Goal: Book appointment/travel/reservation

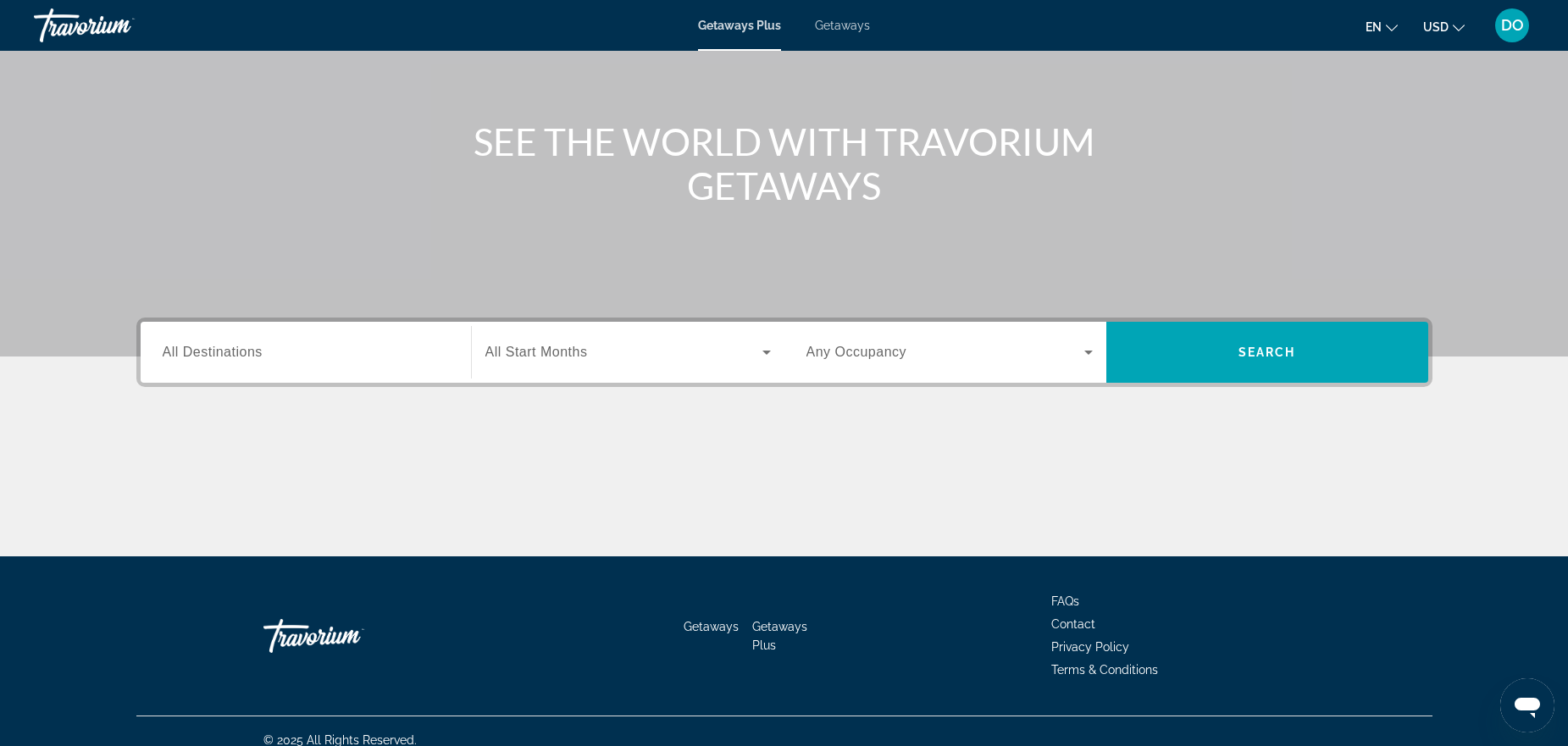
scroll to position [169, 0]
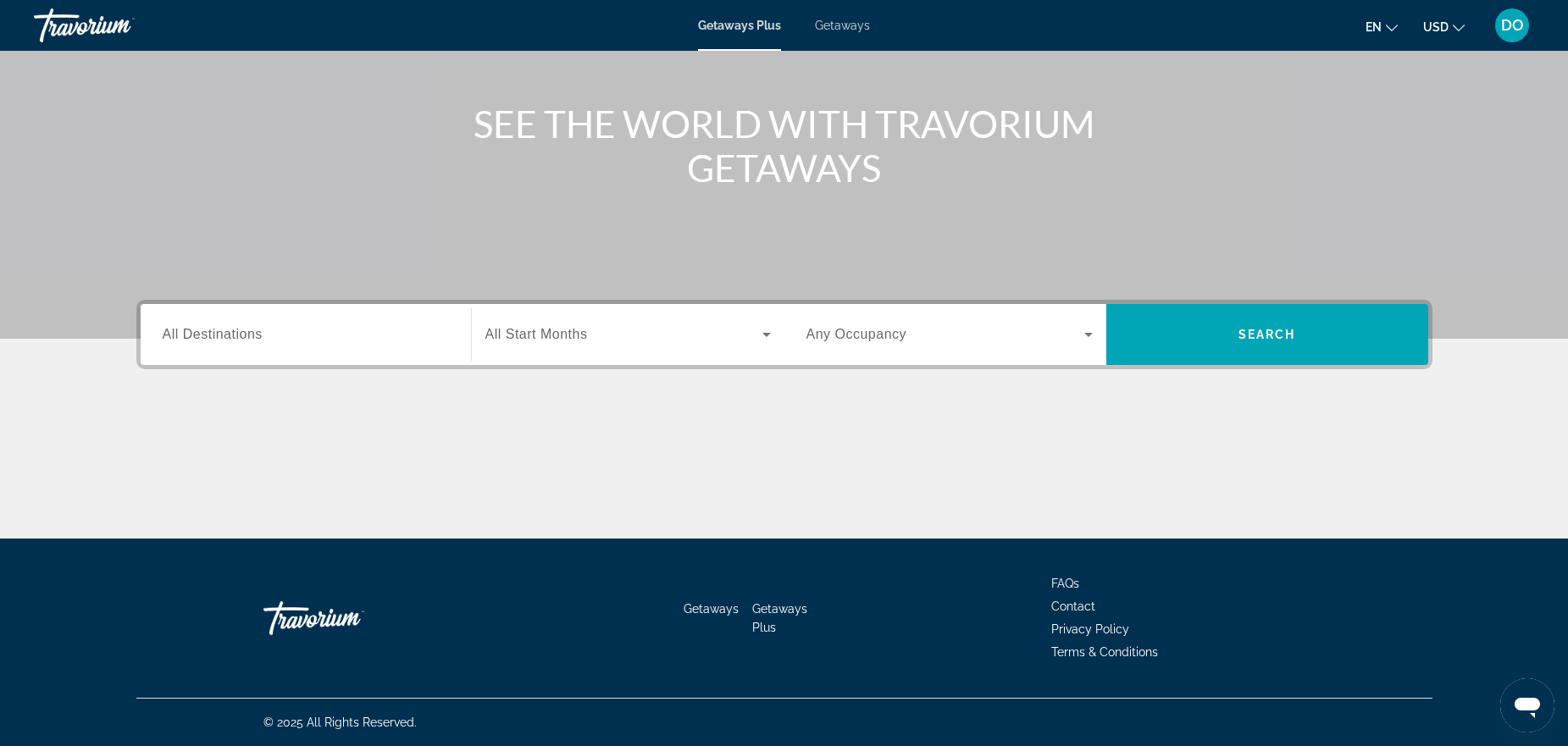
click at [225, 341] on label "Destination All Destinations" at bounding box center [212, 335] width 100 height 15
click at [225, 341] on input "Destination All Destinations" at bounding box center [306, 336] width 286 height 21
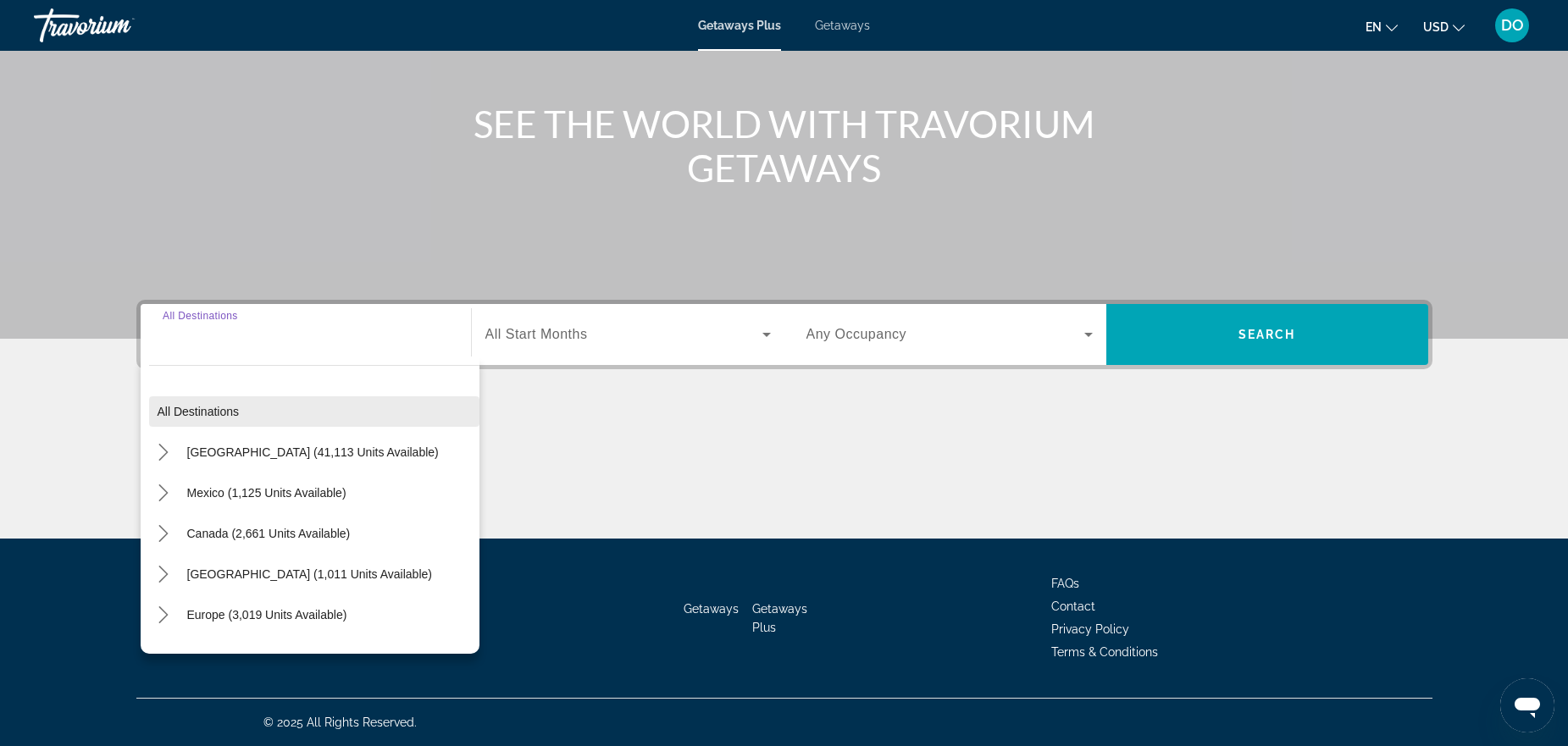
click at [252, 411] on span "Select destination: All destinations" at bounding box center [313, 411] width 330 height 40
type input "**********"
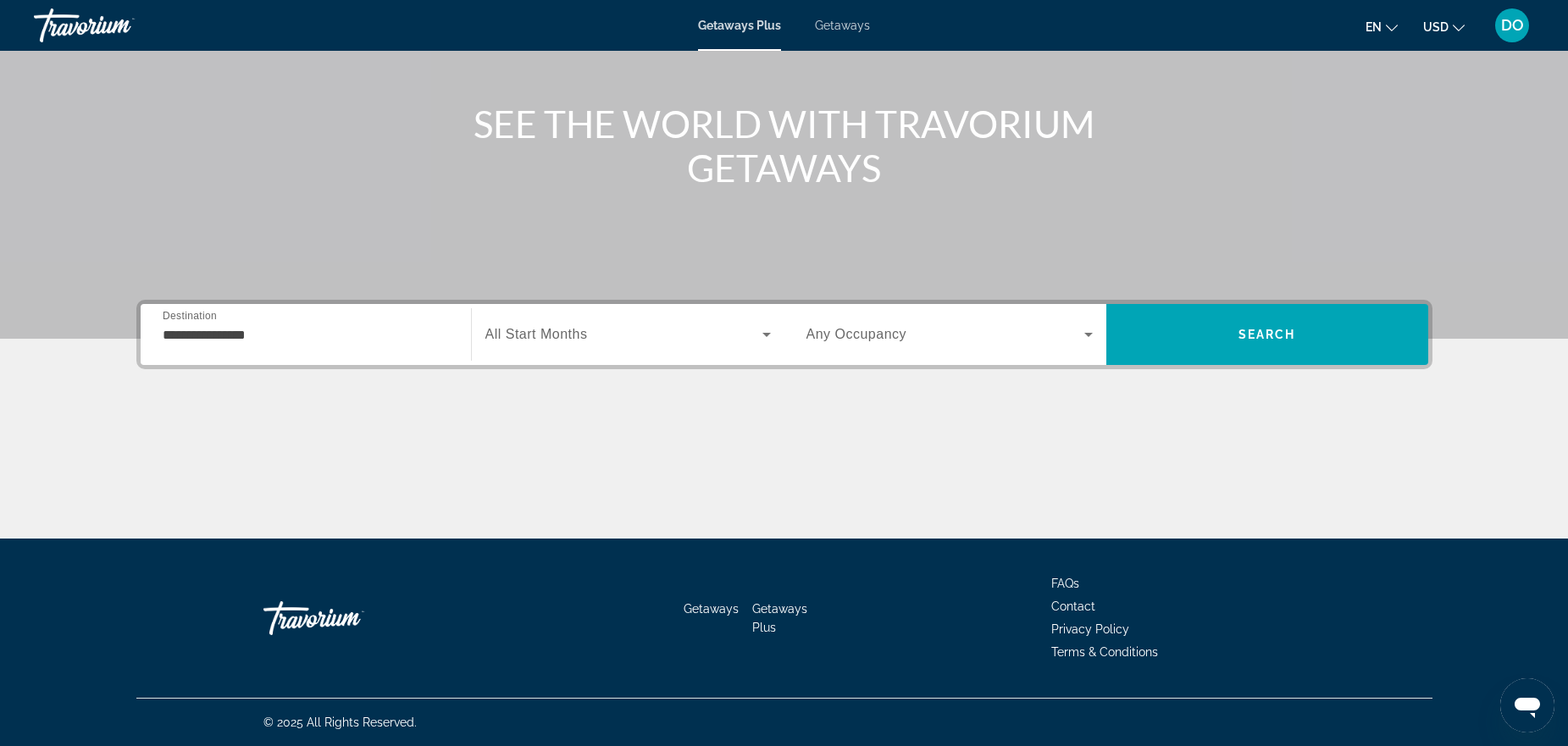
click at [573, 346] on div "Search widget" at bounding box center [627, 335] width 285 height 48
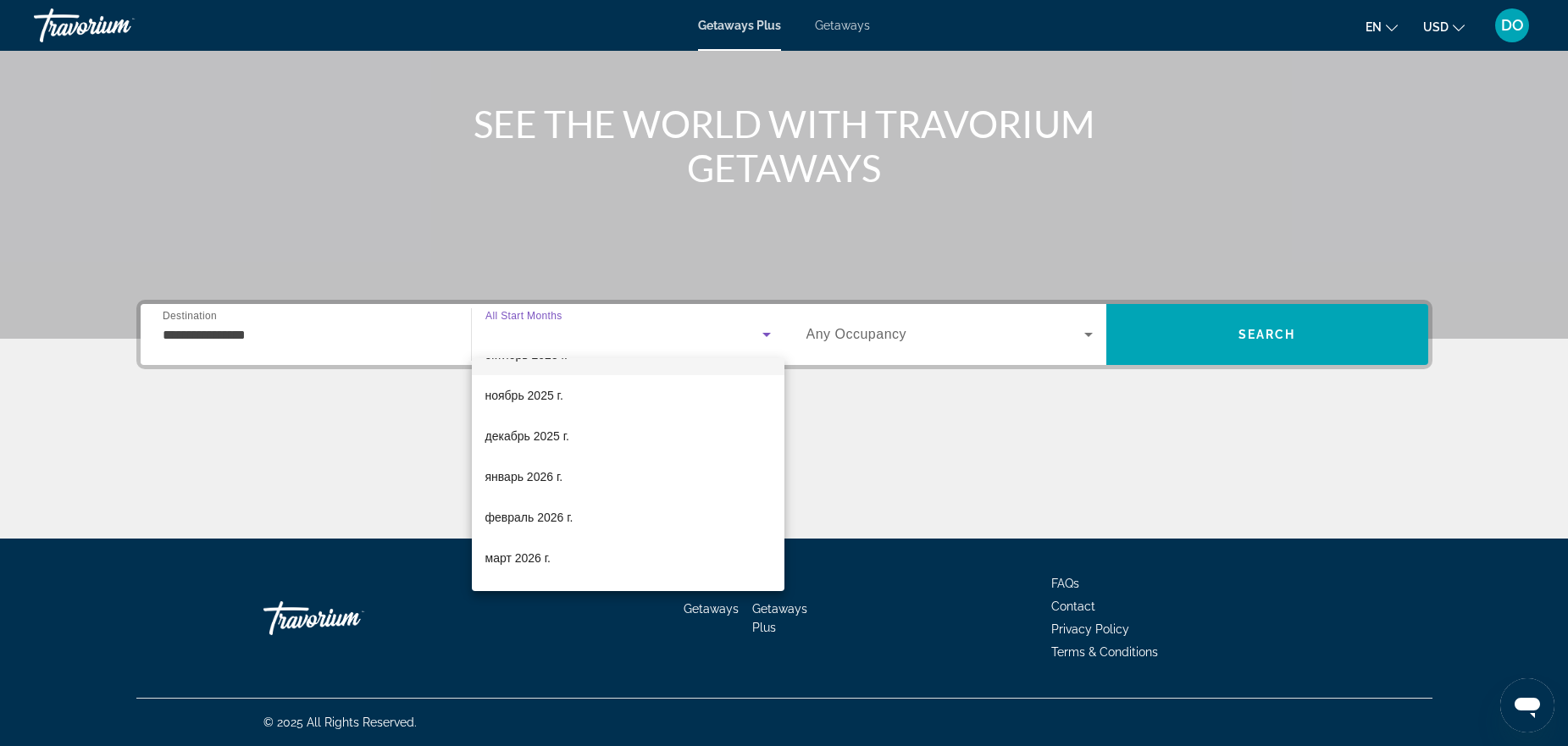
scroll to position [85, 0]
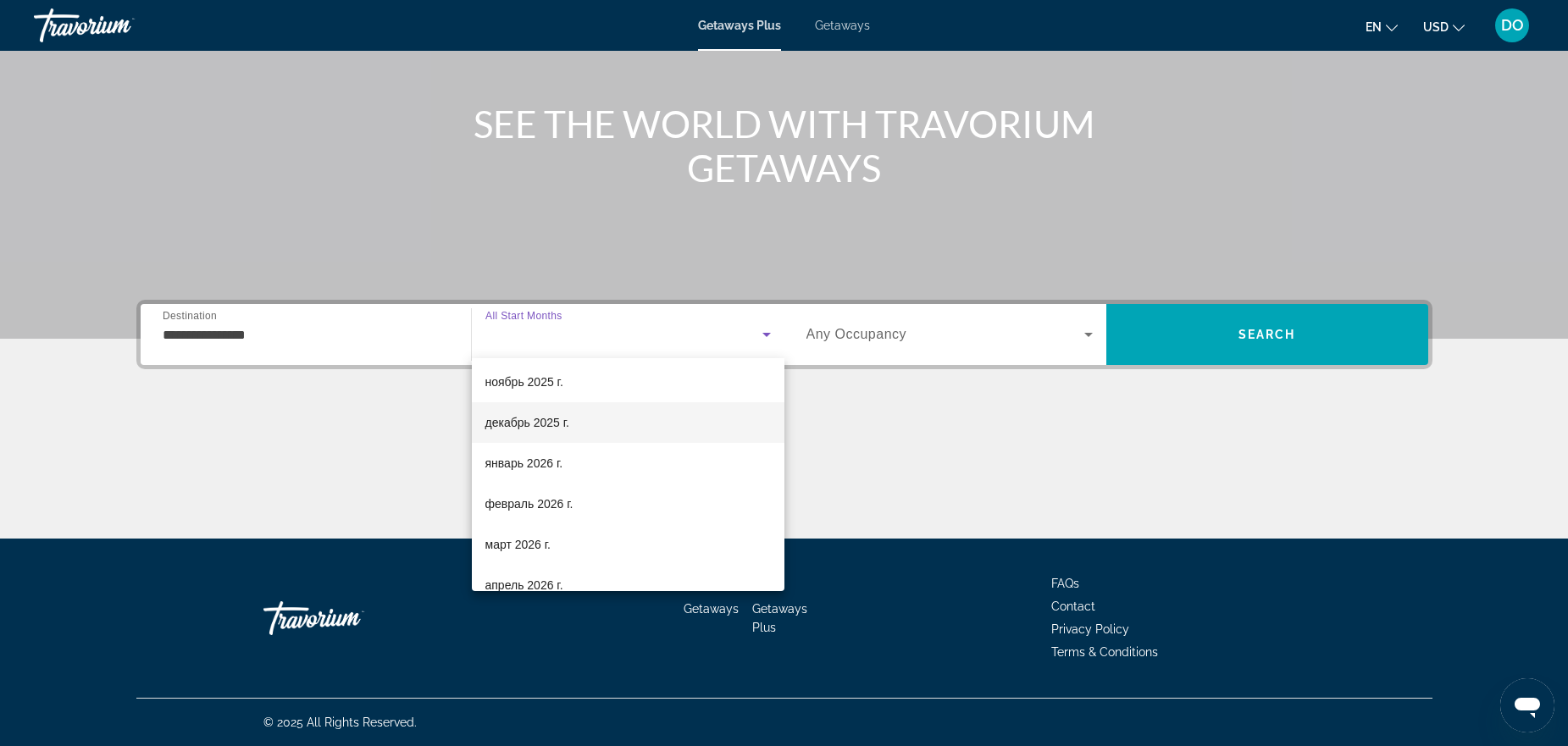
click at [585, 433] on mat-option "декабрь 2025 г." at bounding box center [628, 422] width 312 height 40
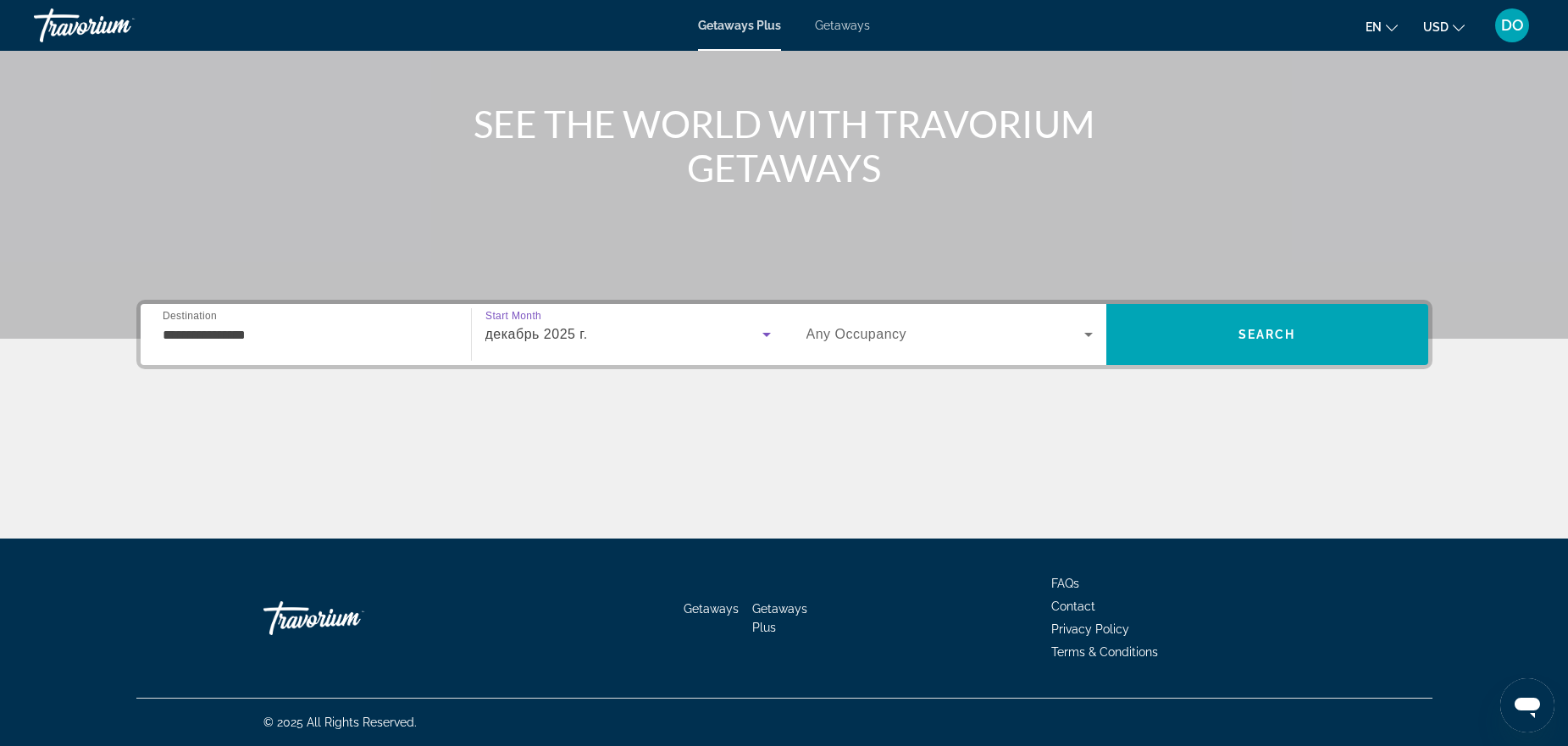
click at [935, 351] on div "Search widget" at bounding box center [950, 335] width 286 height 48
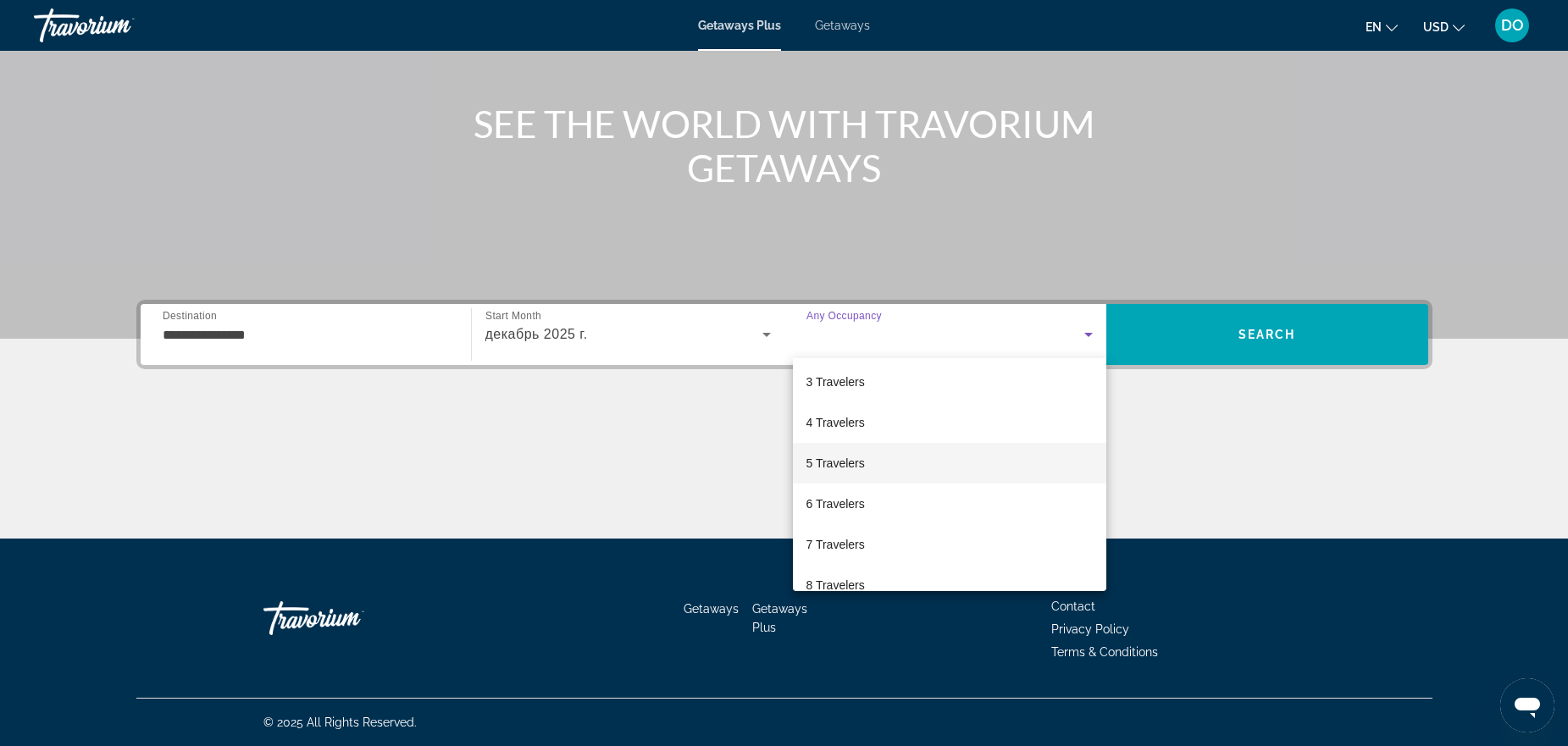
click at [874, 462] on mat-option "5 Travelers" at bounding box center [949, 463] width 313 height 40
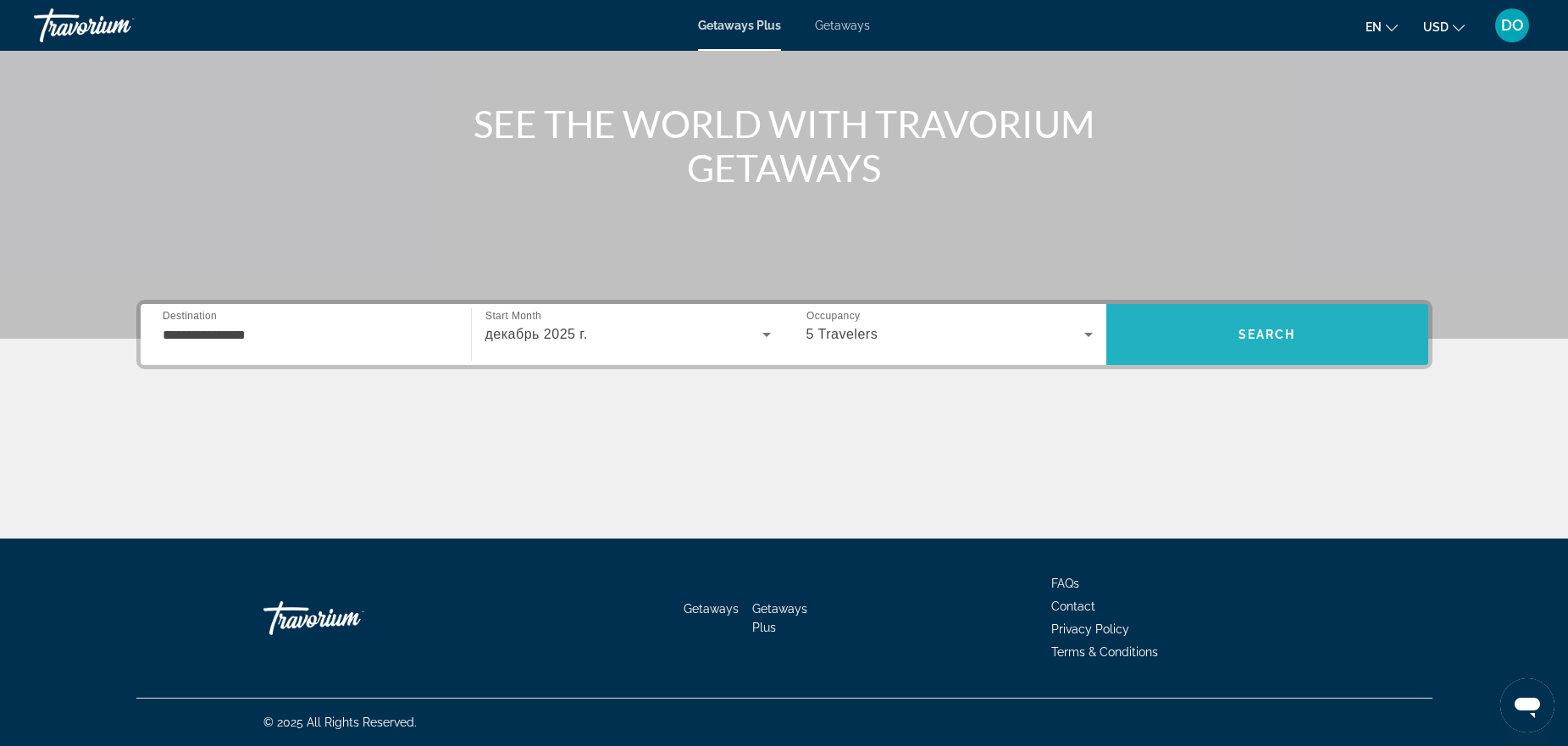
click at [1244, 348] on span "Search" at bounding box center [1267, 334] width 322 height 40
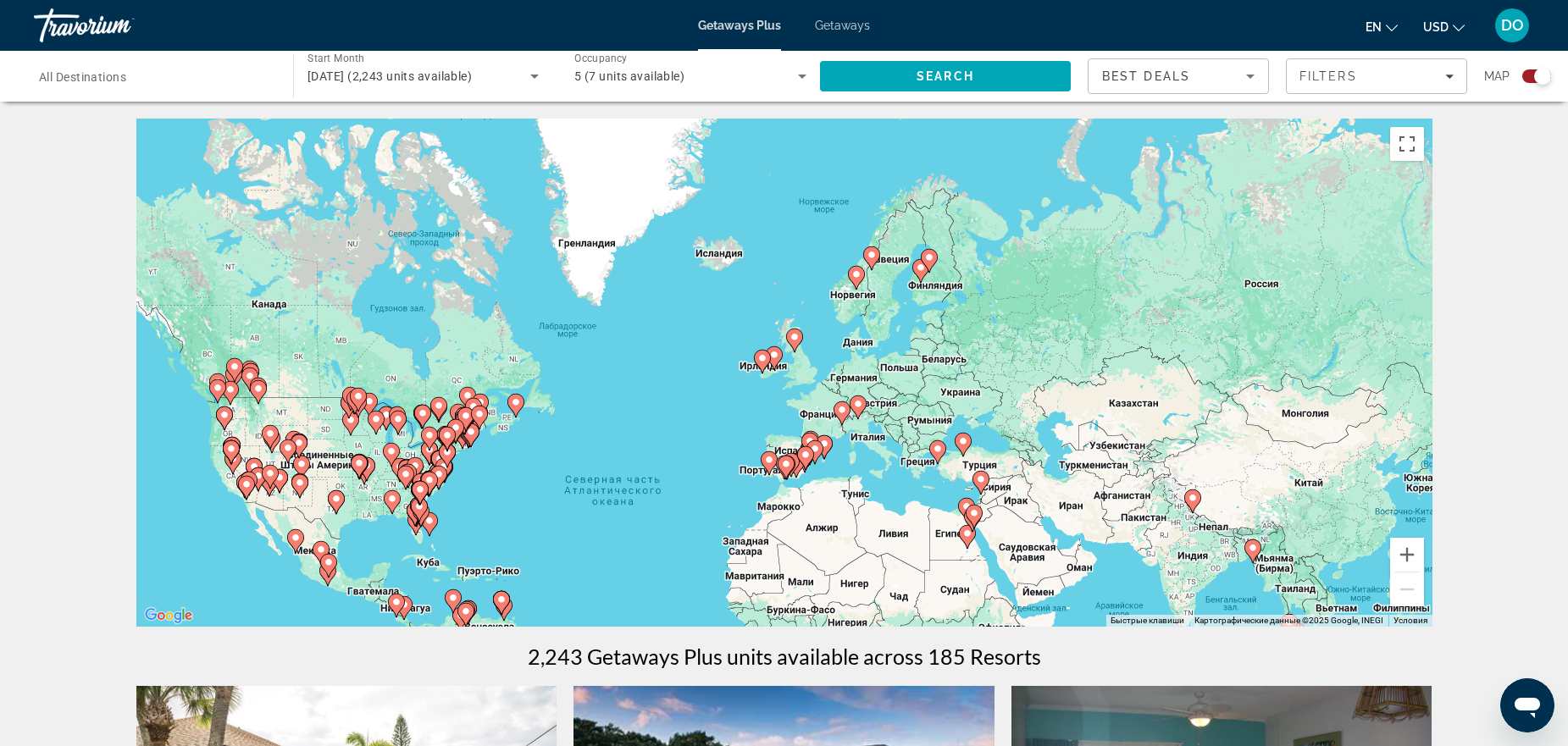
drag, startPoint x: 940, startPoint y: 483, endPoint x: 819, endPoint y: 630, distance: 190.4
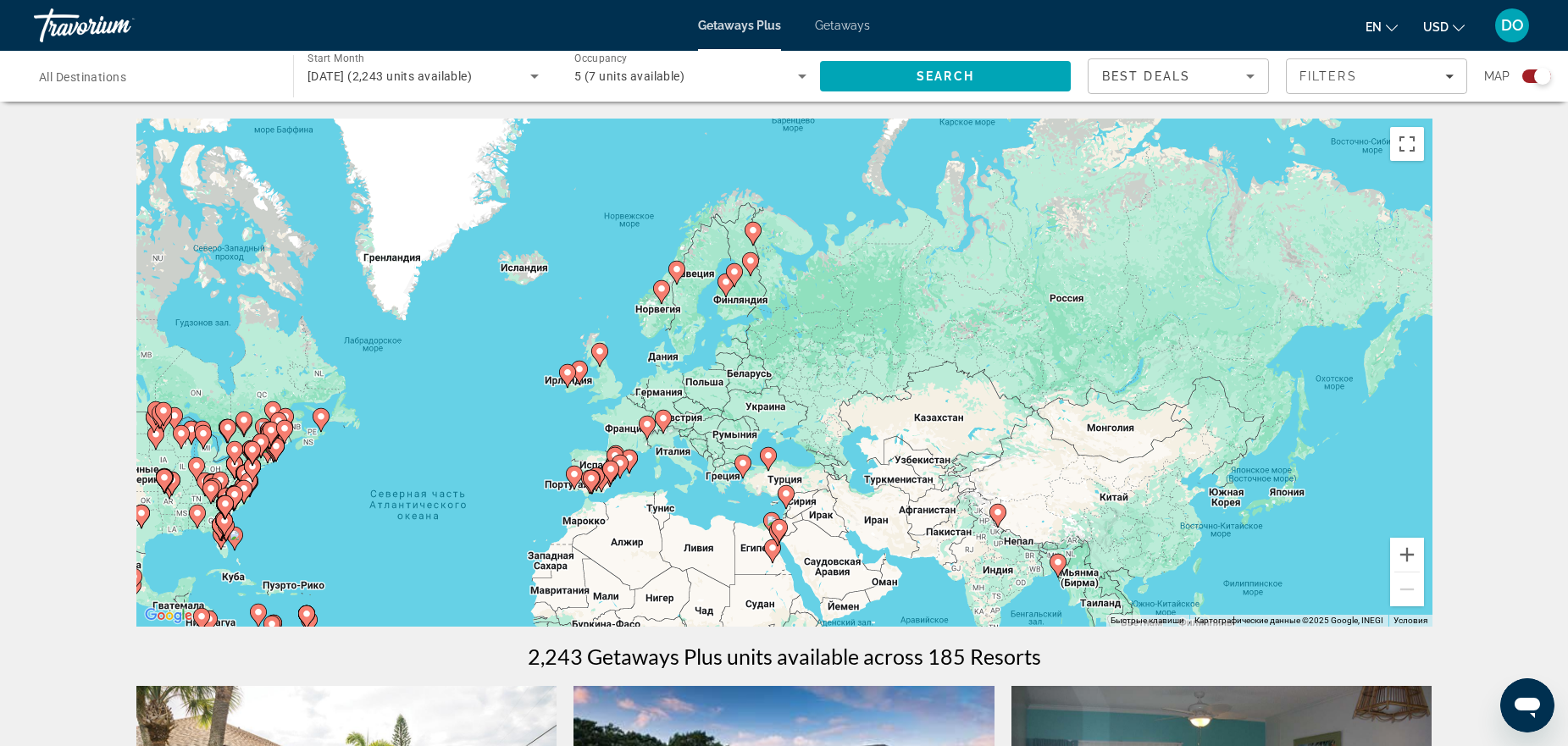
drag, startPoint x: 1033, startPoint y: 481, endPoint x: 833, endPoint y: 495, distance: 200.5
click at [833, 495] on div "Чтобы активировать перетаскивание с помощью клавиатуры, нажмите Alt + Ввод. Пос…" at bounding box center [784, 373] width 1296 height 509
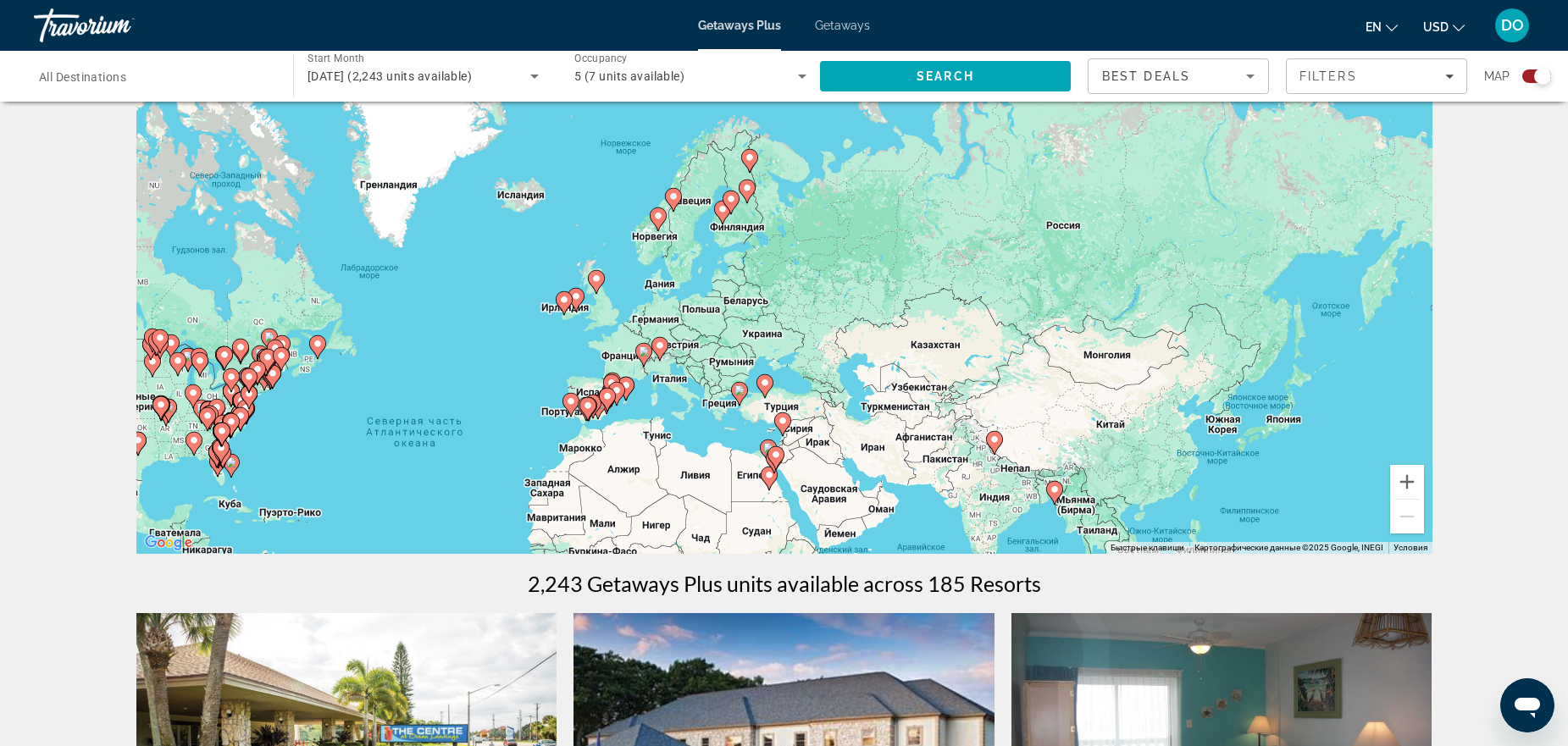
scroll to position [85, 0]
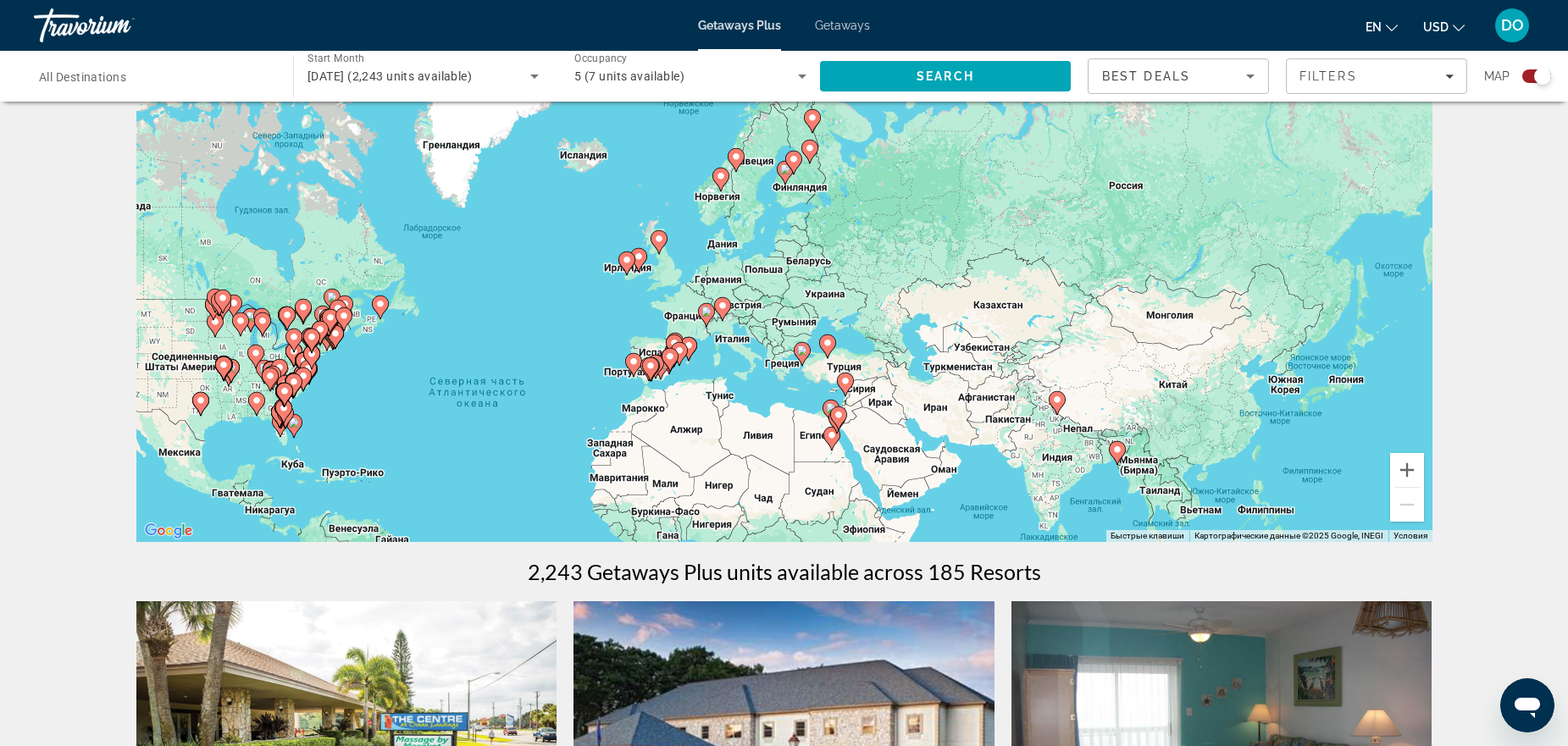
drag, startPoint x: 821, startPoint y: 435, endPoint x: 885, endPoint y: 407, distance: 69.9
click at [886, 407] on div "Чтобы активировать перетаскивание с помощью клавиатуры, нажмите Alt + Ввод. Пос…" at bounding box center [784, 288] width 1296 height 509
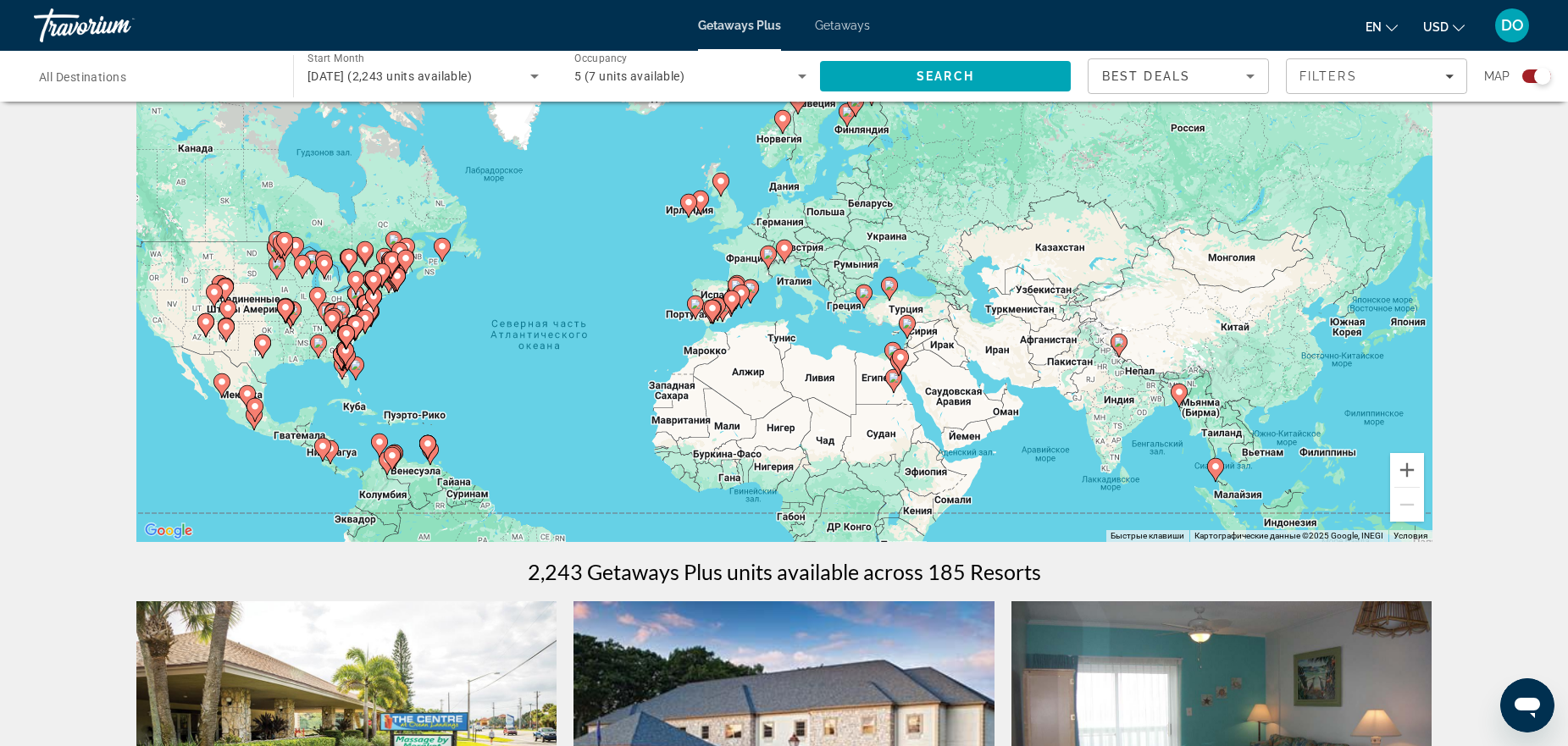
drag, startPoint x: 842, startPoint y: 230, endPoint x: 904, endPoint y: 175, distance: 82.9
click at [904, 175] on div "Чтобы активировать перетаскивание с помощью клавиатуры, нажмите Alt + Ввод. Пос…" at bounding box center [784, 288] width 1296 height 509
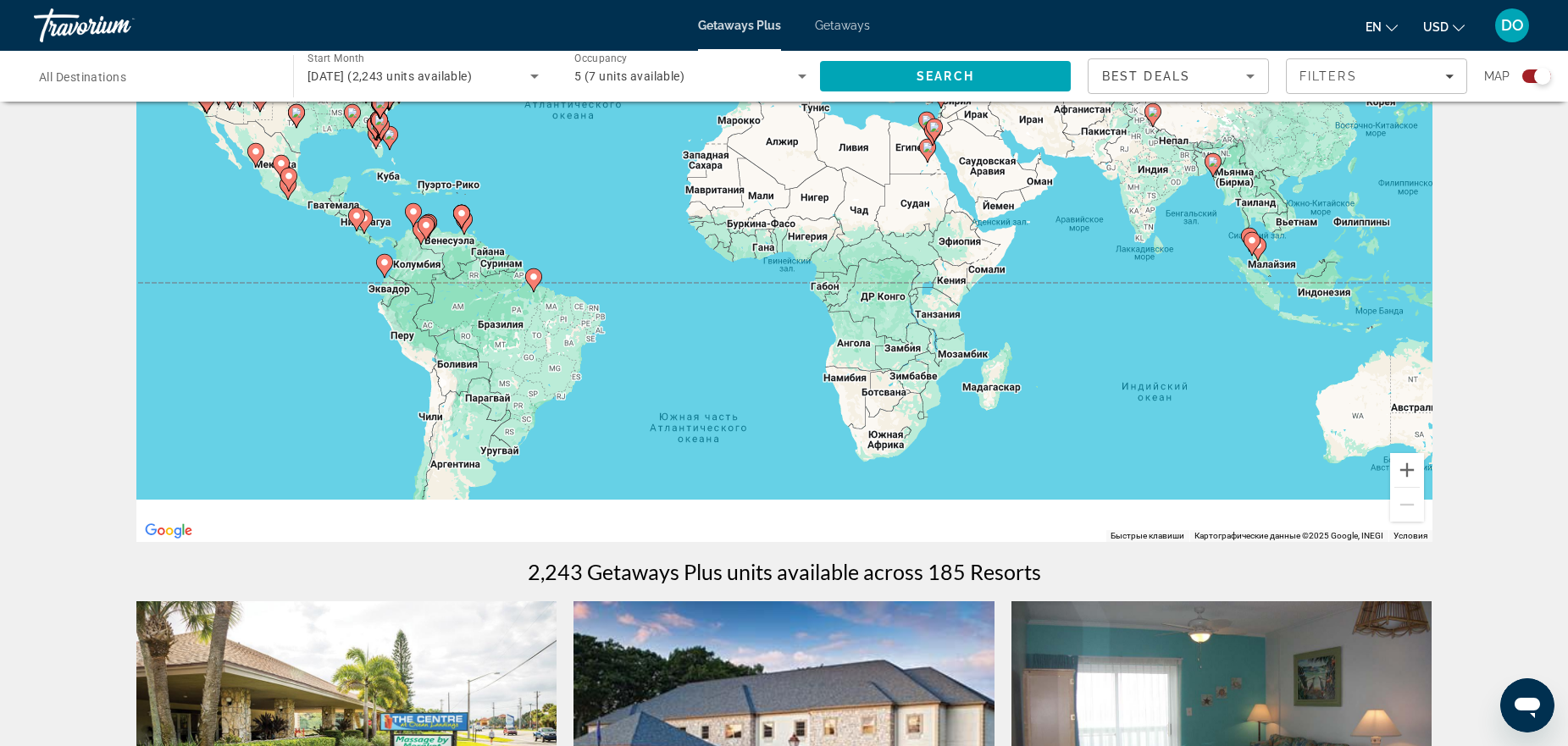
drag, startPoint x: 613, startPoint y: 442, endPoint x: 638, endPoint y: 204, distance: 239.3
click at [638, 204] on div "Чтобы активировать перетаскивание с помощью клавиатуры, нажмите Alt + Ввод. Пос…" at bounding box center [784, 288] width 1296 height 509
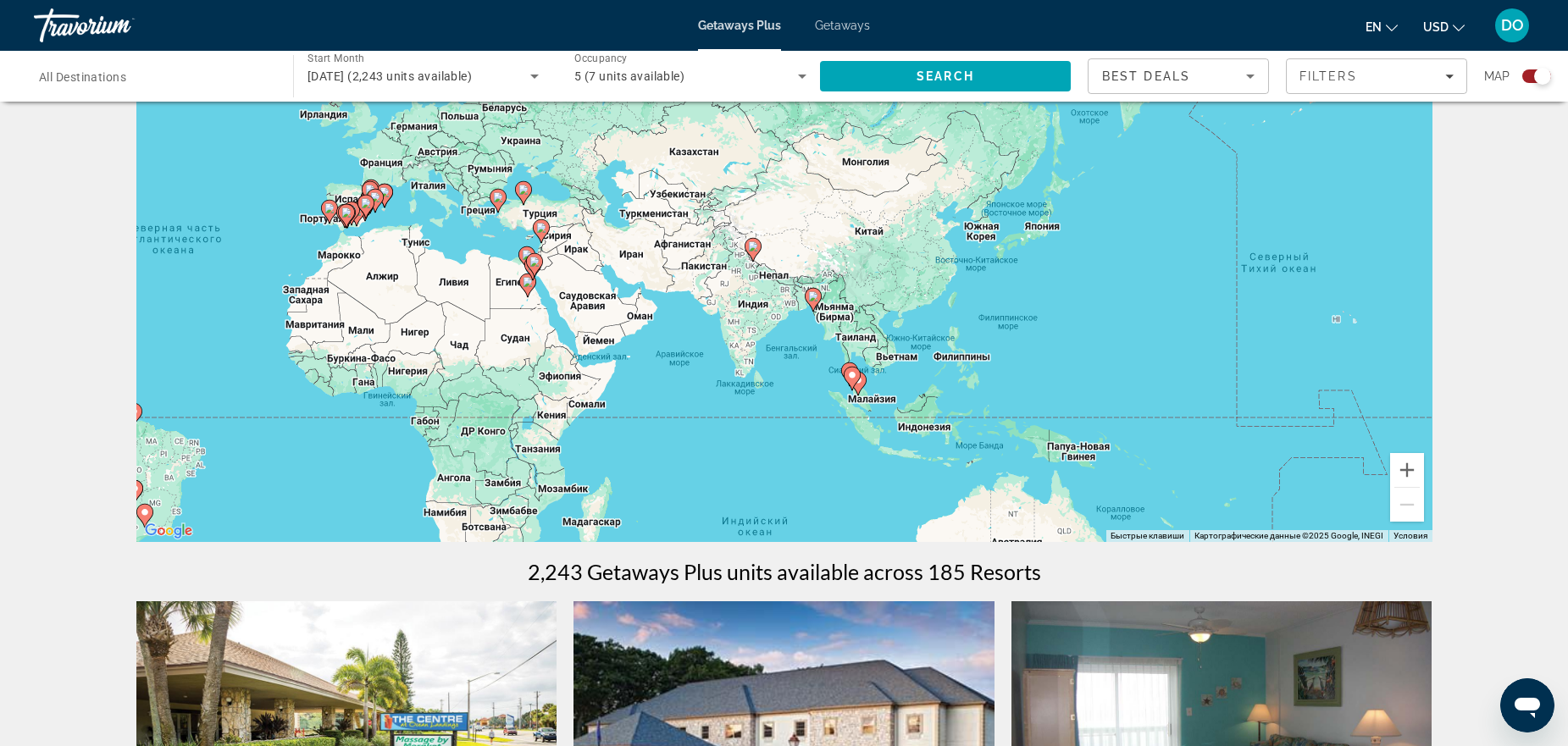
drag, startPoint x: 767, startPoint y: 395, endPoint x: 377, endPoint y: 547, distance: 418.6
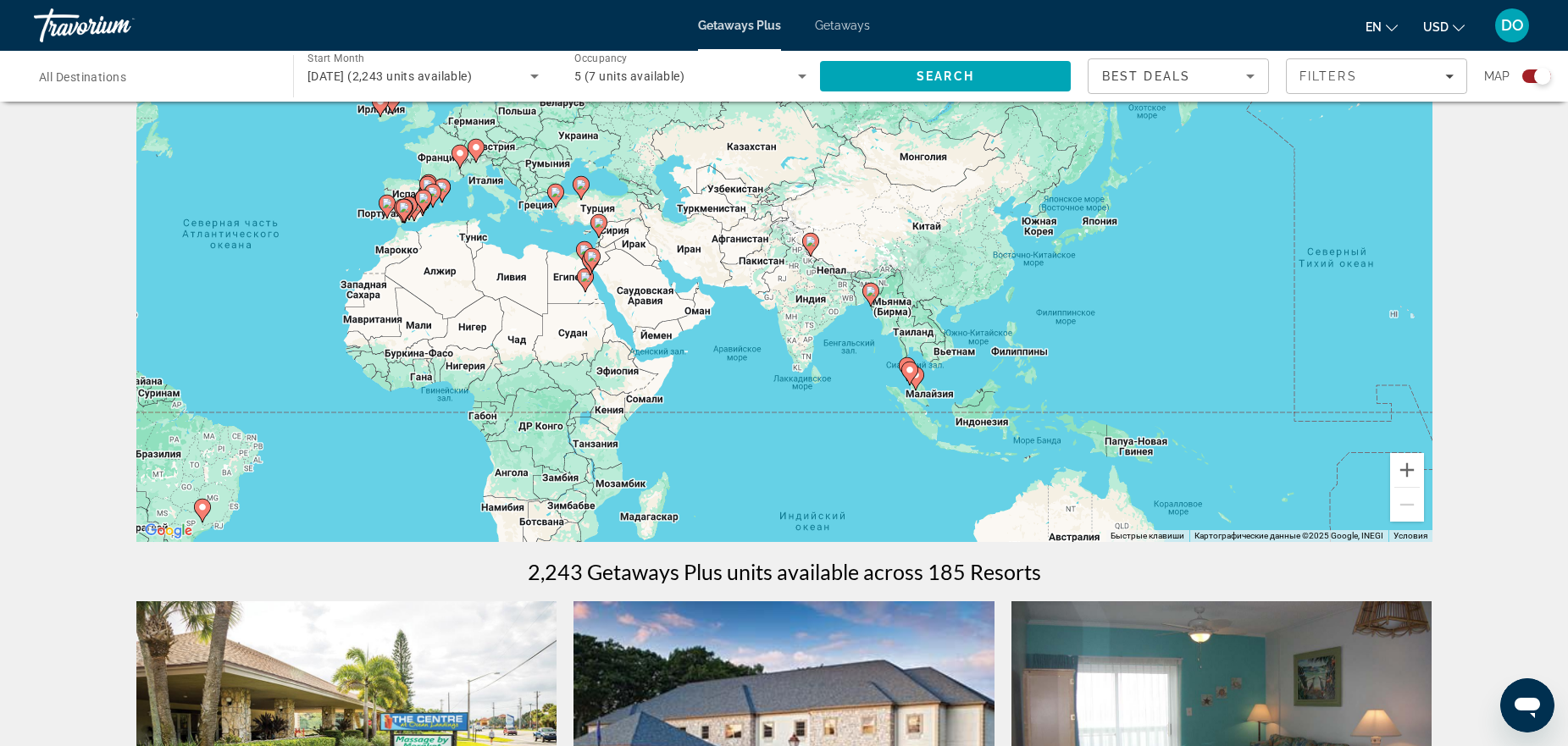
drag, startPoint x: 906, startPoint y: 358, endPoint x: 965, endPoint y: 353, distance: 59.2
click at [965, 353] on div "Чтобы активировать перетаскивание с помощью клавиатуры, нажмите Alt + Ввод. Пос…" at bounding box center [784, 288] width 1296 height 509
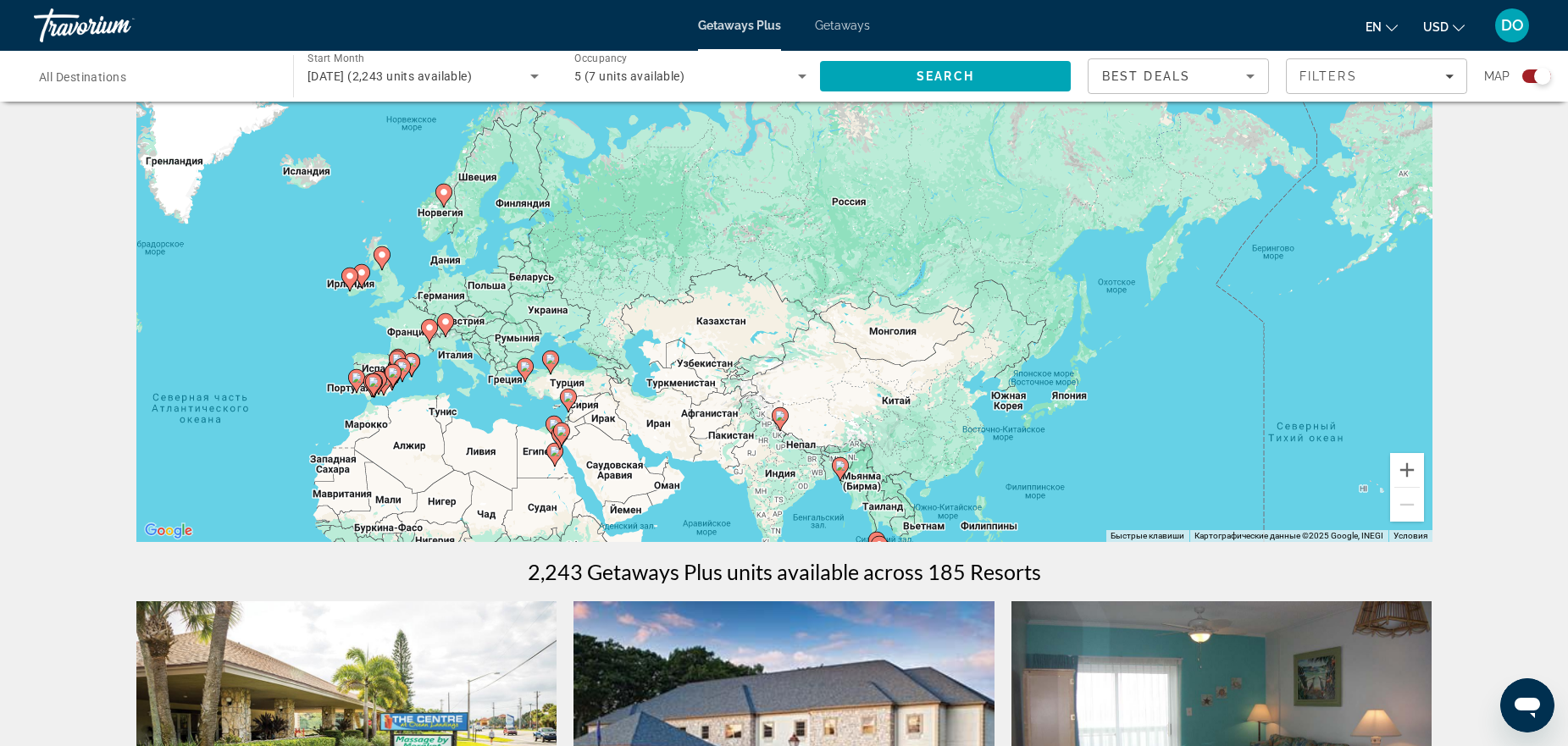
drag, startPoint x: 817, startPoint y: 370, endPoint x: 784, endPoint y: 548, distance: 181.0
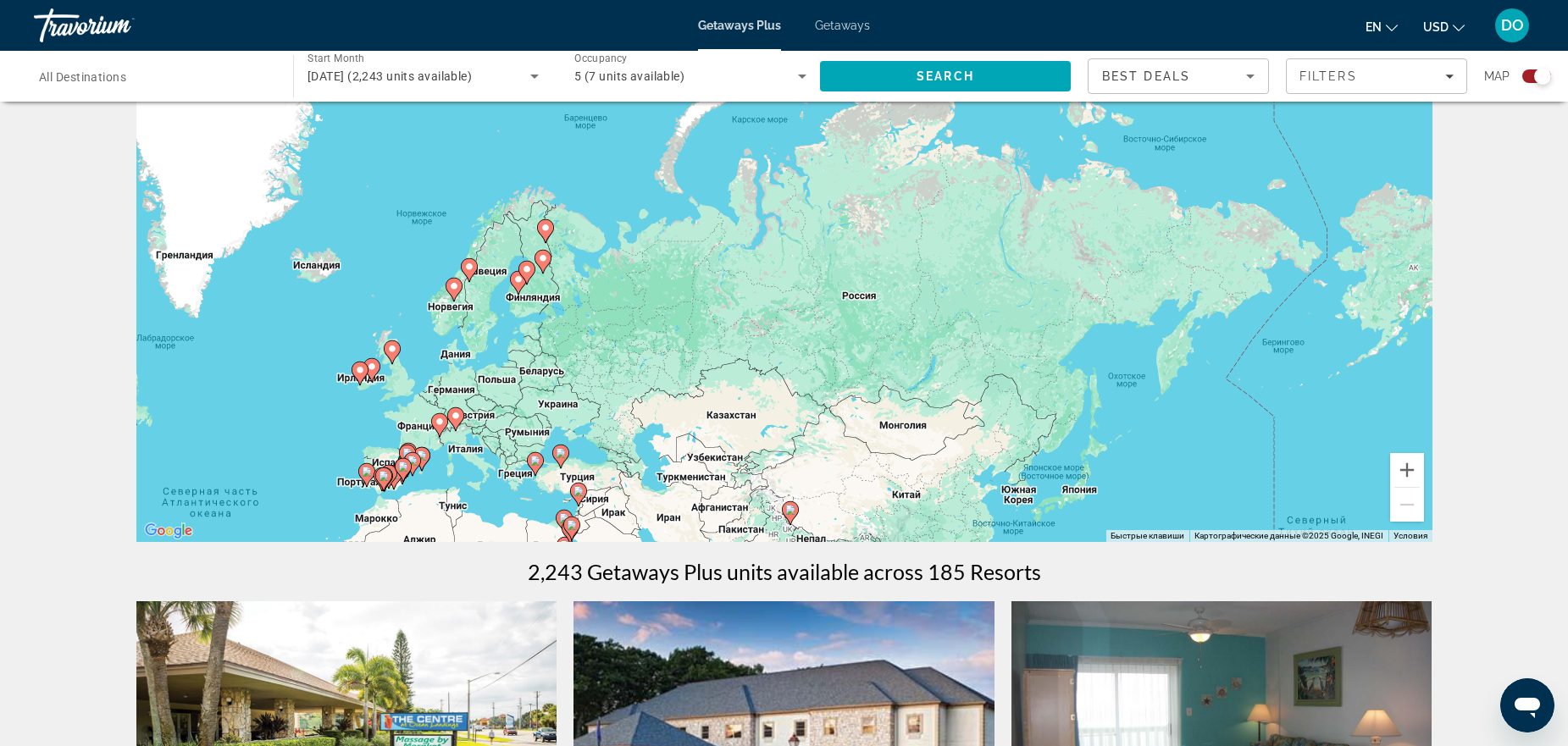
drag, startPoint x: 800, startPoint y: 364, endPoint x: 813, endPoint y: 456, distance: 92.9
click at [813, 456] on div "Чтобы активировать перетаскивание с помощью клавиатуры, нажмите Alt + Ввод. Пос…" at bounding box center [784, 288] width 1296 height 509
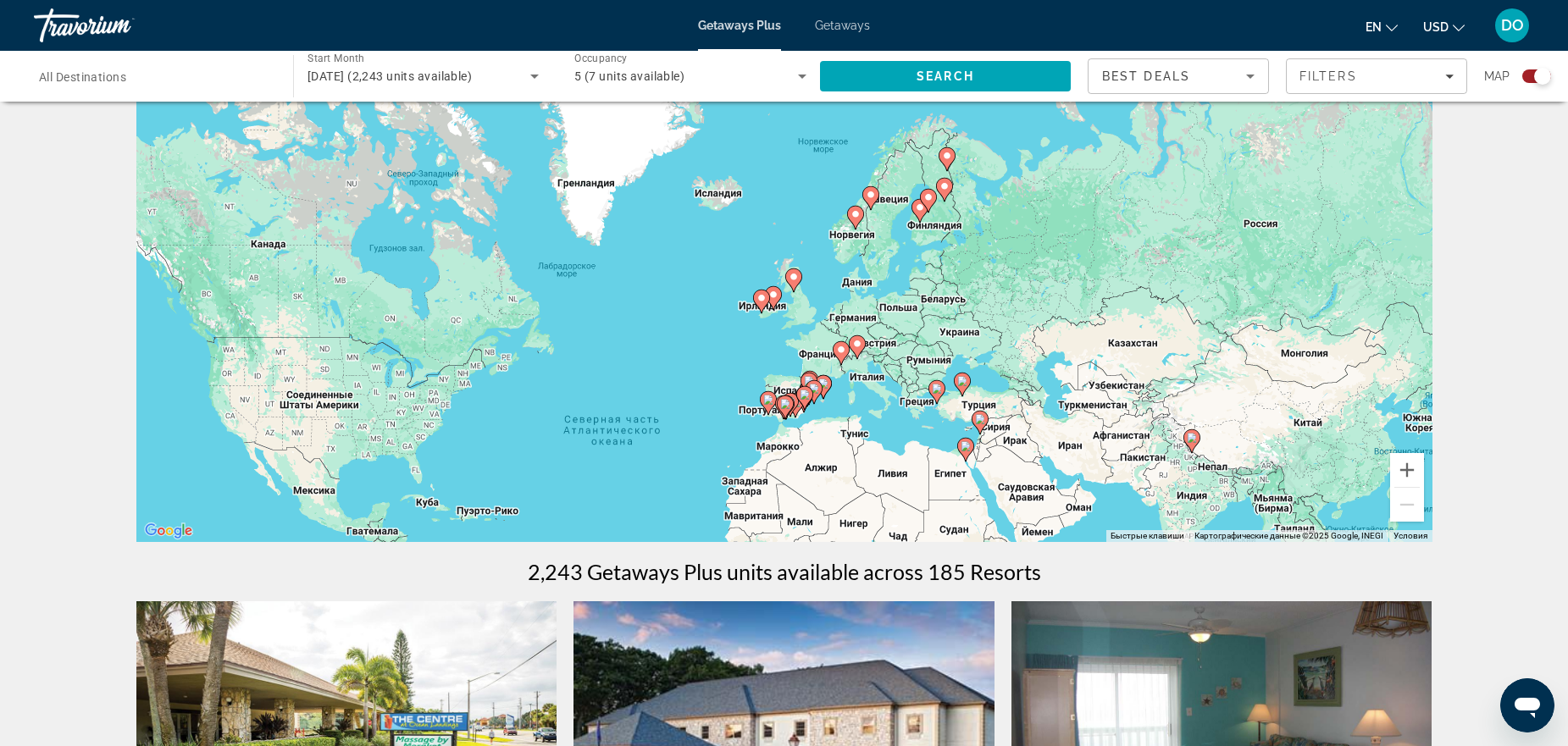
drag, startPoint x: 639, startPoint y: 407, endPoint x: 1041, endPoint y: 330, distance: 409.3
click at [1041, 330] on div "Чтобы активировать перетаскивание с помощью клавиатуры, нажмите Alt + Ввод. Пос…" at bounding box center [784, 288] width 1296 height 509
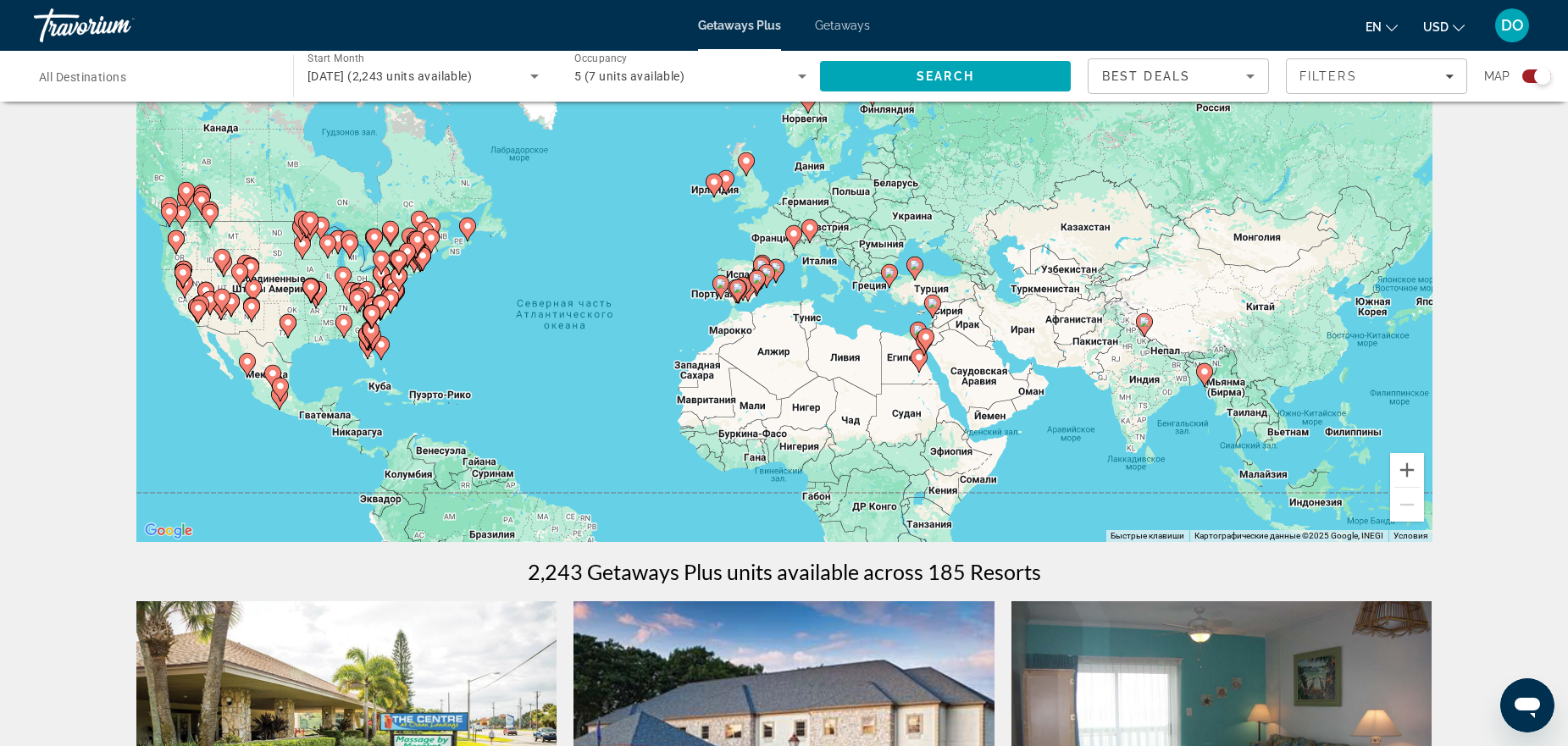
drag, startPoint x: 1090, startPoint y: 450, endPoint x: 1041, endPoint y: 335, distance: 125.0
click at [1041, 335] on div "Чтобы активировать перетаскивание с помощью клавиатуры, нажмите Alt + Ввод. Пос…" at bounding box center [784, 288] width 1296 height 509
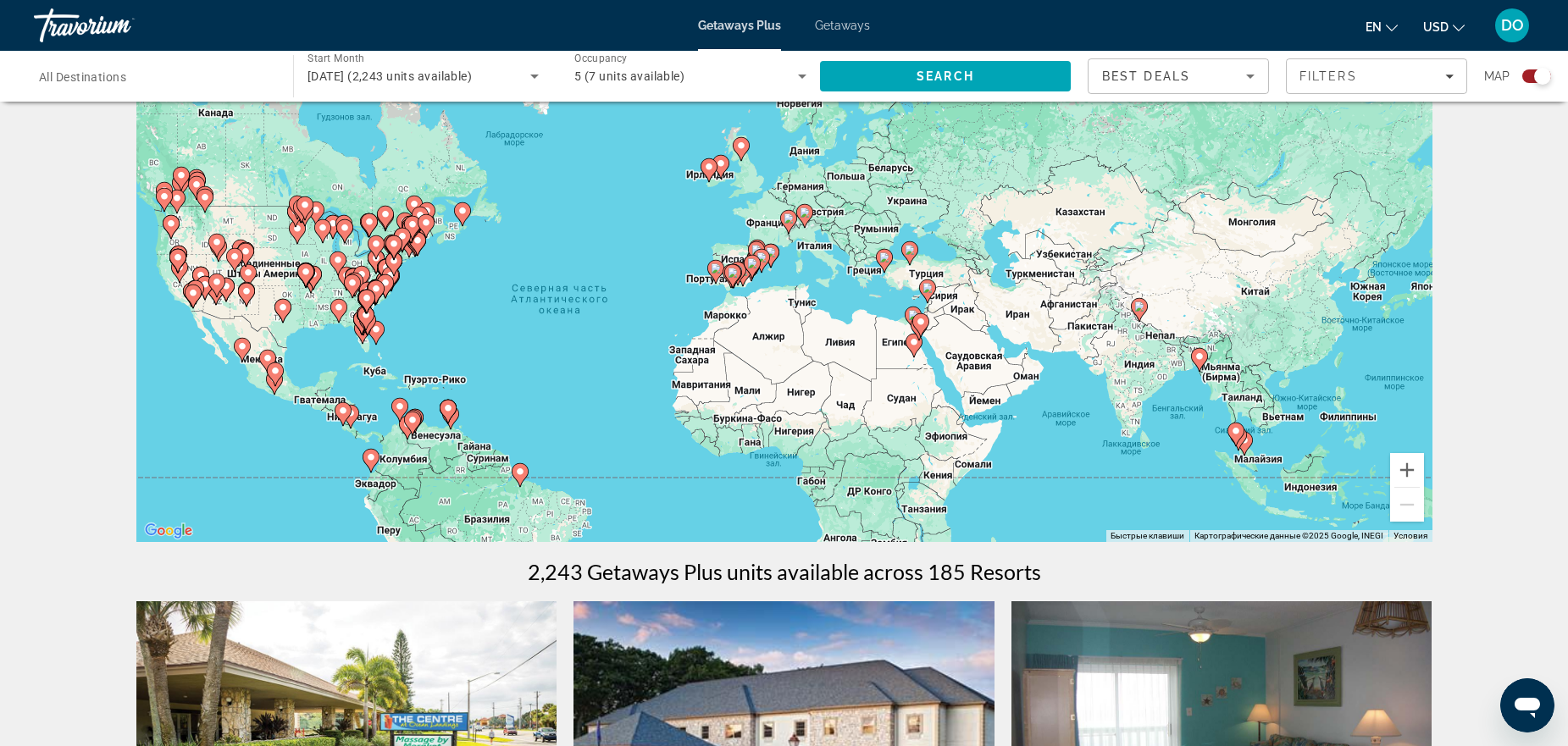
click at [909, 253] on image "Main content" at bounding box center [910, 250] width 10 height 10
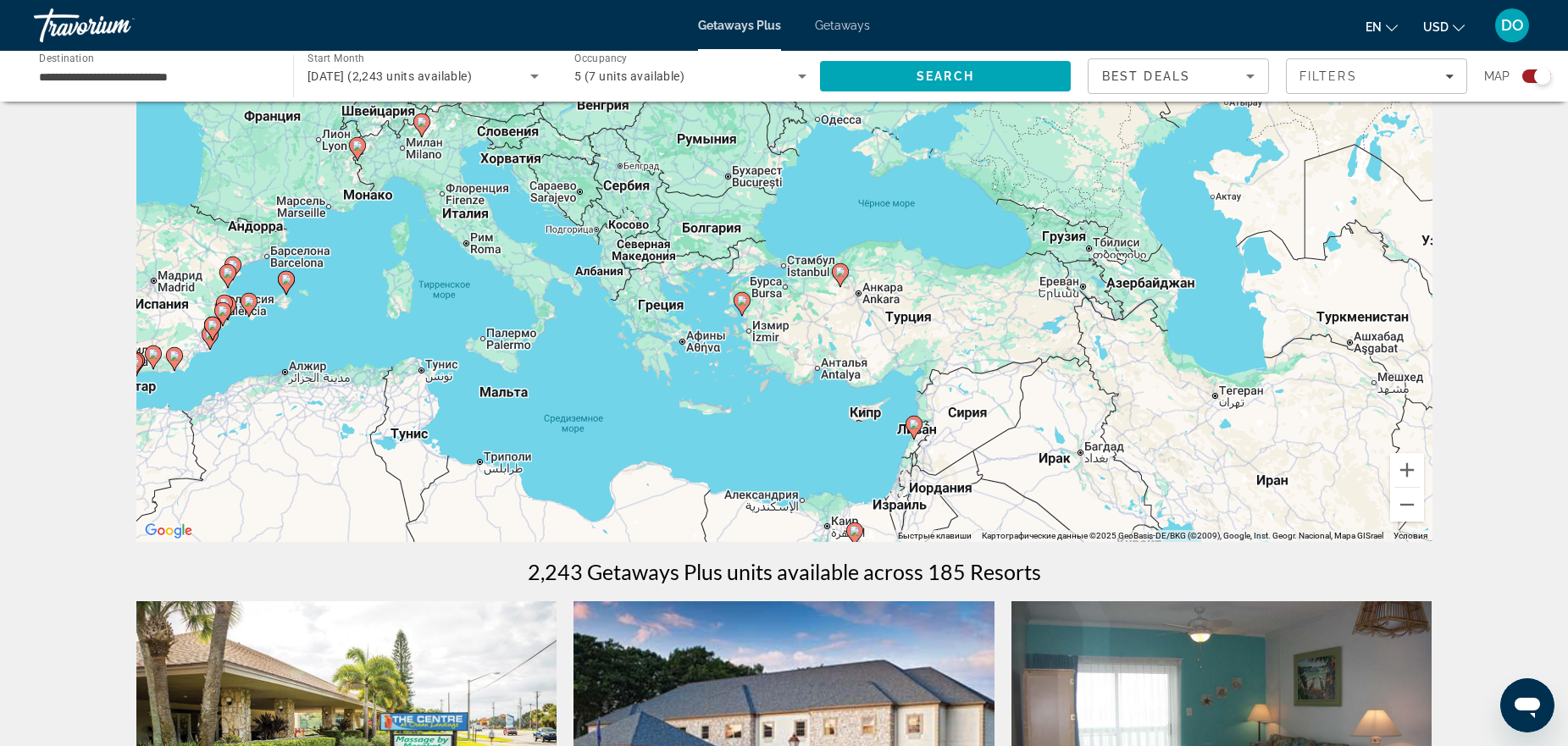
drag, startPoint x: 858, startPoint y: 305, endPoint x: 917, endPoint y: 305, distance: 59.0
click at [917, 305] on div "Чтобы активировать перетаскивание с помощью клавиатуры, нажмите Alt + Ввод. Пос…" at bounding box center [784, 288] width 1296 height 509
click at [844, 284] on gmp-advanced-marker "Main content" at bounding box center [841, 275] width 17 height 25
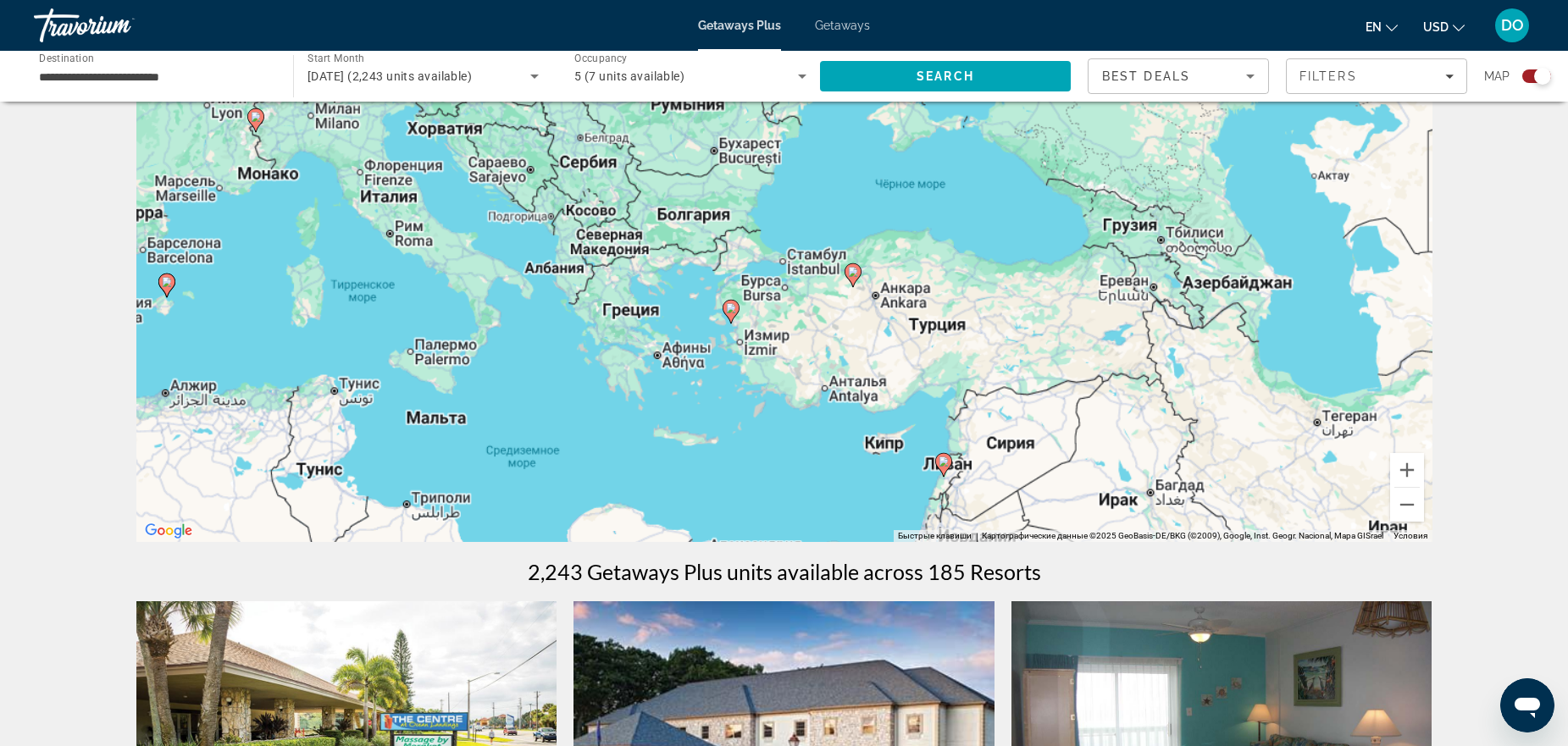
click at [838, 278] on div "Чтобы активировать перетаскивание с помощью клавиатуры, нажмите Alt + Ввод. Пос…" at bounding box center [784, 288] width 1296 height 509
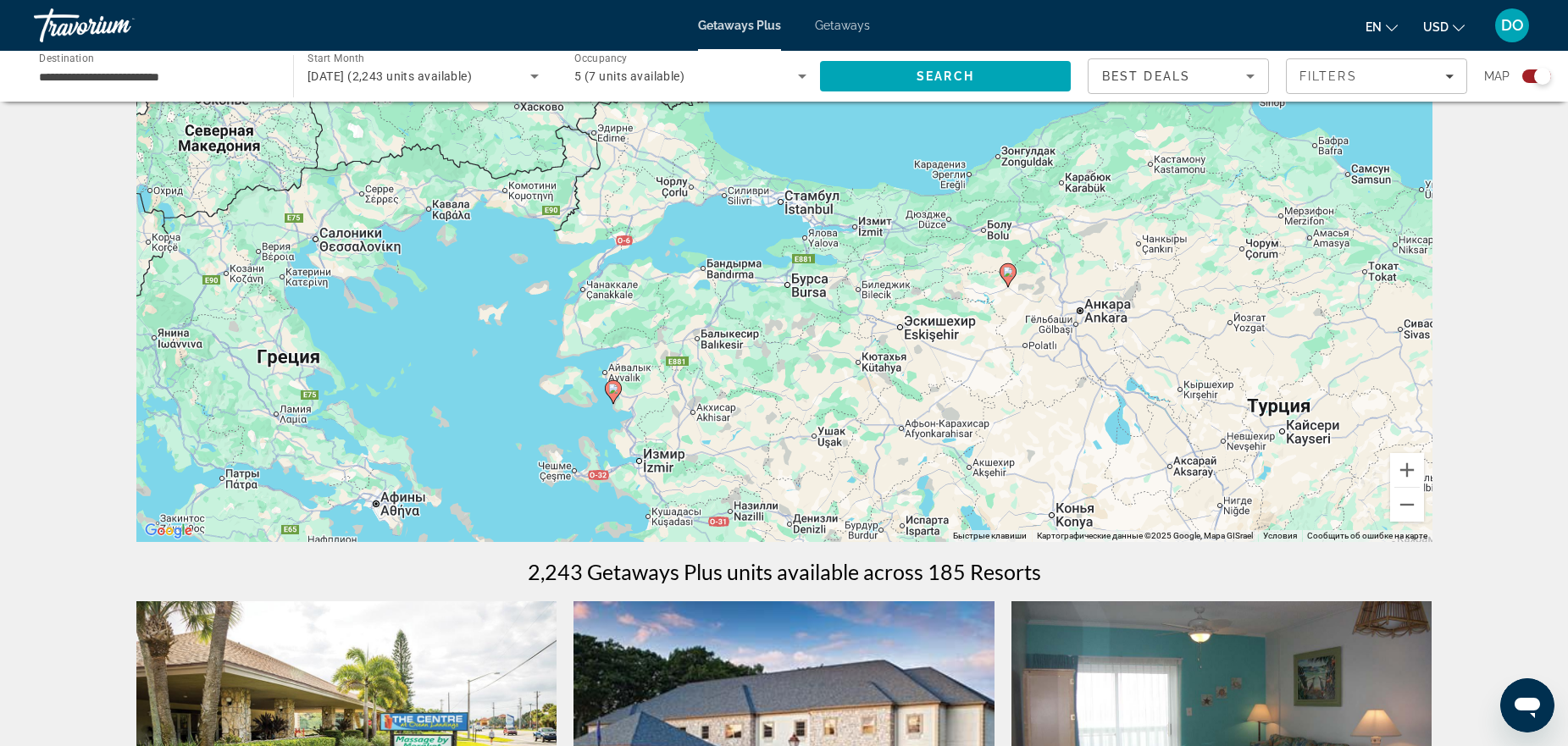
drag, startPoint x: 1014, startPoint y: 278, endPoint x: 1001, endPoint y: 266, distance: 17.7
click at [1014, 277] on g "Main content" at bounding box center [1008, 275] width 17 height 23
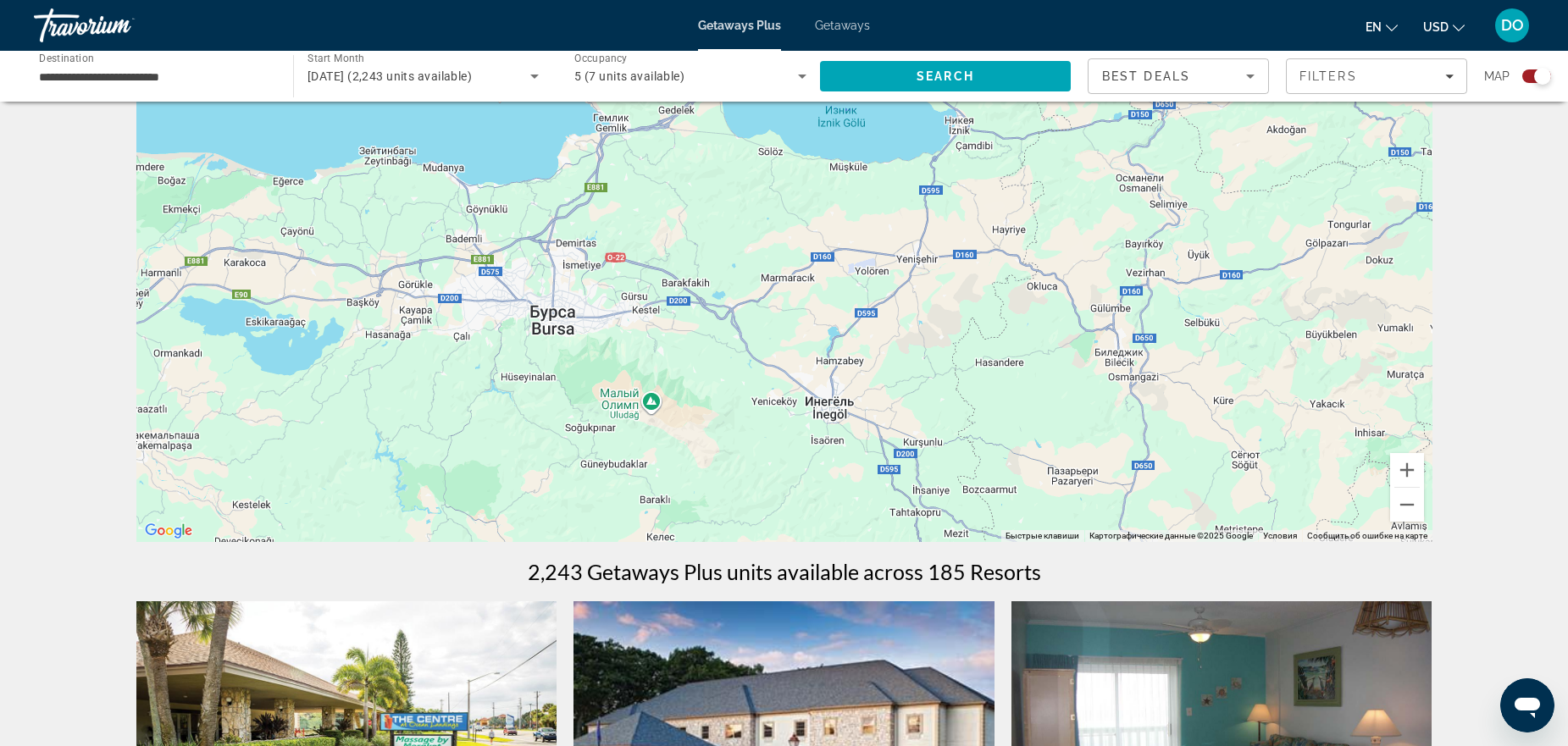
drag, startPoint x: 1020, startPoint y: 355, endPoint x: 678, endPoint y: 441, distance: 352.6
click at [678, 441] on div "Для навигации используйте клавиши со стрелками. Чтобы активировать перетаскиван…" at bounding box center [784, 288] width 1296 height 509
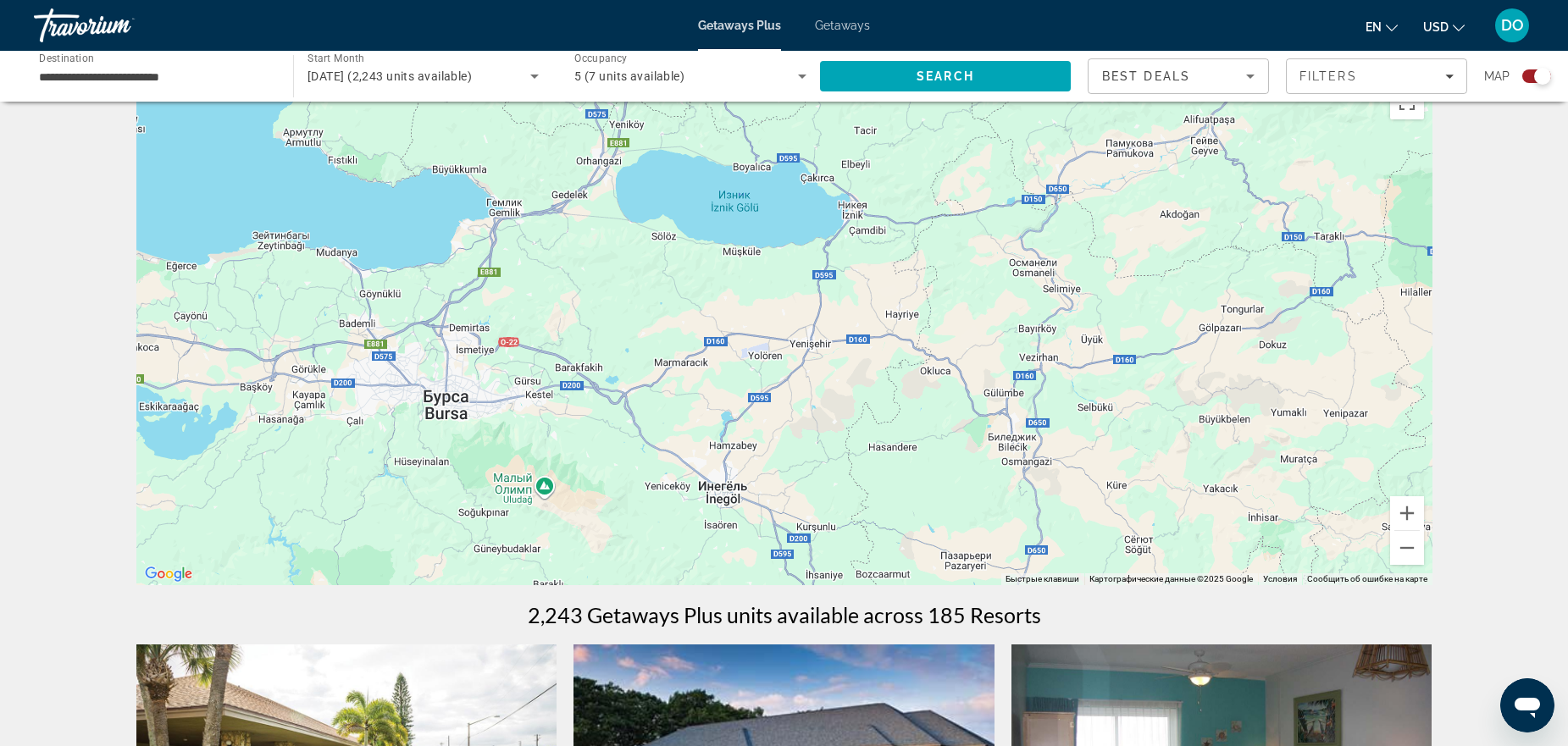
scroll to position [0, 0]
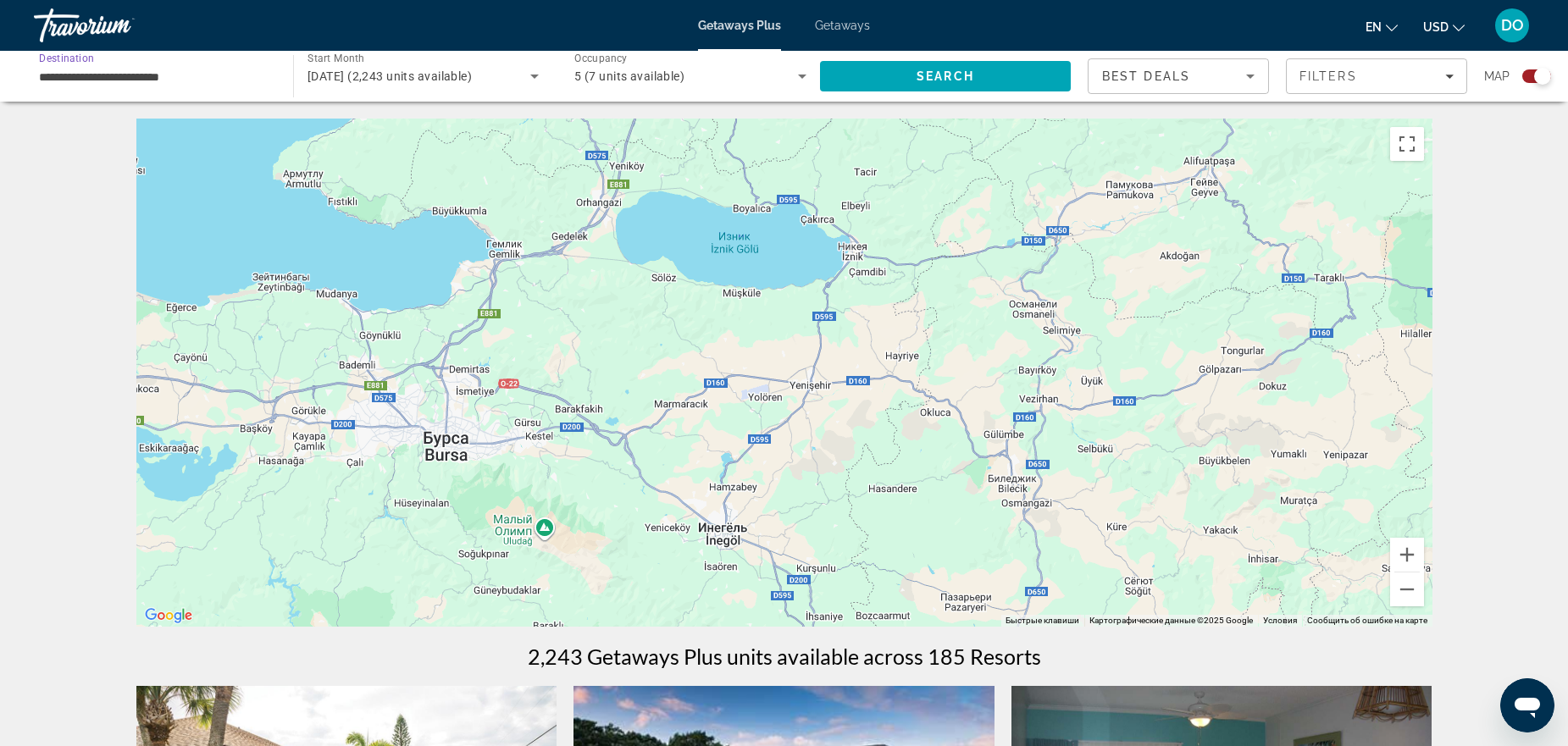
click at [220, 80] on input "**********" at bounding box center [155, 78] width 232 height 21
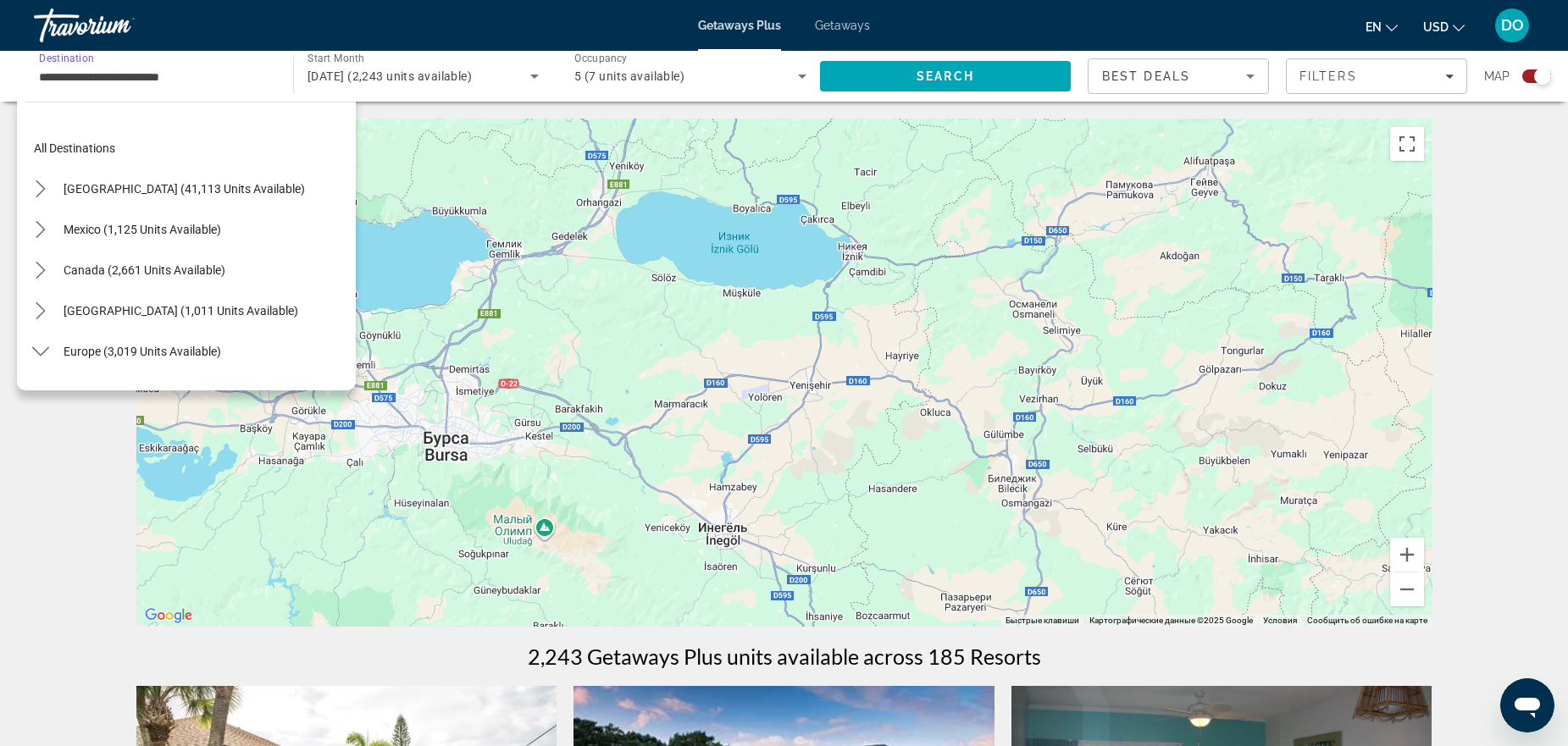
scroll to position [833, 0]
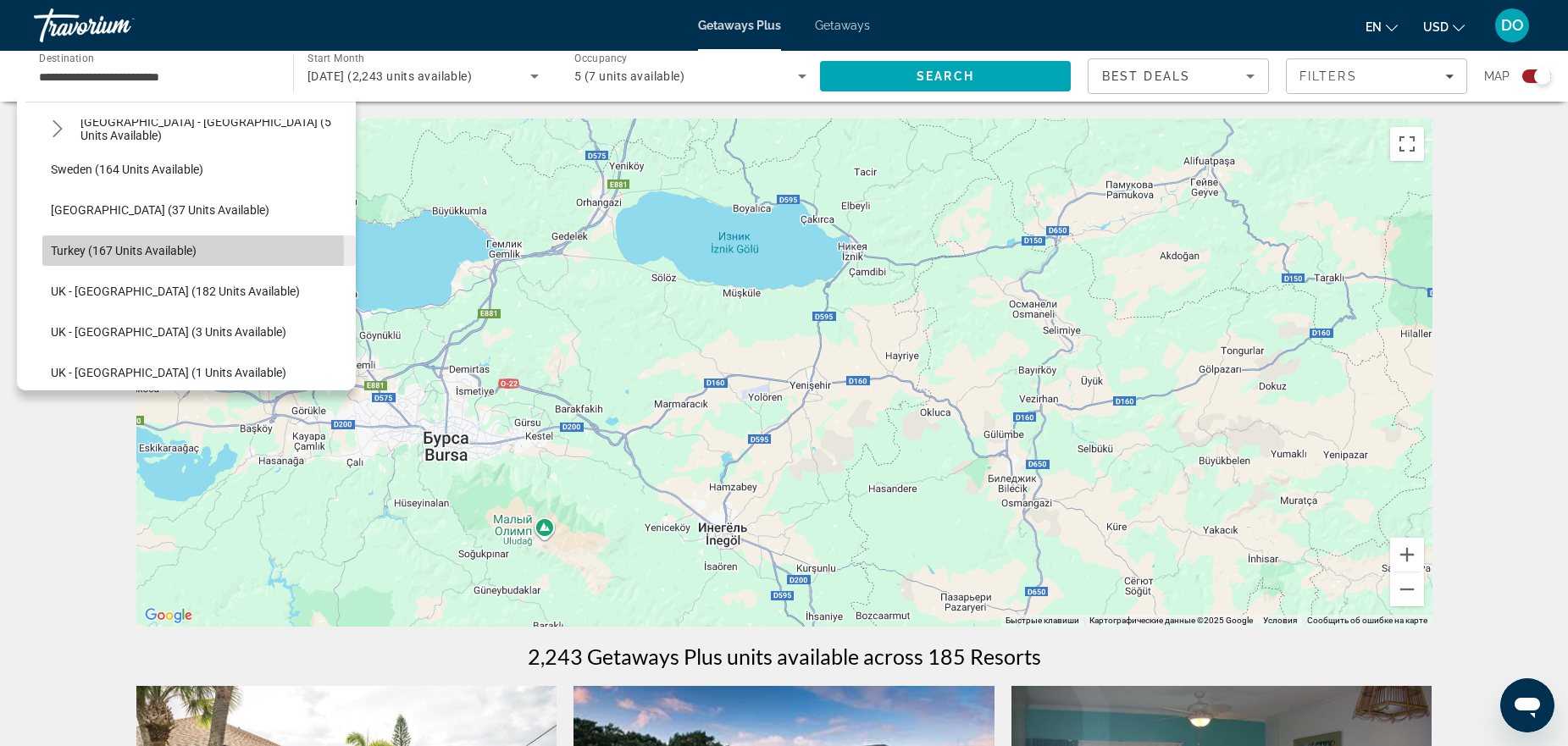
click at [161, 251] on span "Turkey (167 units available)" at bounding box center [123, 251] width 146 height 13
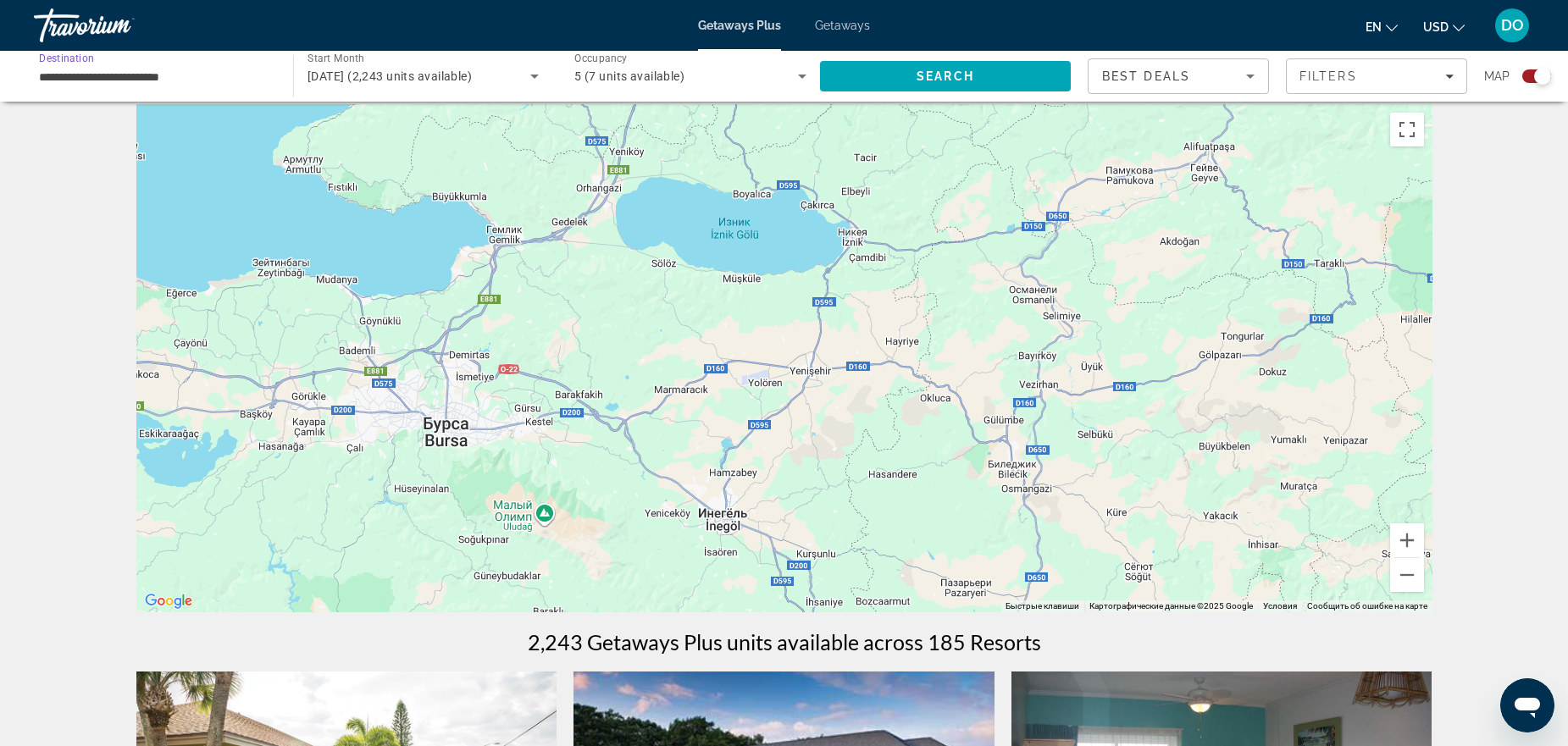
scroll to position [0, 0]
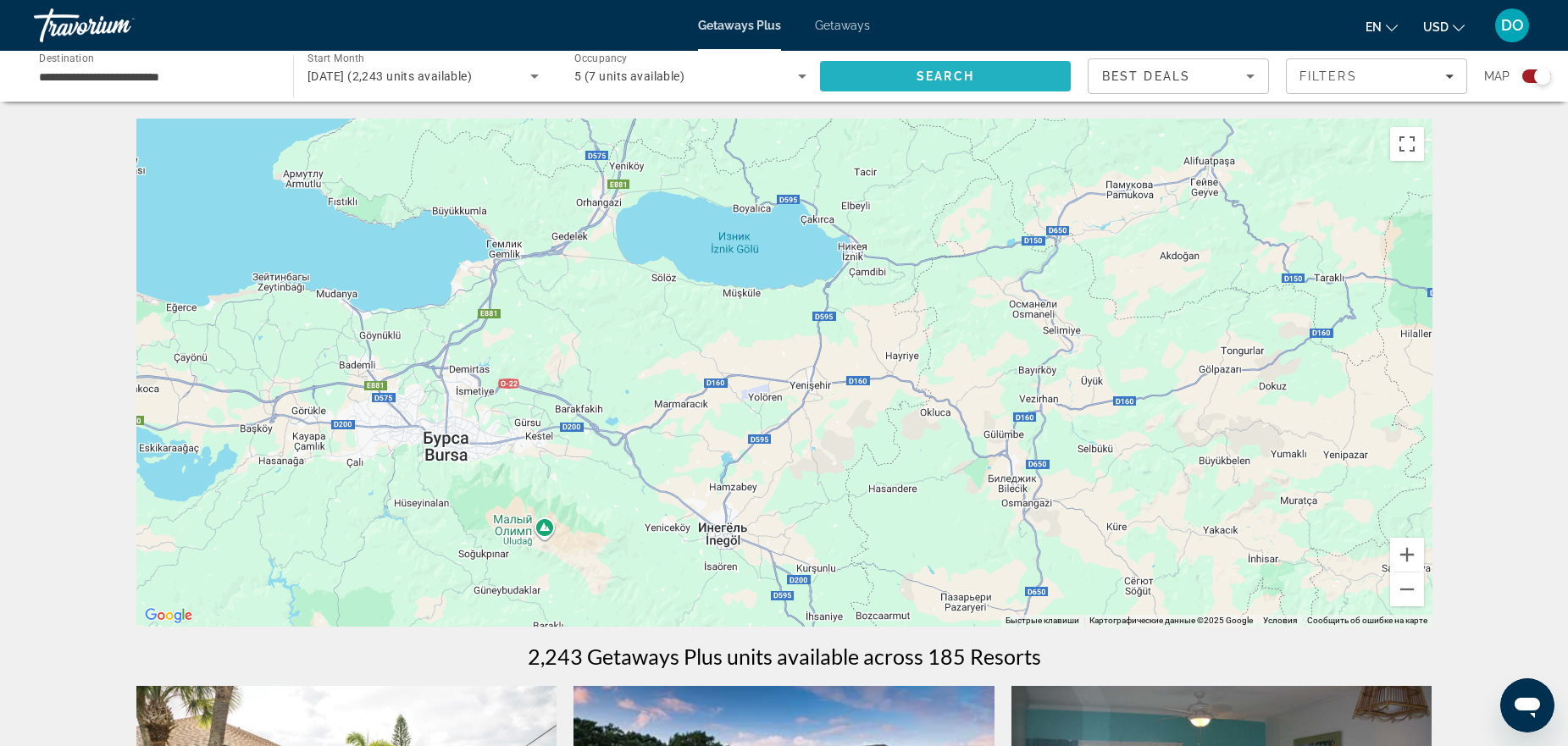
click at [962, 74] on span "Search" at bounding box center [946, 76] width 58 height 13
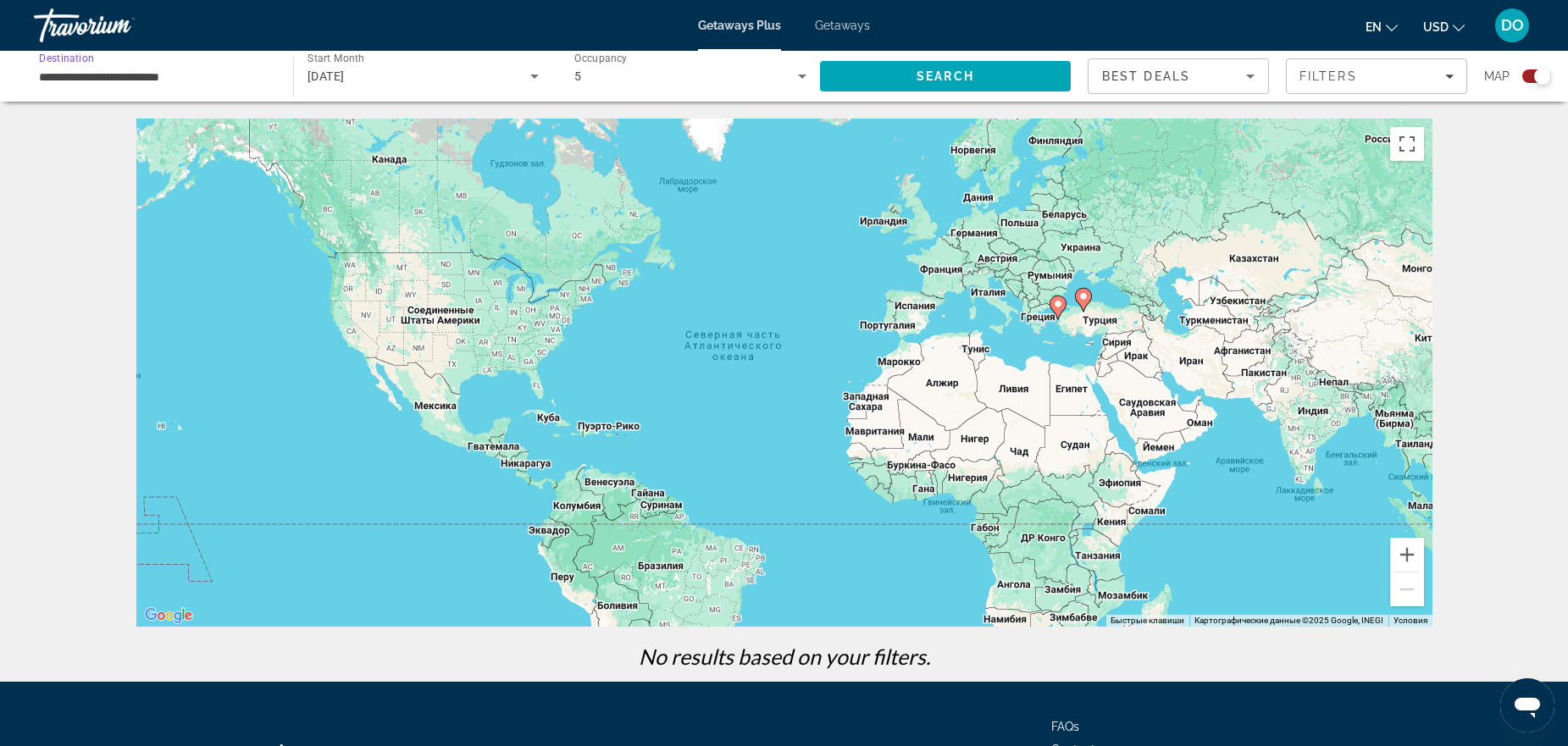
click at [172, 80] on input "**********" at bounding box center [155, 78] width 232 height 21
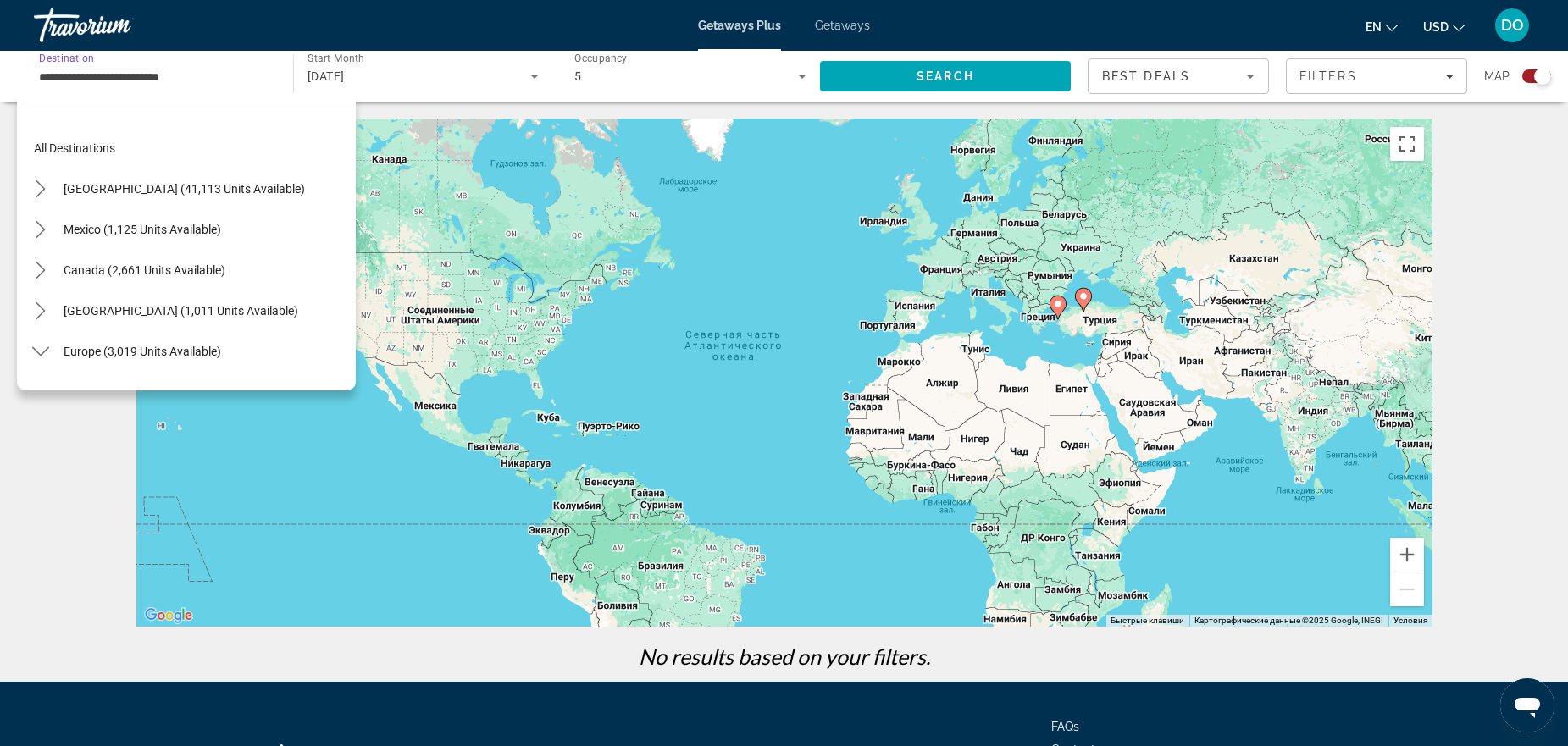
scroll to position [833, 0]
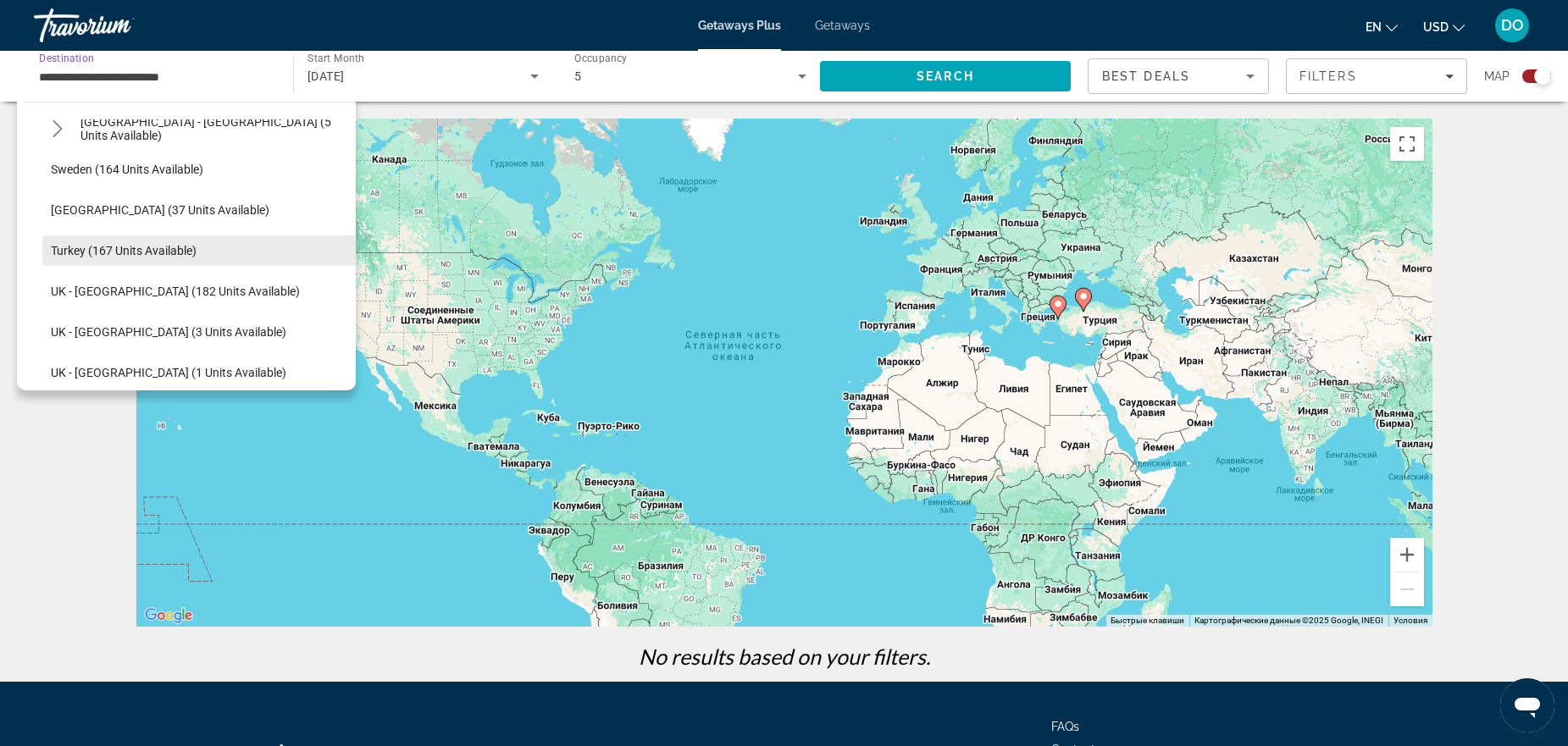
click at [207, 254] on span "Select destination: Turkey (167 units available)" at bounding box center [198, 250] width 313 height 40
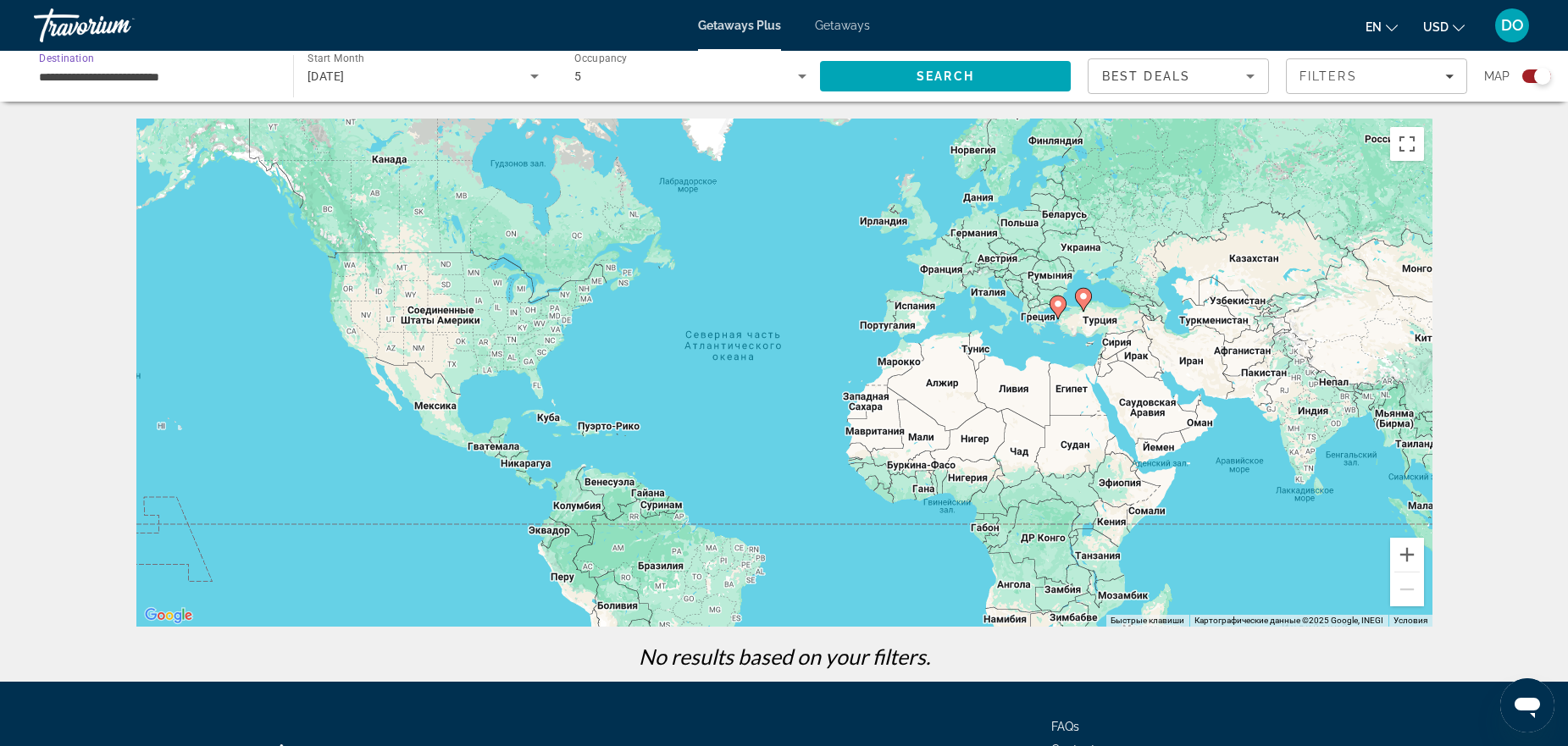
click at [439, 77] on div "[DATE]" at bounding box center [419, 77] width 223 height 21
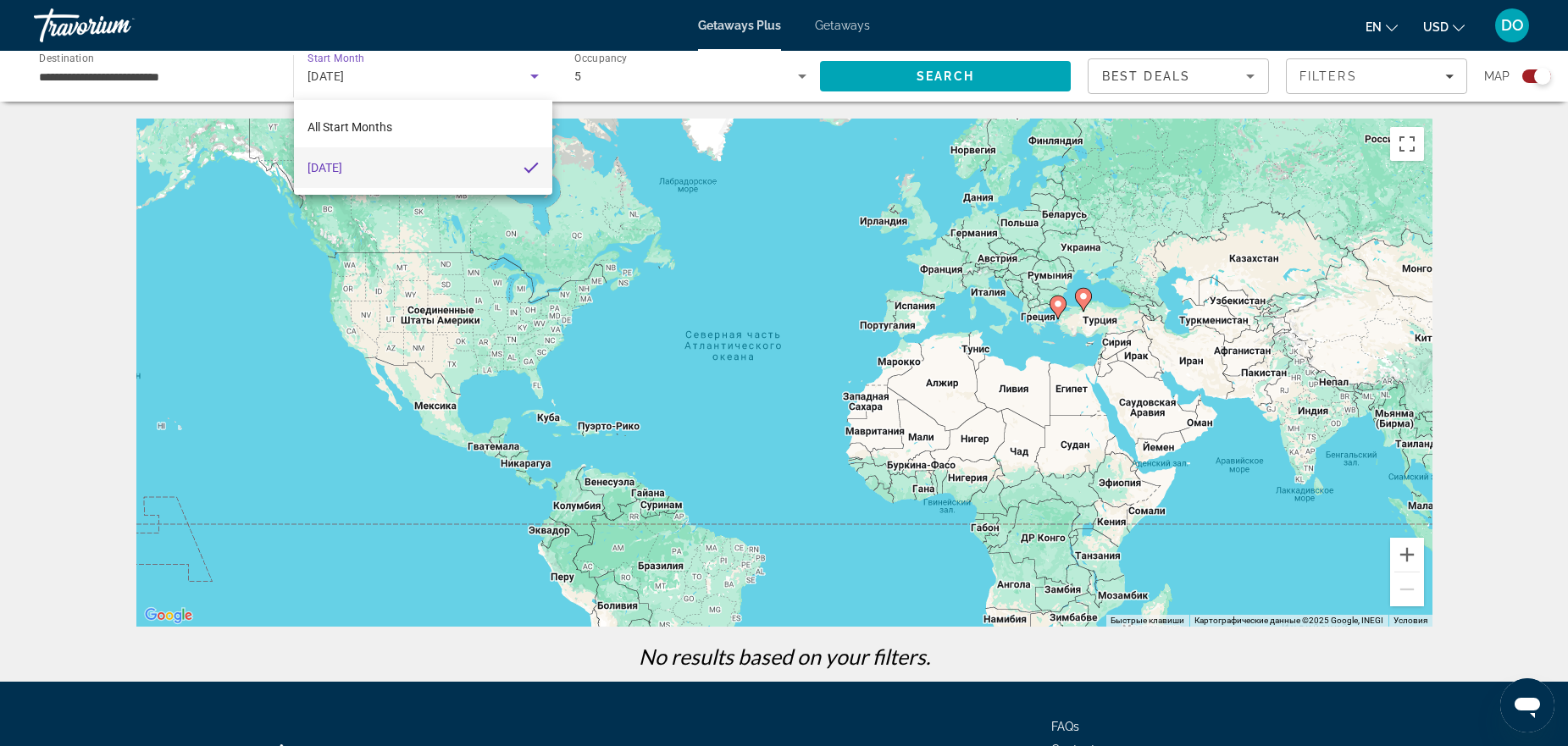
click at [438, 77] on div at bounding box center [784, 373] width 1568 height 746
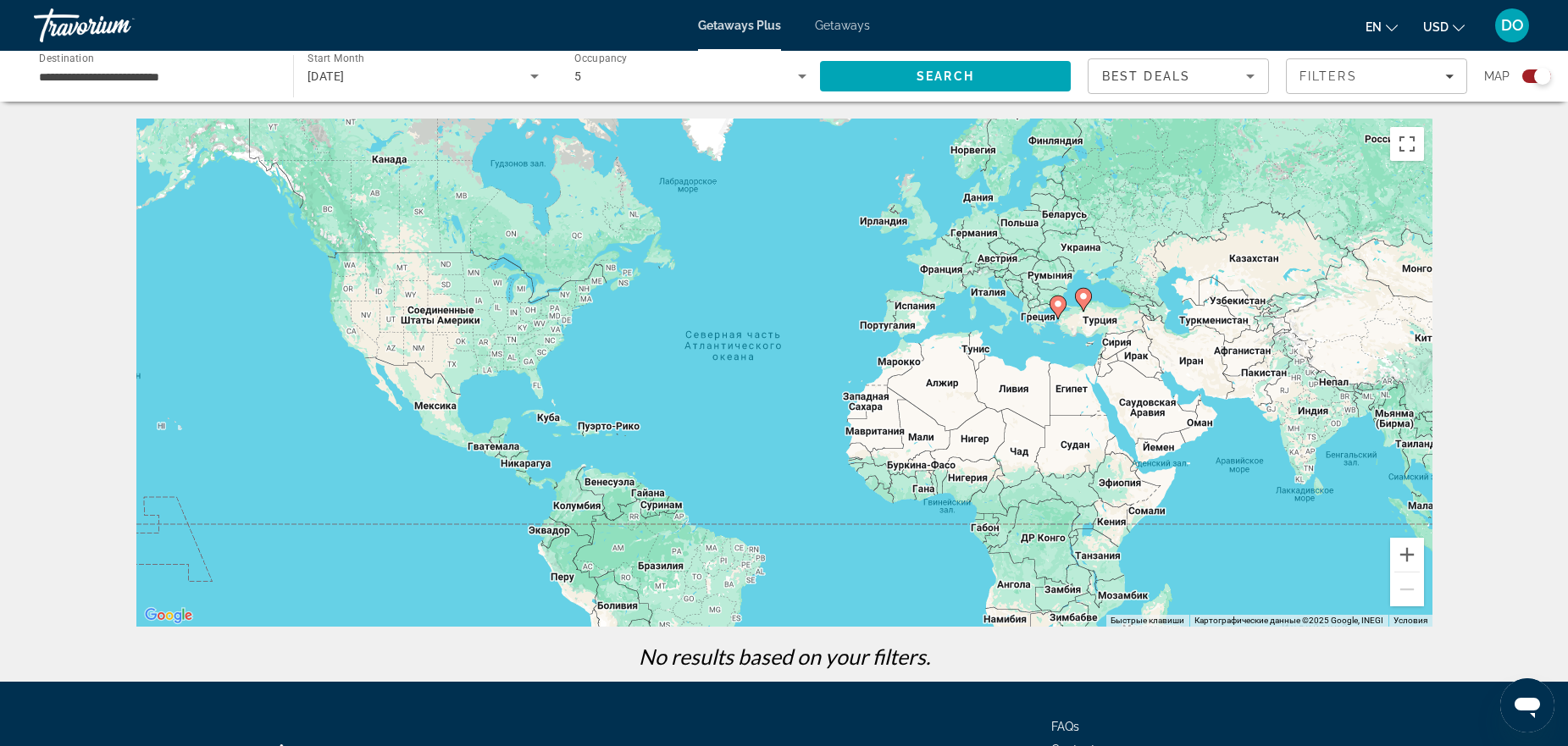
click at [432, 75] on div "[DATE]" at bounding box center [419, 77] width 223 height 21
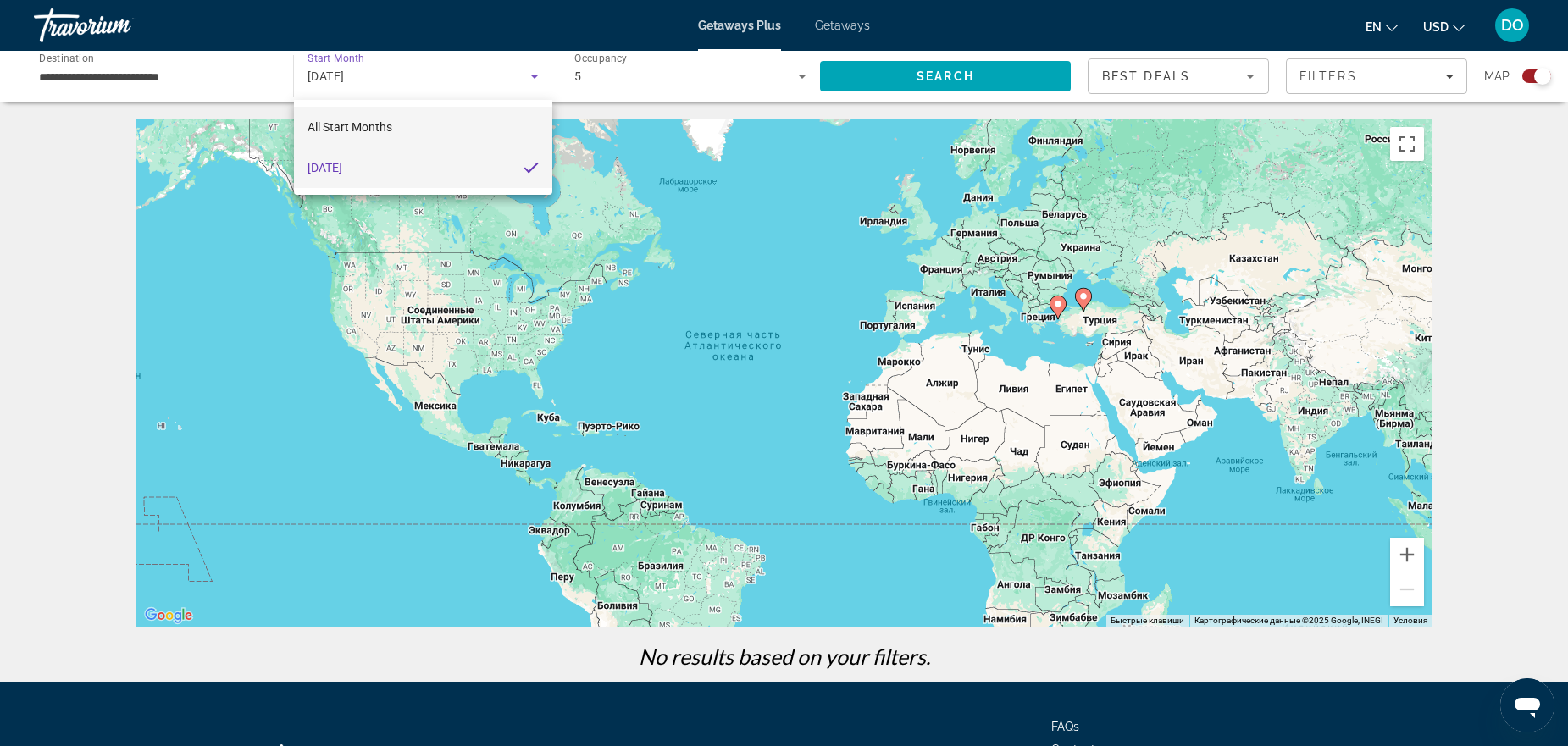
click at [361, 130] on span "All Start Months" at bounding box center [350, 127] width 85 height 13
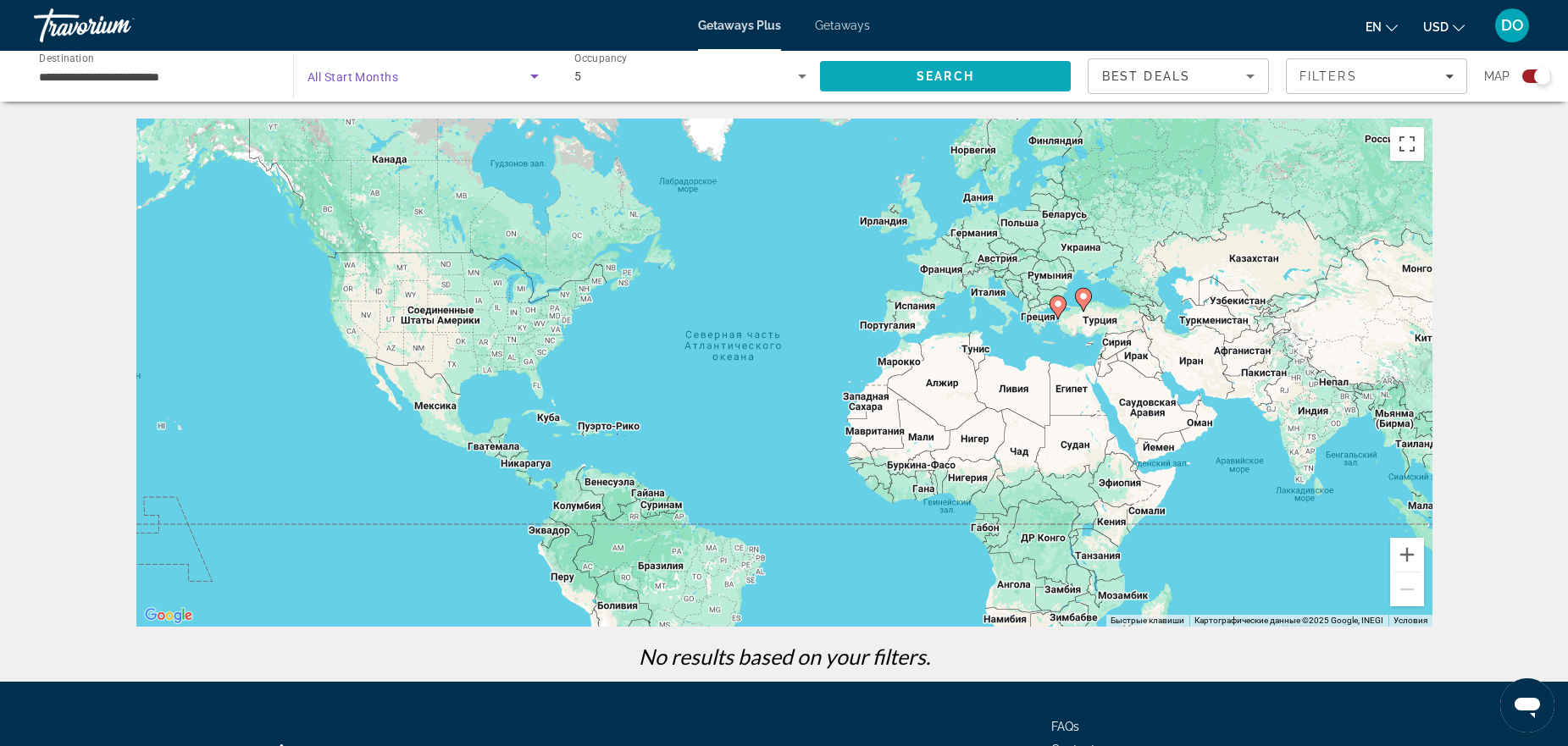
click at [928, 74] on span "Search" at bounding box center [946, 76] width 58 height 13
click at [169, 86] on div "**********" at bounding box center [155, 77] width 232 height 49
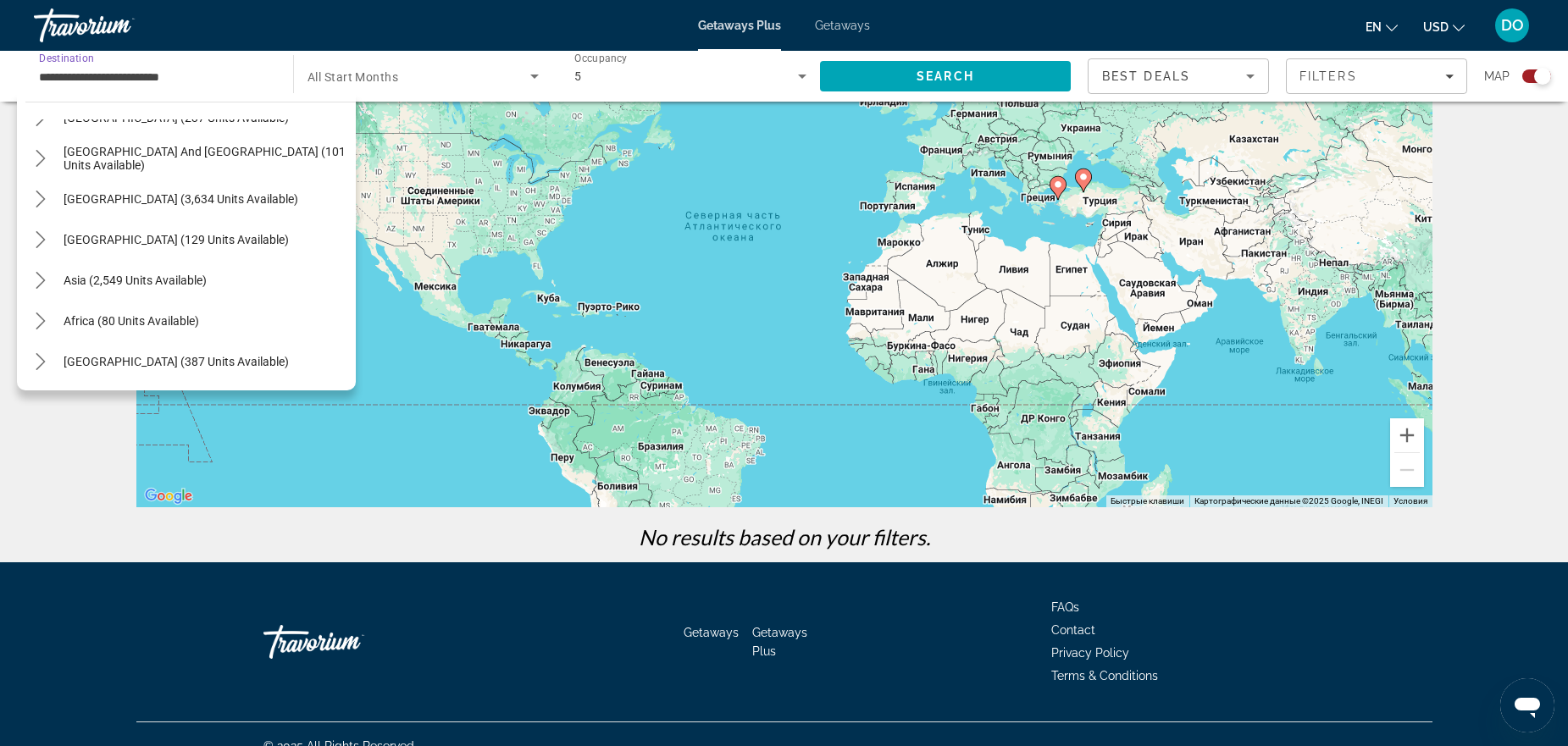
scroll to position [143, 0]
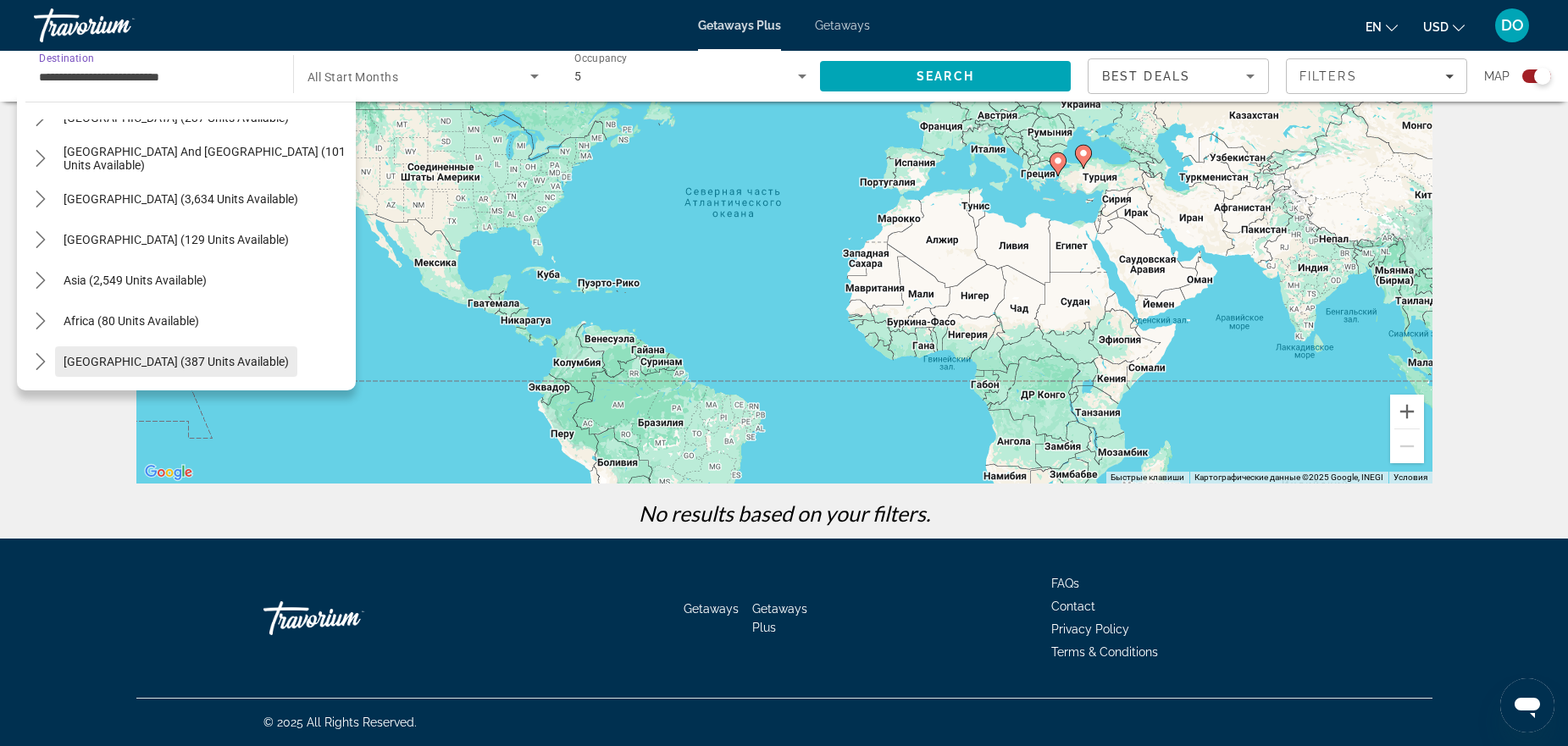
click at [200, 355] on span "[GEOGRAPHIC_DATA] (387 units available)" at bounding box center [176, 362] width 225 height 13
type input "**********"
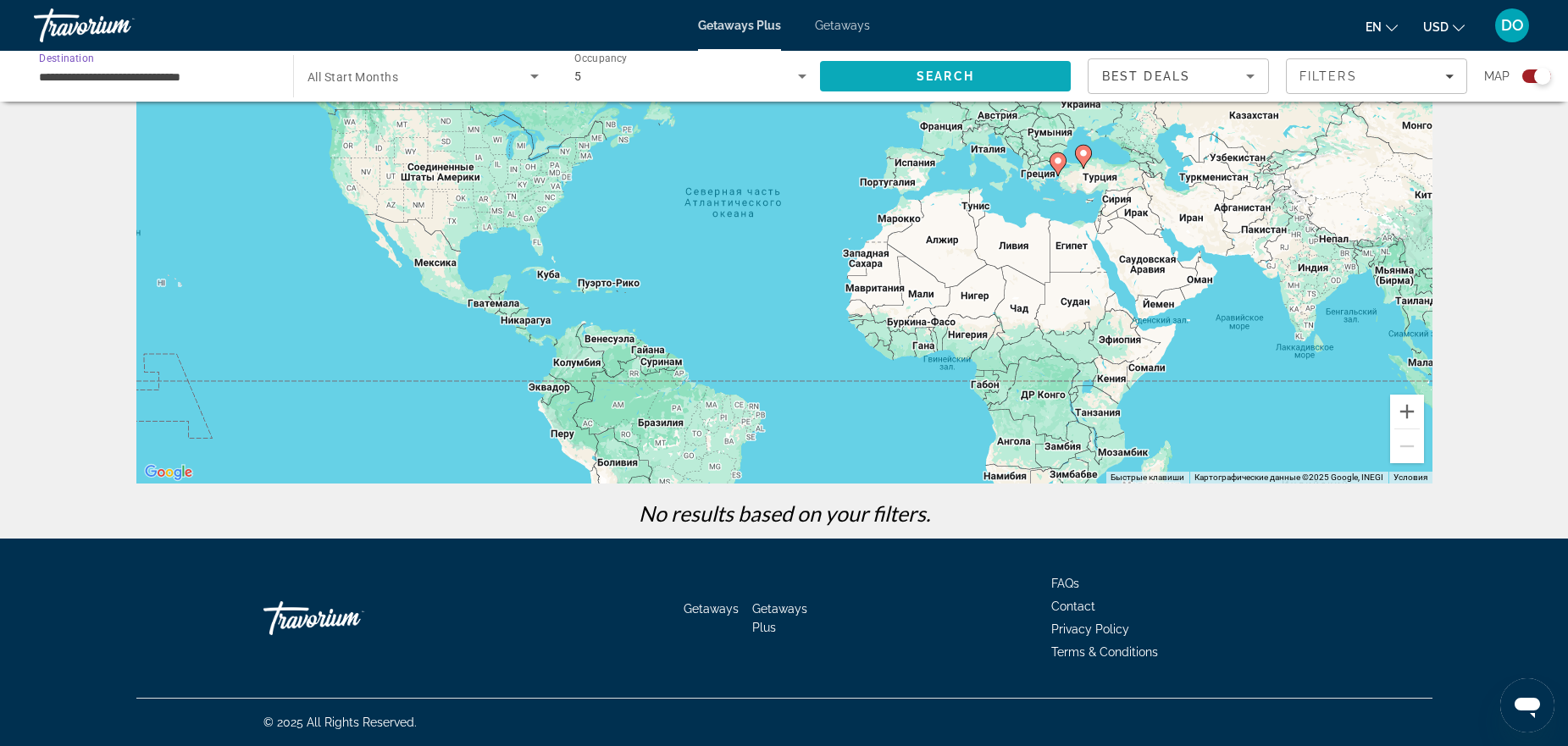
click at [952, 89] on span "Search" at bounding box center [945, 76] width 251 height 40
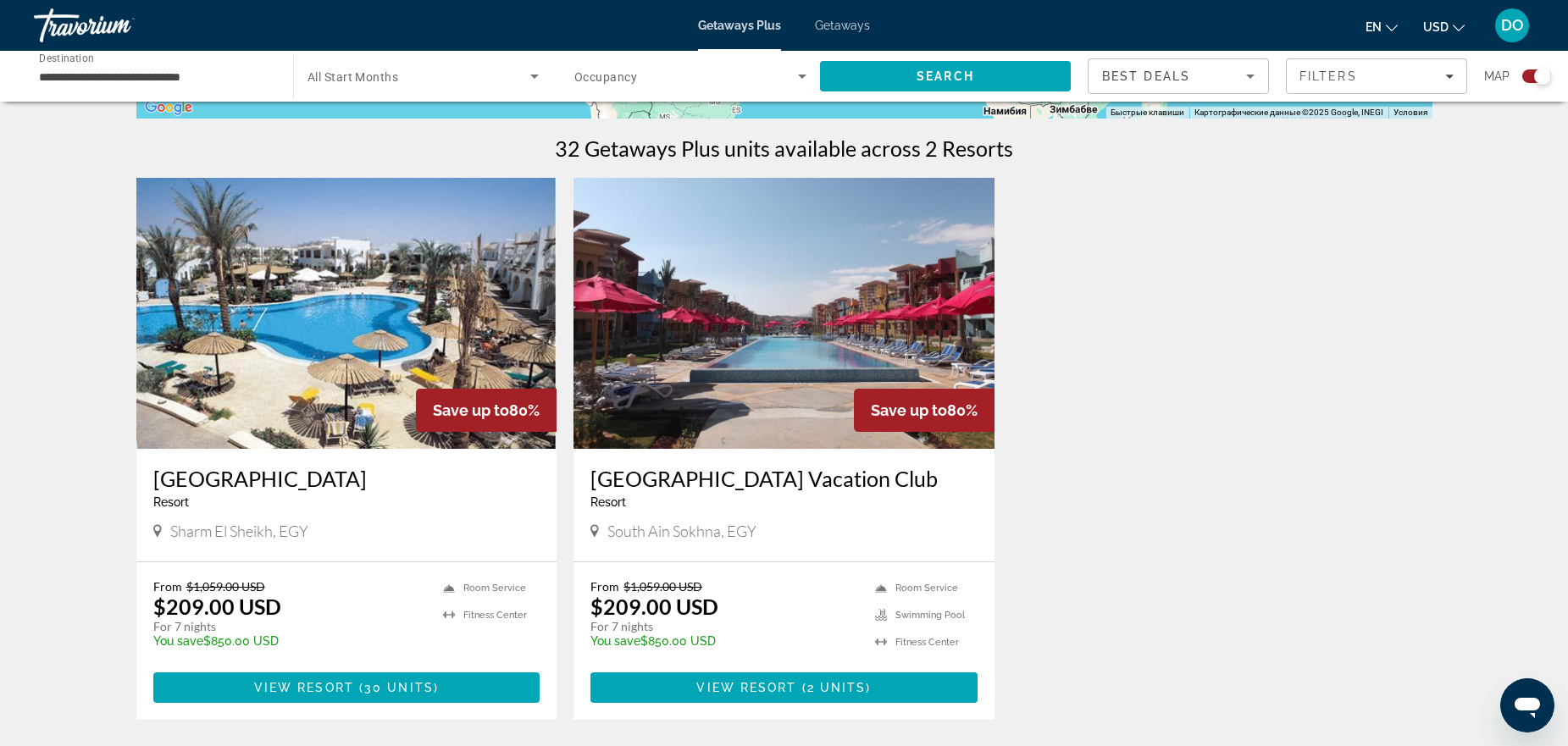
scroll to position [593, 0]
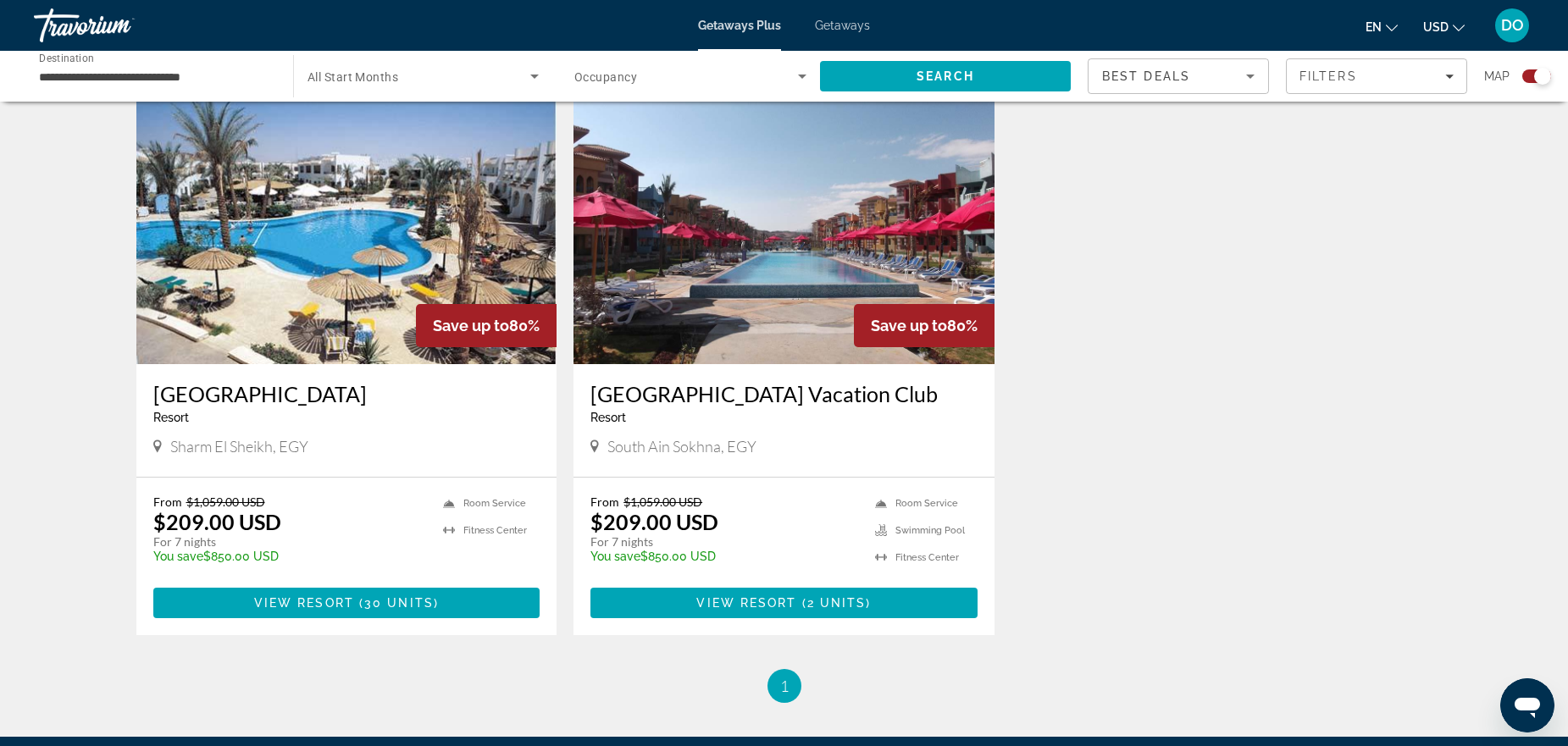
click at [257, 251] on img "Main content" at bounding box center [347, 229] width 421 height 271
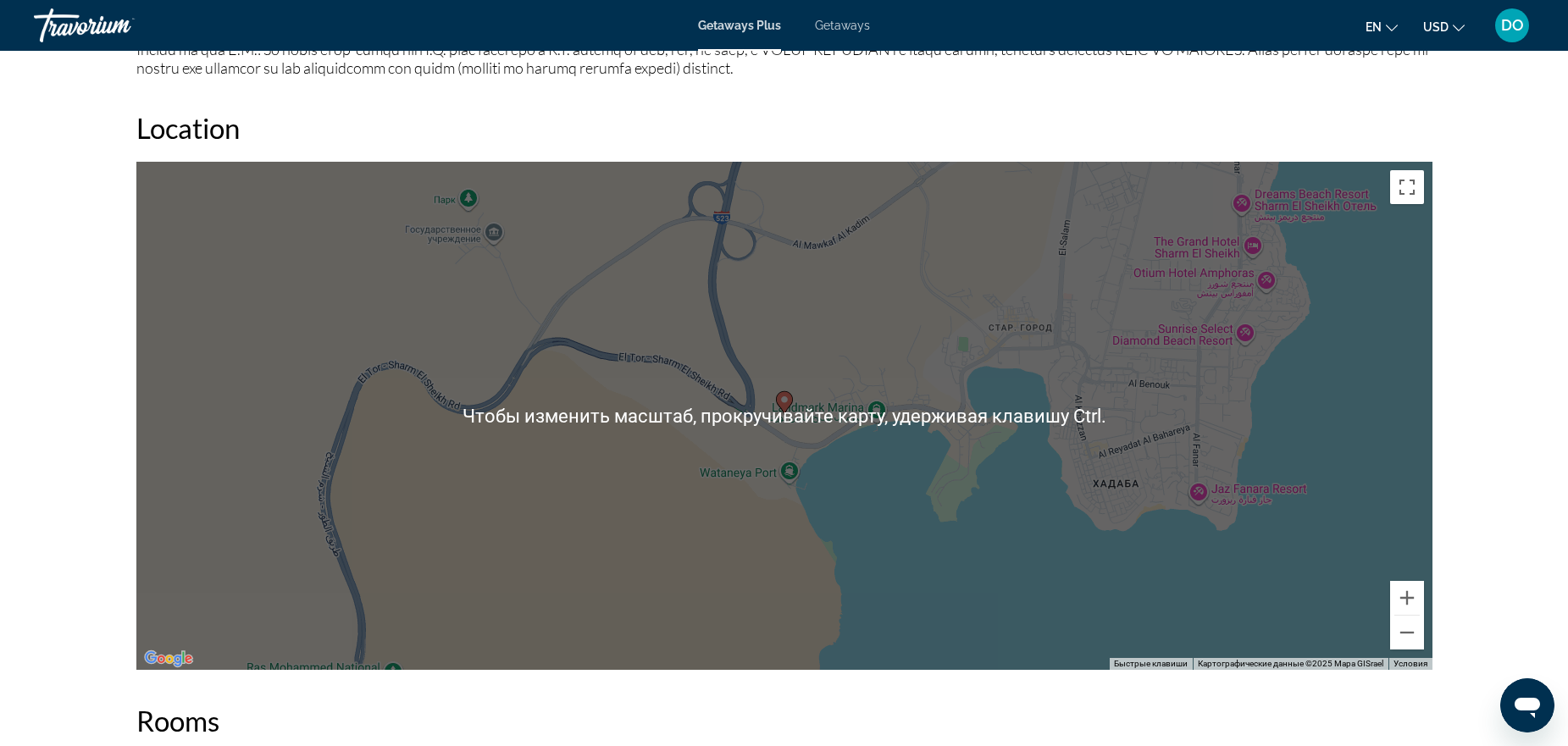
scroll to position [1694, 0]
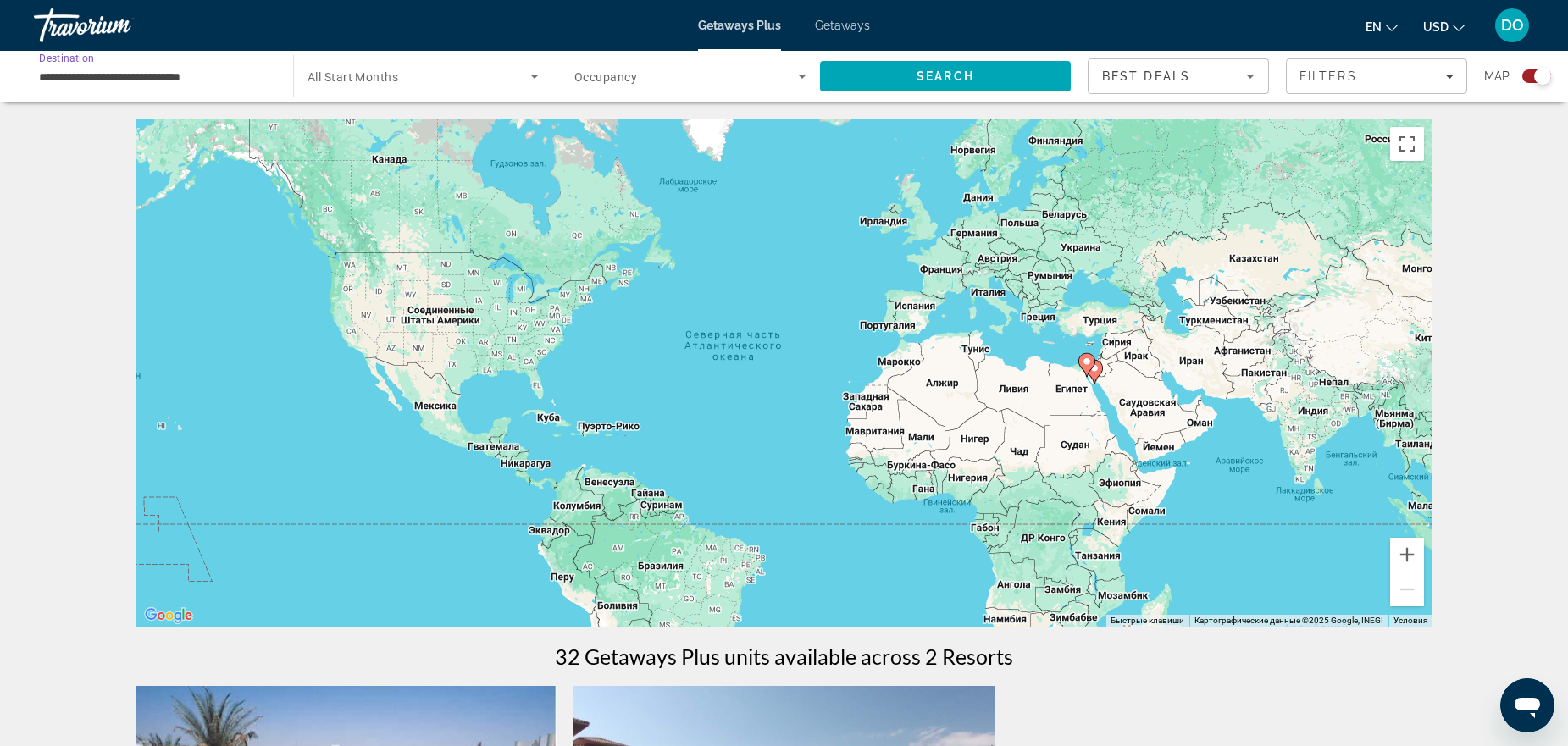
click at [225, 86] on input "**********" at bounding box center [155, 78] width 232 height 21
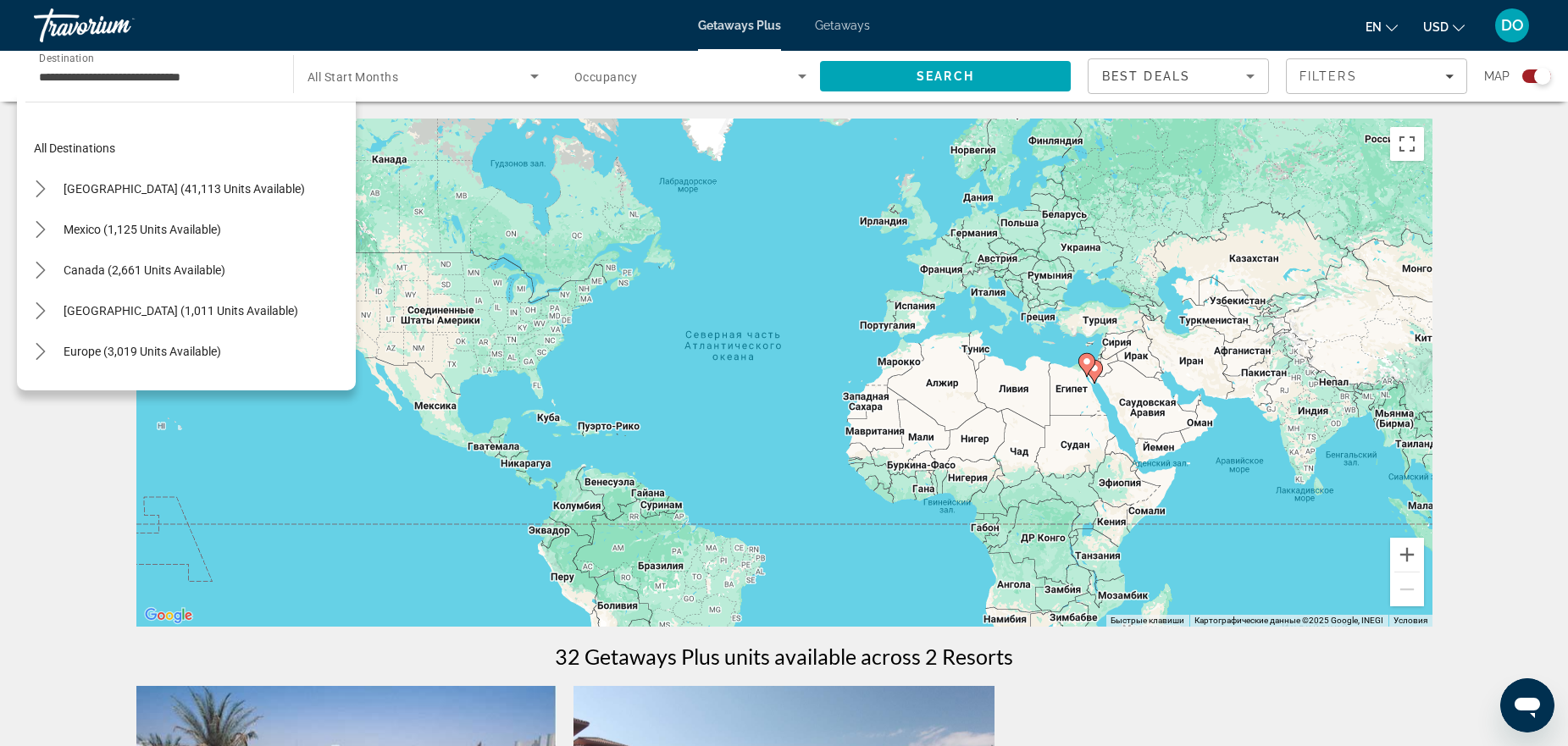
click at [624, 328] on div "Чтобы активировать перетаскивание с помощью клавиатуры, нажмите Alt + Ввод. Пос…" at bounding box center [784, 373] width 1296 height 509
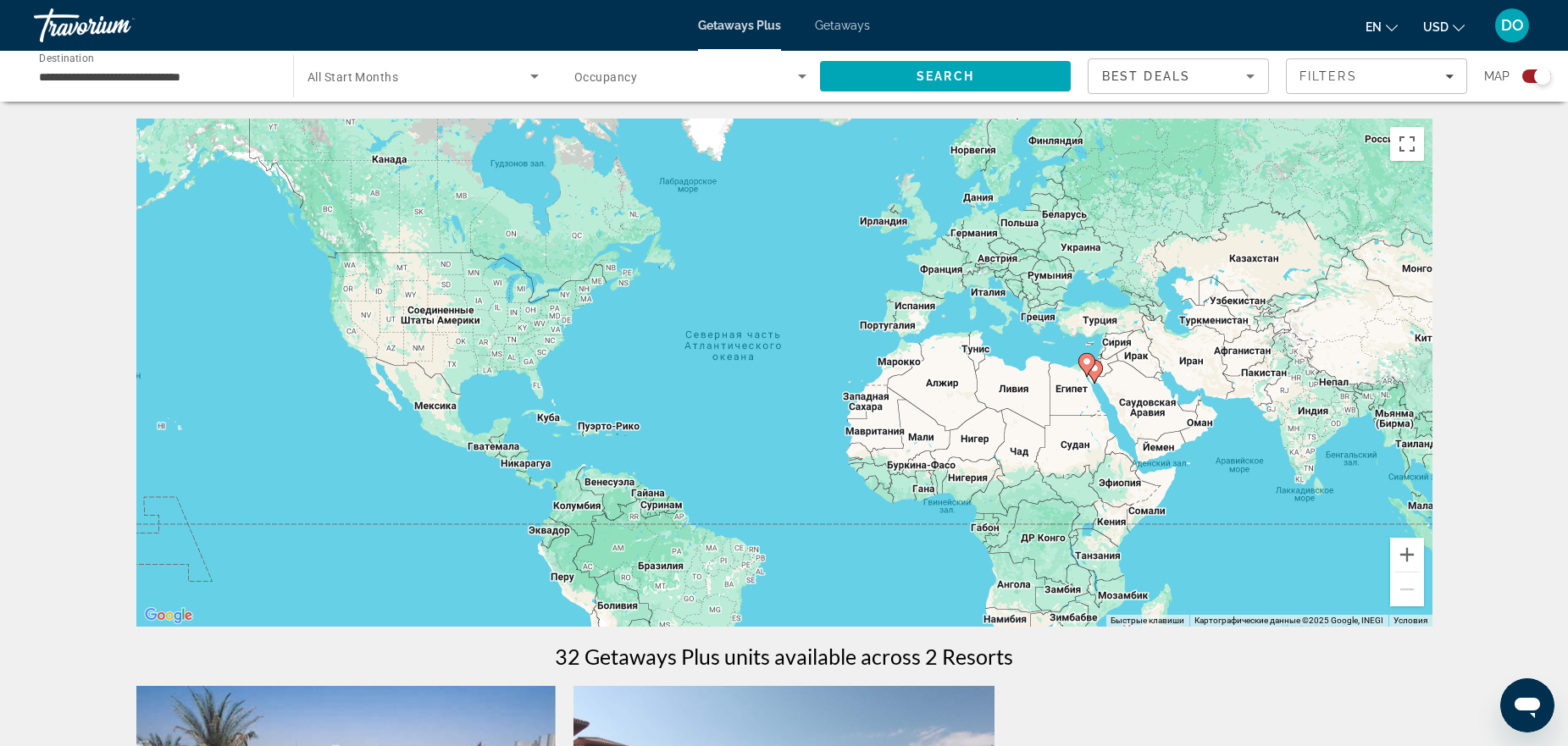
click at [1251, 83] on icon "Sort by" at bounding box center [1251, 77] width 21 height 21
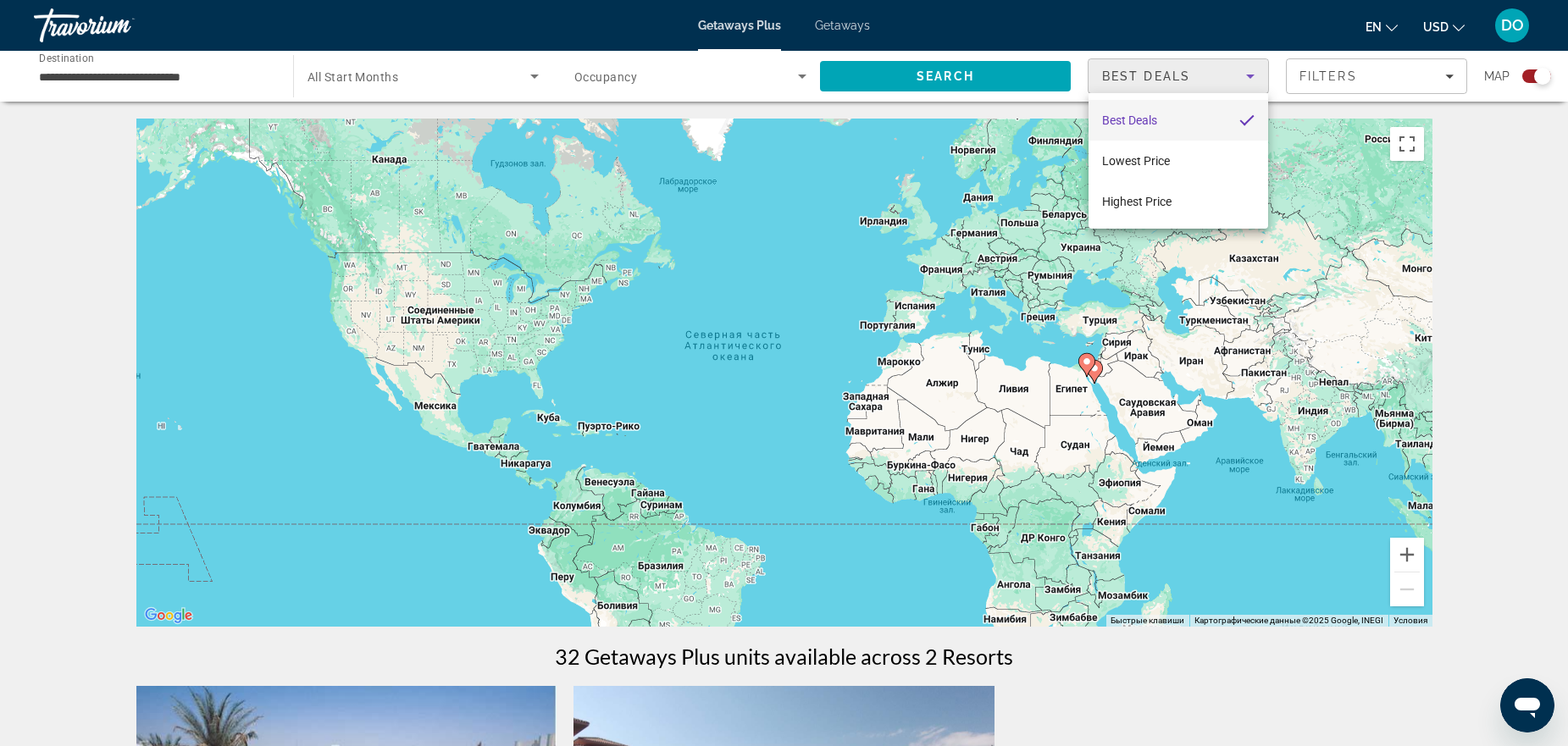
click at [1248, 83] on div at bounding box center [784, 373] width 1568 height 746
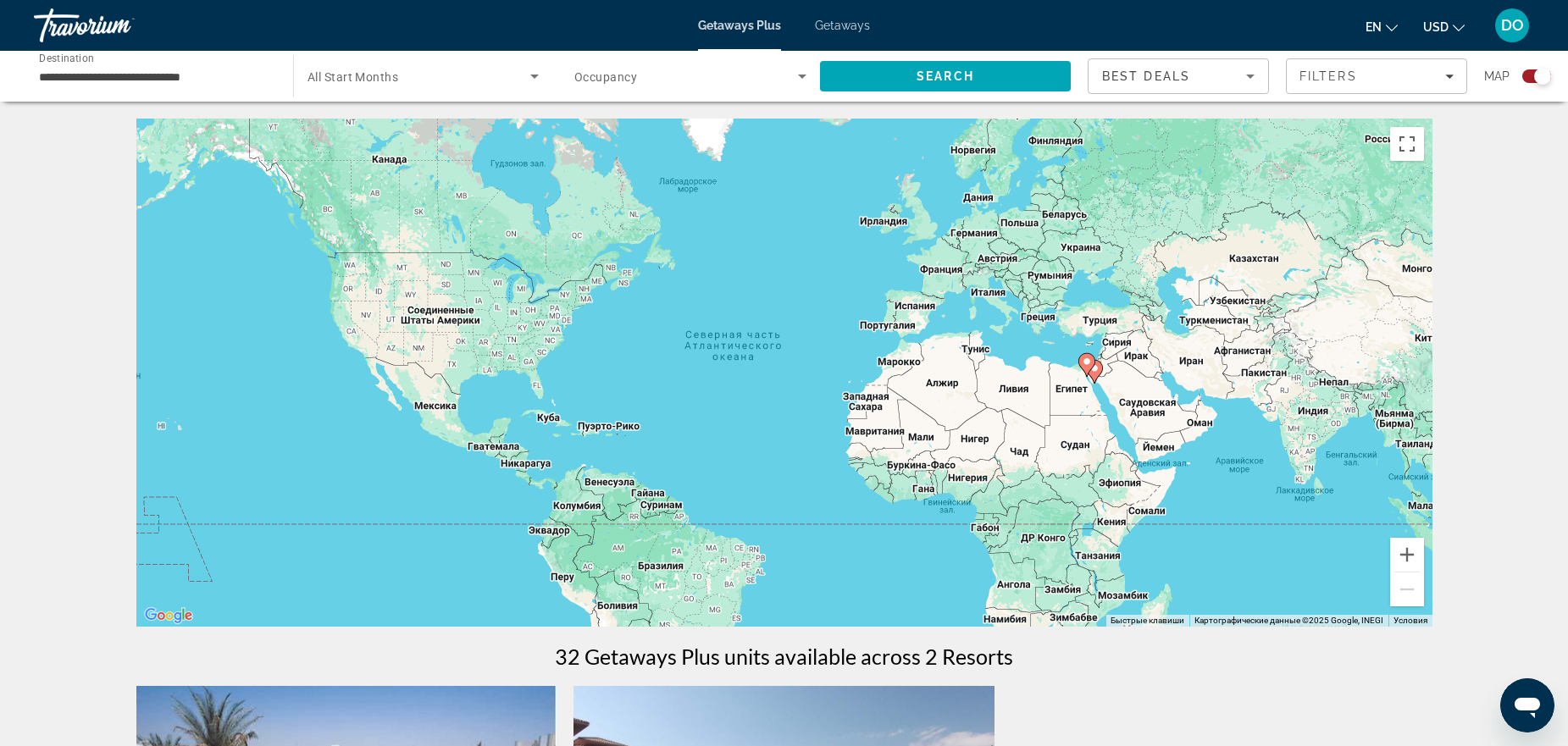
click at [1551, 77] on div "**********" at bounding box center [784, 76] width 1568 height 50
click at [1541, 74] on div "Search widget" at bounding box center [1543, 76] width 17 height 17
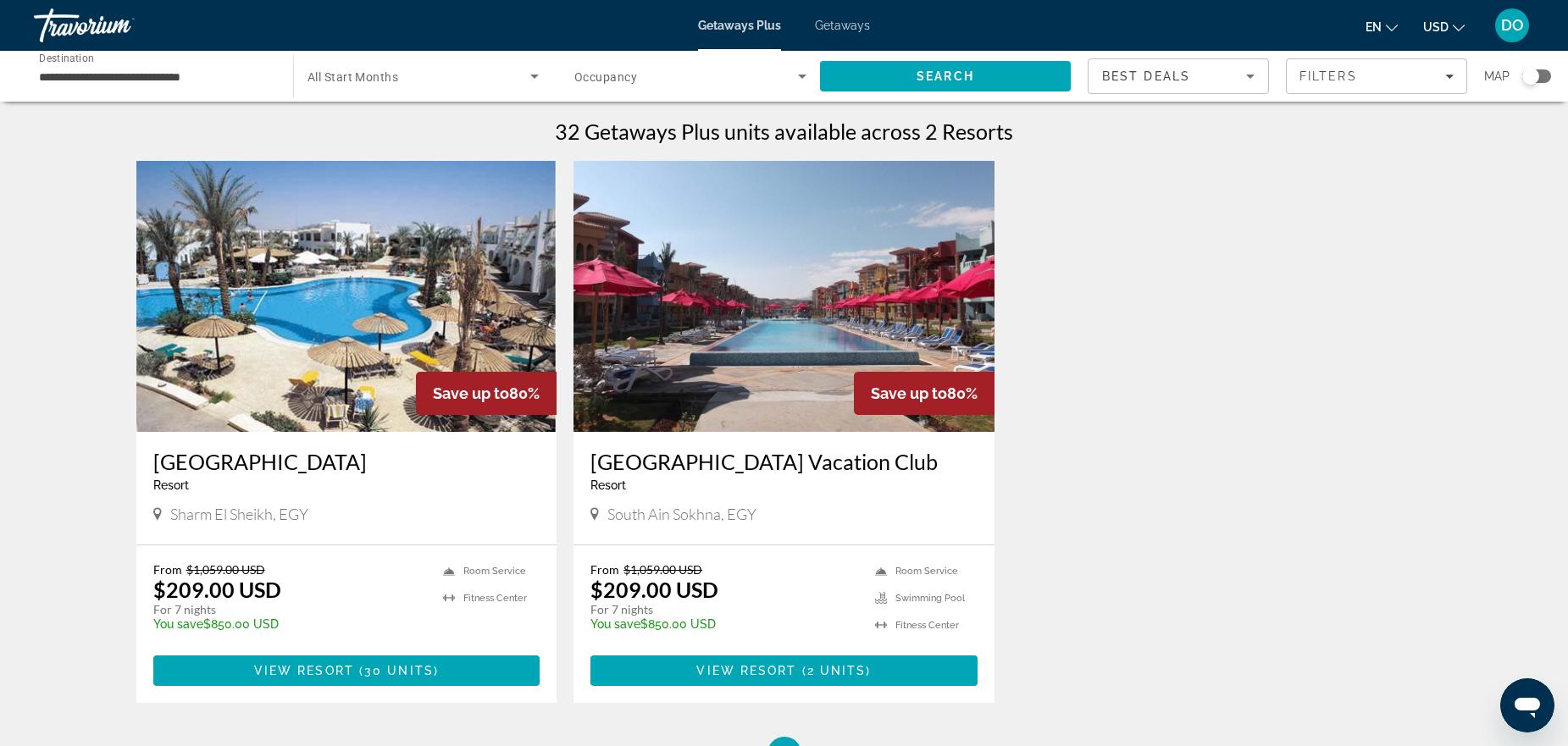
click at [197, 81] on input "**********" at bounding box center [155, 78] width 232 height 21
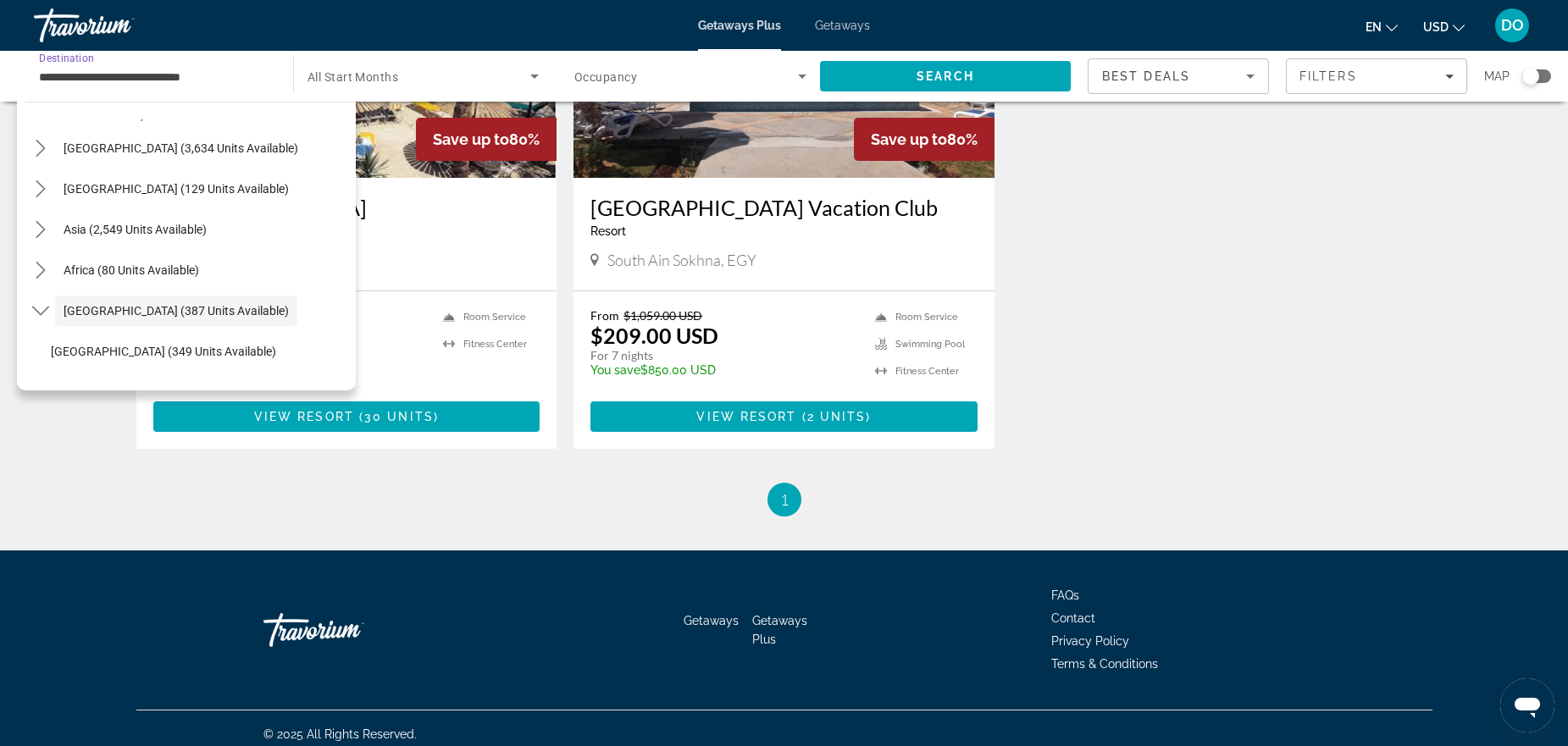
scroll to position [338, 0]
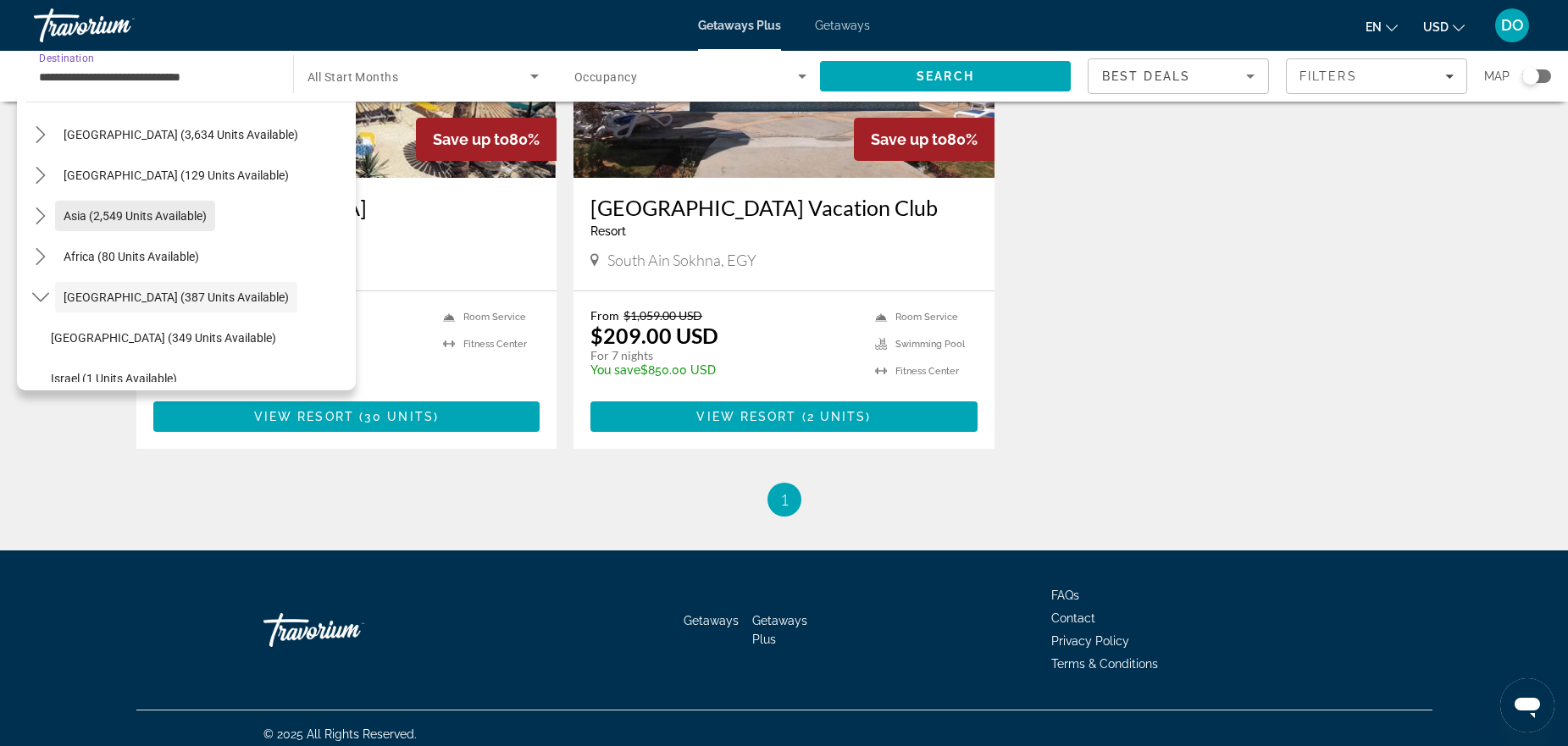
click at [172, 219] on span "Asia (2,549 units available)" at bounding box center [135, 216] width 143 height 13
type input "**********"
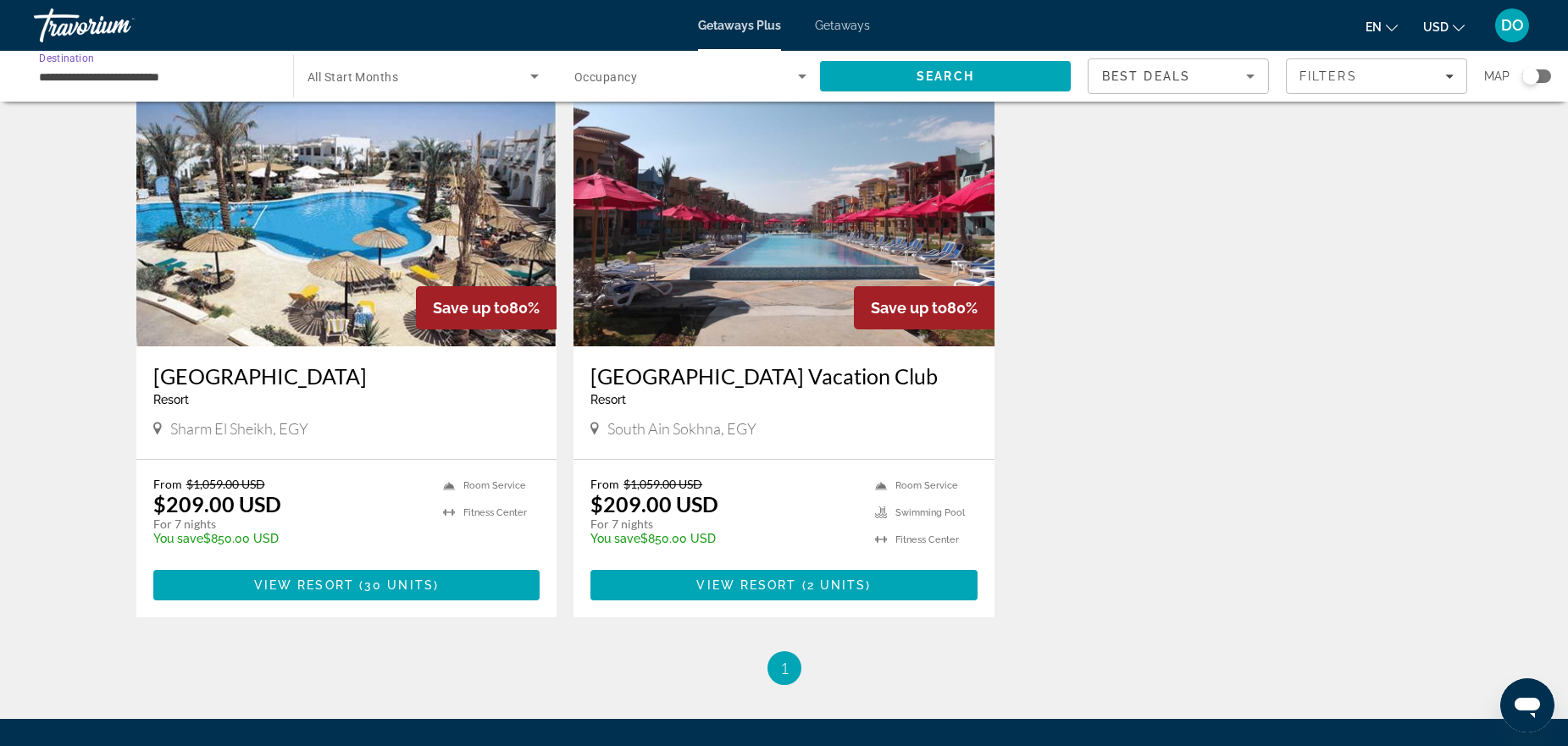
scroll to position [85, 0]
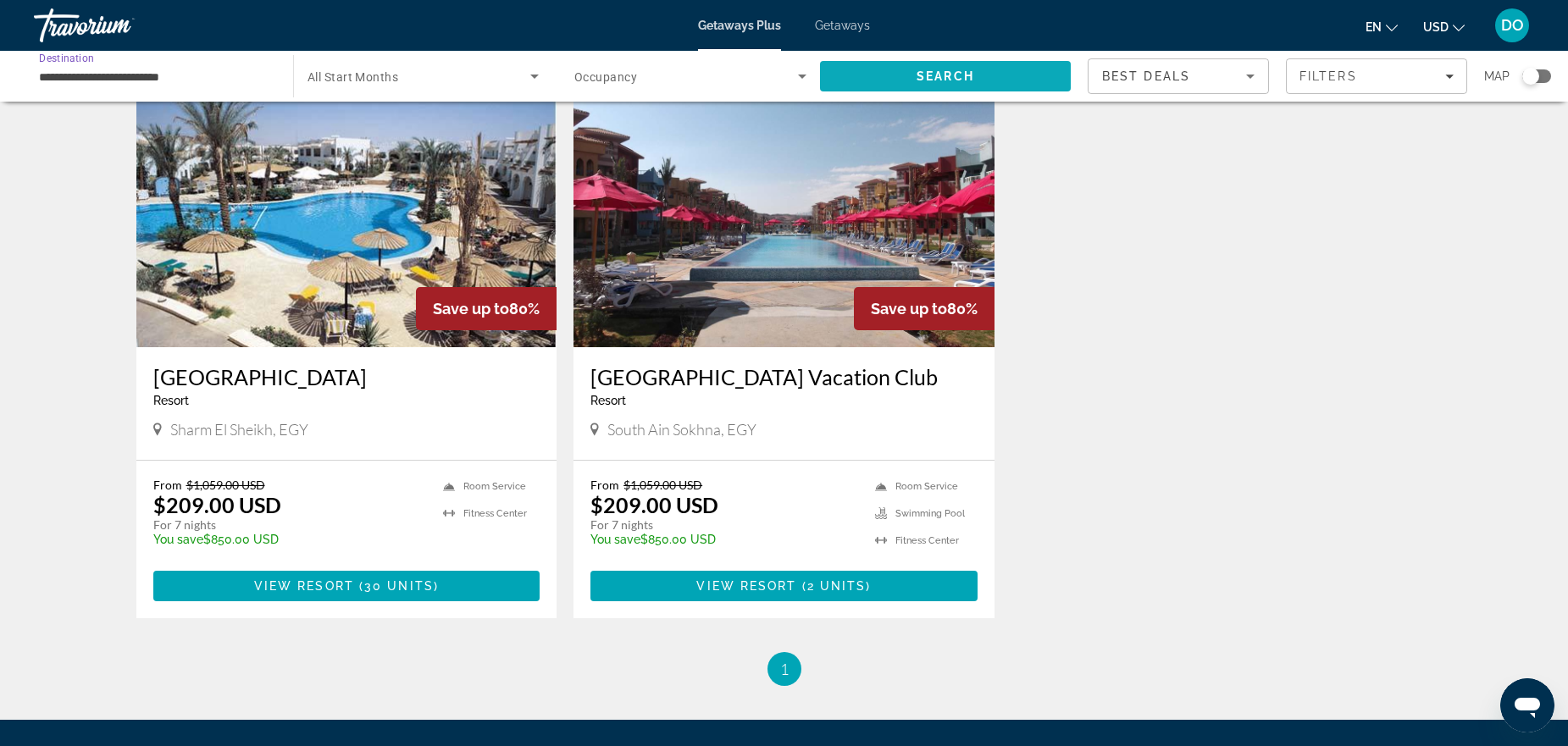
click at [942, 89] on span "Search" at bounding box center [945, 76] width 251 height 40
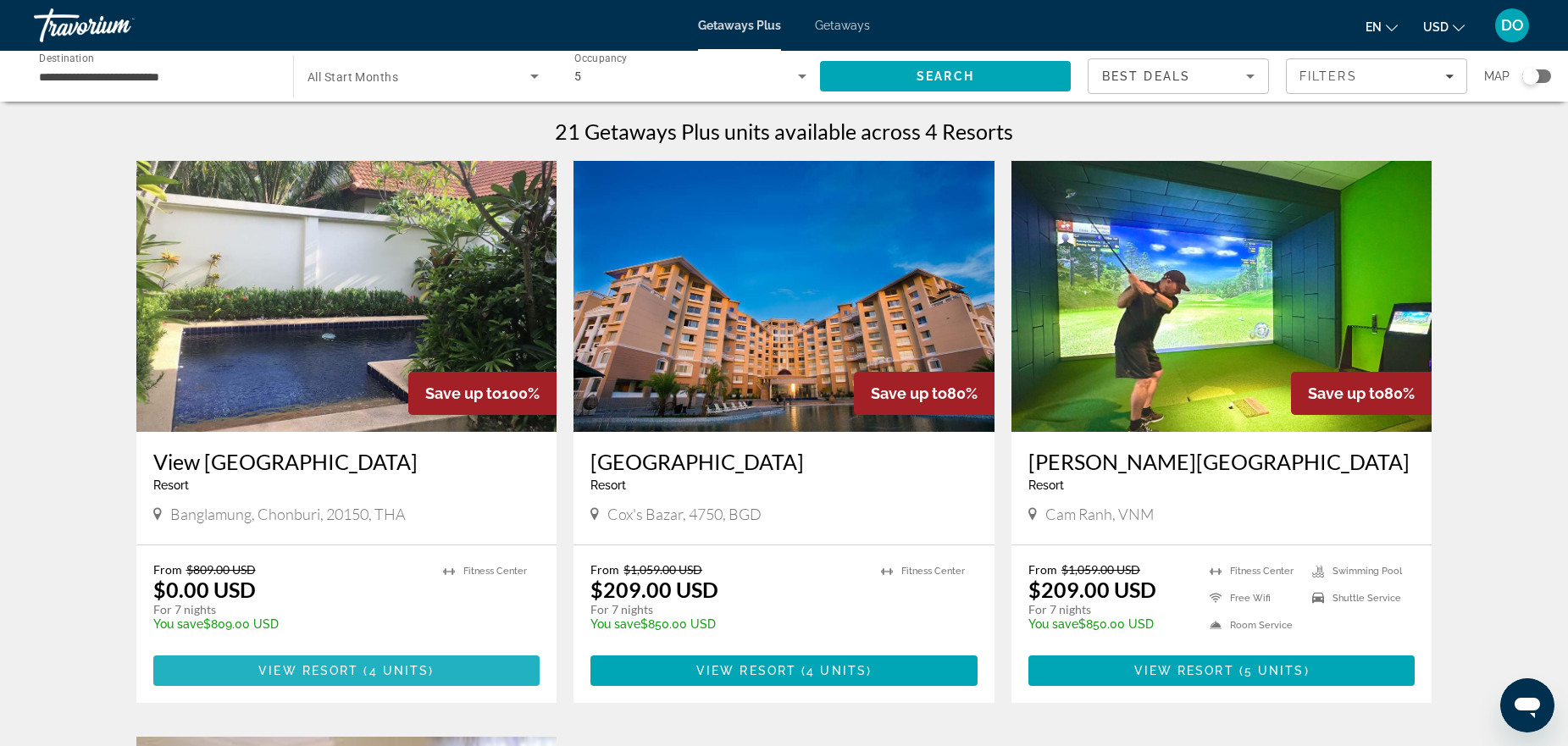
click at [299, 667] on span "View Resort" at bounding box center [308, 670] width 100 height 13
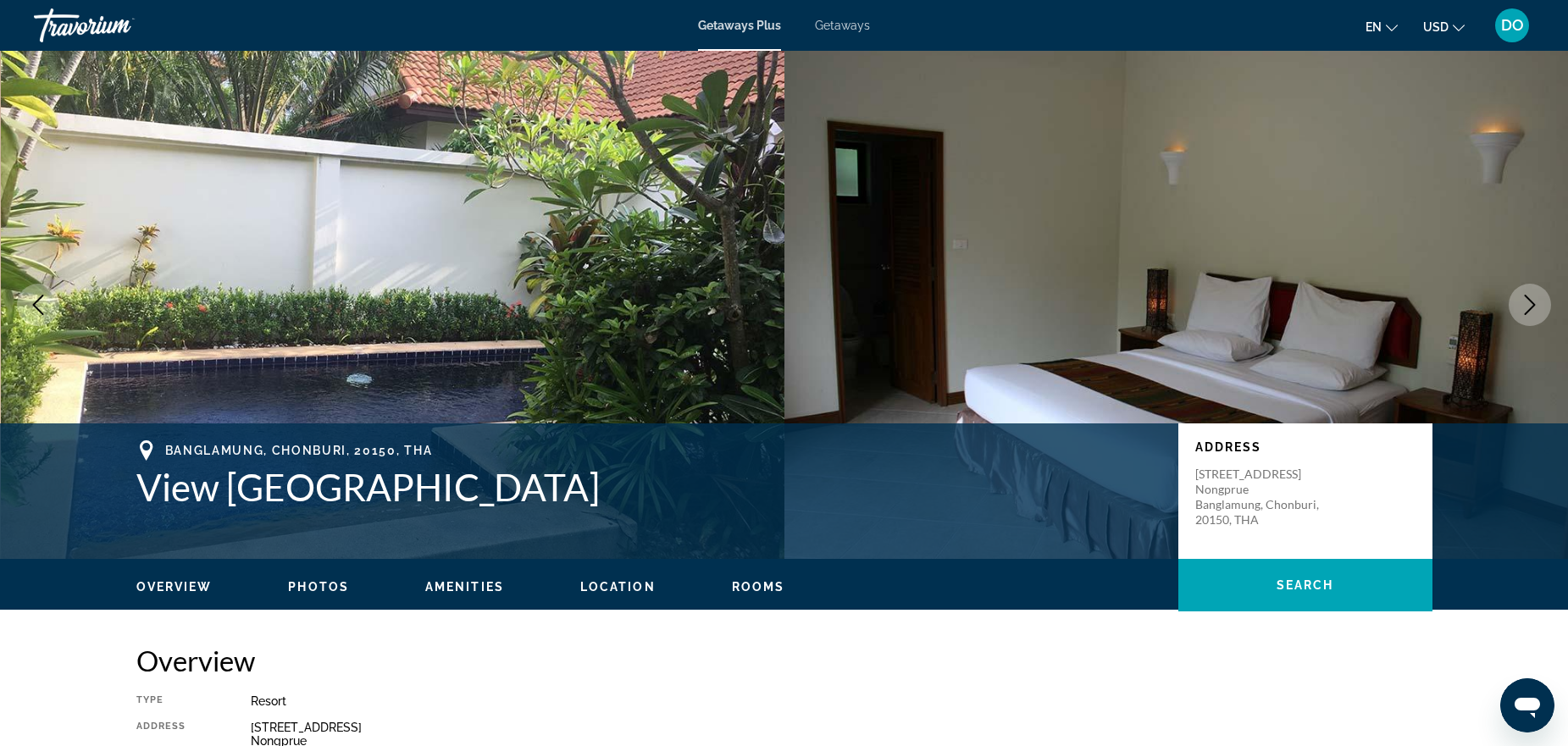
click at [1543, 305] on button "Next image" at bounding box center [1530, 305] width 42 height 42
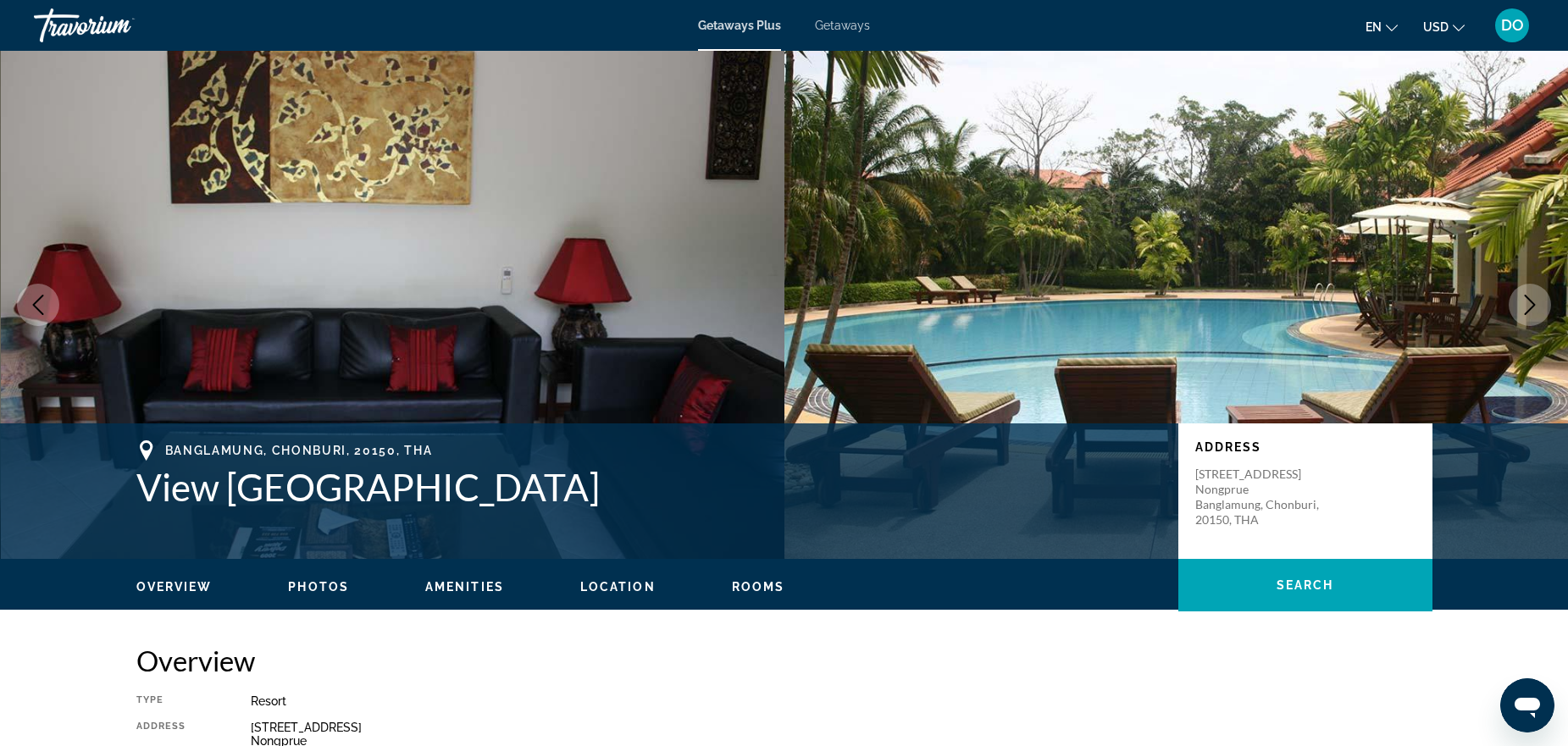
click at [1543, 305] on button "Next image" at bounding box center [1530, 305] width 42 height 42
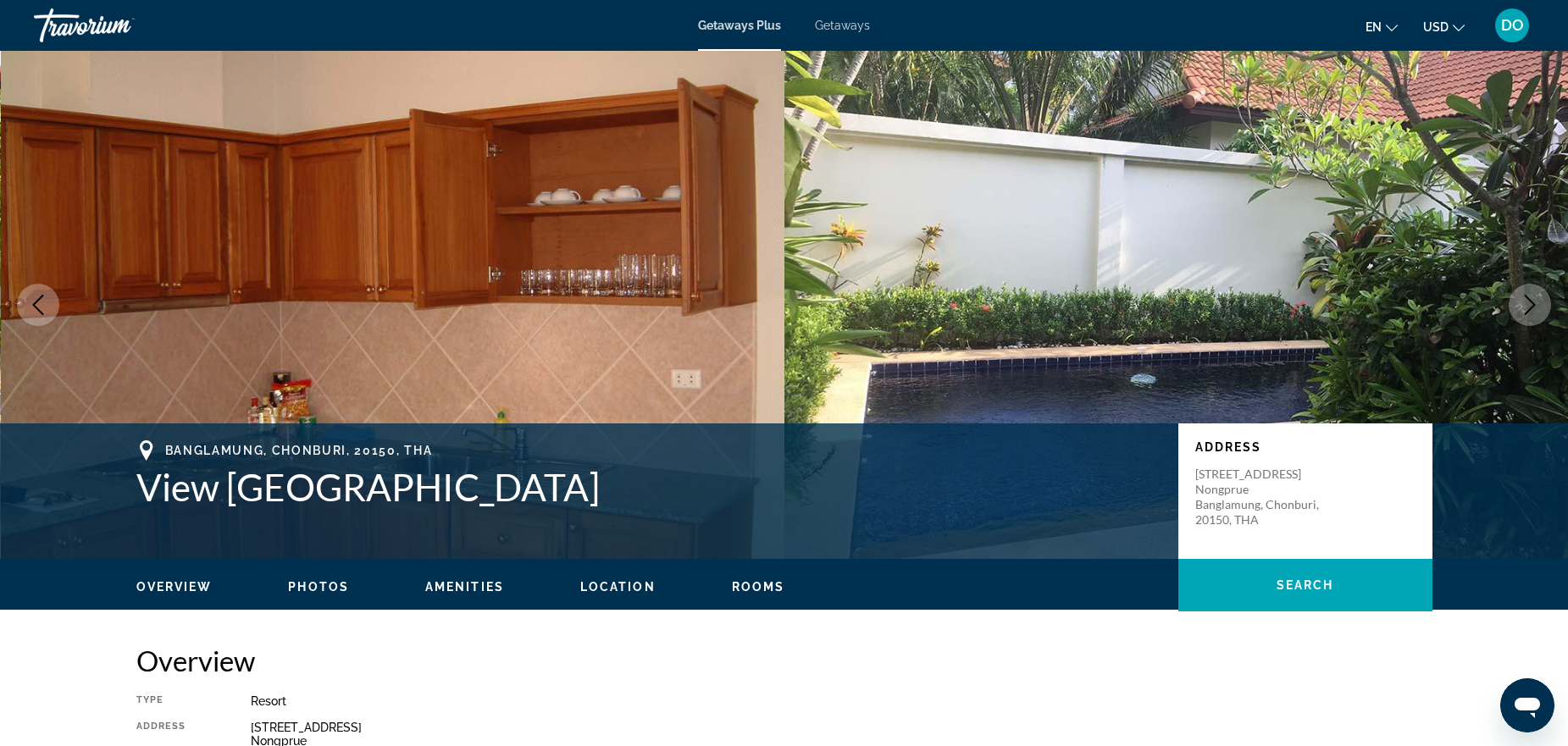
click at [1543, 305] on button "Next image" at bounding box center [1530, 305] width 42 height 42
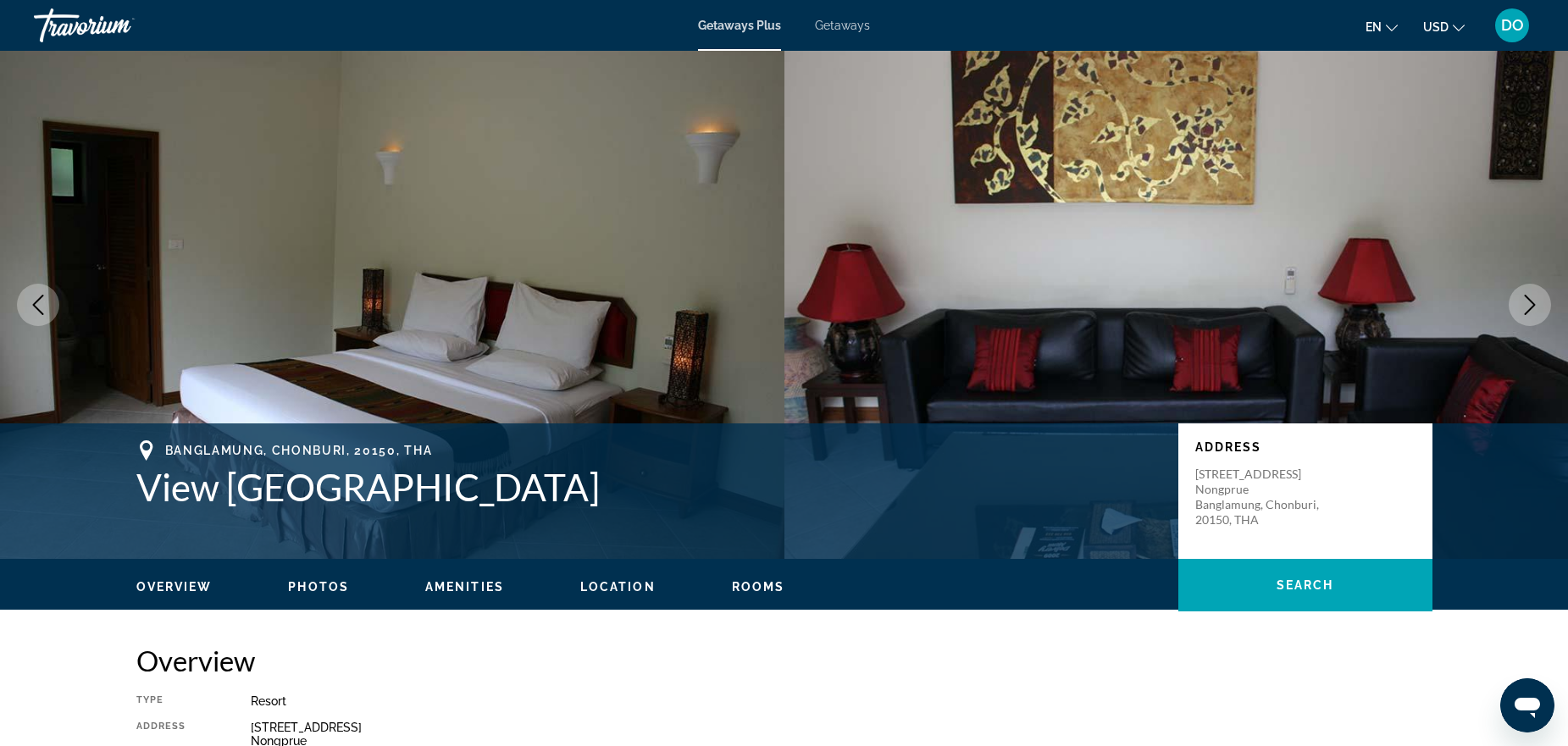
click at [1543, 305] on button "Next image" at bounding box center [1530, 305] width 42 height 42
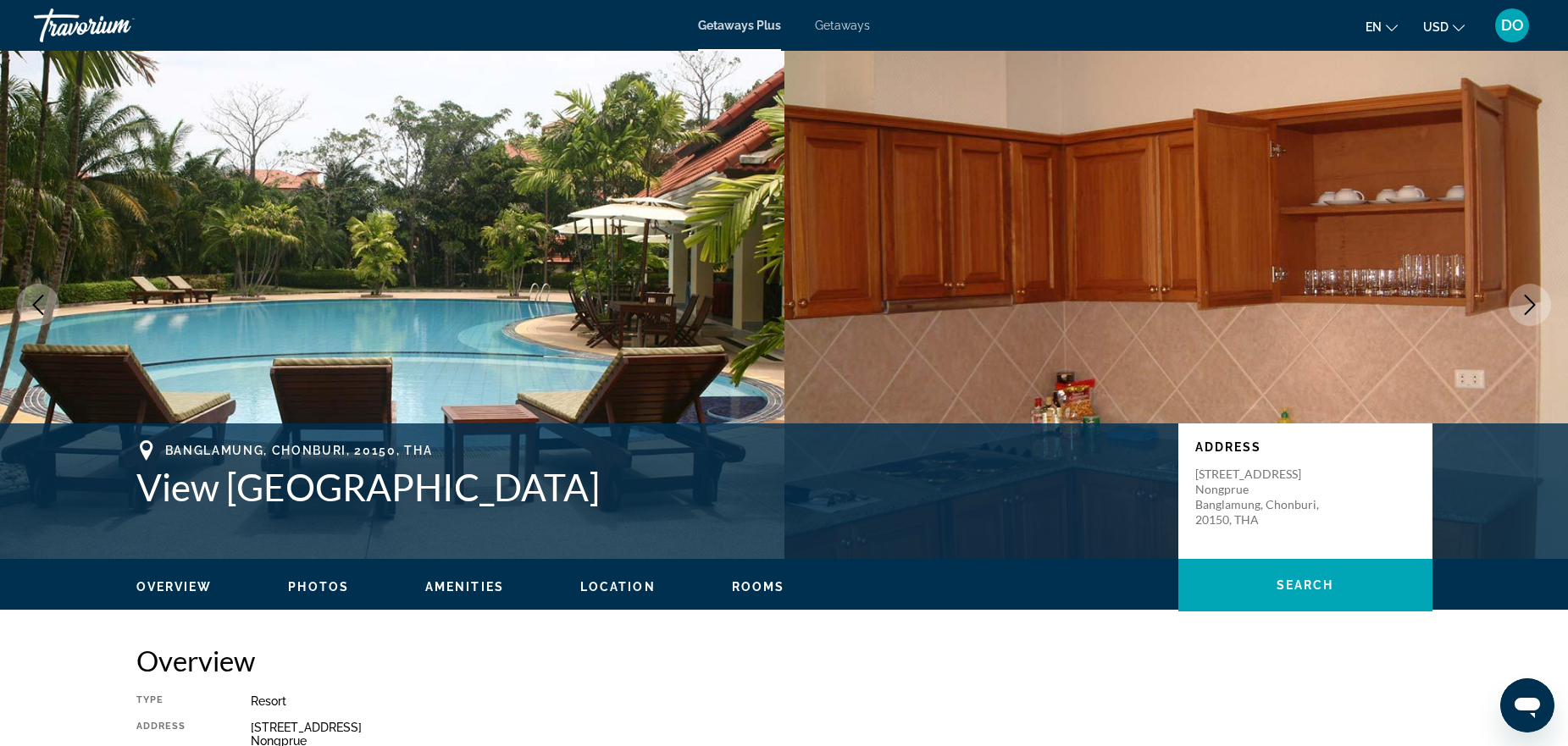
click at [1543, 305] on button "Next image" at bounding box center [1530, 305] width 42 height 42
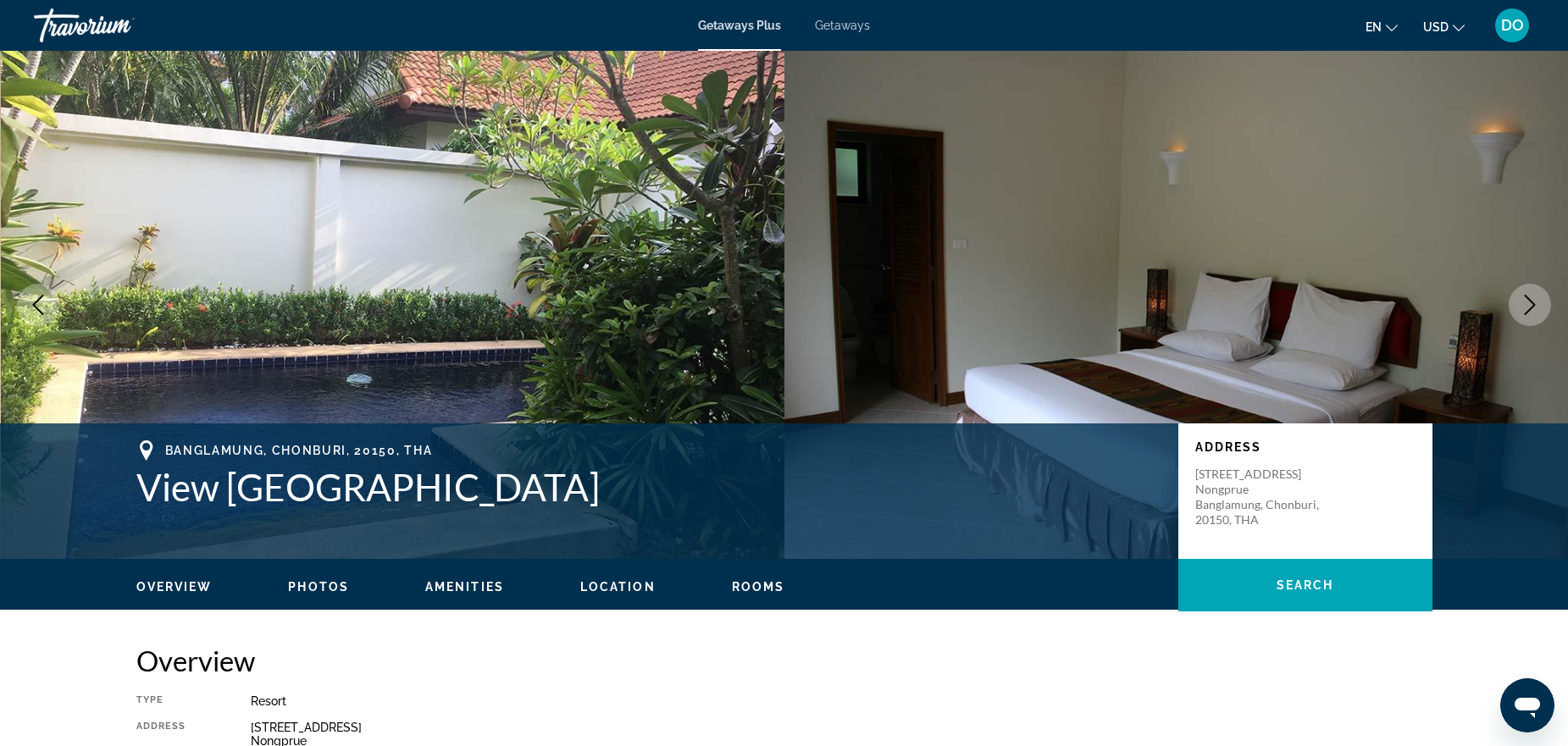
click at [1514, 313] on button "Next image" at bounding box center [1530, 305] width 42 height 42
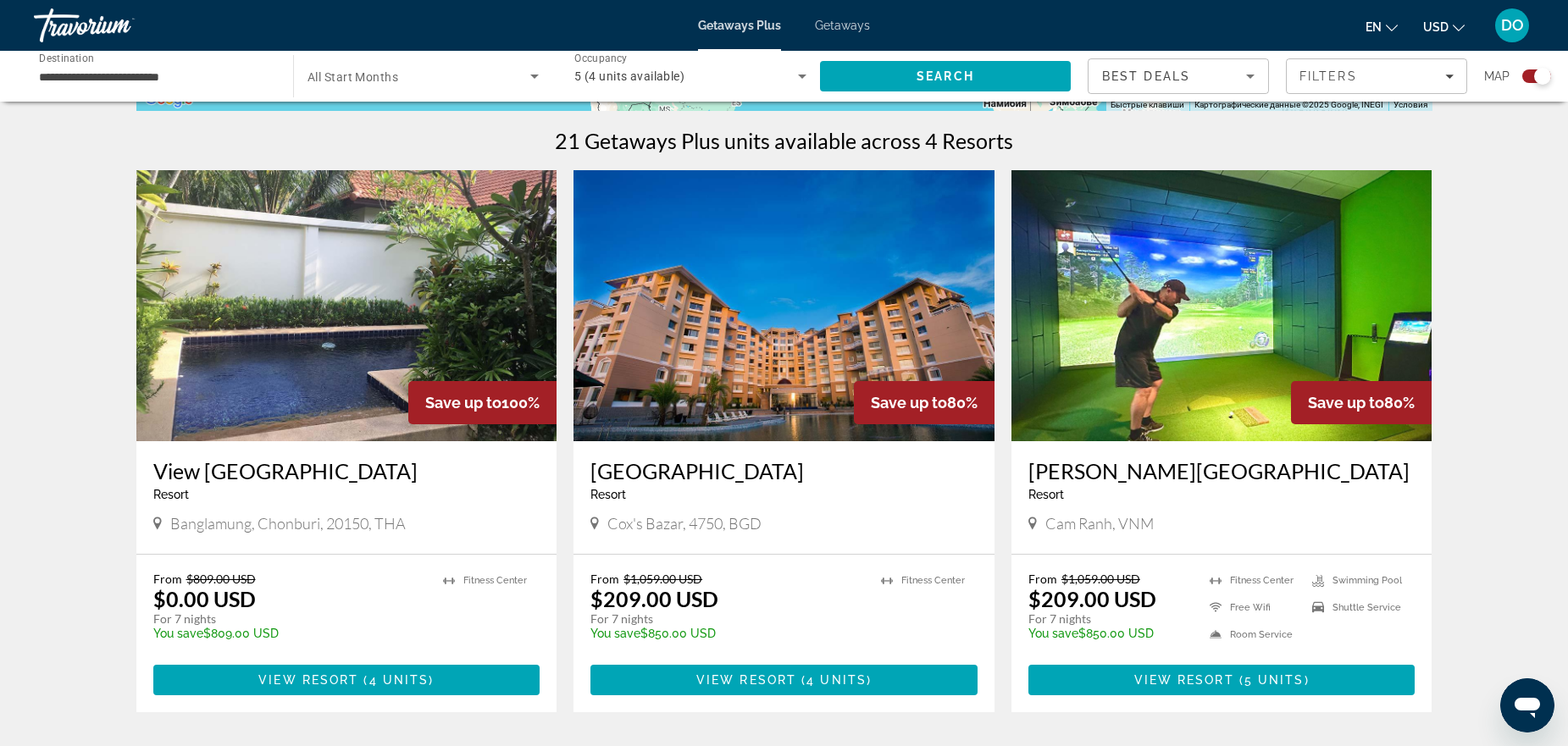
scroll to position [509, 0]
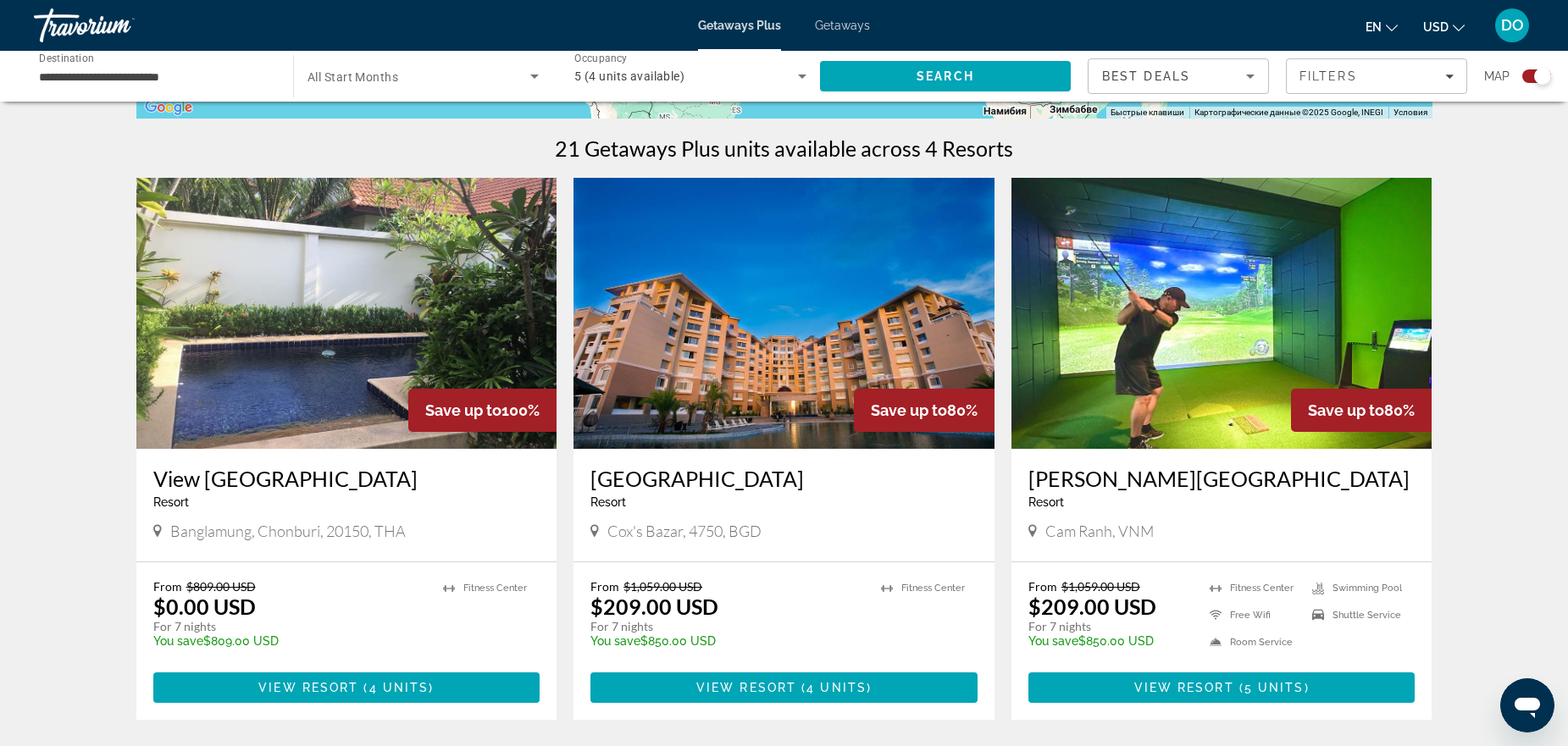
click at [1164, 338] on img "Main content" at bounding box center [1222, 313] width 421 height 271
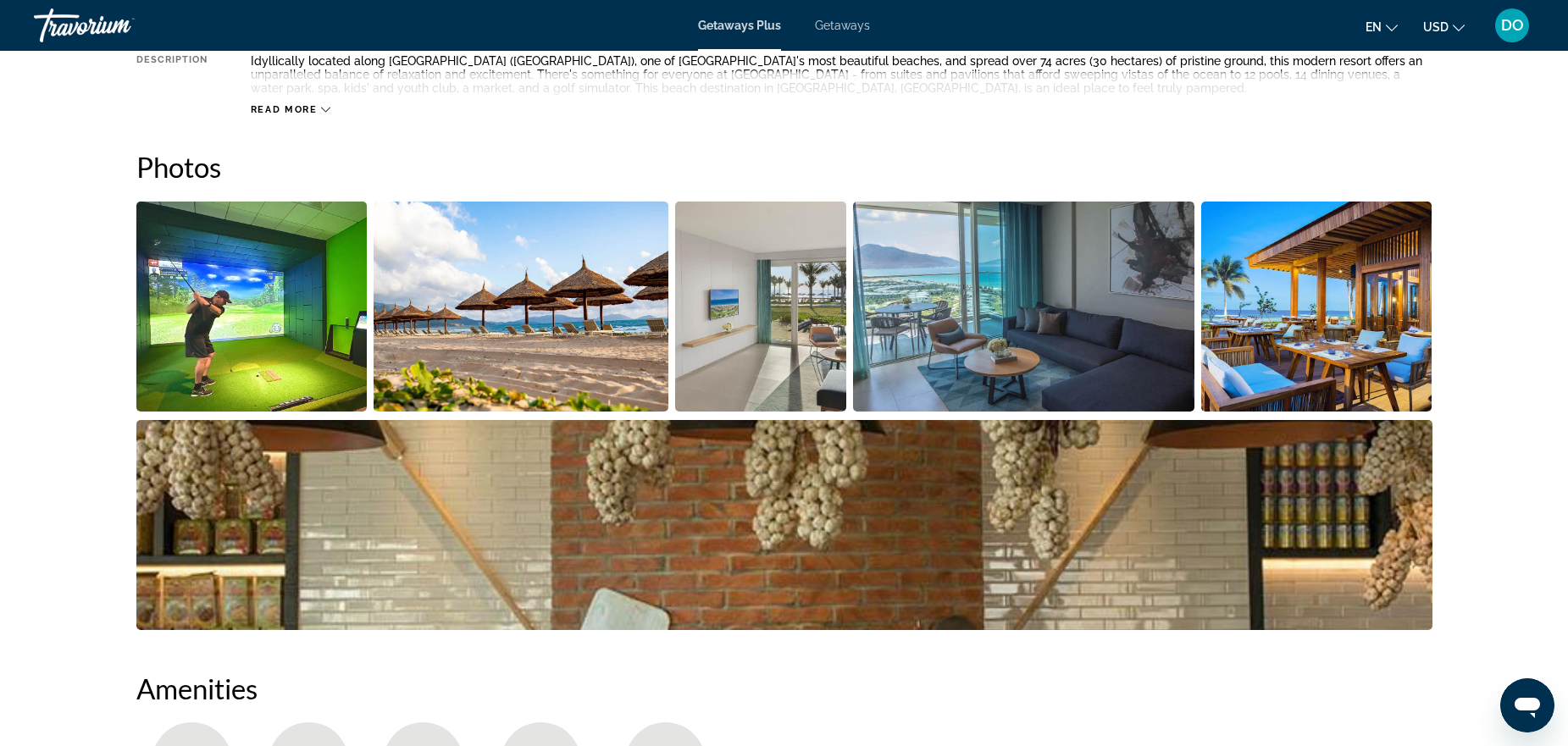
scroll to position [678, 0]
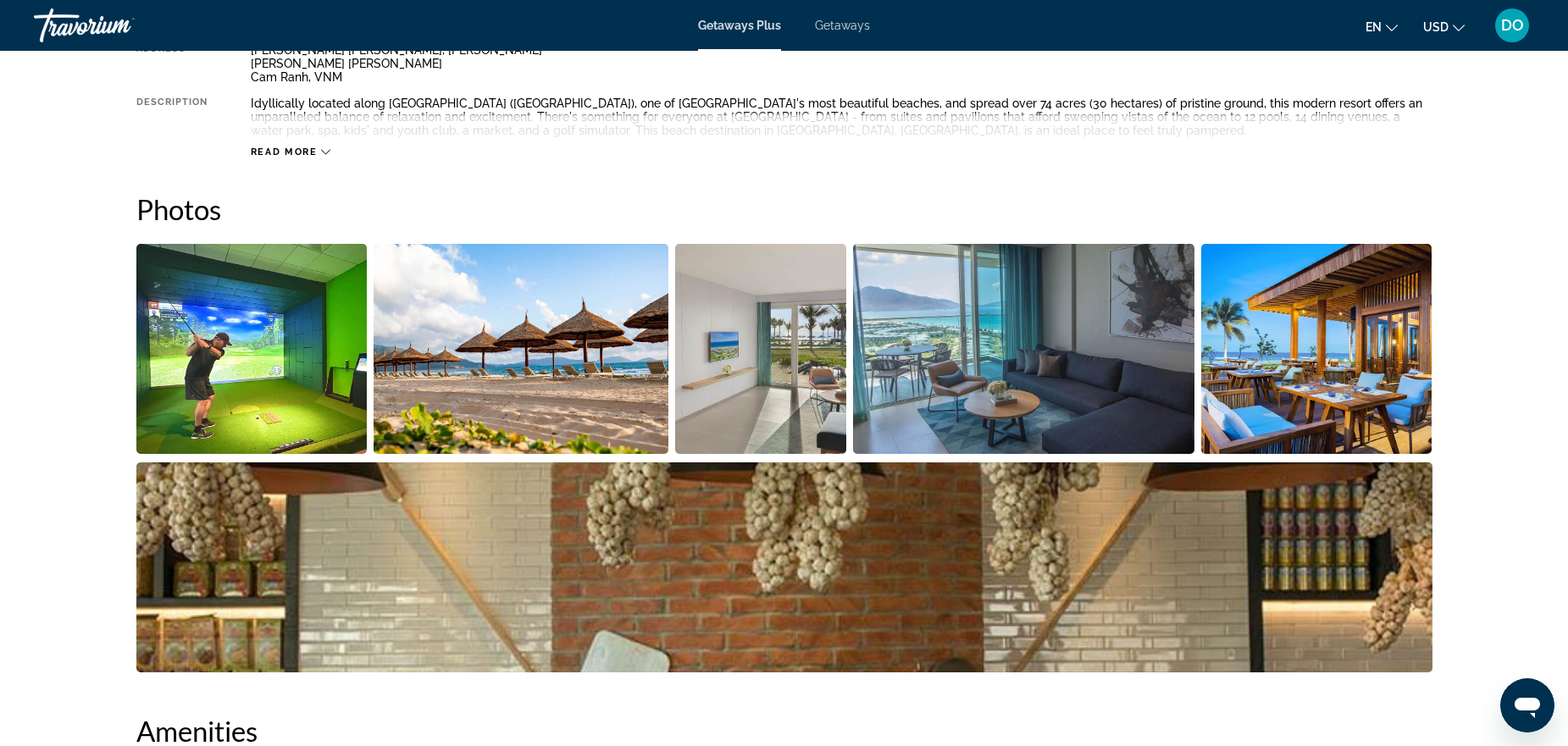
click at [259, 386] on img "Open full-screen image slider" at bounding box center [252, 349] width 231 height 210
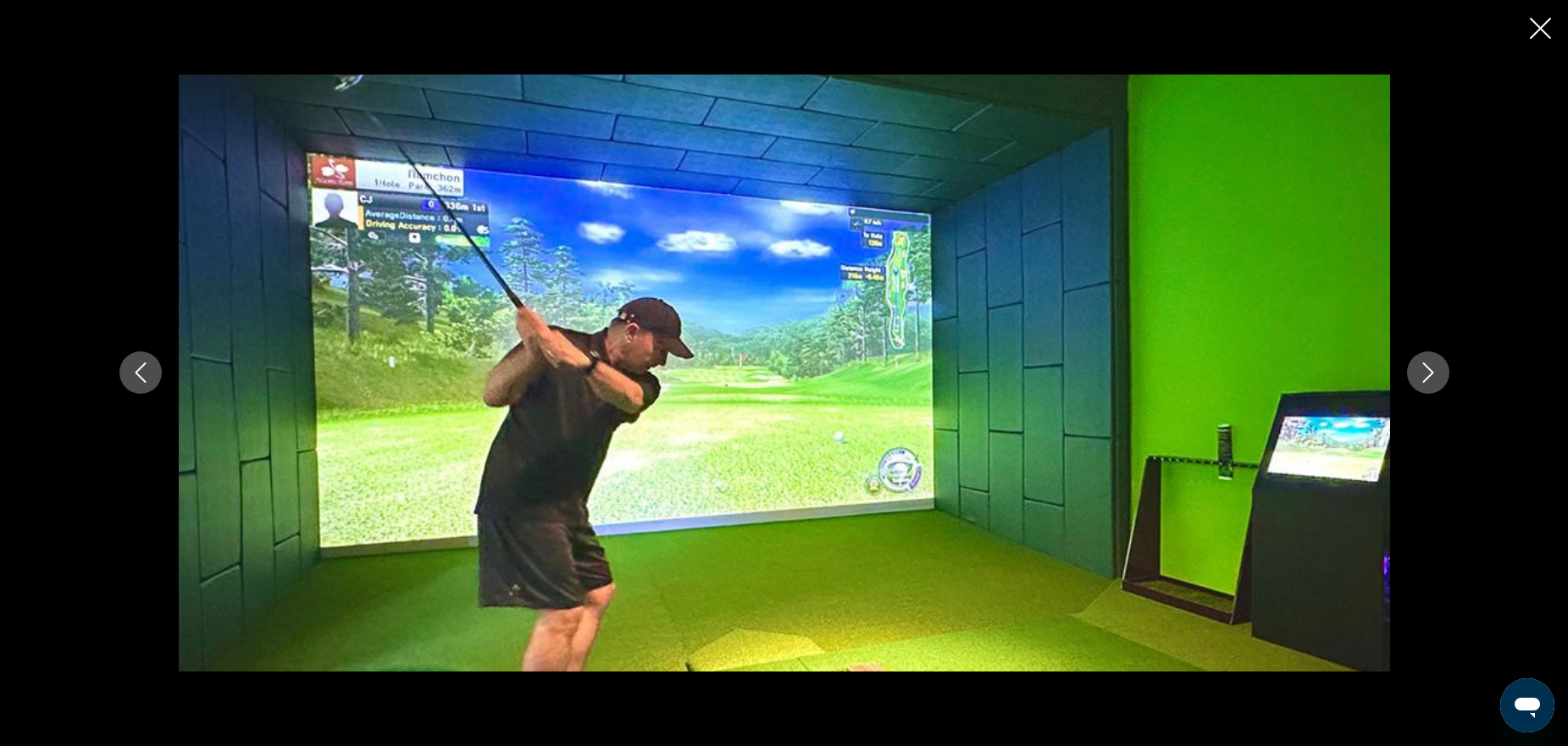
click at [1424, 380] on icon "Next image" at bounding box center [1429, 373] width 21 height 21
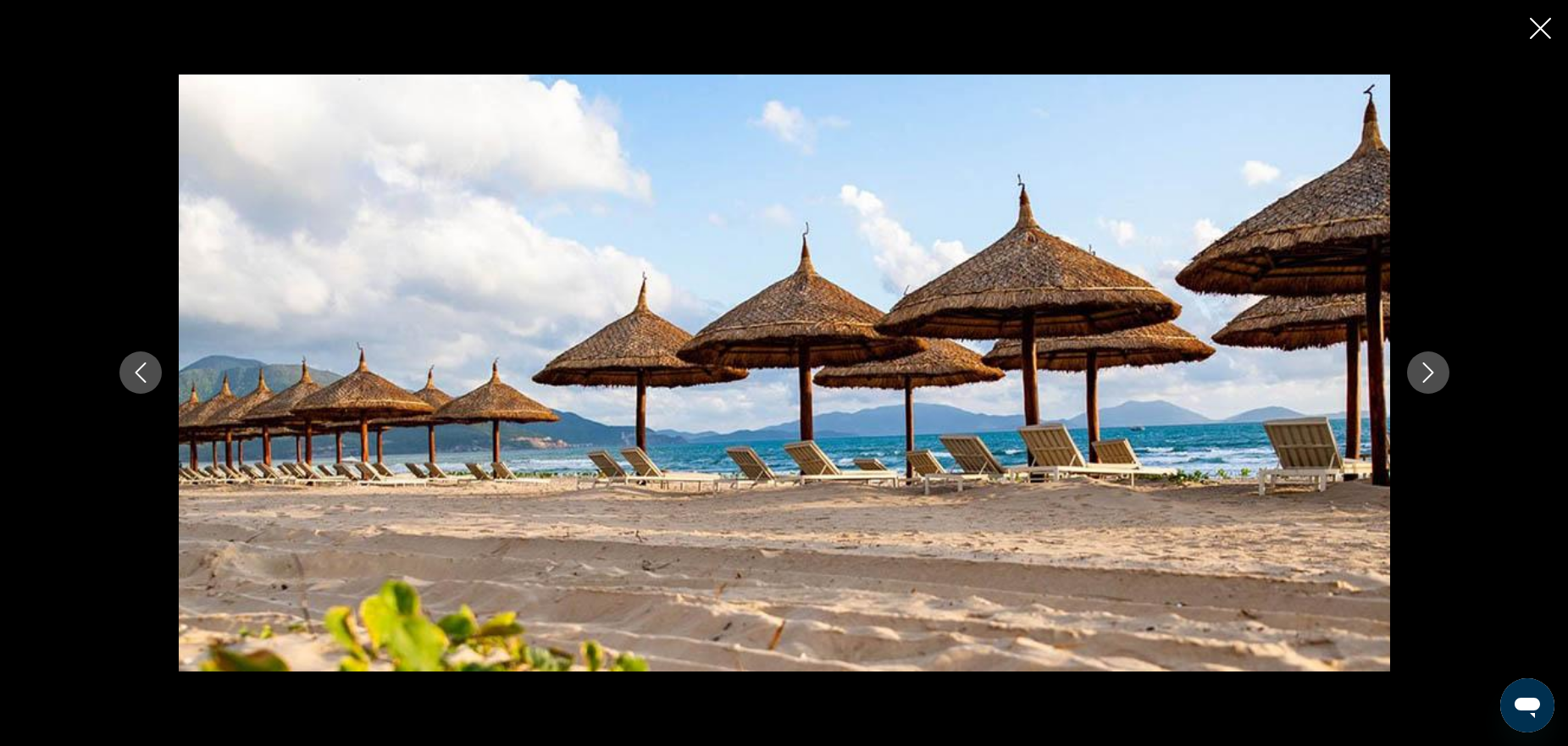
click at [1424, 380] on icon "Next image" at bounding box center [1429, 373] width 21 height 21
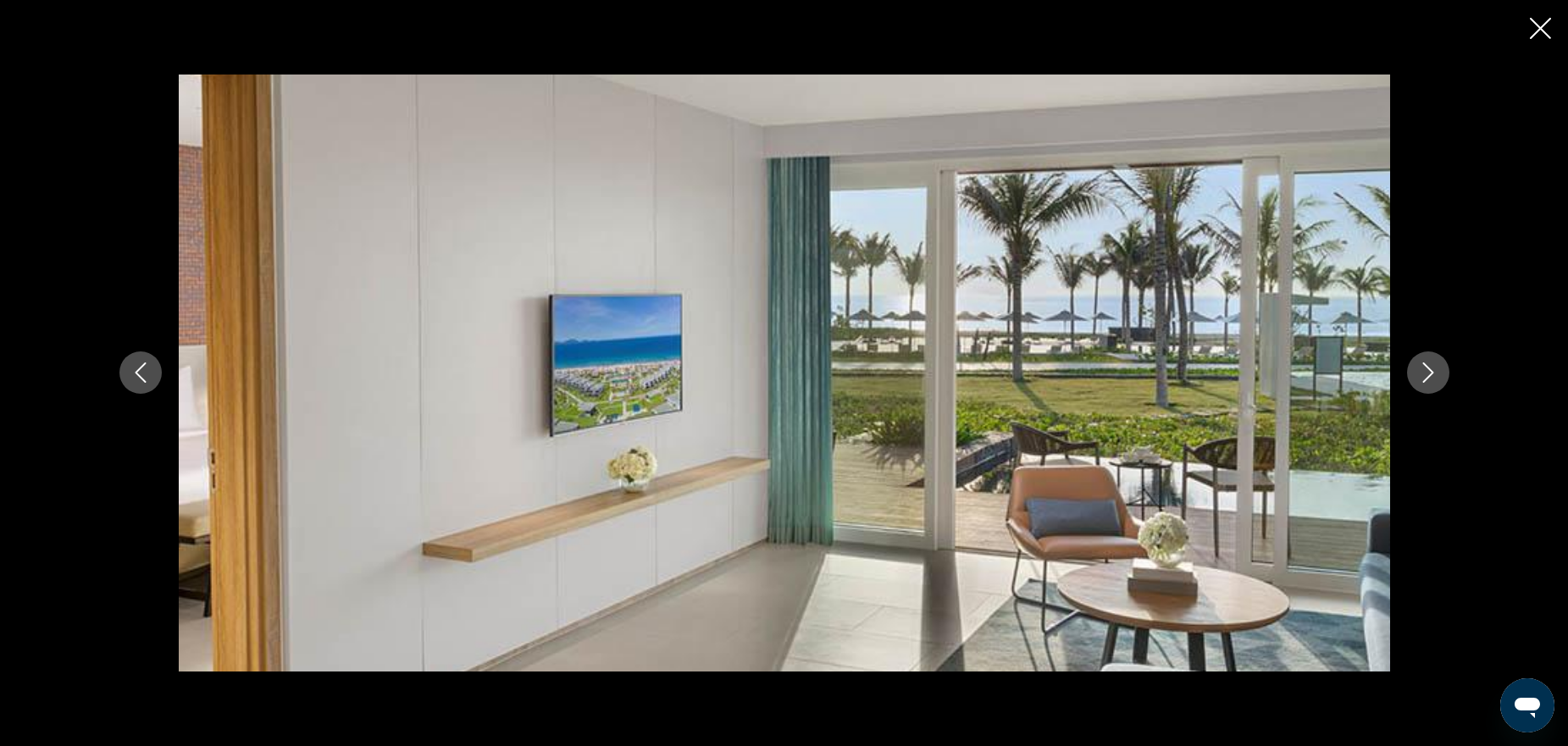
click at [1424, 380] on icon "Next image" at bounding box center [1429, 373] width 21 height 21
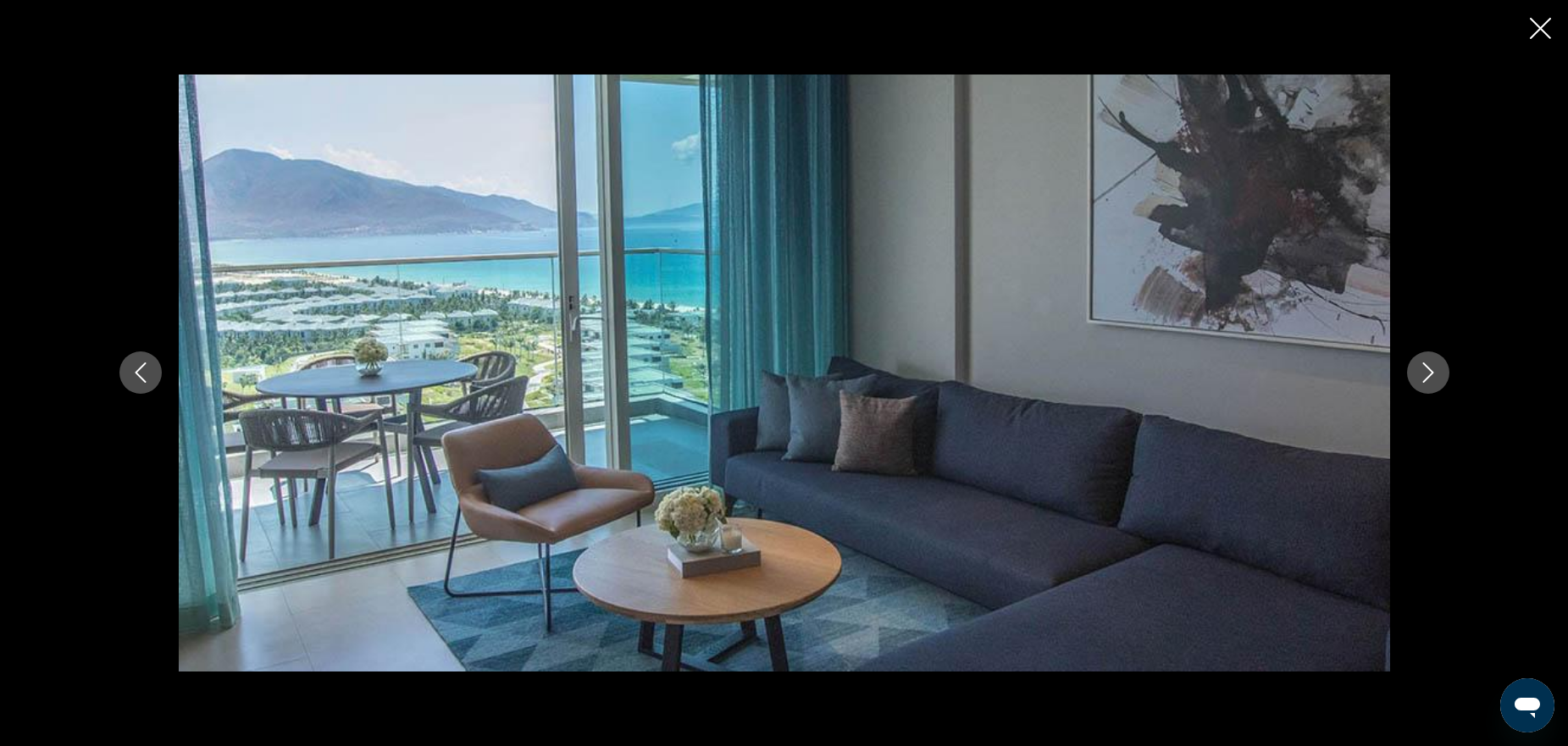
click at [1424, 380] on icon "Next image" at bounding box center [1429, 373] width 21 height 21
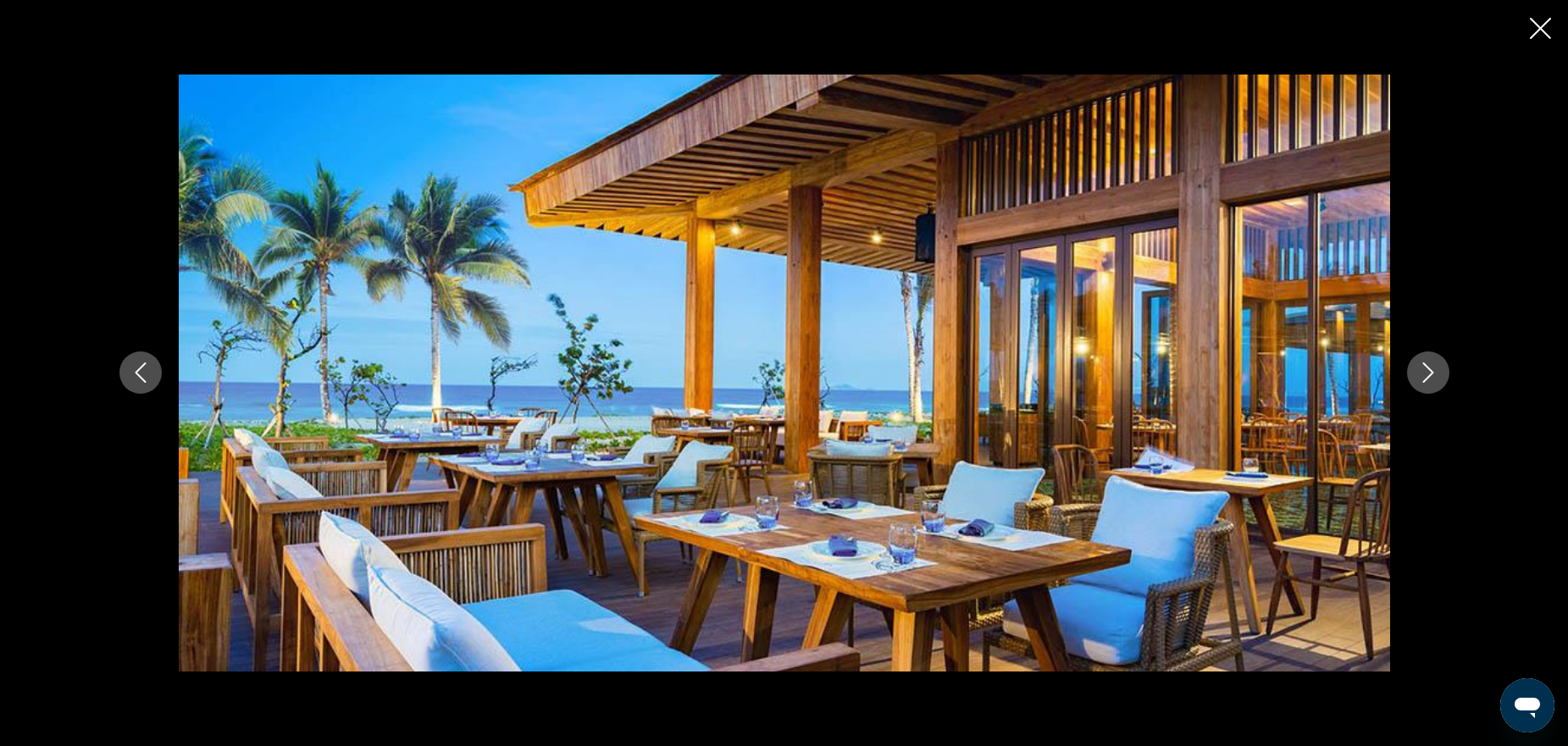
click at [1424, 380] on icon "Next image" at bounding box center [1429, 373] width 21 height 21
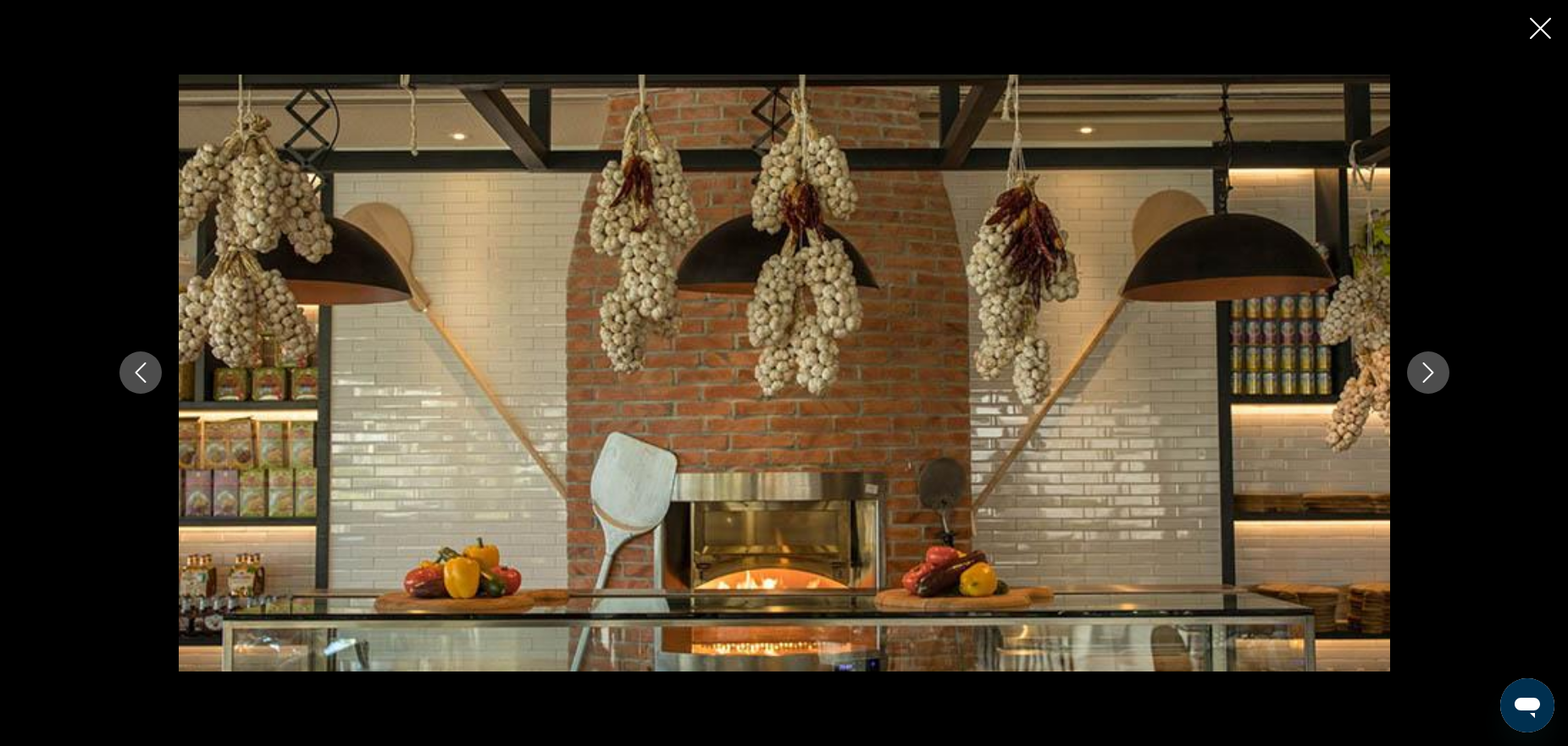
click at [1424, 380] on icon "Next image" at bounding box center [1429, 373] width 21 height 21
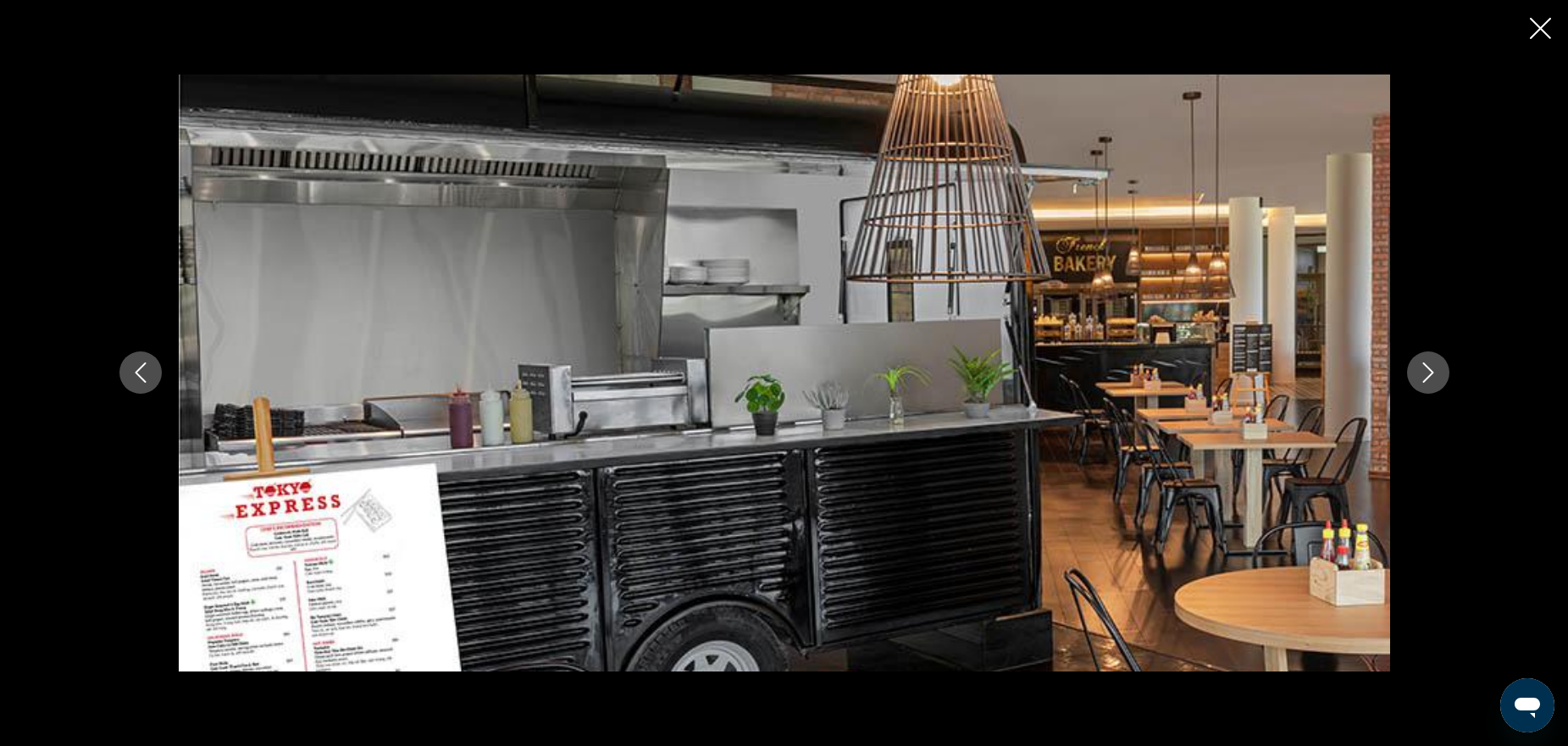
click at [1429, 375] on icon "Next image" at bounding box center [1429, 373] width 21 height 21
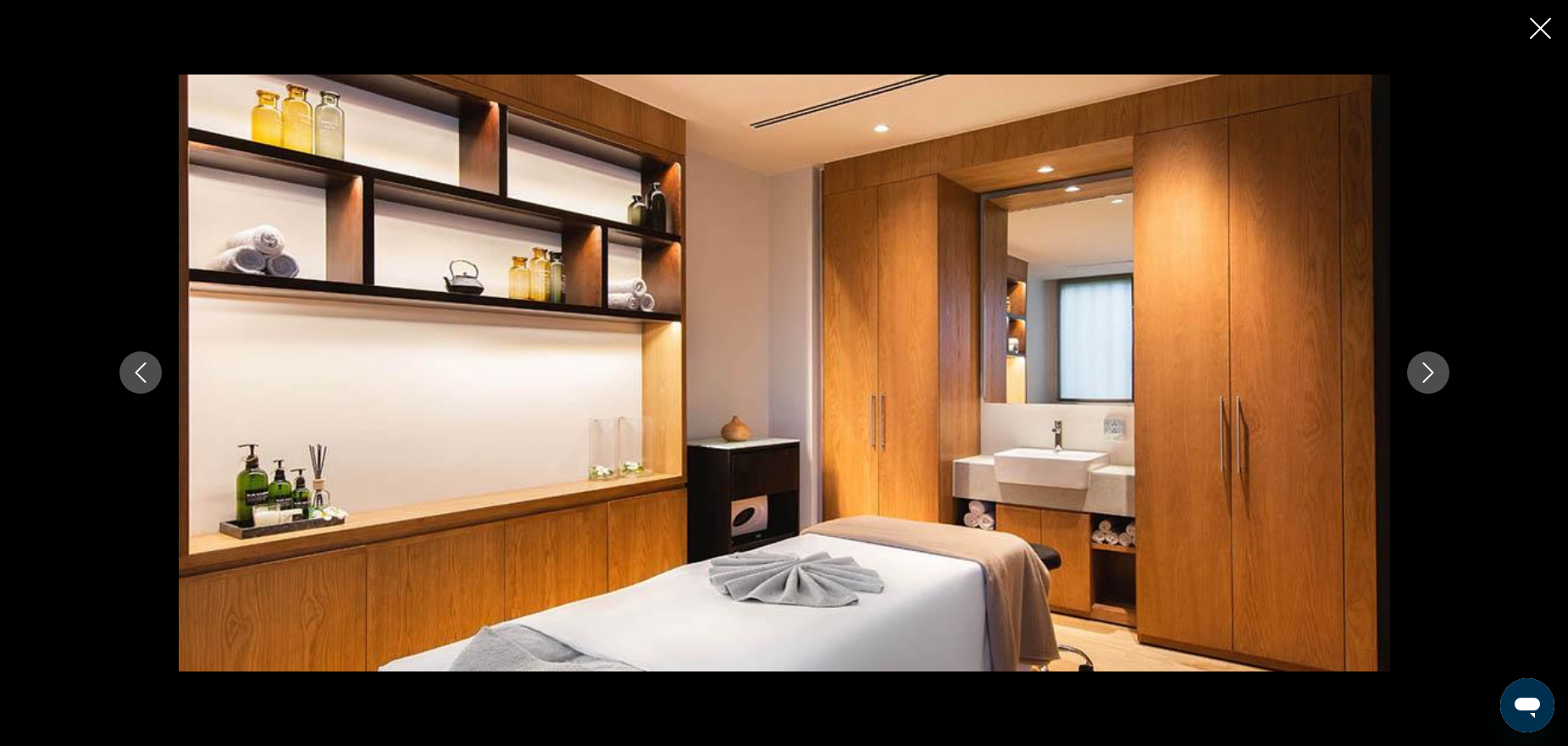
click at [1423, 374] on icon "Next image" at bounding box center [1429, 373] width 21 height 21
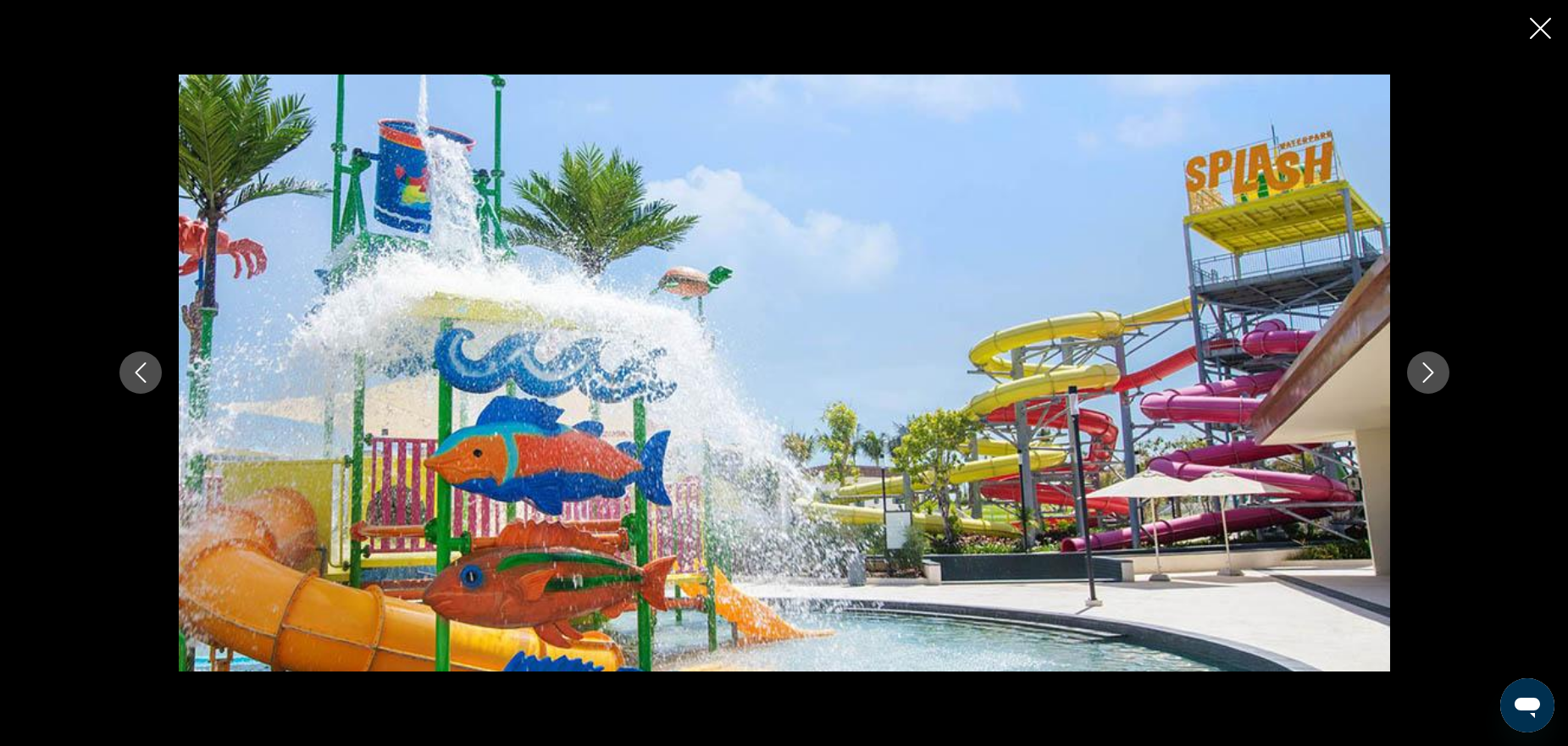
click at [1546, 27] on icon "Close slideshow" at bounding box center [1541, 28] width 22 height 22
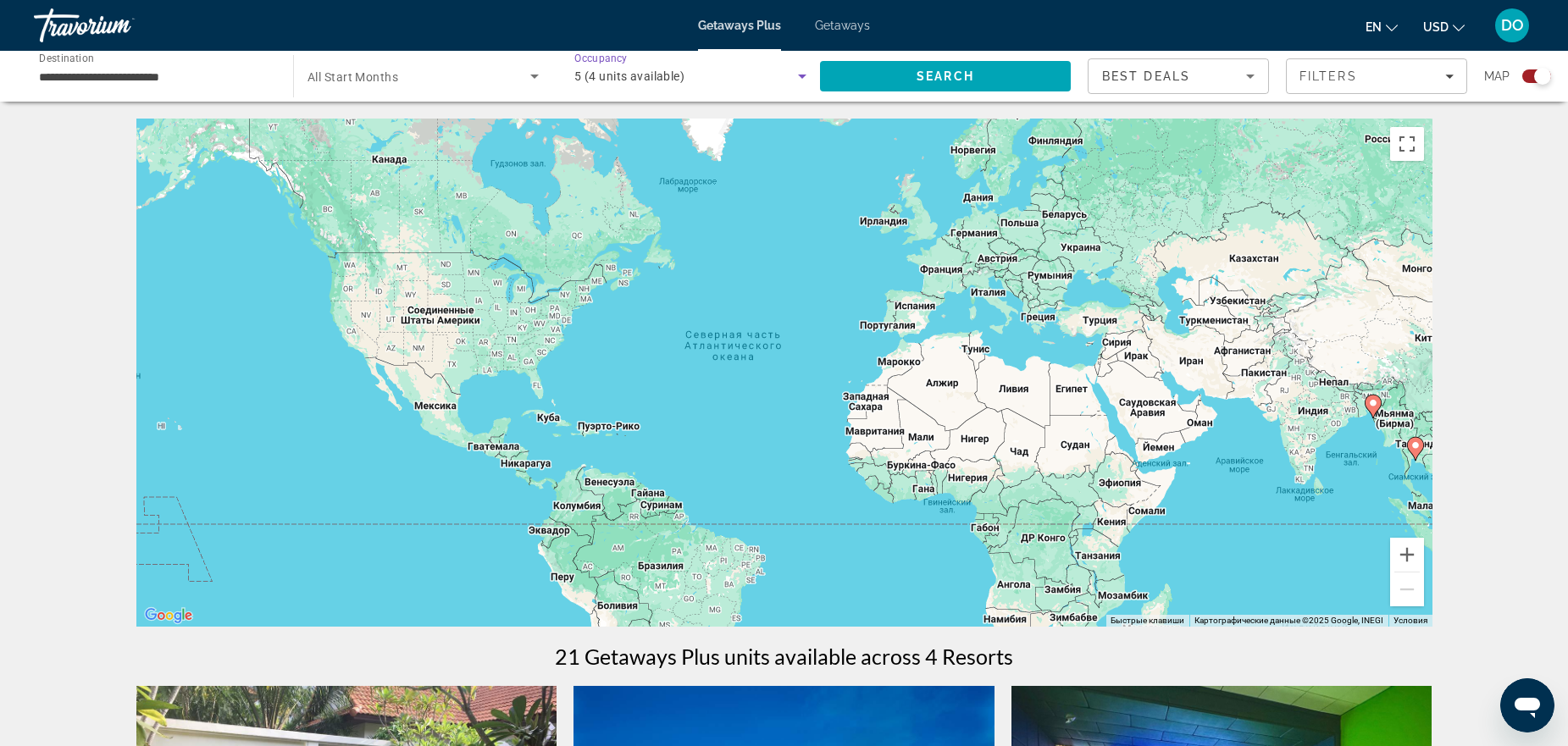
click at [781, 72] on div "5 (4 units available)" at bounding box center [685, 77] width 223 height 21
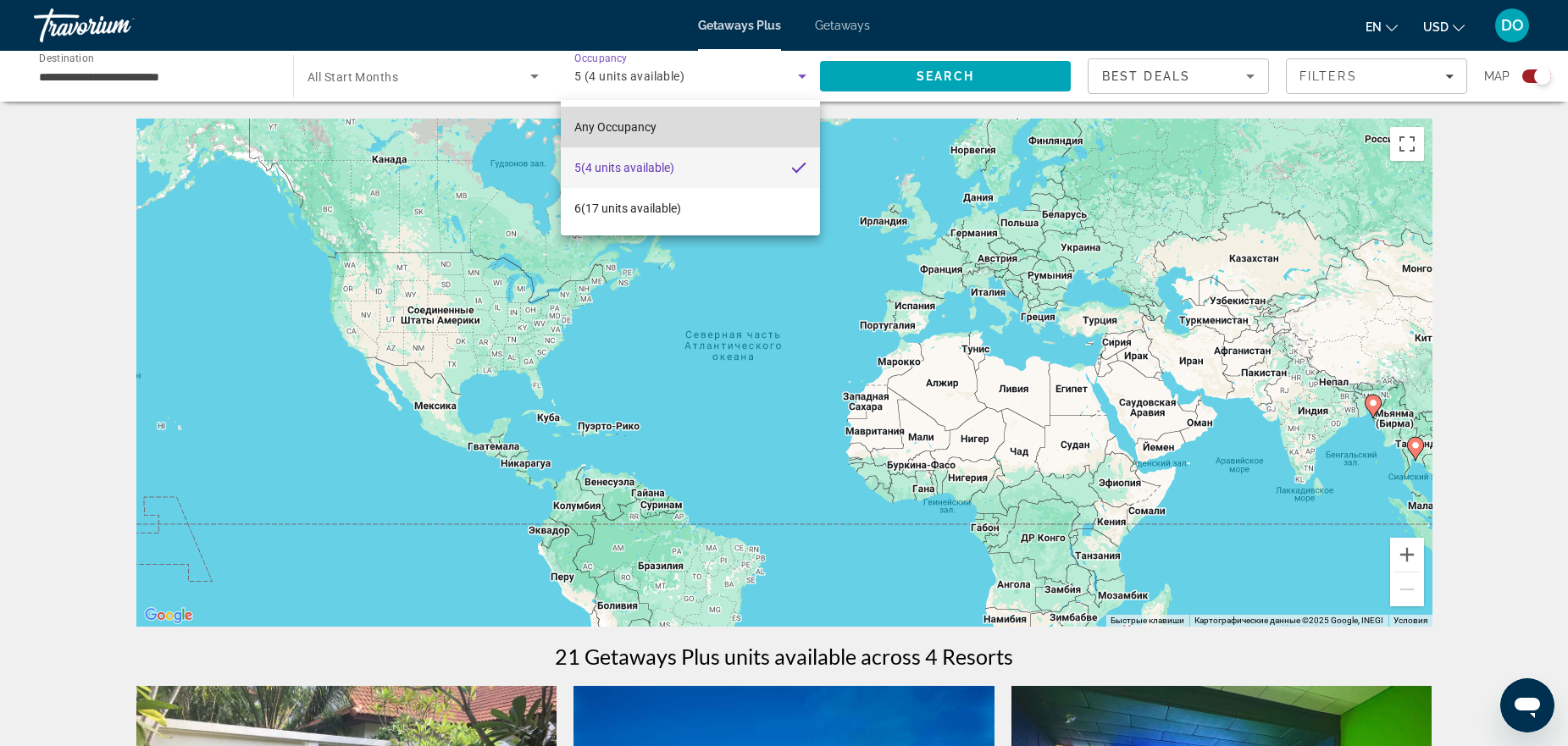
click at [619, 132] on span "Any Occupancy" at bounding box center [615, 127] width 82 height 13
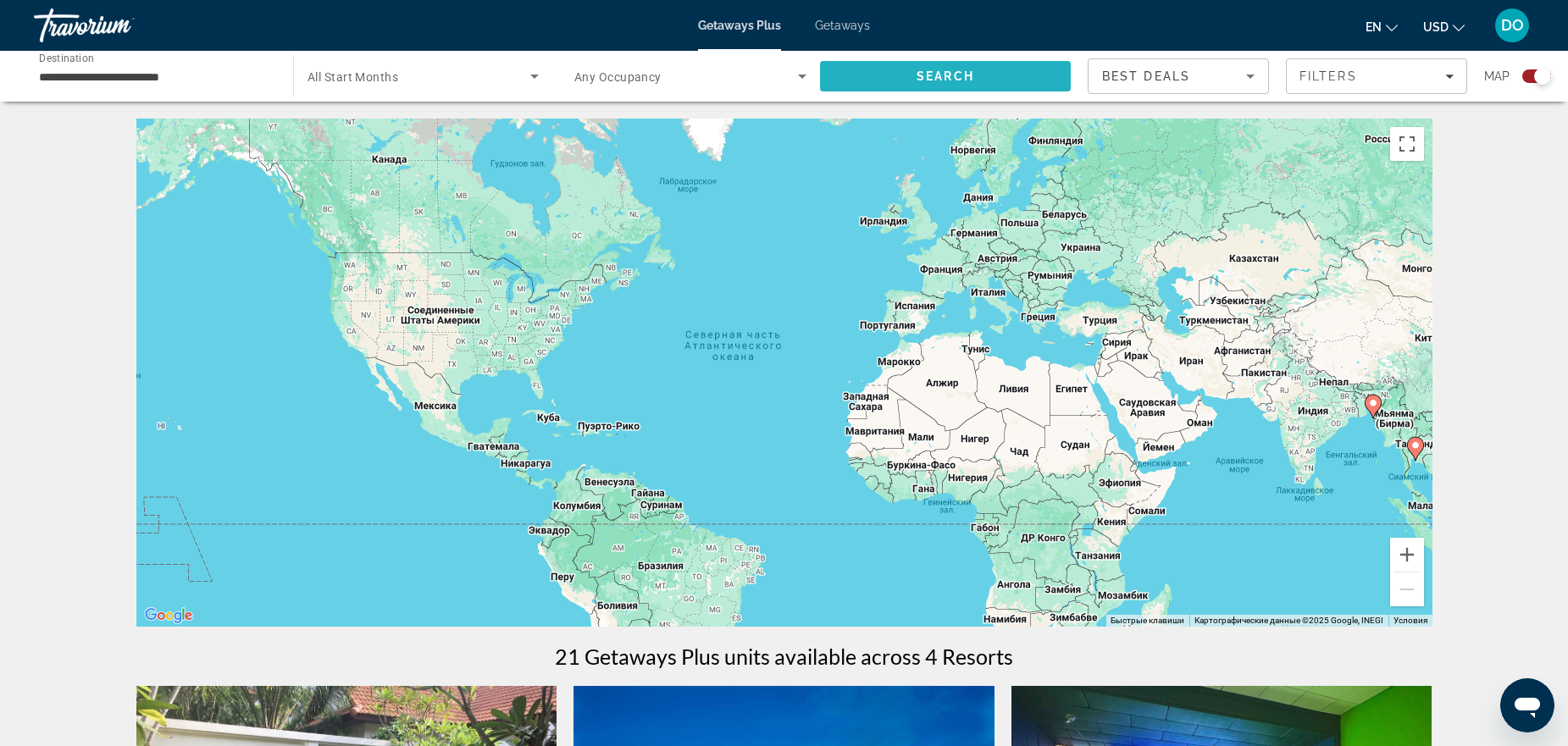
click at [971, 89] on span "Search" at bounding box center [945, 76] width 251 height 40
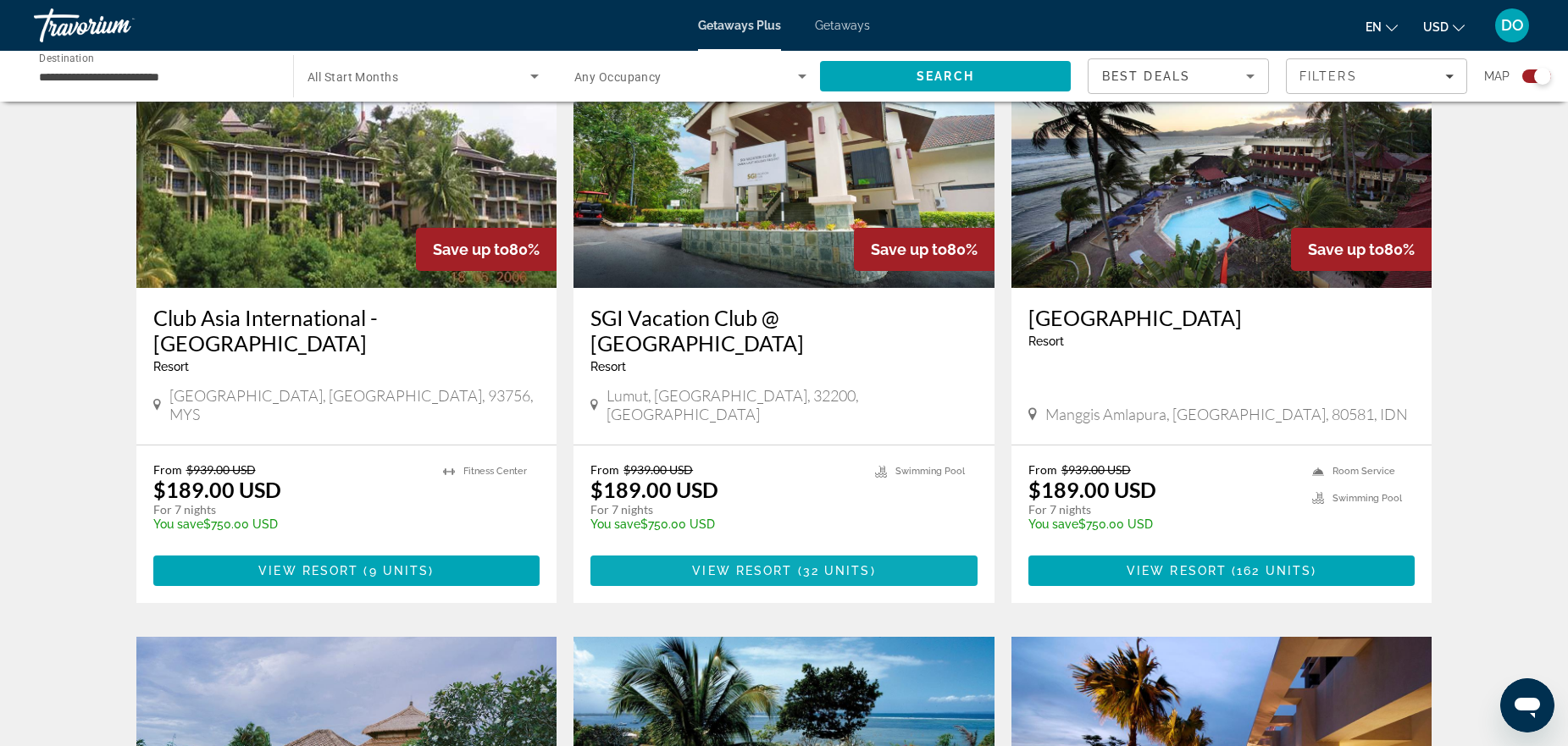
scroll to position [1935, 0]
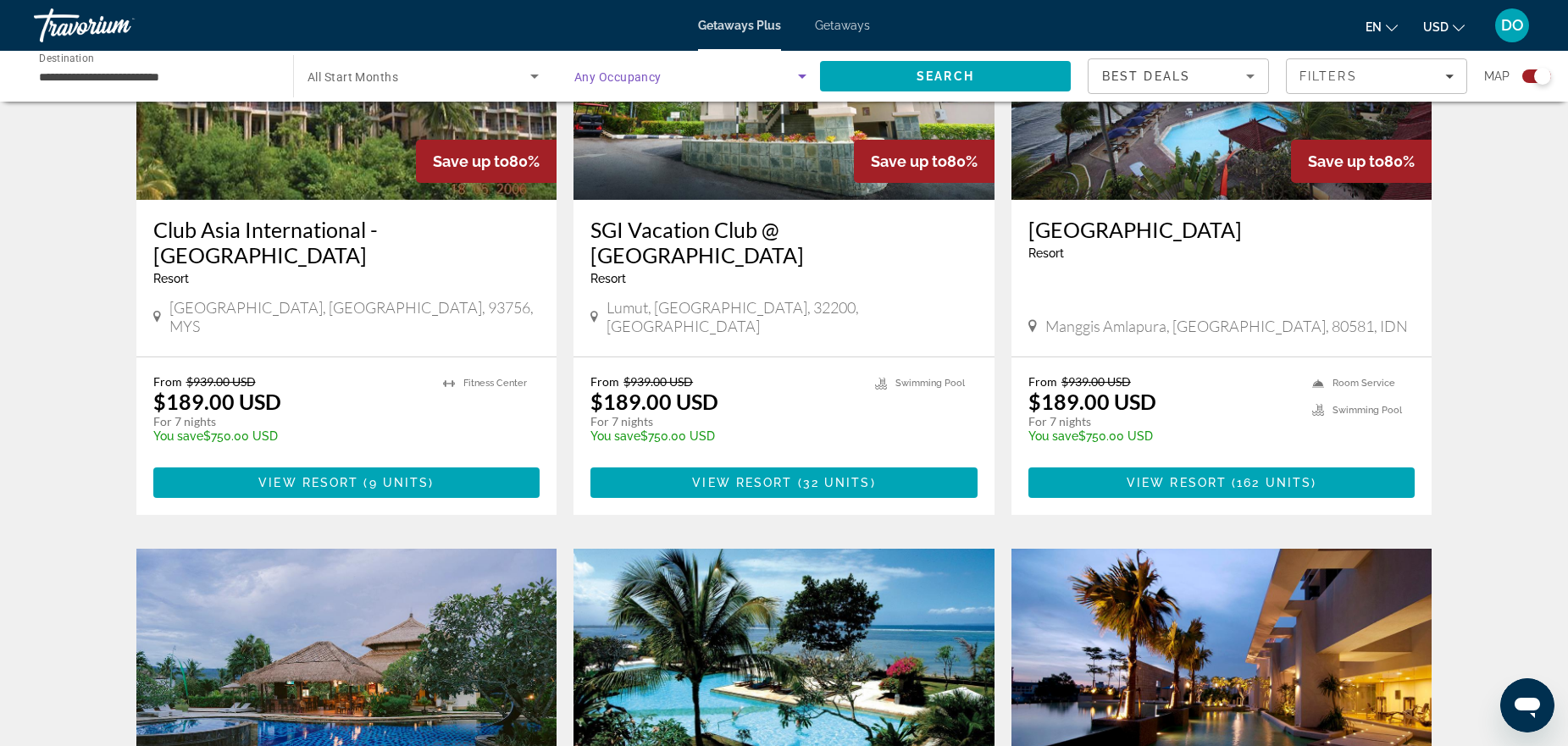
click at [768, 70] on span "Search widget" at bounding box center [685, 77] width 223 height 21
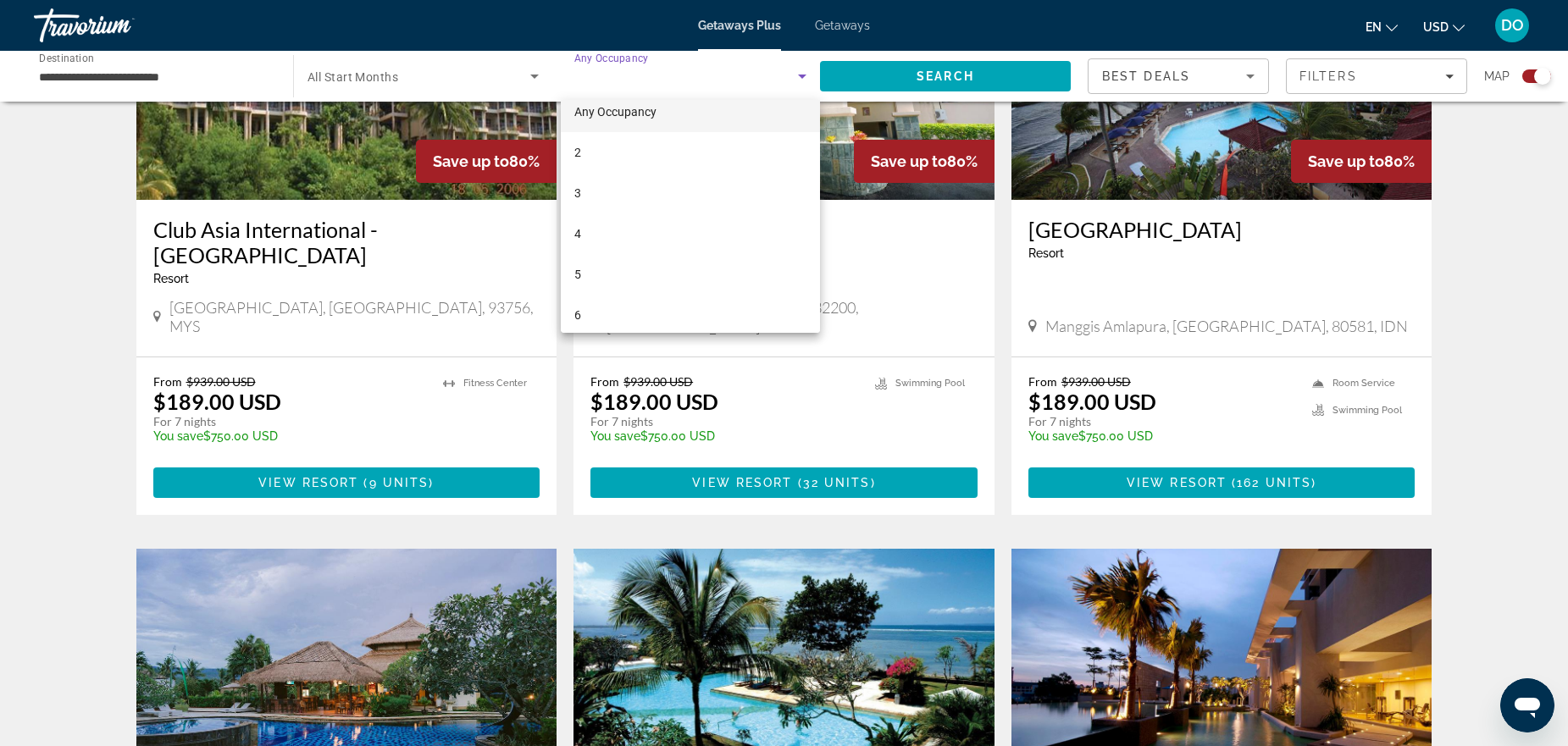
scroll to position [24, 0]
click at [735, 114] on mat-option "Any Occupancy" at bounding box center [690, 102] width 259 height 40
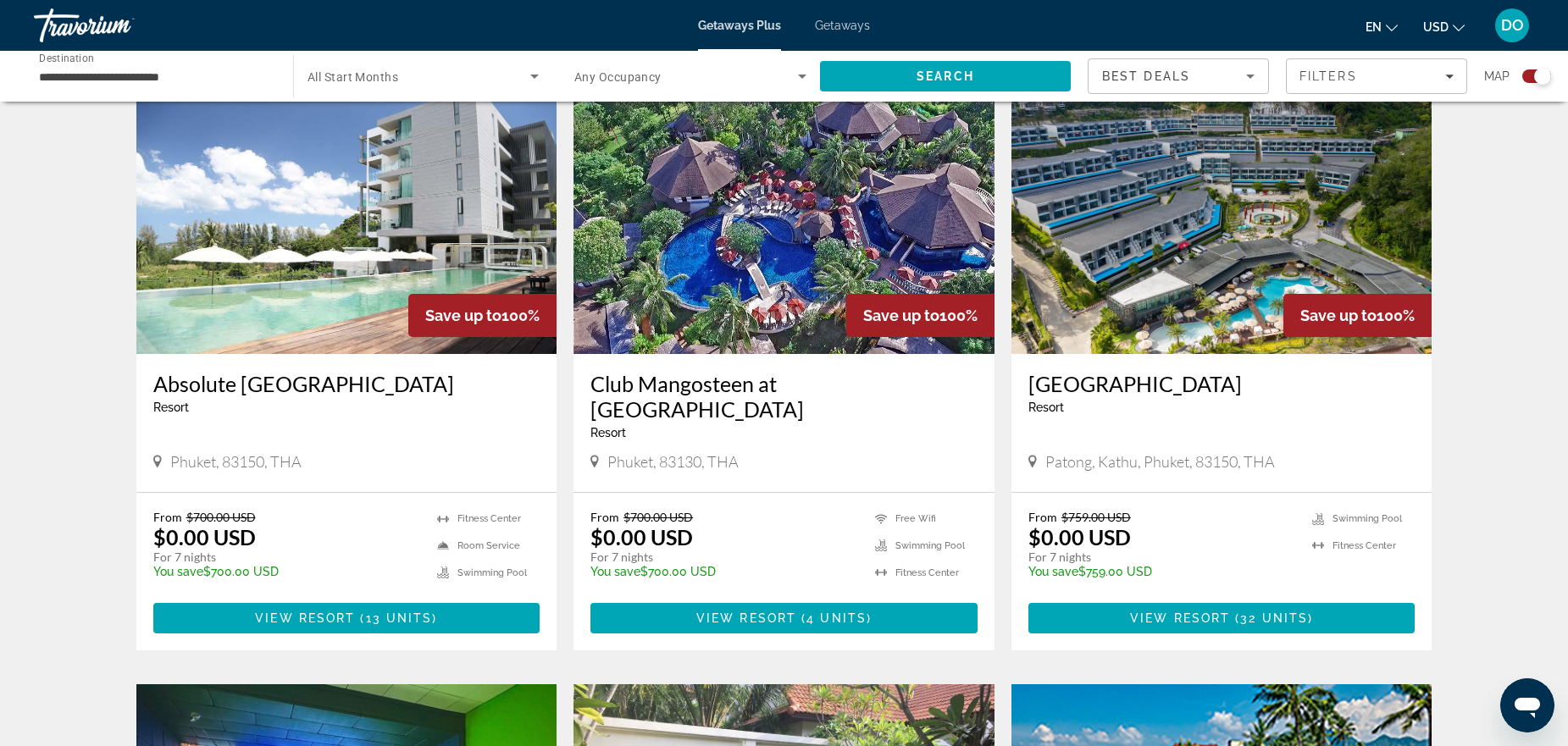
scroll to position [647, 0]
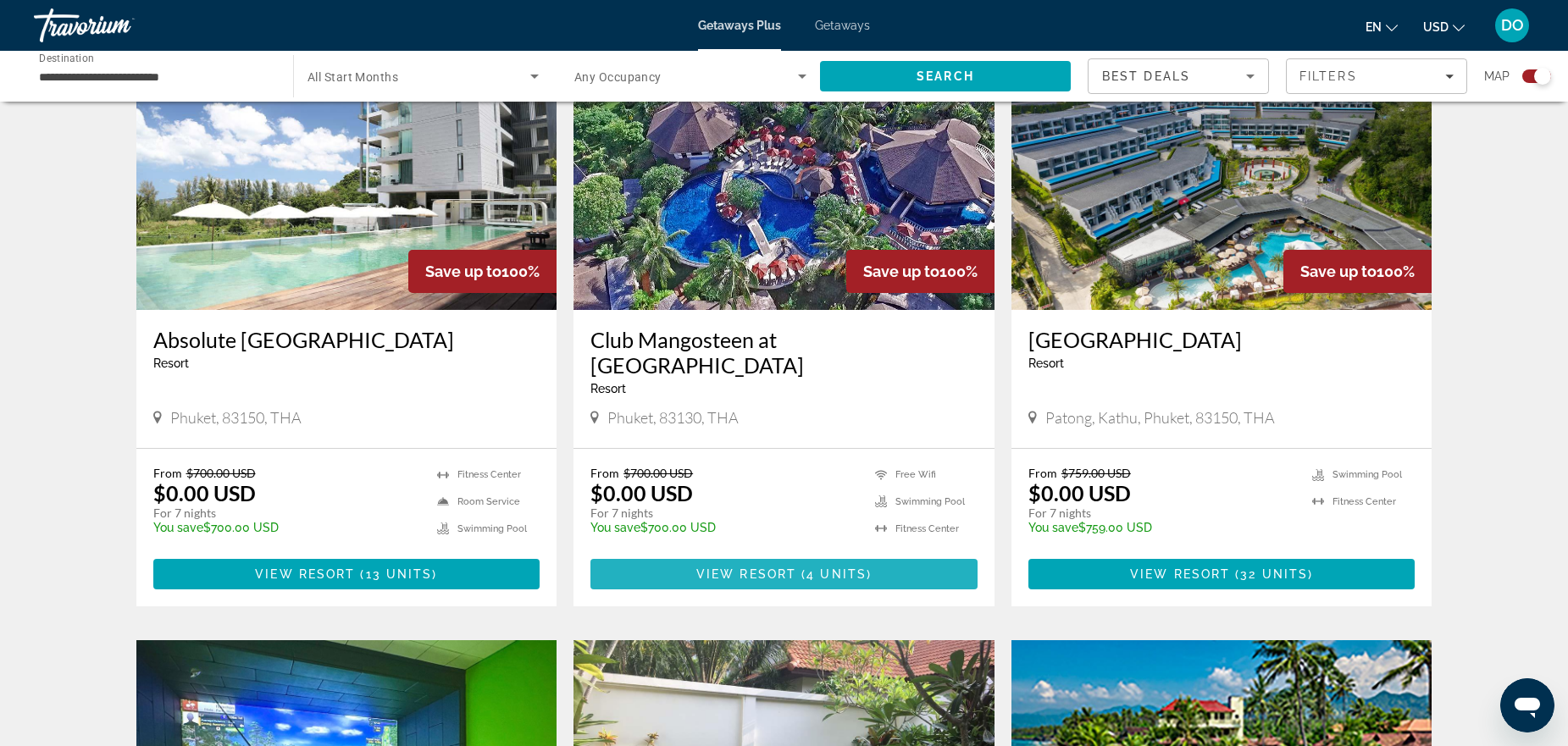
click at [783, 573] on span "View Resort" at bounding box center [746, 574] width 100 height 13
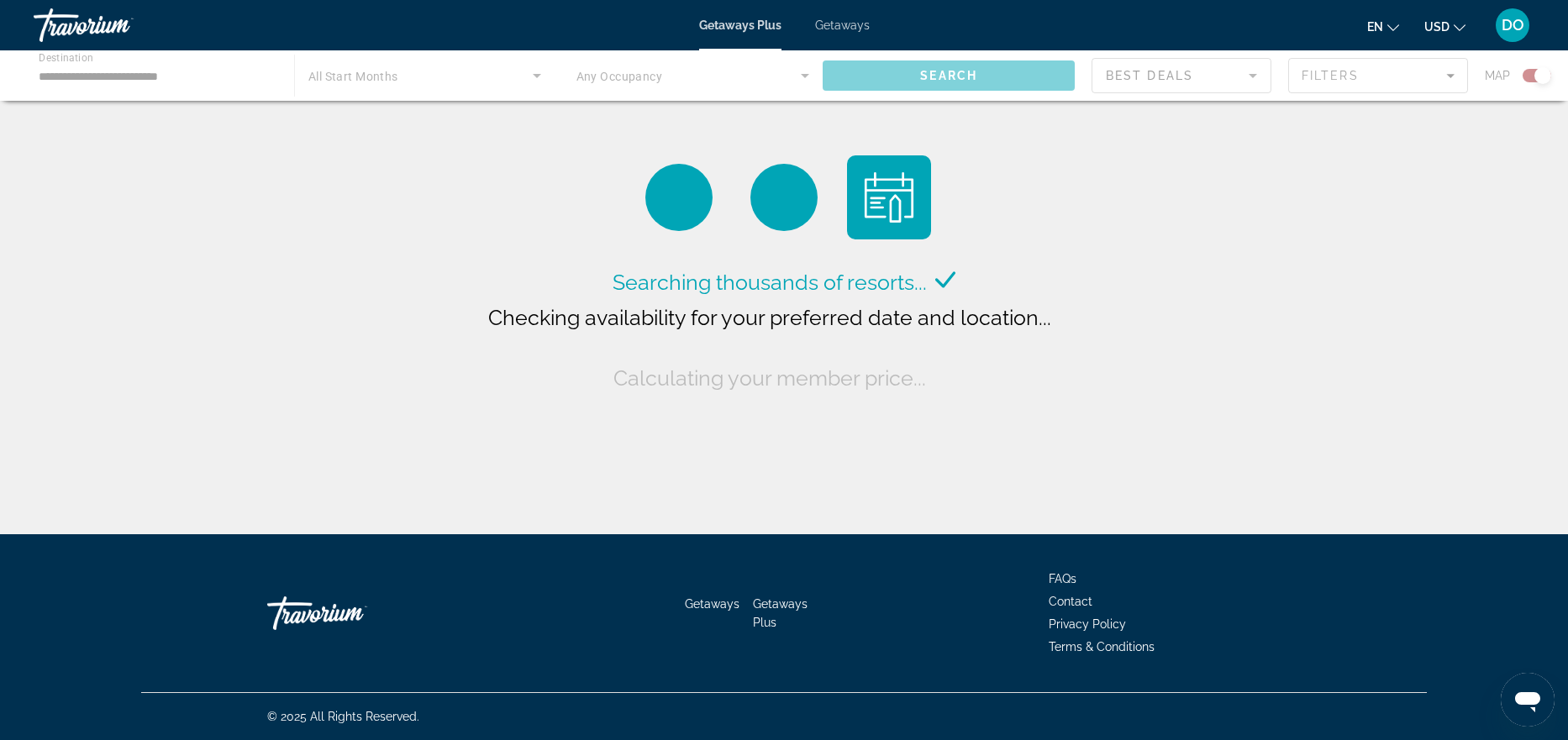
click at [384, 72] on div "Main content" at bounding box center [784, 75] width 1568 height 50
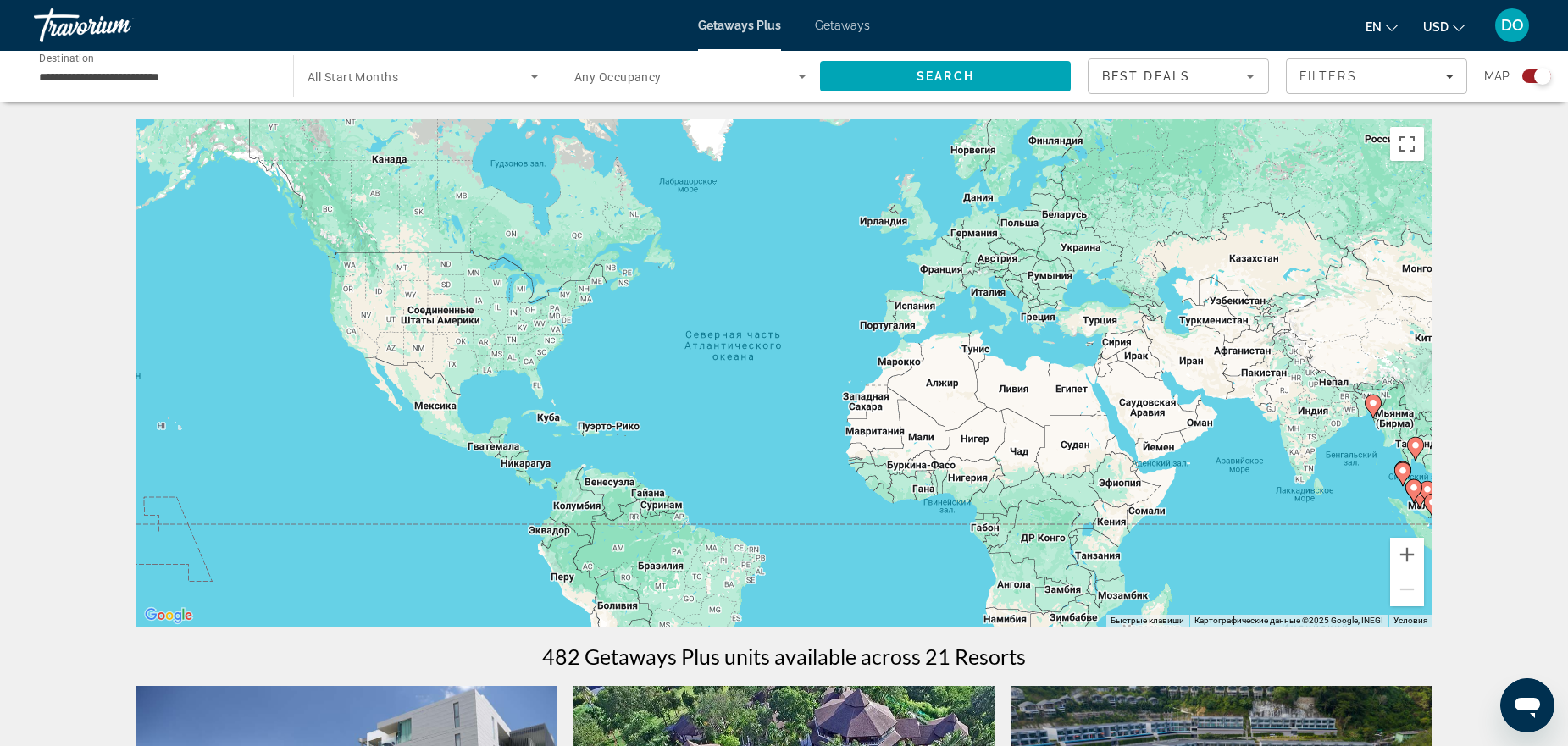
click at [485, 73] on span "Search widget" at bounding box center [419, 77] width 223 height 21
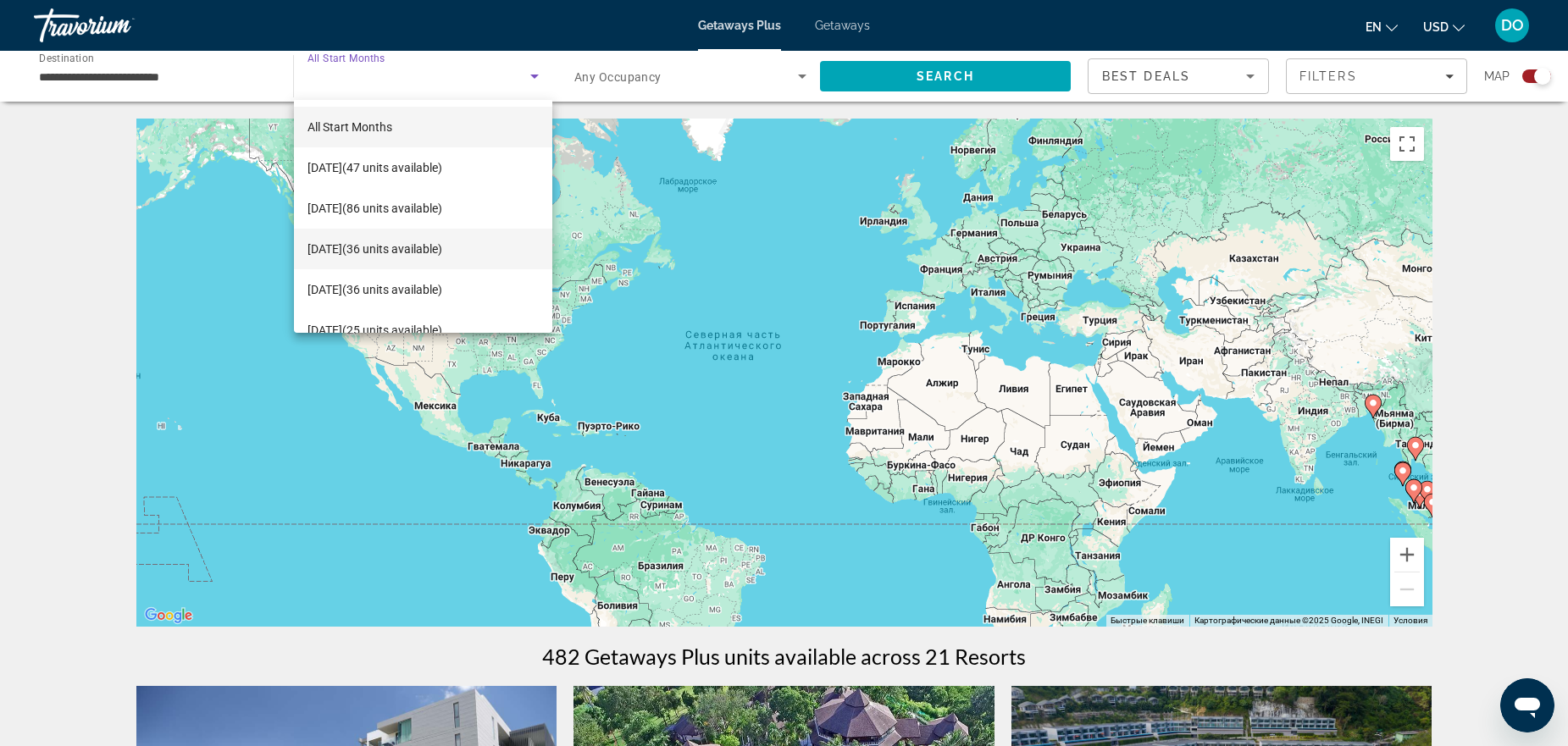
click at [367, 245] on span "[DATE] (36 units available)" at bounding box center [375, 250] width 135 height 21
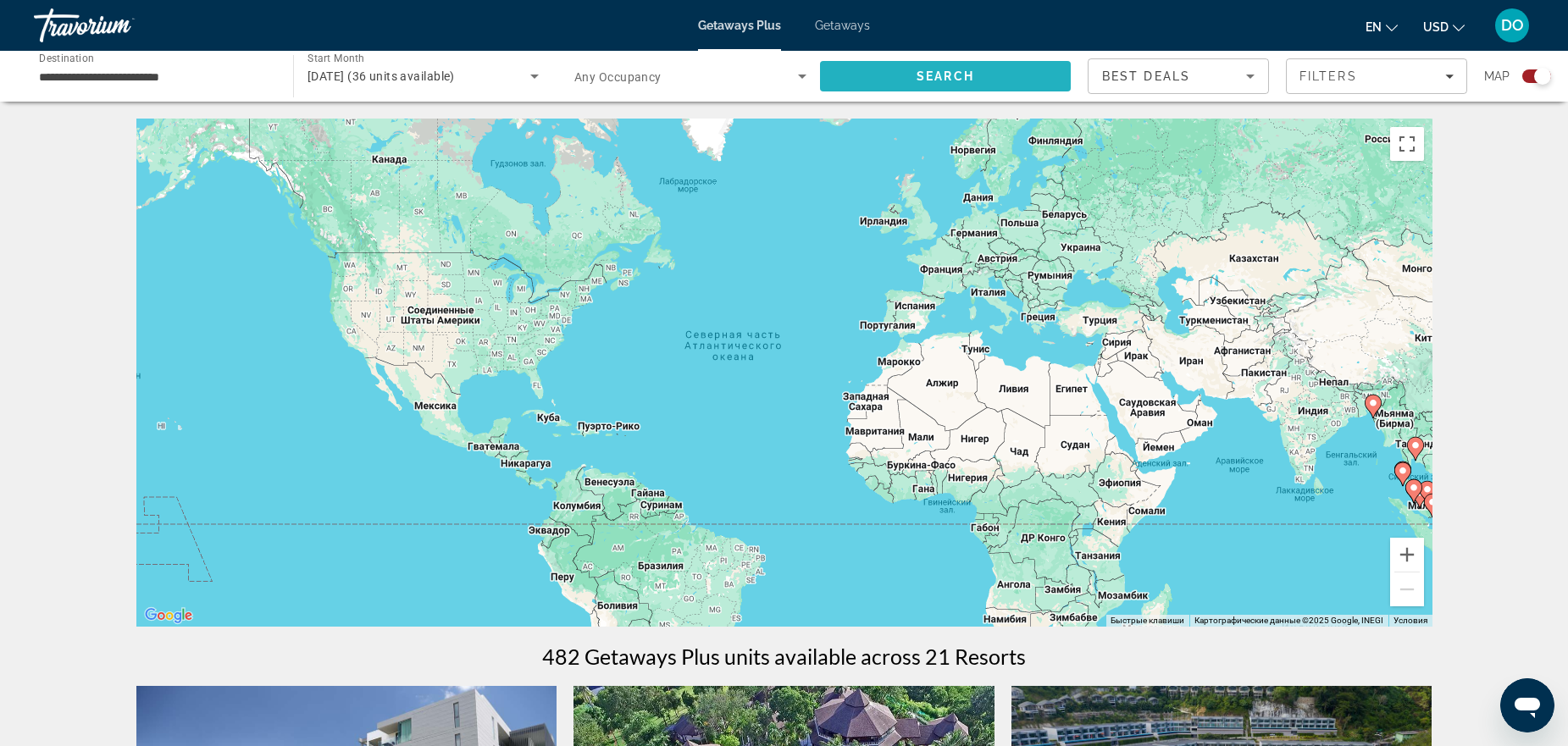
click at [890, 73] on span "Search" at bounding box center [945, 76] width 251 height 40
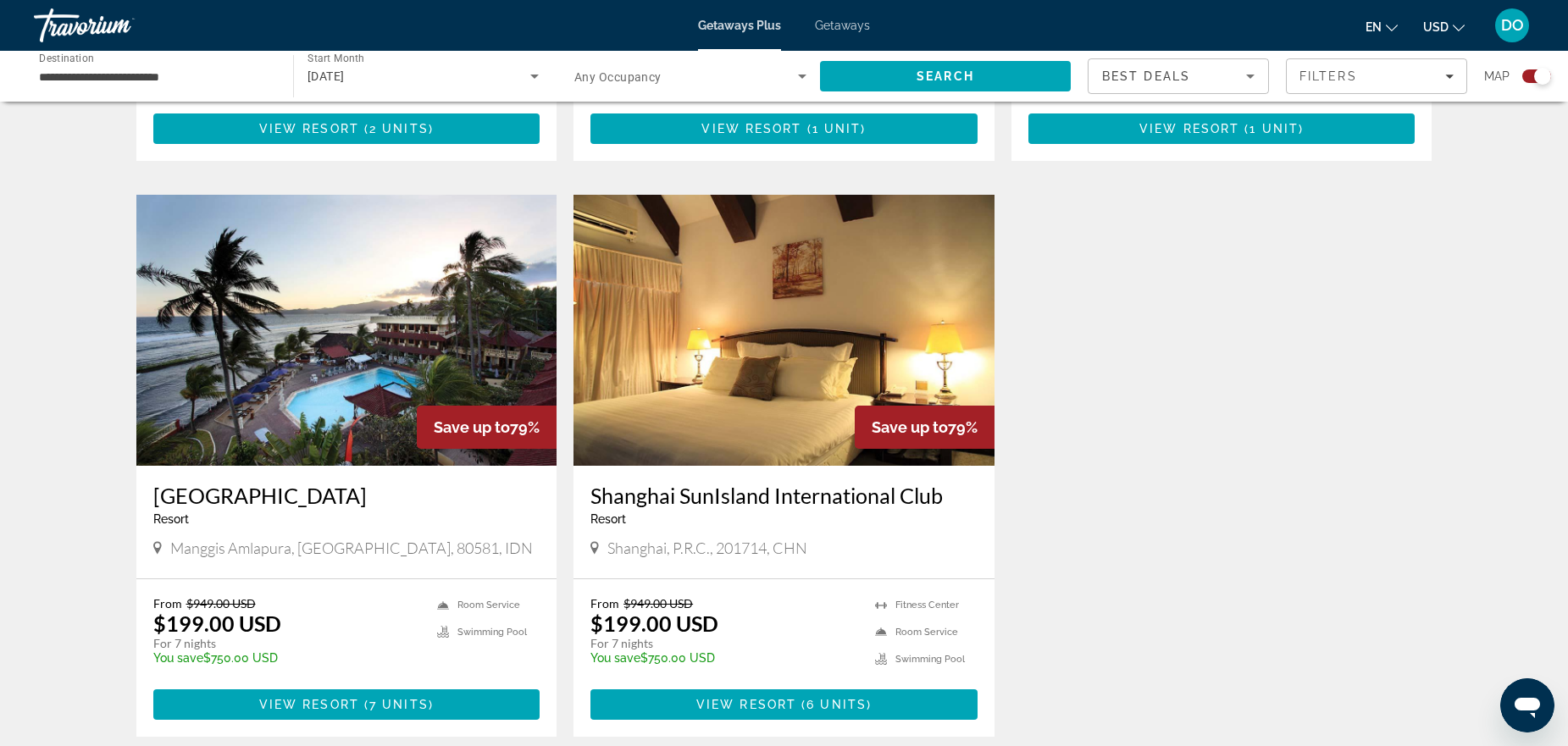
scroll to position [2359, 0]
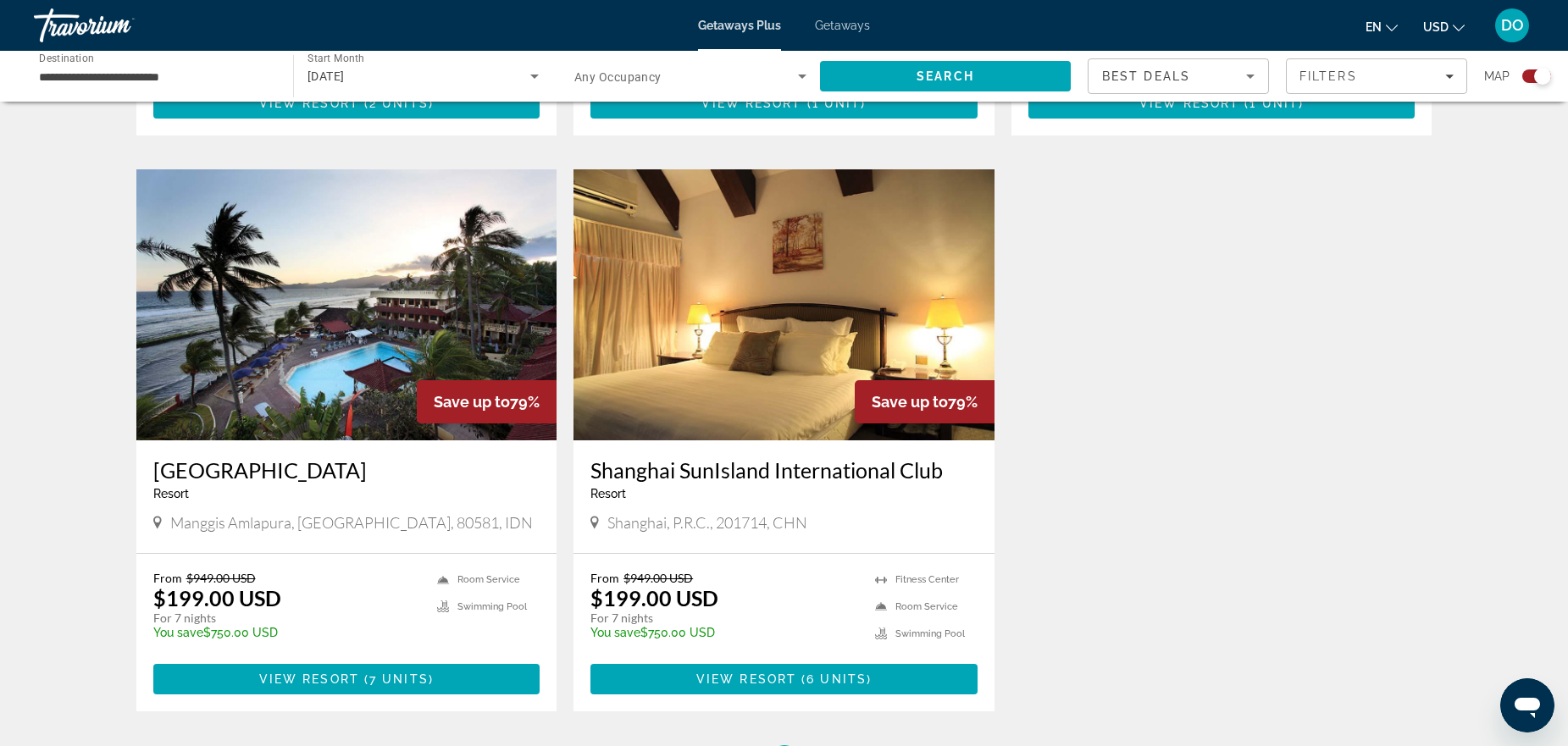
click at [307, 308] on img "Main content" at bounding box center [347, 305] width 421 height 271
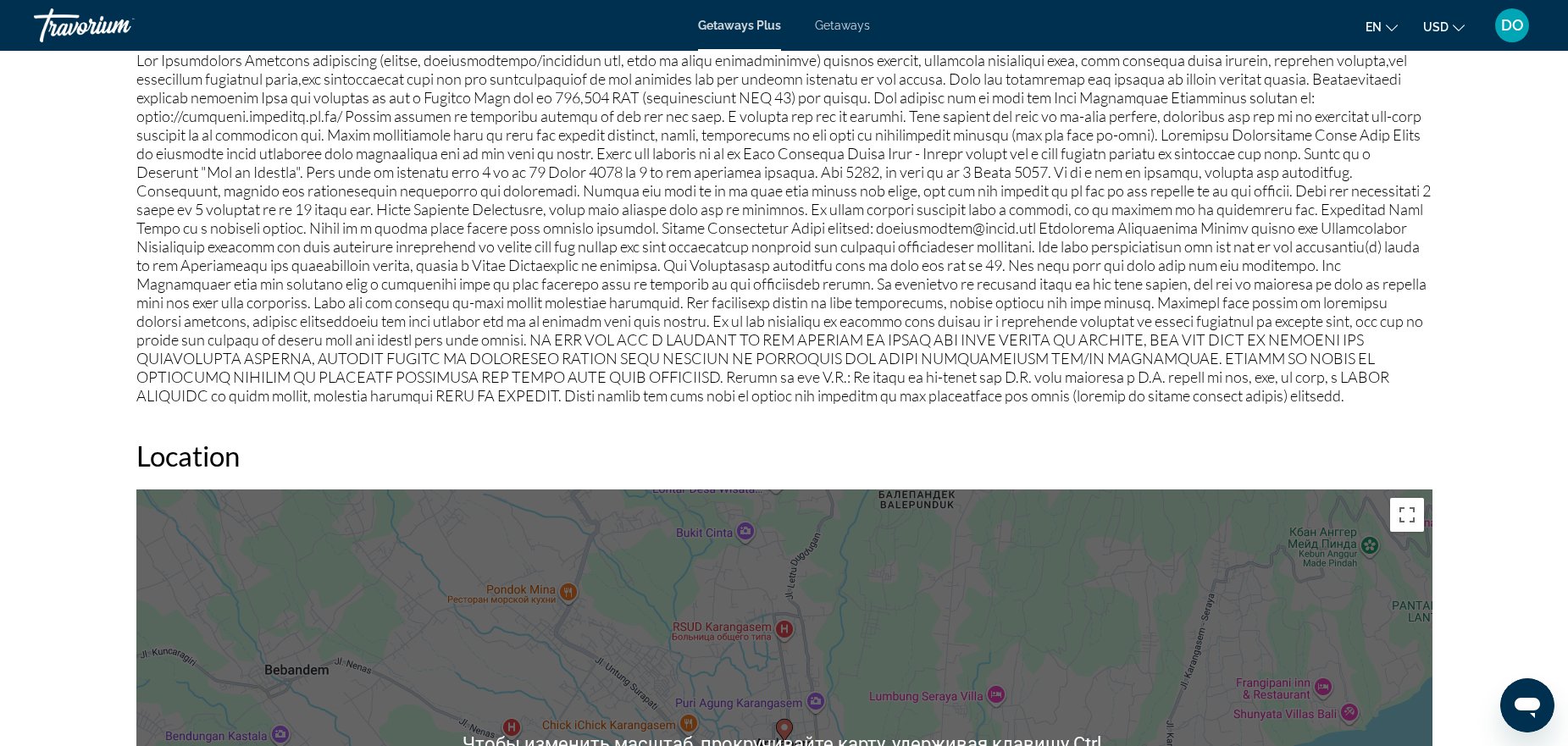
scroll to position [1694, 0]
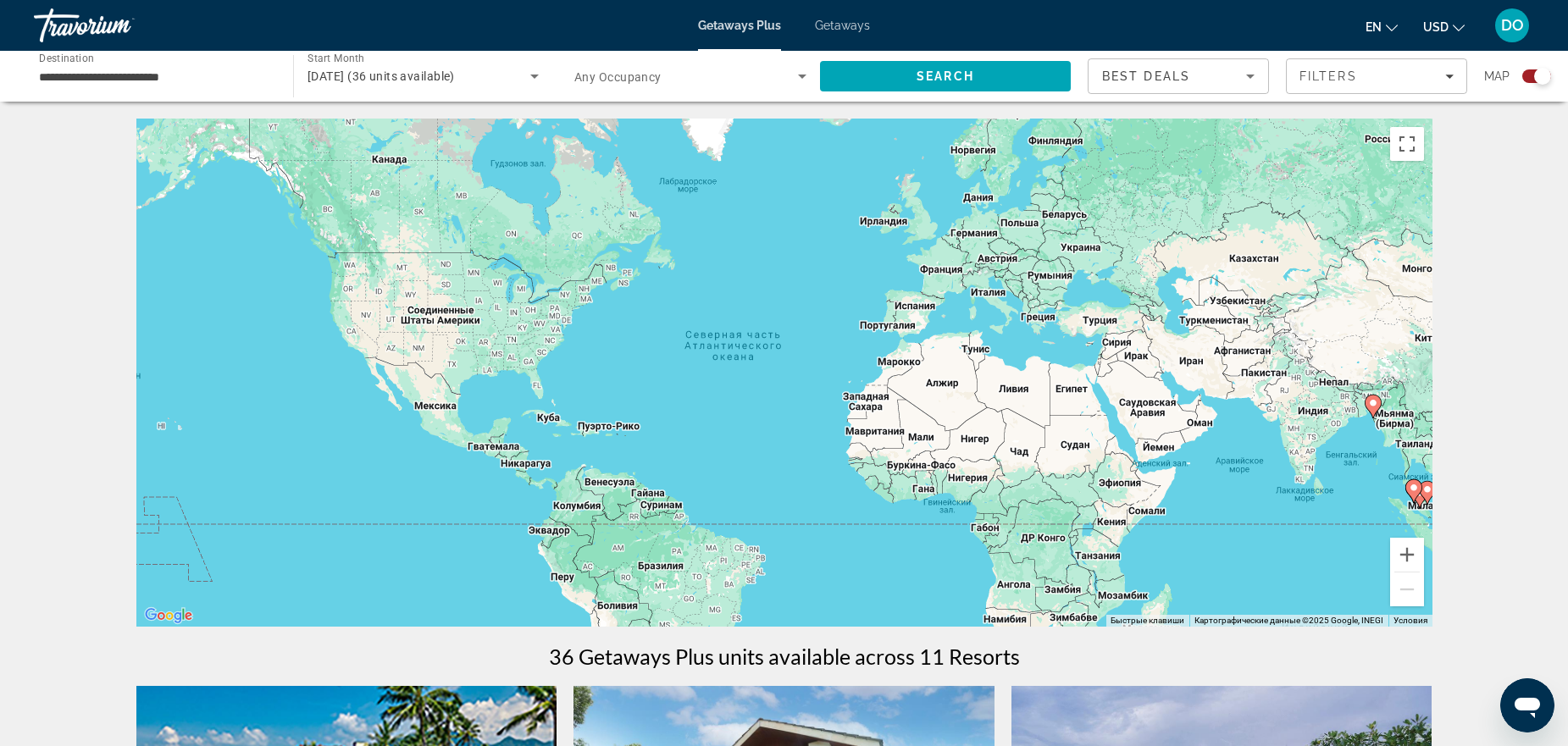
click at [1532, 73] on div "Search widget" at bounding box center [1536, 76] width 29 height 13
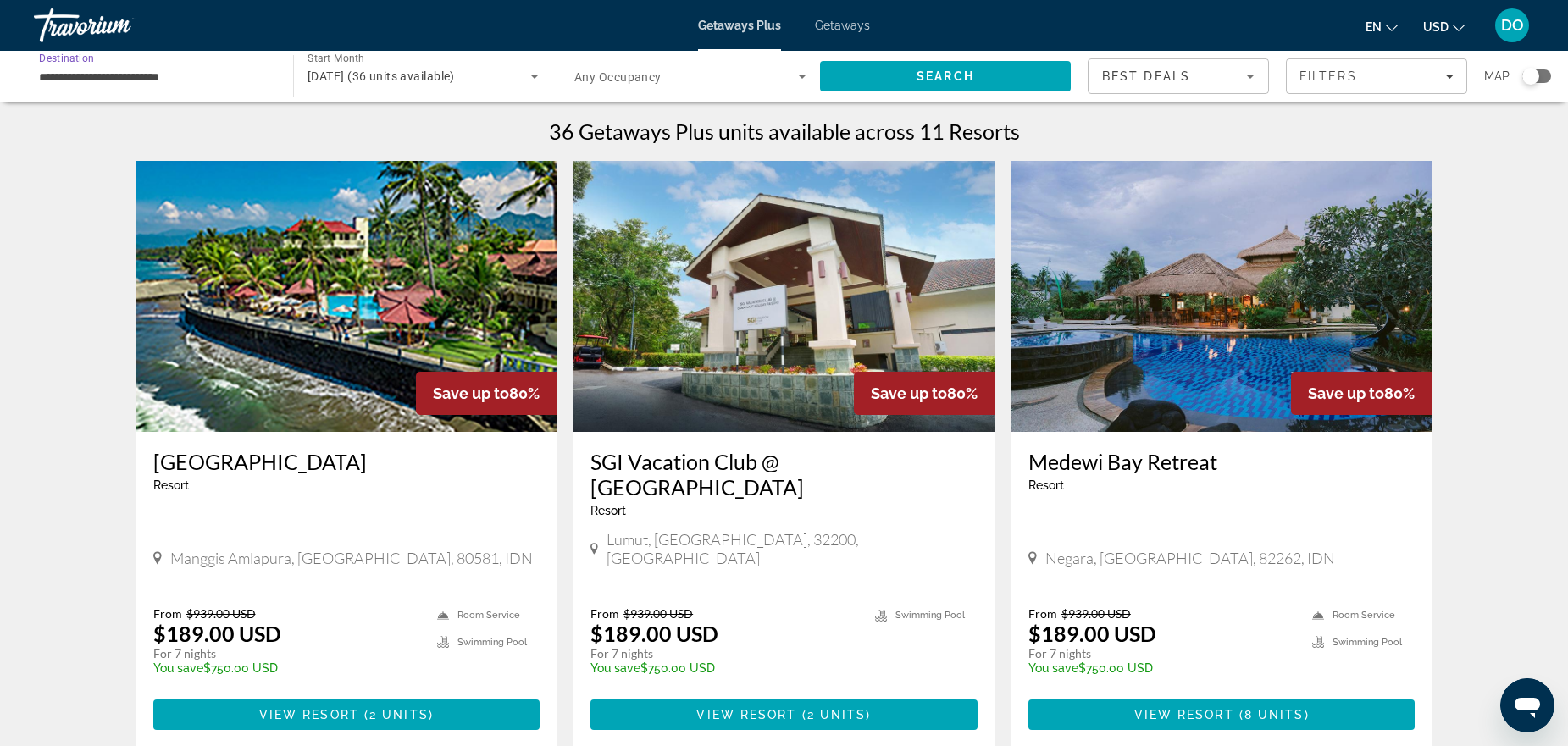
click at [137, 79] on input "**********" at bounding box center [155, 78] width 232 height 21
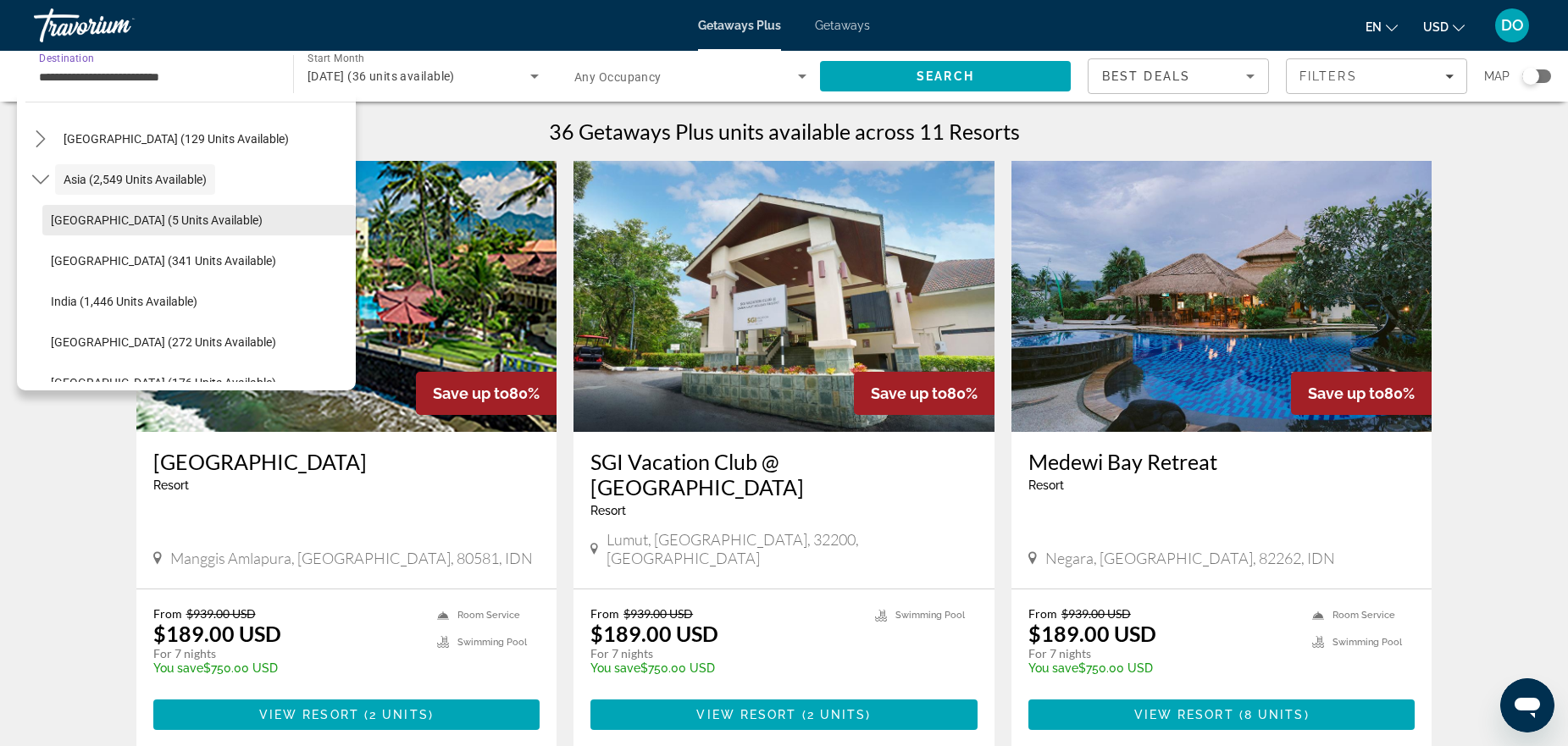
scroll to position [389, 0]
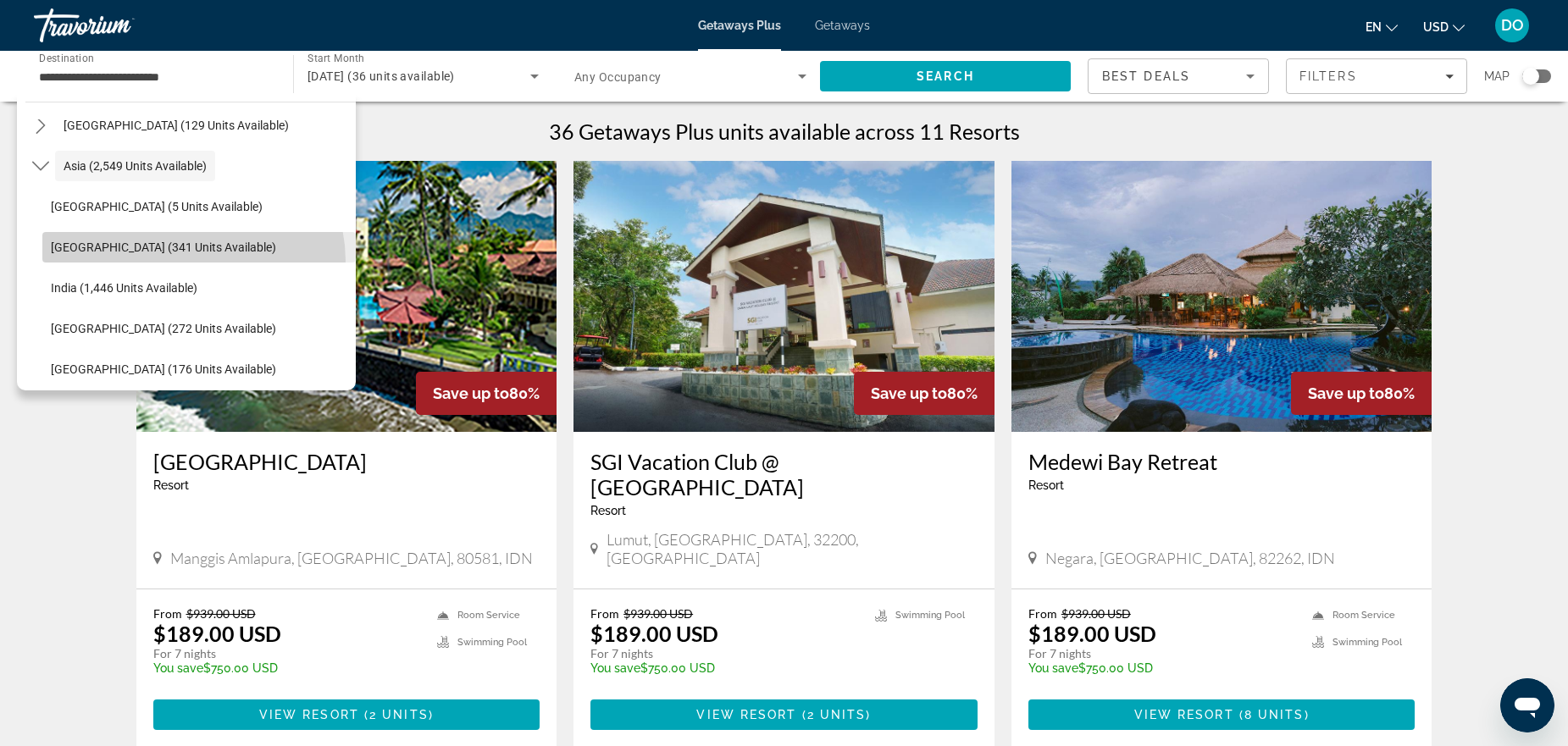
click at [193, 261] on span "Select destination: China (341 units available)" at bounding box center [198, 247] width 313 height 40
type input "**********"
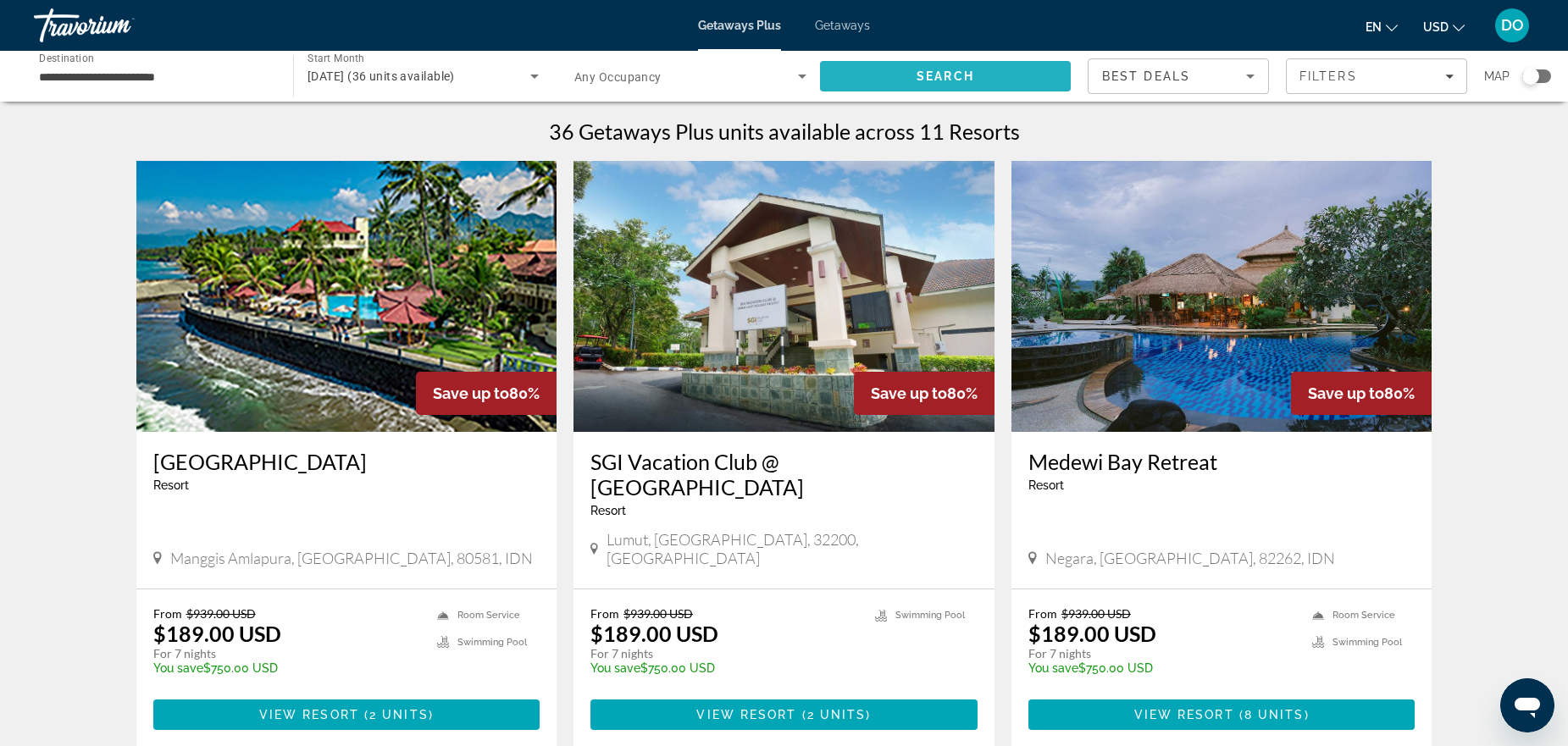
click at [895, 71] on span "Search" at bounding box center [945, 76] width 251 height 40
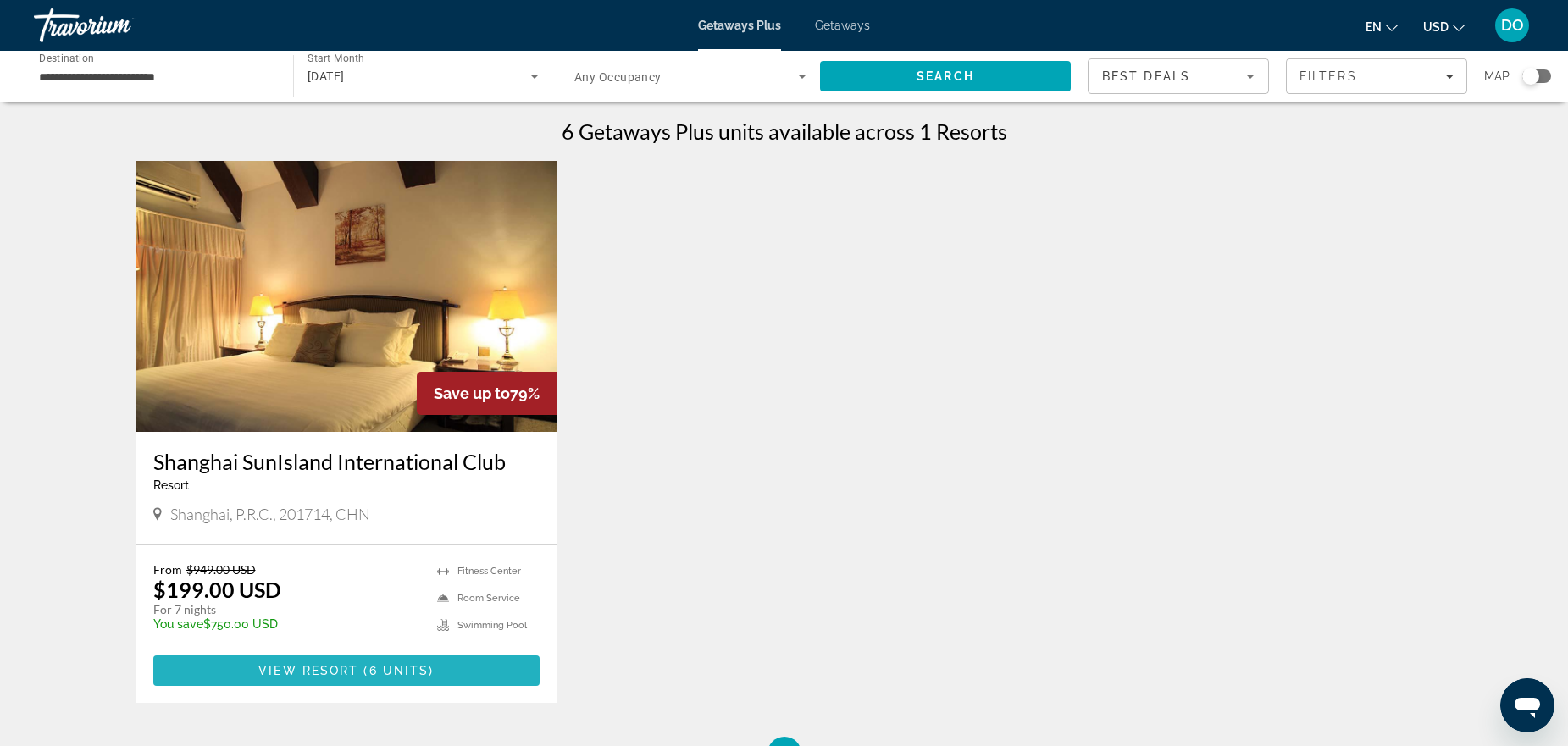
click at [352, 684] on span "Main content" at bounding box center [347, 670] width 387 height 40
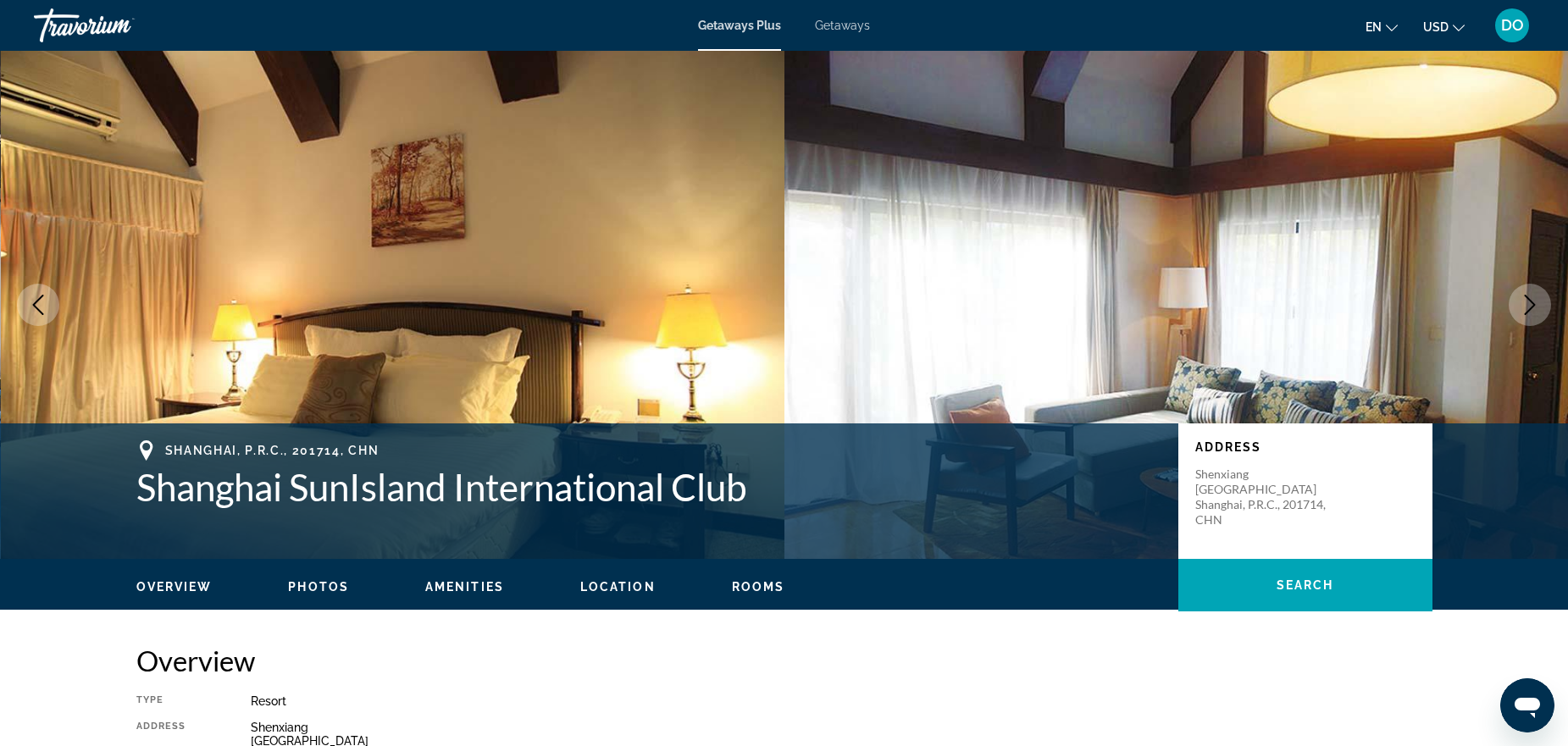
click at [1553, 312] on img "Main content" at bounding box center [1176, 305] width 784 height 509
click at [1544, 312] on button "Next image" at bounding box center [1530, 305] width 42 height 42
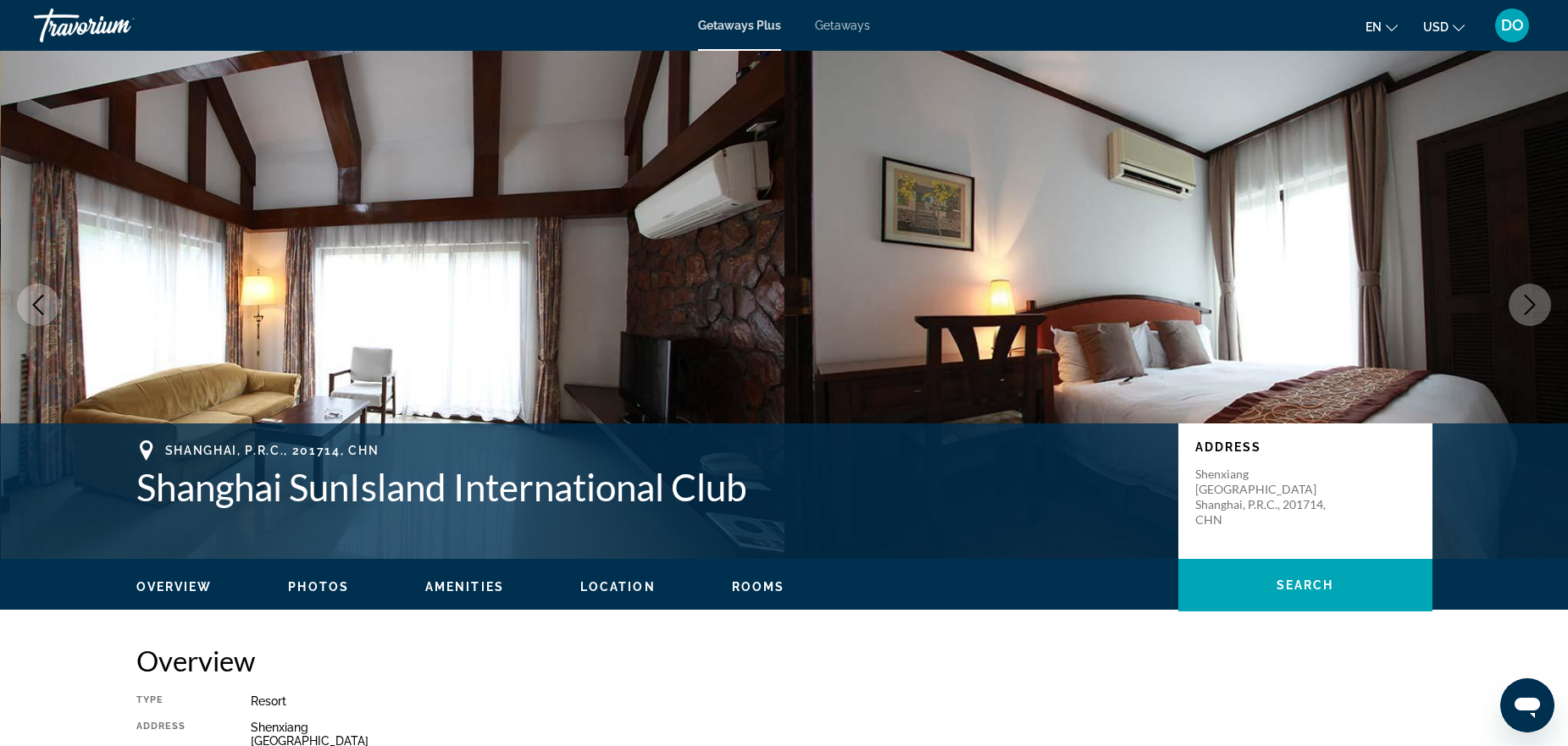
click at [1544, 312] on button "Next image" at bounding box center [1530, 305] width 42 height 42
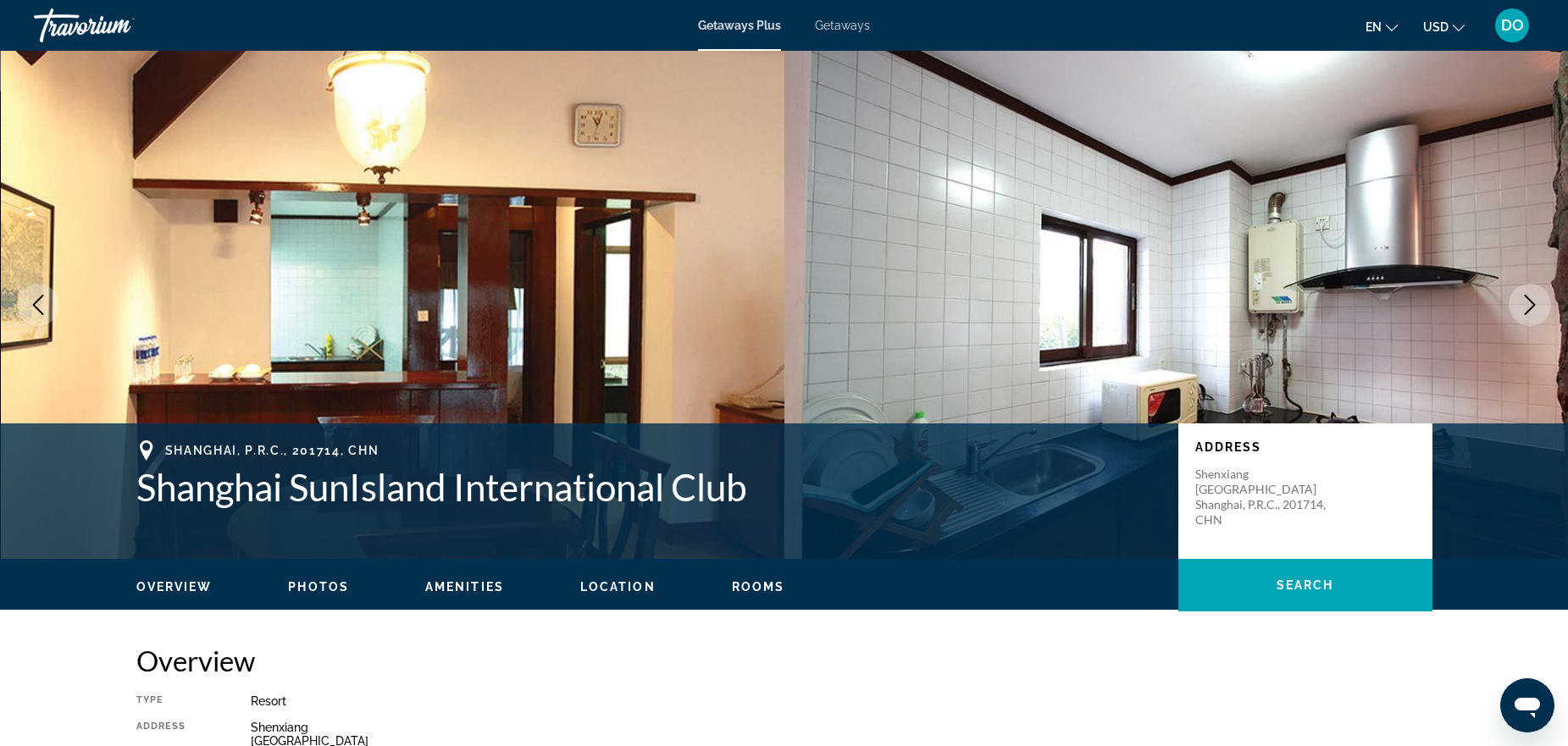
click at [1544, 312] on button "Next image" at bounding box center [1530, 305] width 42 height 42
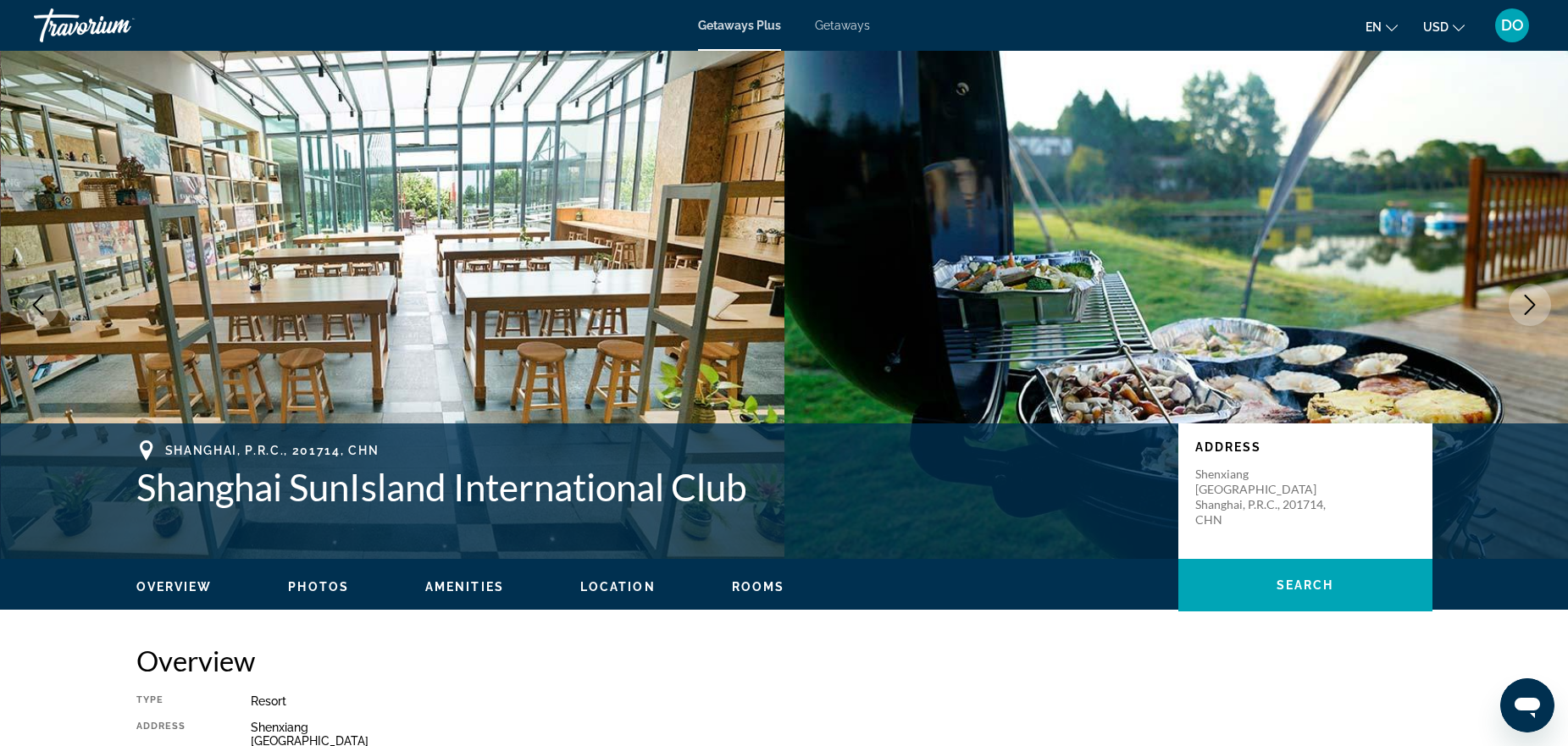
click at [1543, 313] on button "Next image" at bounding box center [1530, 305] width 42 height 42
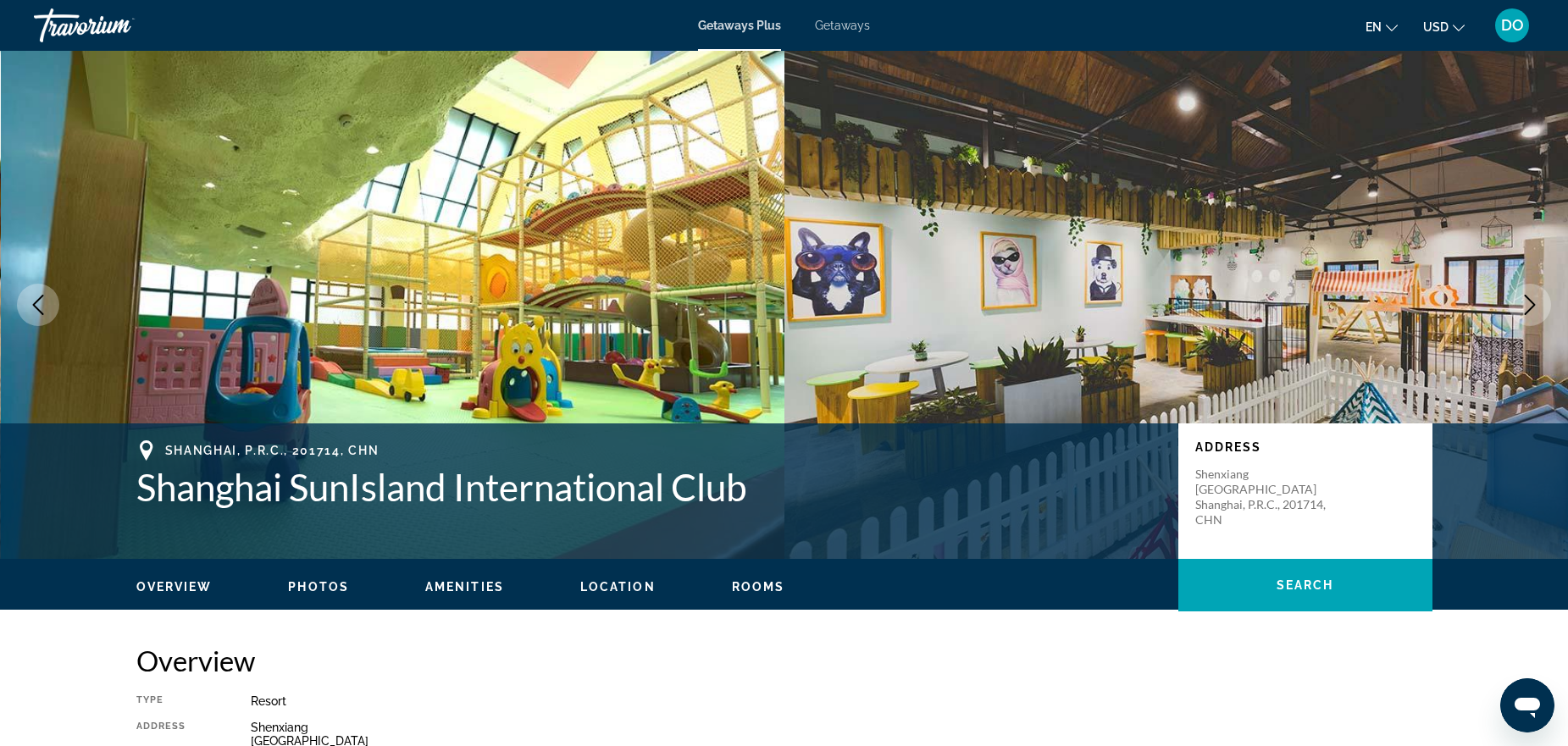
click at [1543, 313] on button "Next image" at bounding box center [1530, 305] width 42 height 42
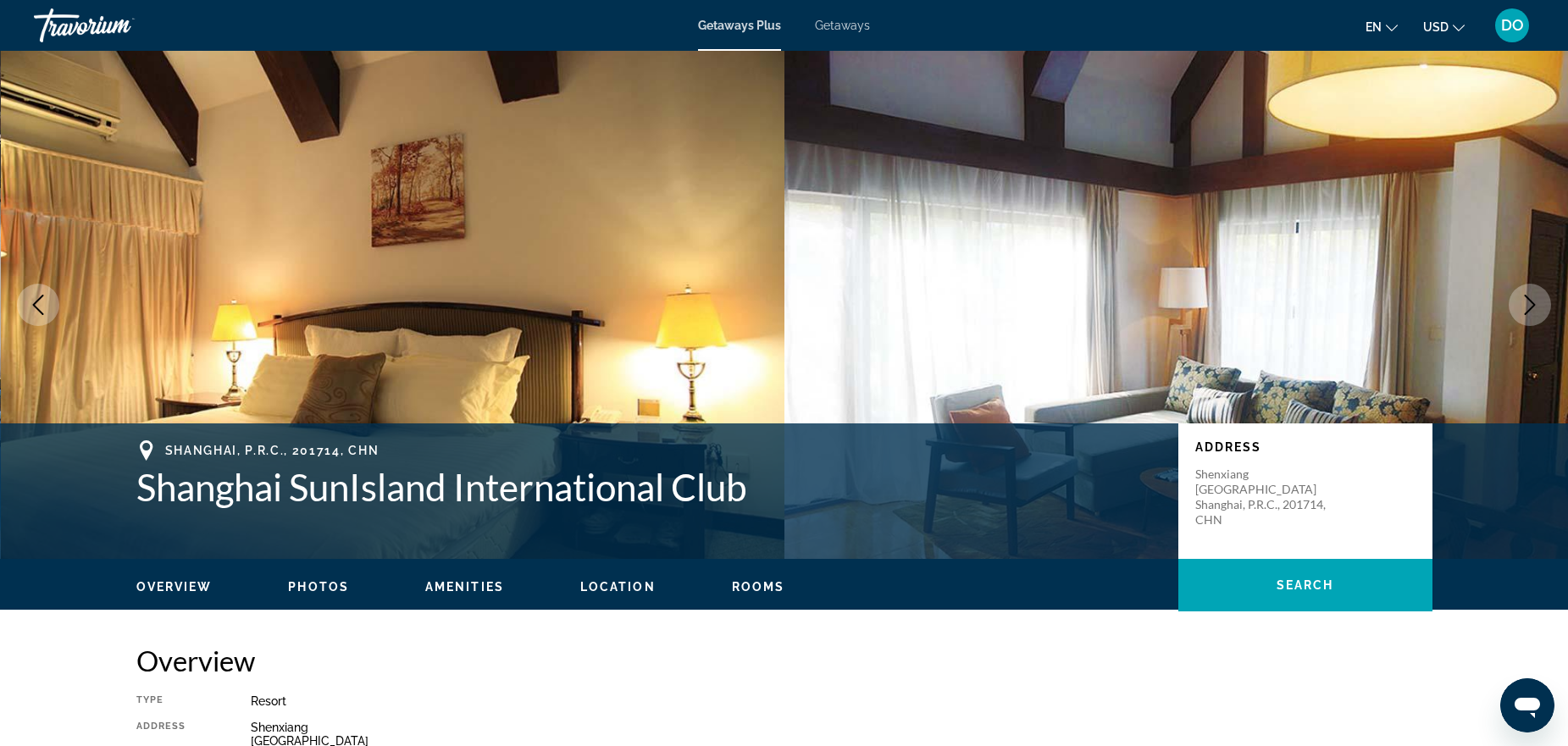
click at [1543, 313] on button "Next image" at bounding box center [1530, 305] width 42 height 42
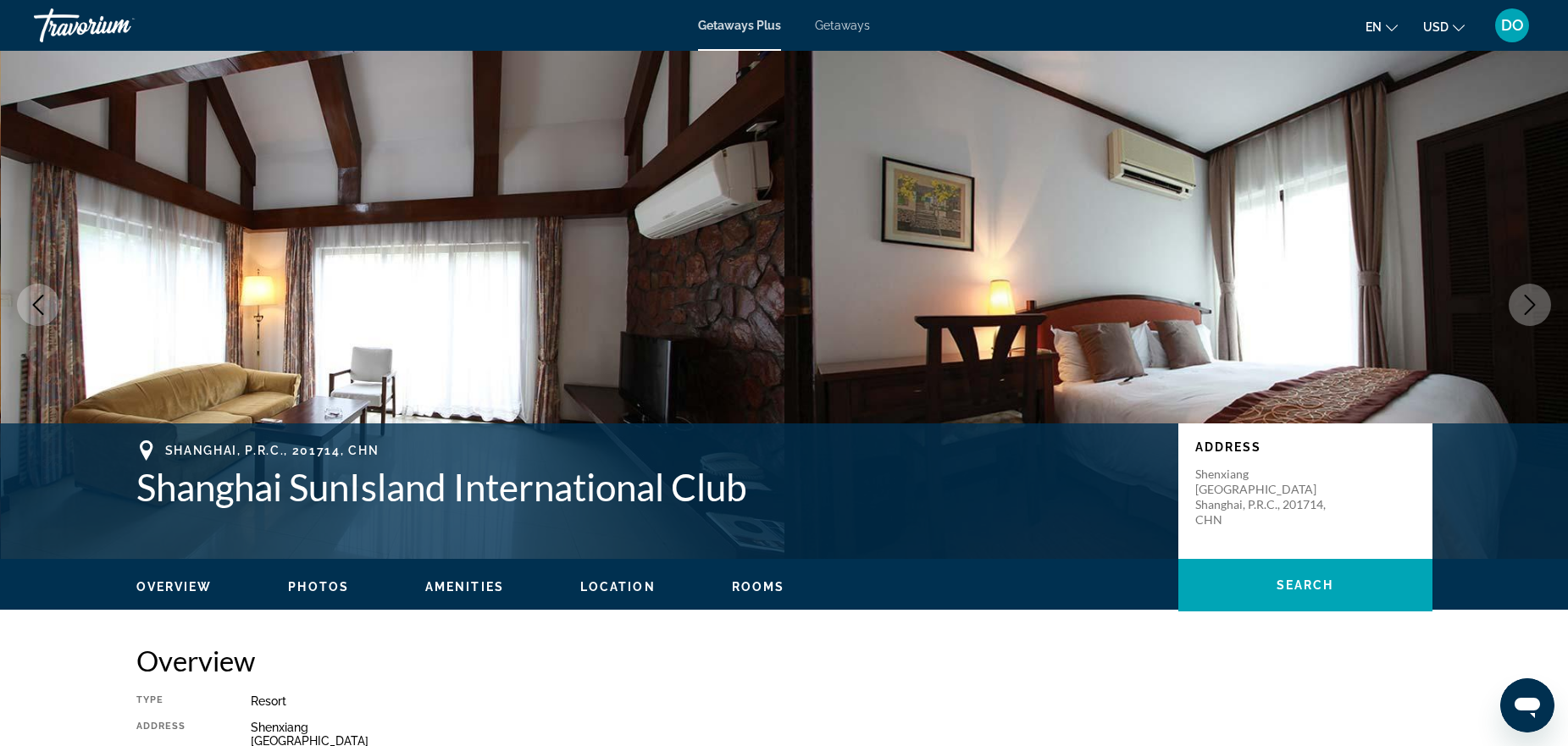
click at [1543, 313] on button "Next image" at bounding box center [1530, 305] width 42 height 42
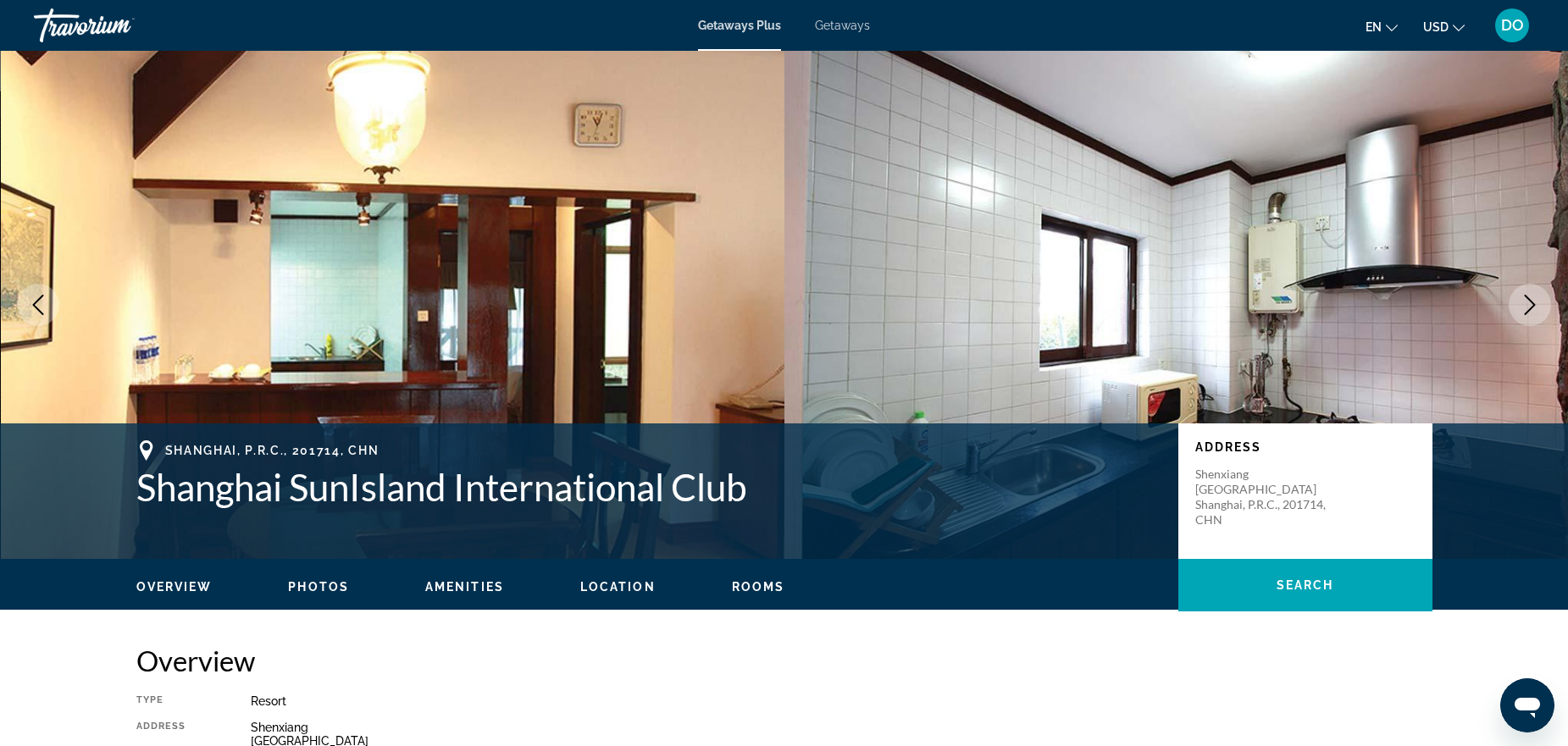
click at [1543, 313] on button "Next image" at bounding box center [1530, 305] width 42 height 42
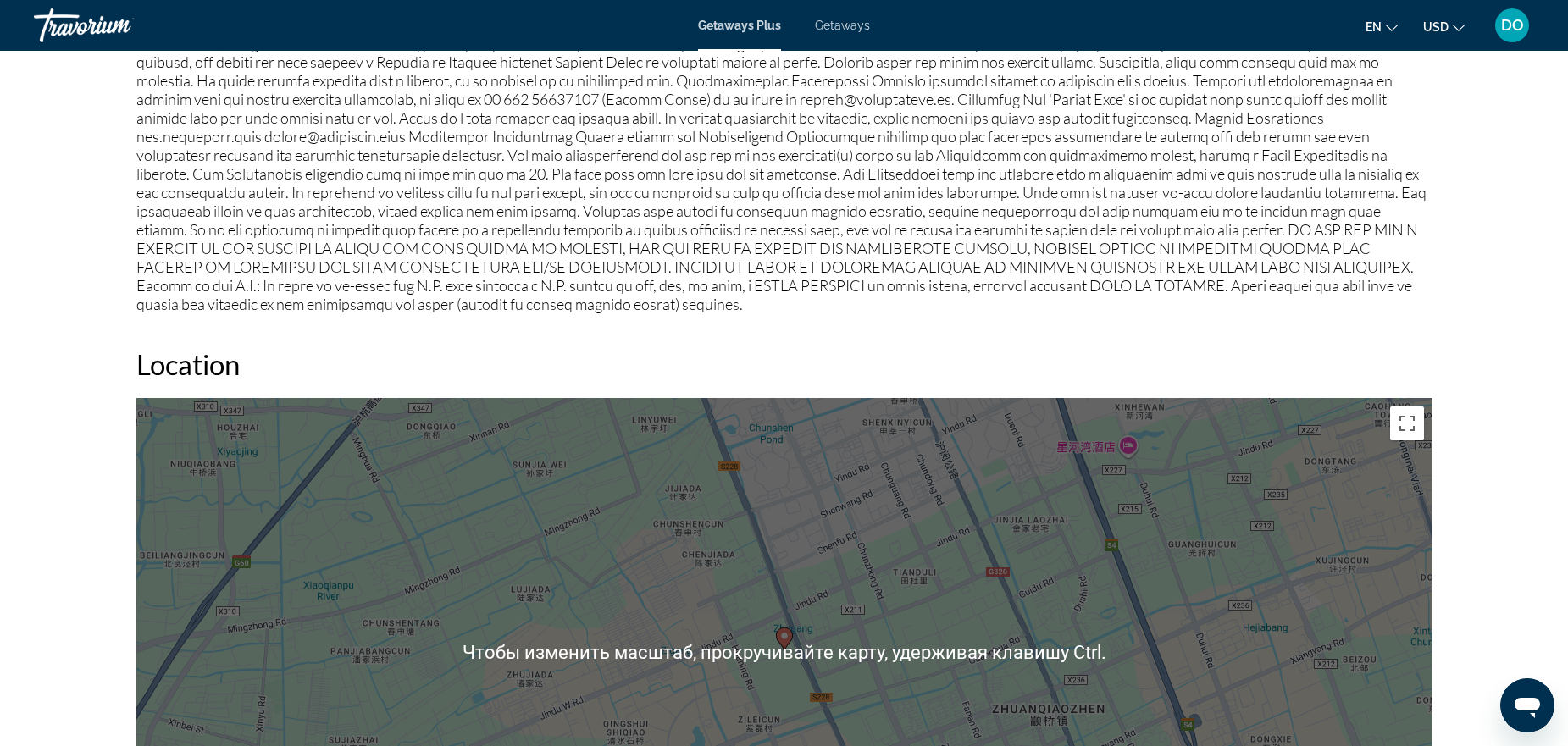
scroll to position [1741, 0]
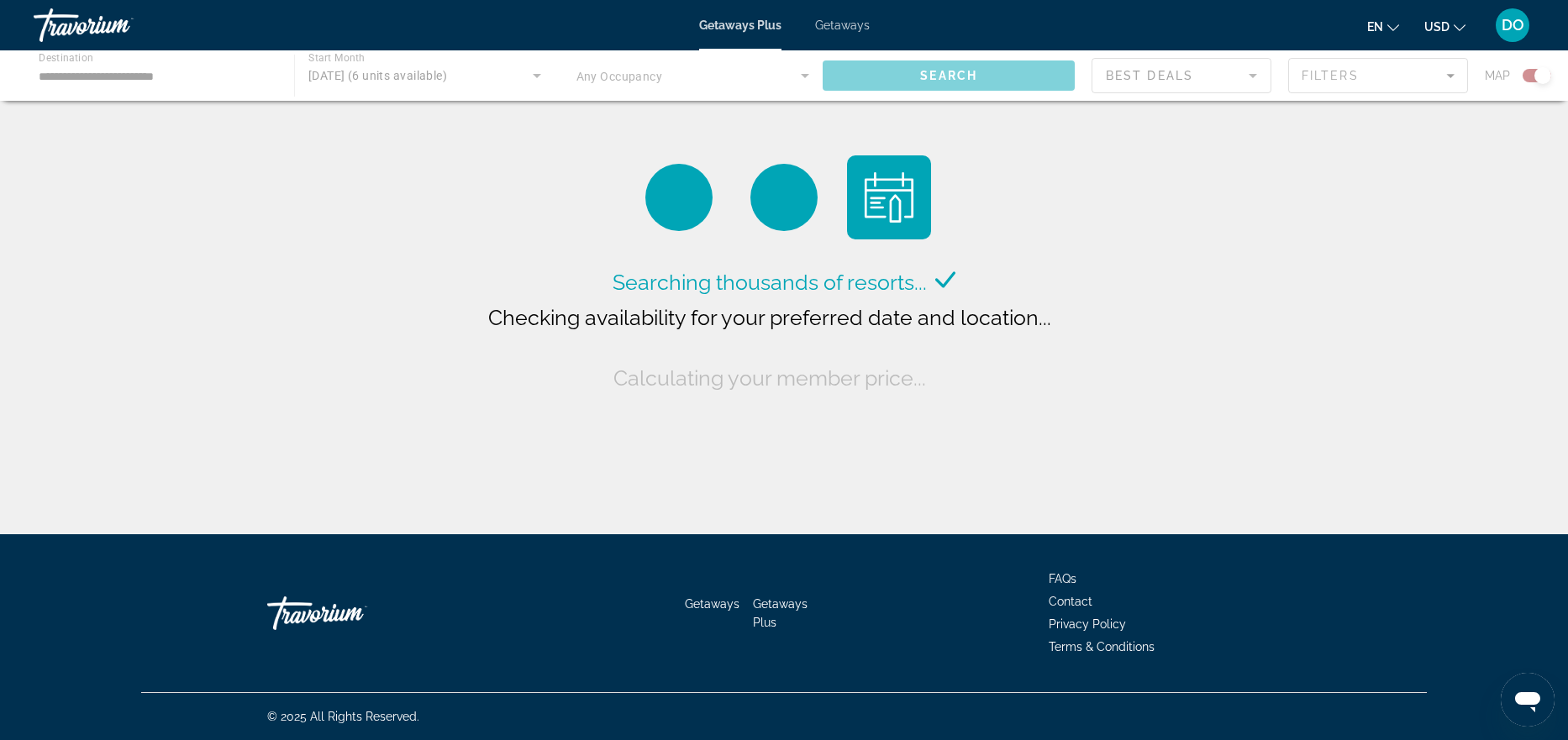
click at [212, 89] on div "Main content" at bounding box center [784, 75] width 1568 height 50
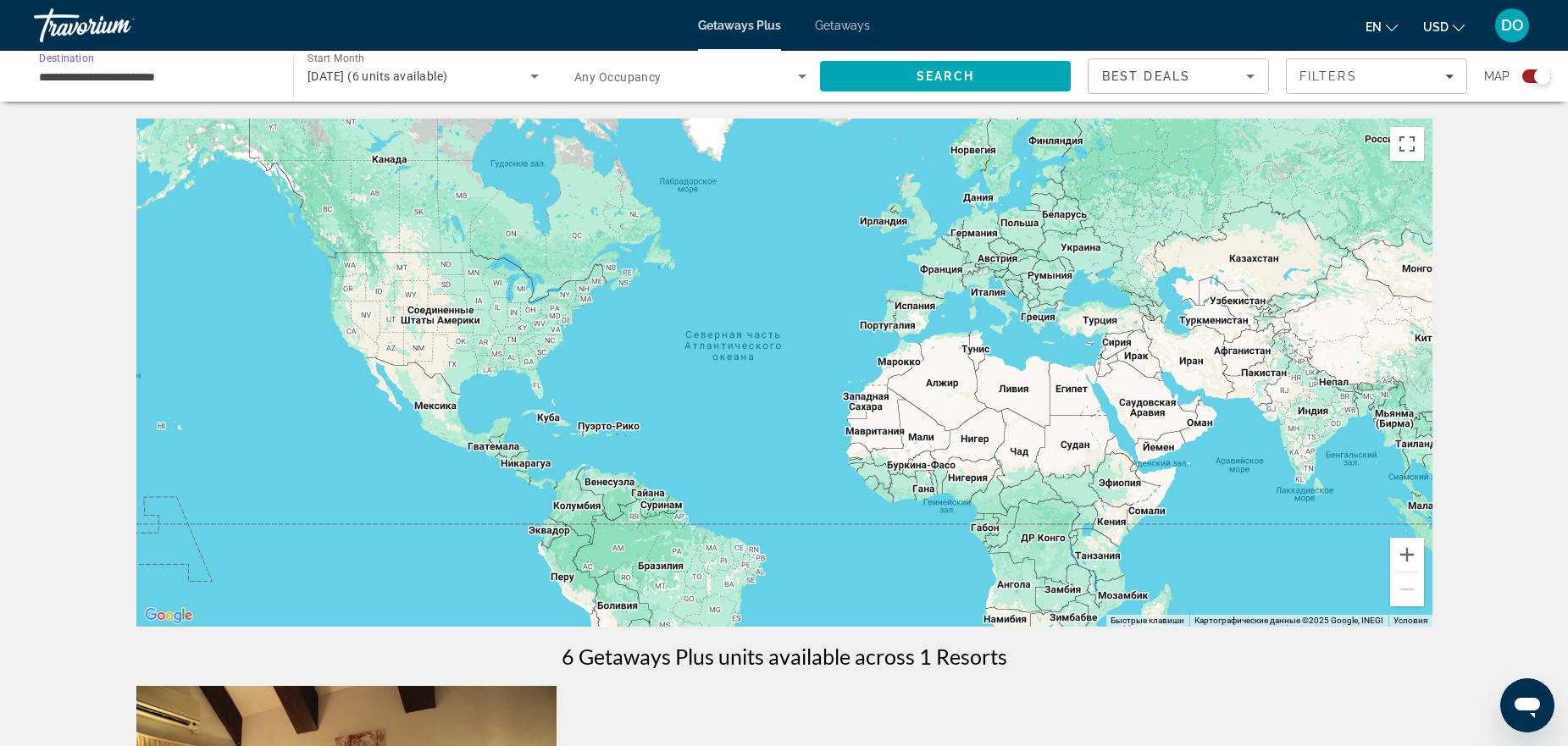
click at [213, 80] on input "**********" at bounding box center [155, 78] width 232 height 21
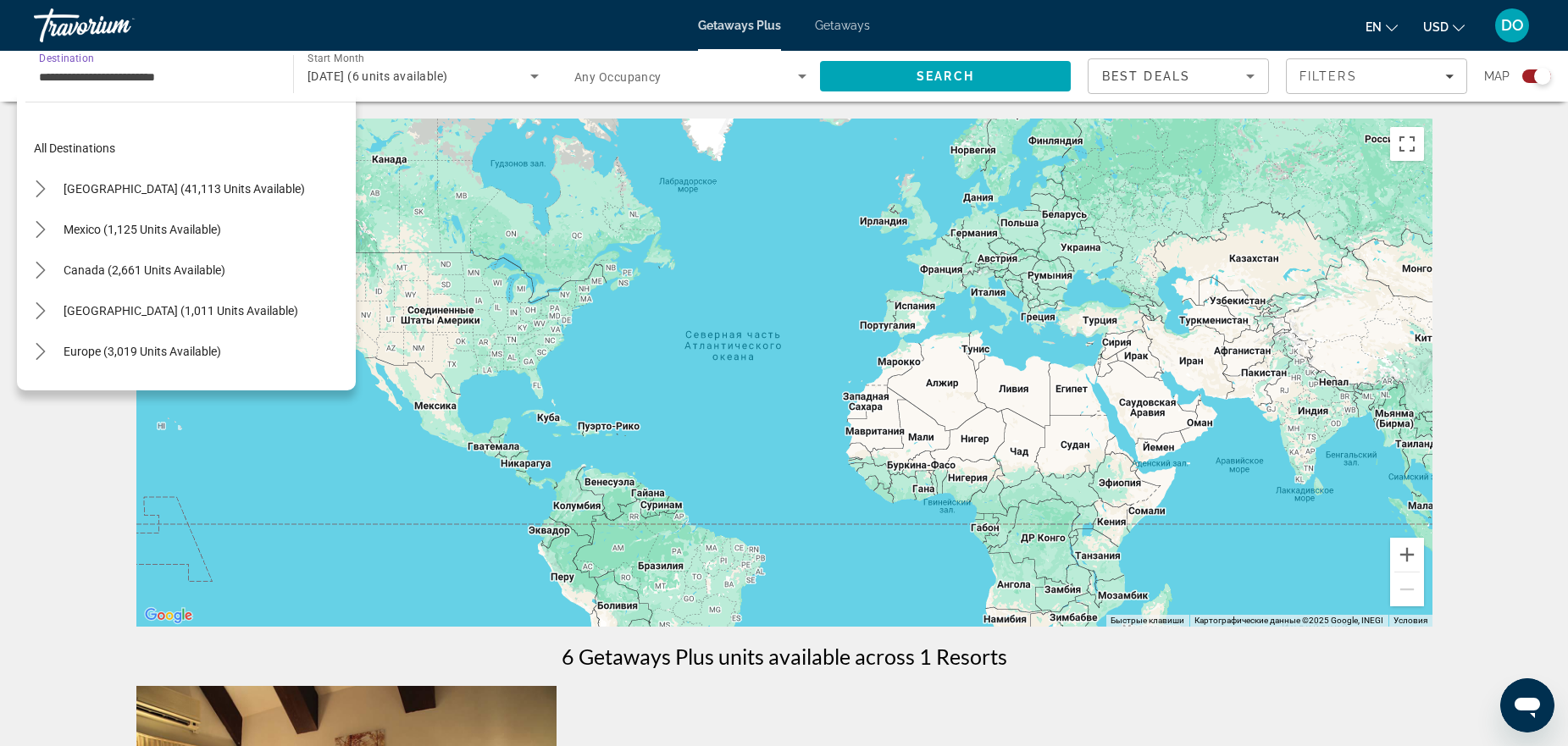
scroll to position [385, 0]
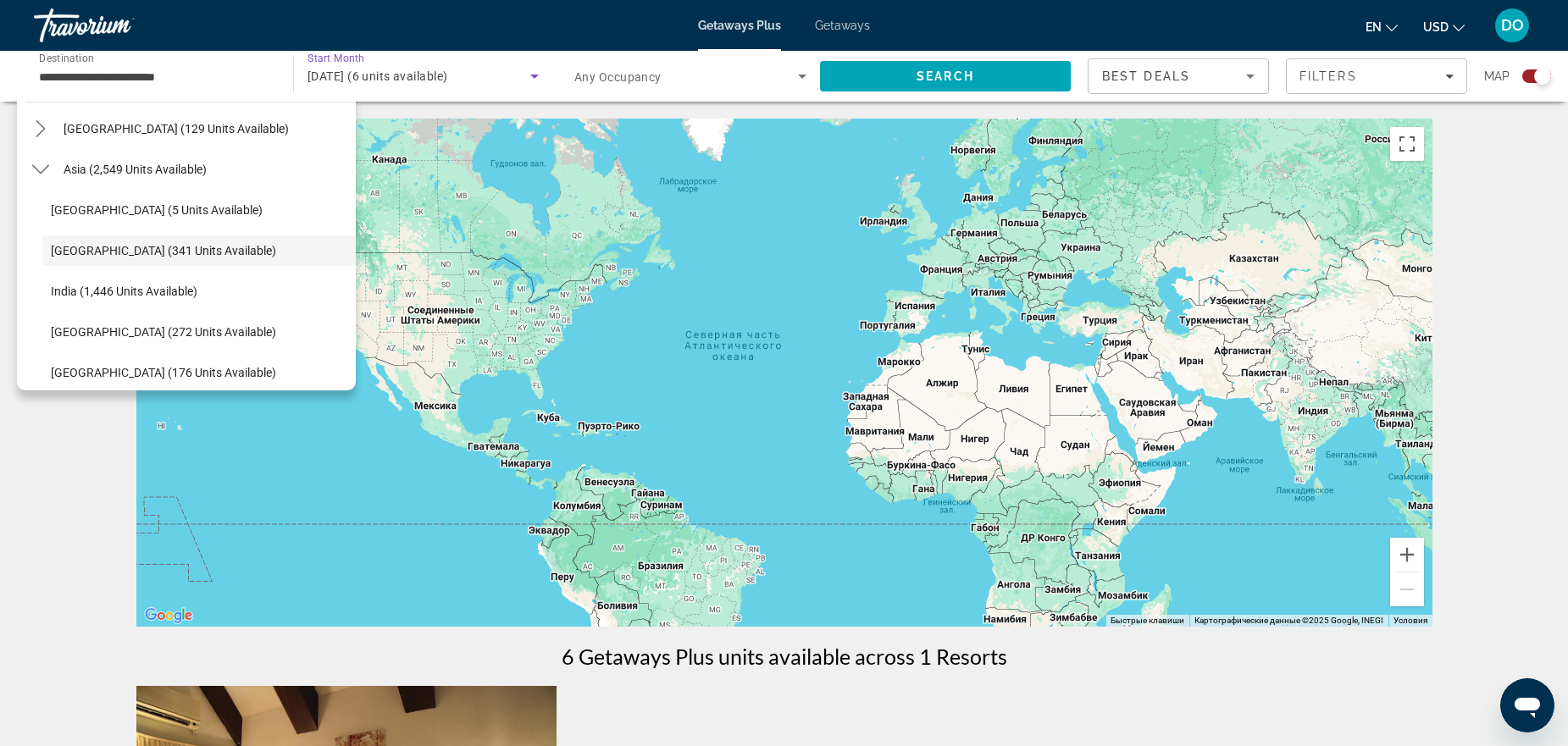
click at [416, 82] on span "[DATE] (6 units available)" at bounding box center [378, 76] width 140 height 13
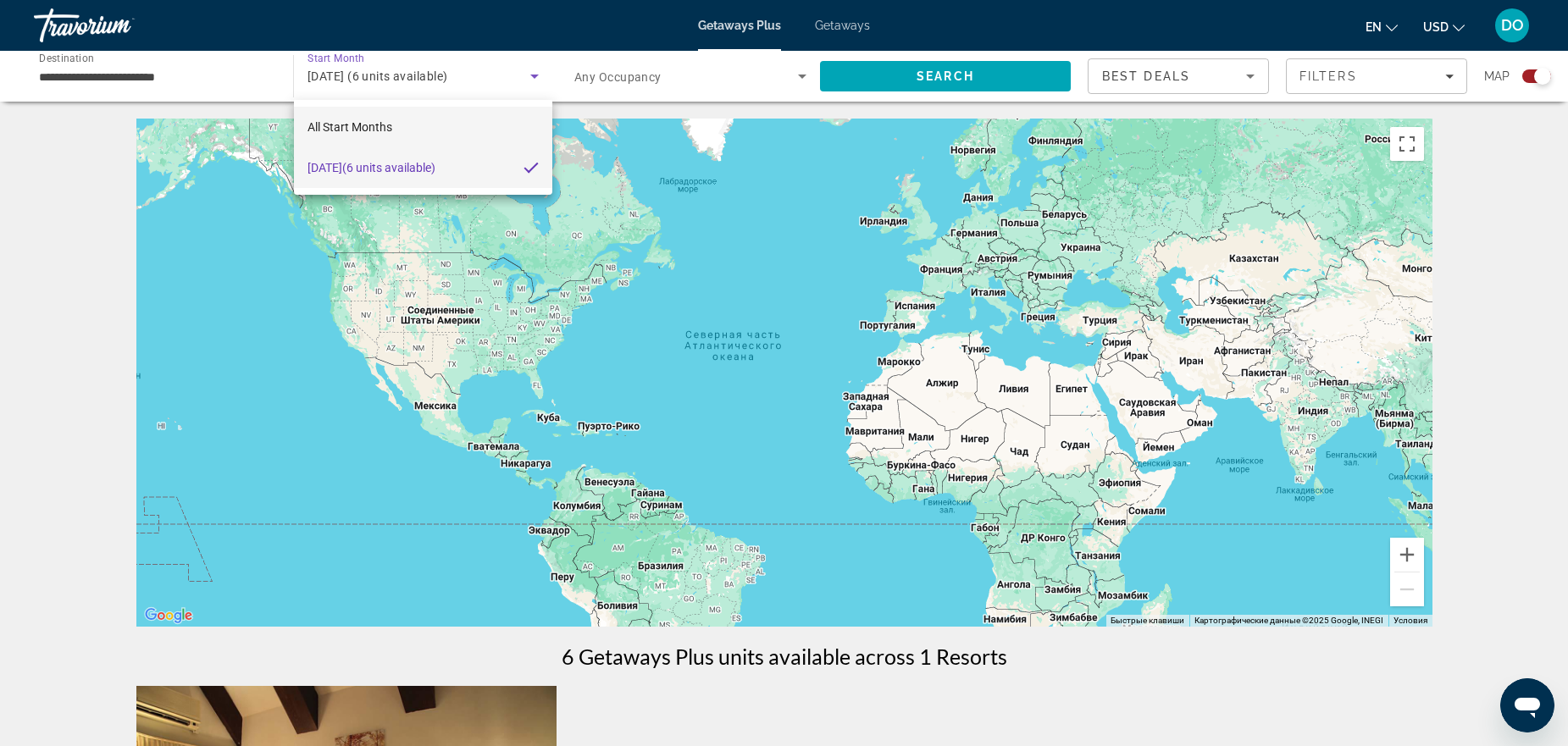
click at [364, 128] on span "All Start Months" at bounding box center [350, 127] width 85 height 13
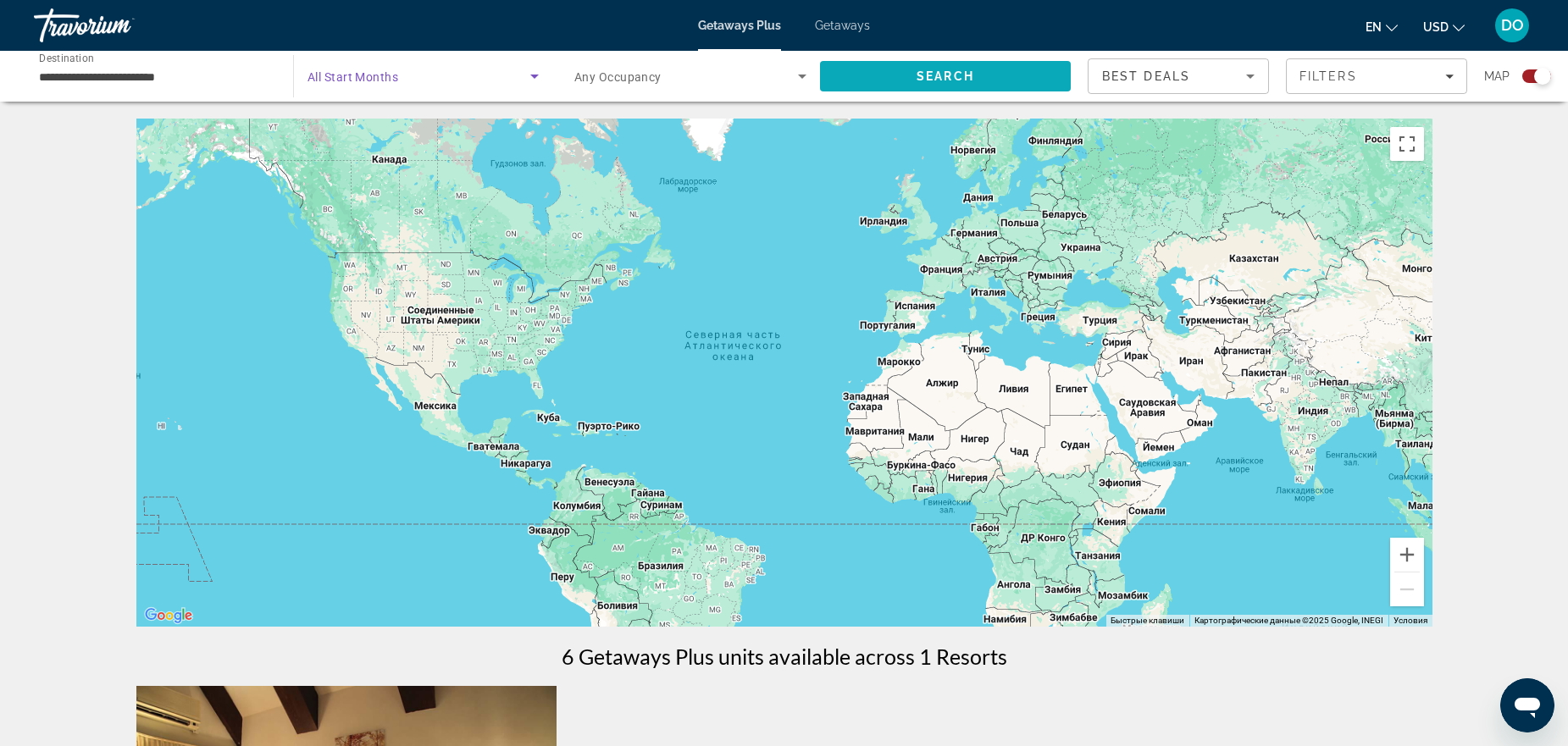
click at [989, 60] on span "Search" at bounding box center [945, 76] width 251 height 40
click at [213, 84] on input "**********" at bounding box center [155, 78] width 232 height 21
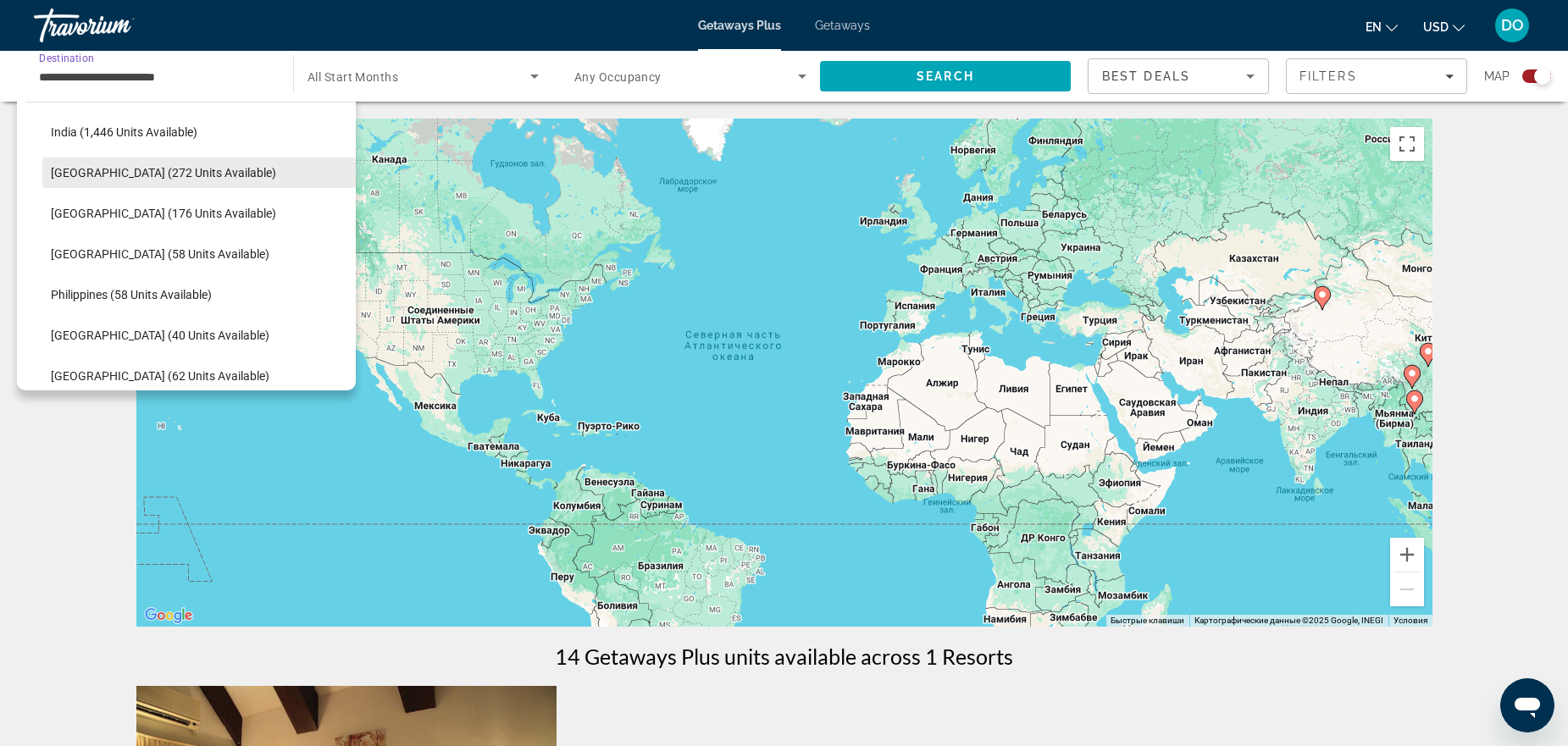
scroll to position [555, 0]
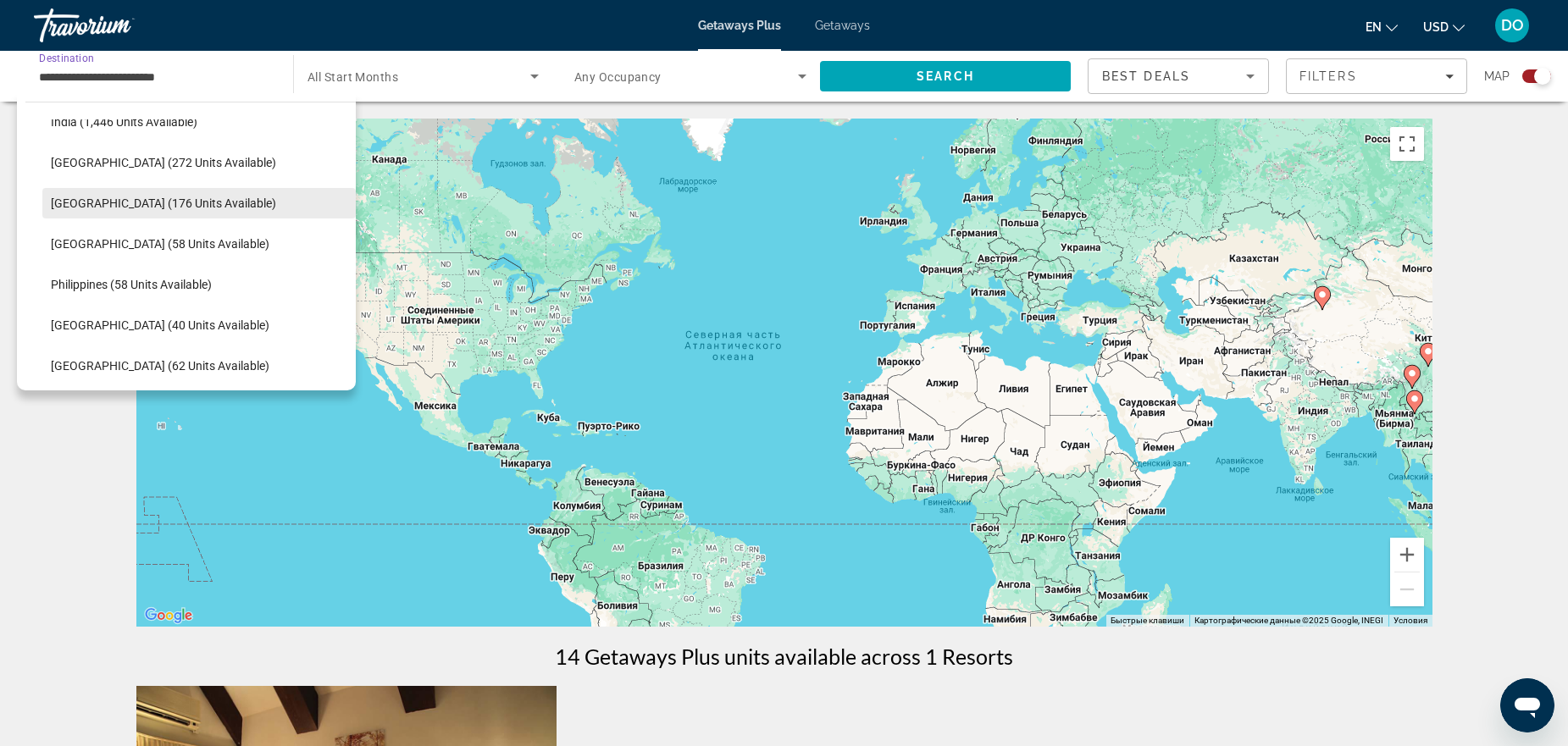
click at [180, 212] on span "Select destination: Malaysia (176 units available)" at bounding box center [198, 203] width 313 height 40
type input "**********"
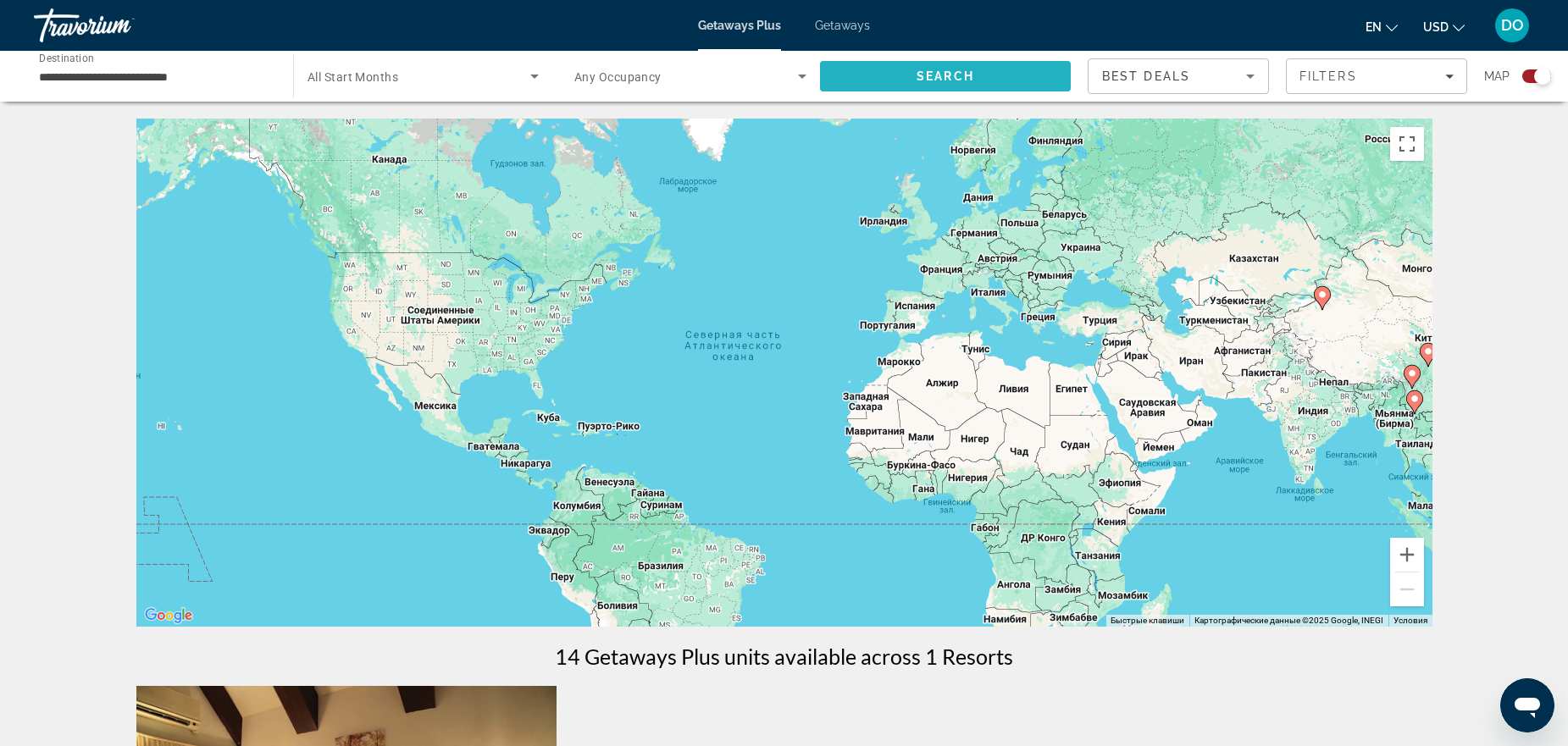
click at [926, 85] on span "Search" at bounding box center [945, 76] width 251 height 40
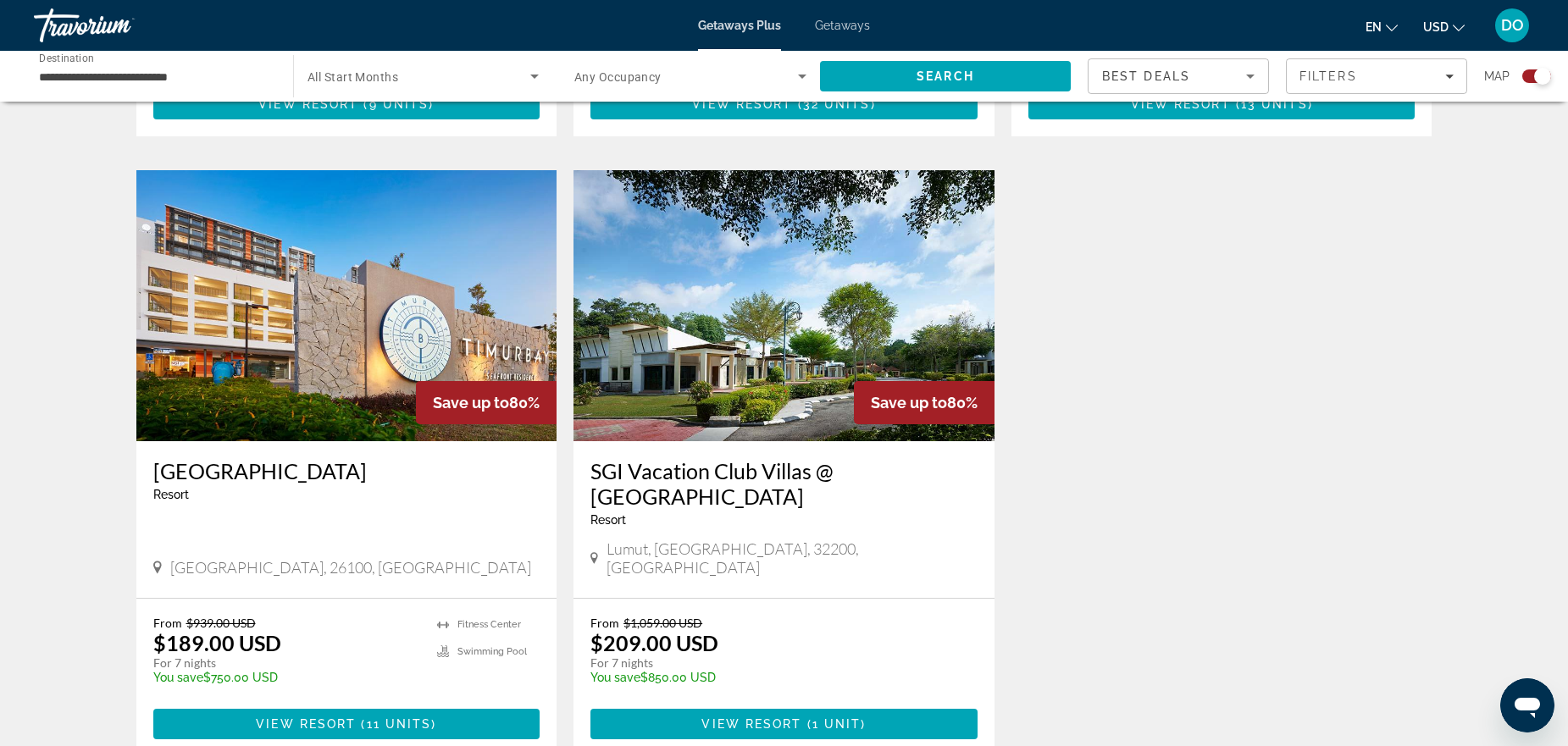
scroll to position [1164, 0]
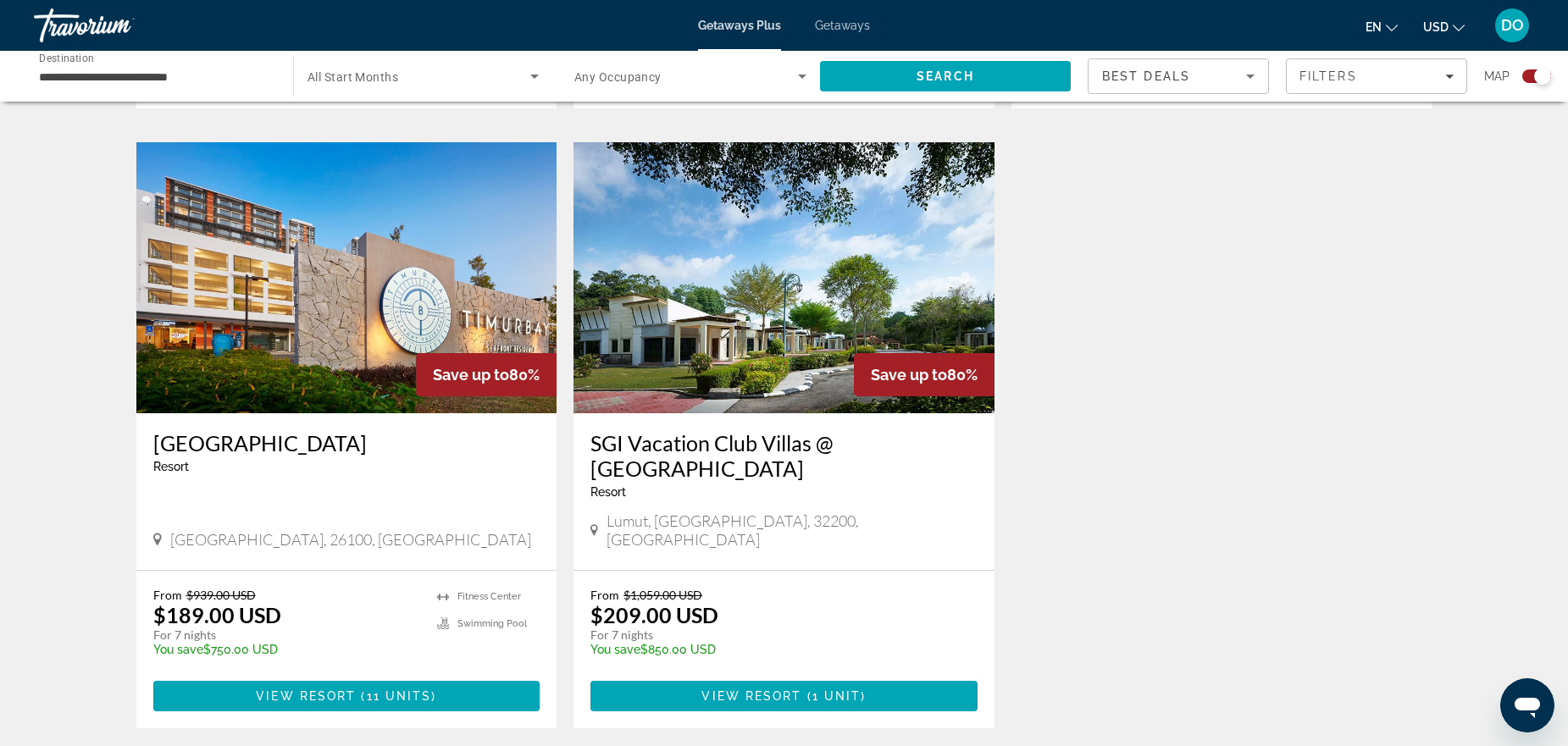
click at [439, 676] on span "Main content" at bounding box center [347, 696] width 387 height 40
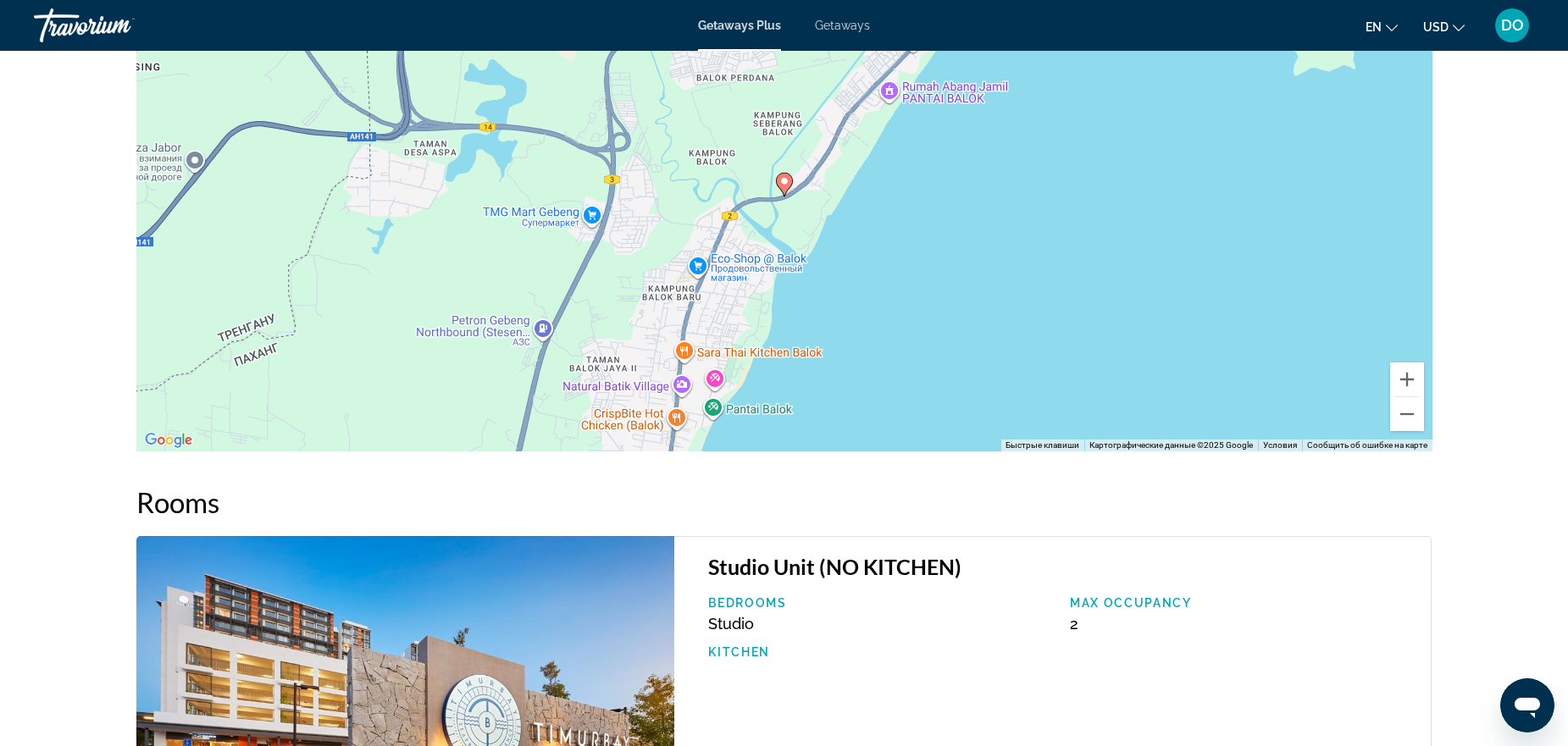
scroll to position [2155, 0]
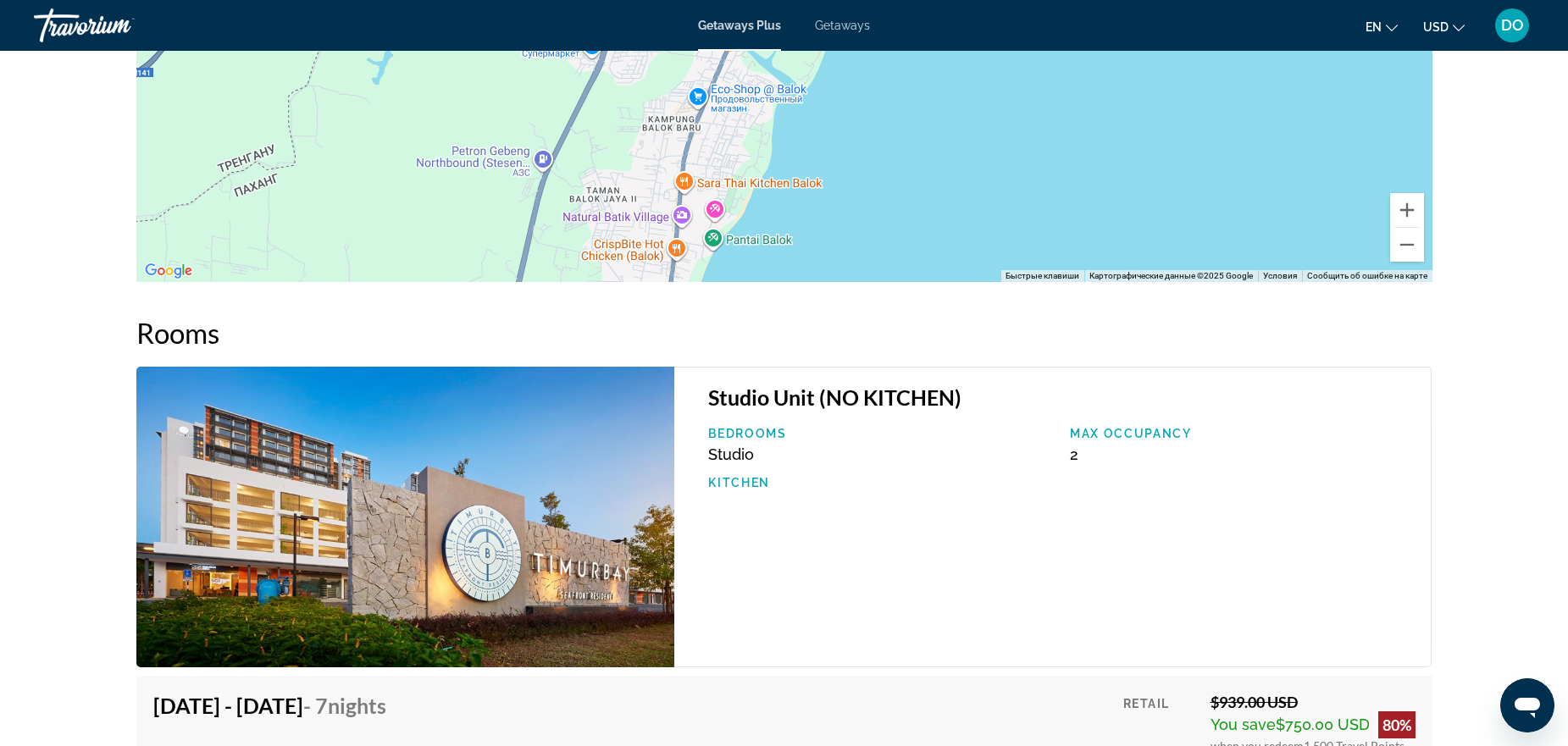
click at [491, 587] on img "Main content" at bounding box center [406, 517] width 539 height 301
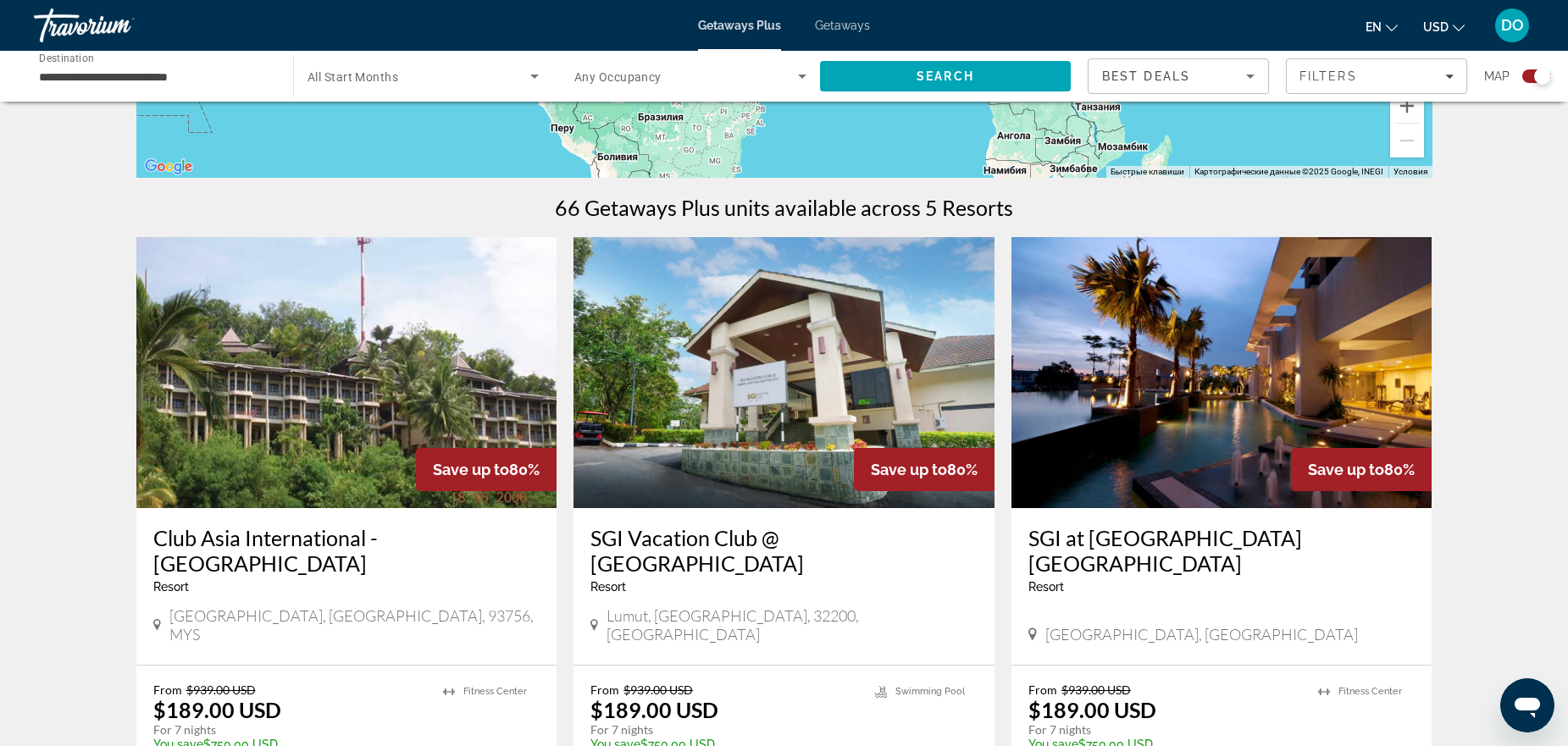
scroll to position [509, 0]
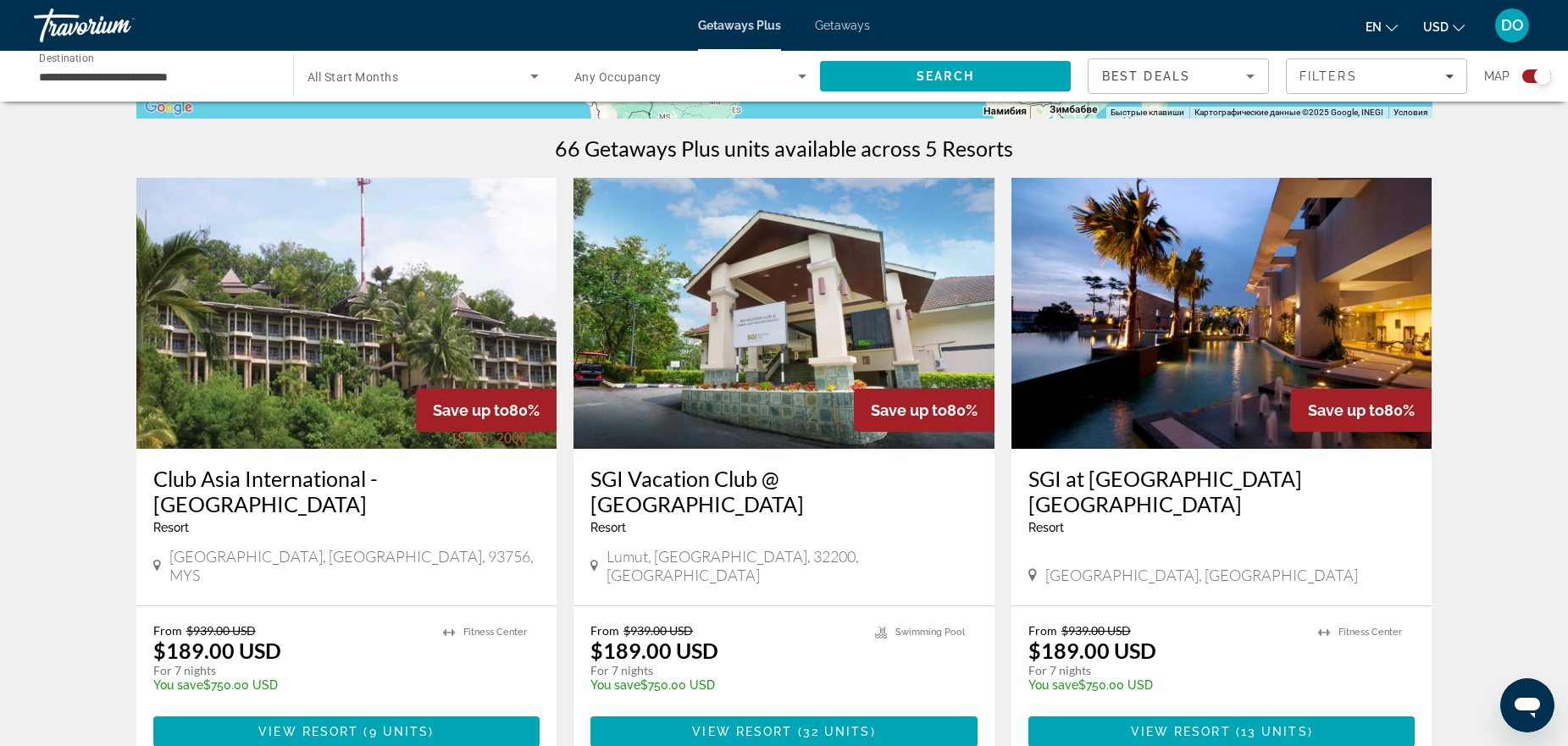
click at [1169, 411] on img "Main content" at bounding box center [1222, 313] width 421 height 271
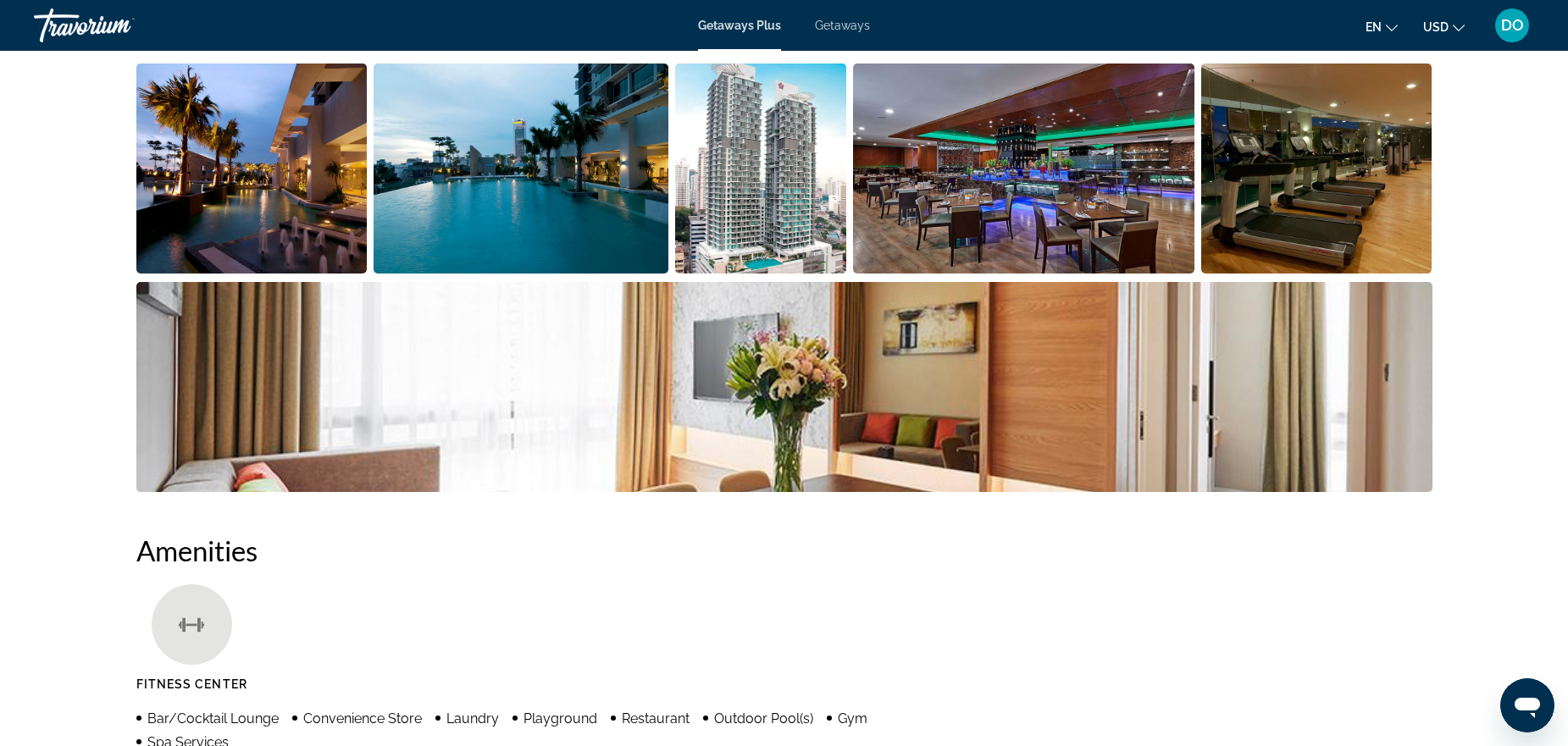
scroll to position [847, 0]
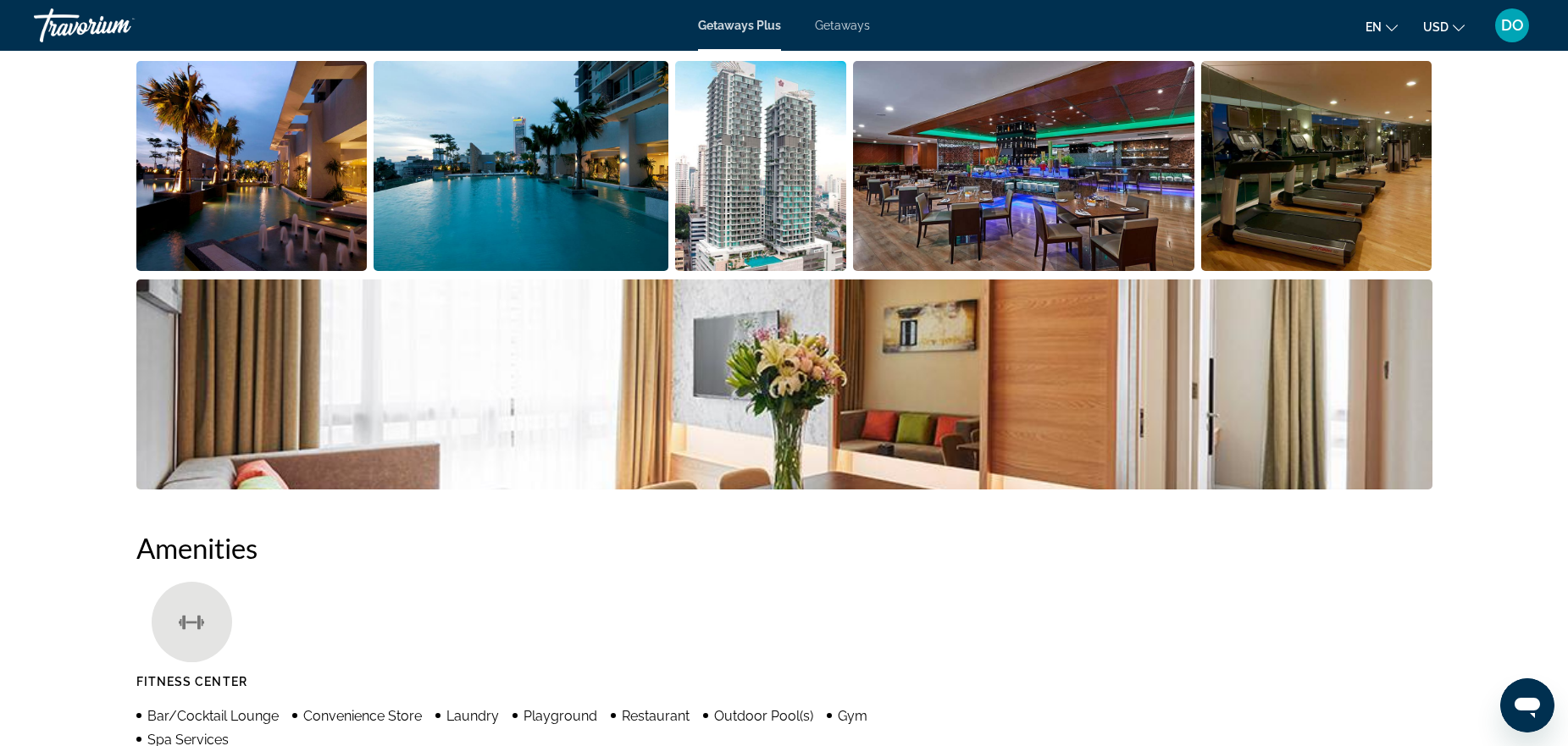
click at [1262, 429] on img "Open full-screen image slider" at bounding box center [784, 384] width 1296 height 210
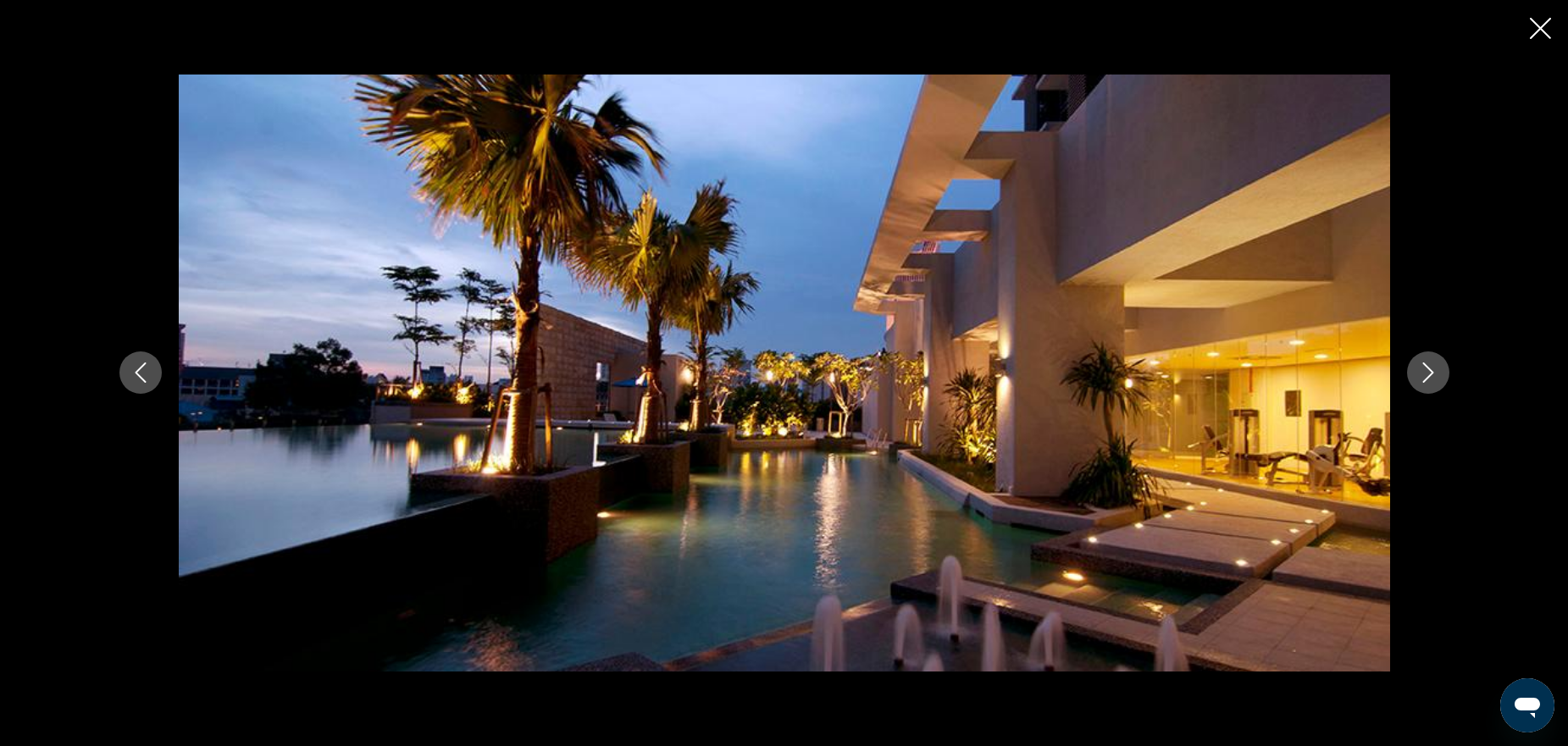
click at [1414, 379] on button "Next image" at bounding box center [1428, 372] width 42 height 42
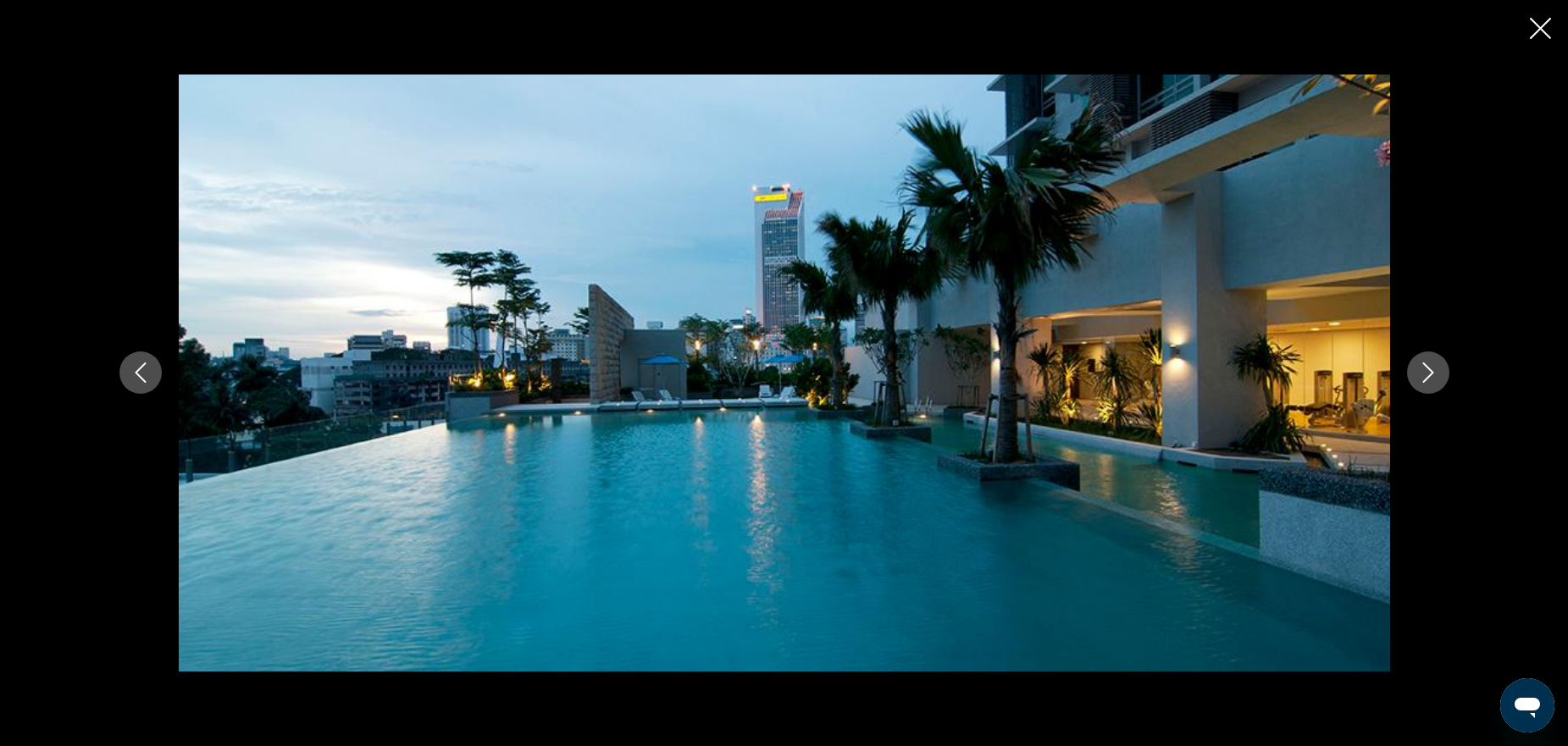
click at [1414, 379] on button "Next image" at bounding box center [1428, 372] width 42 height 42
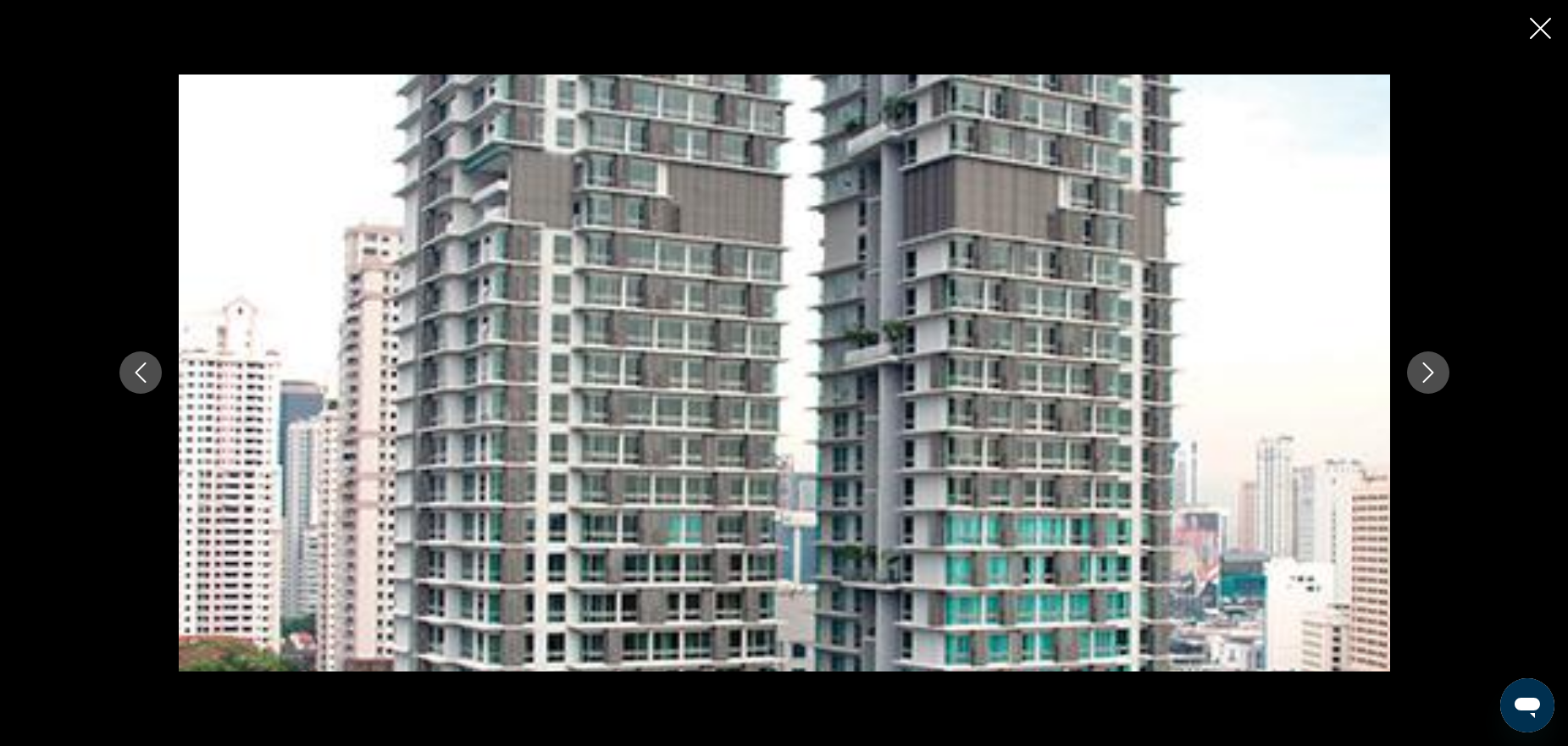
click at [1414, 379] on button "Next image" at bounding box center [1428, 372] width 42 height 42
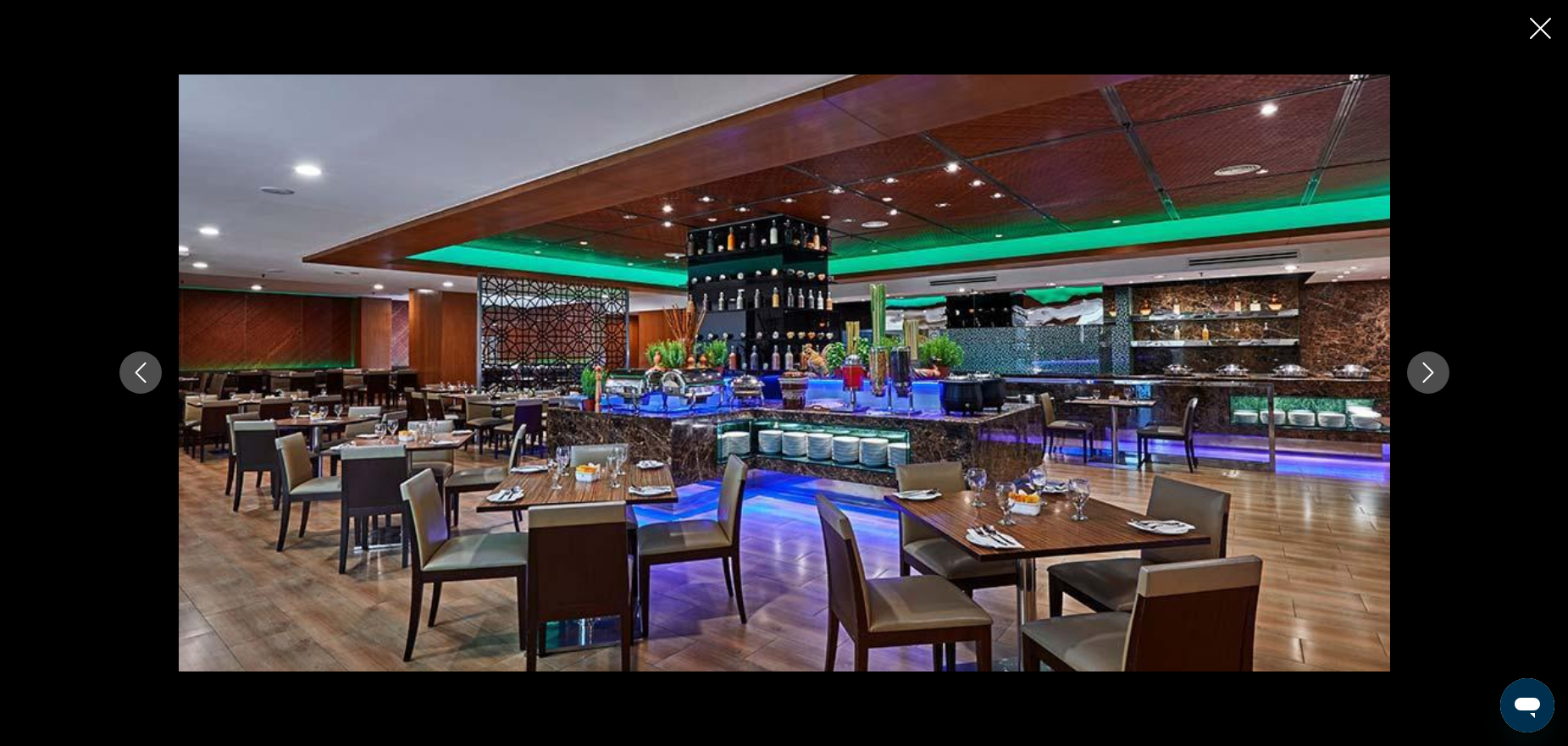
click at [1414, 379] on button "Next image" at bounding box center [1428, 372] width 42 height 42
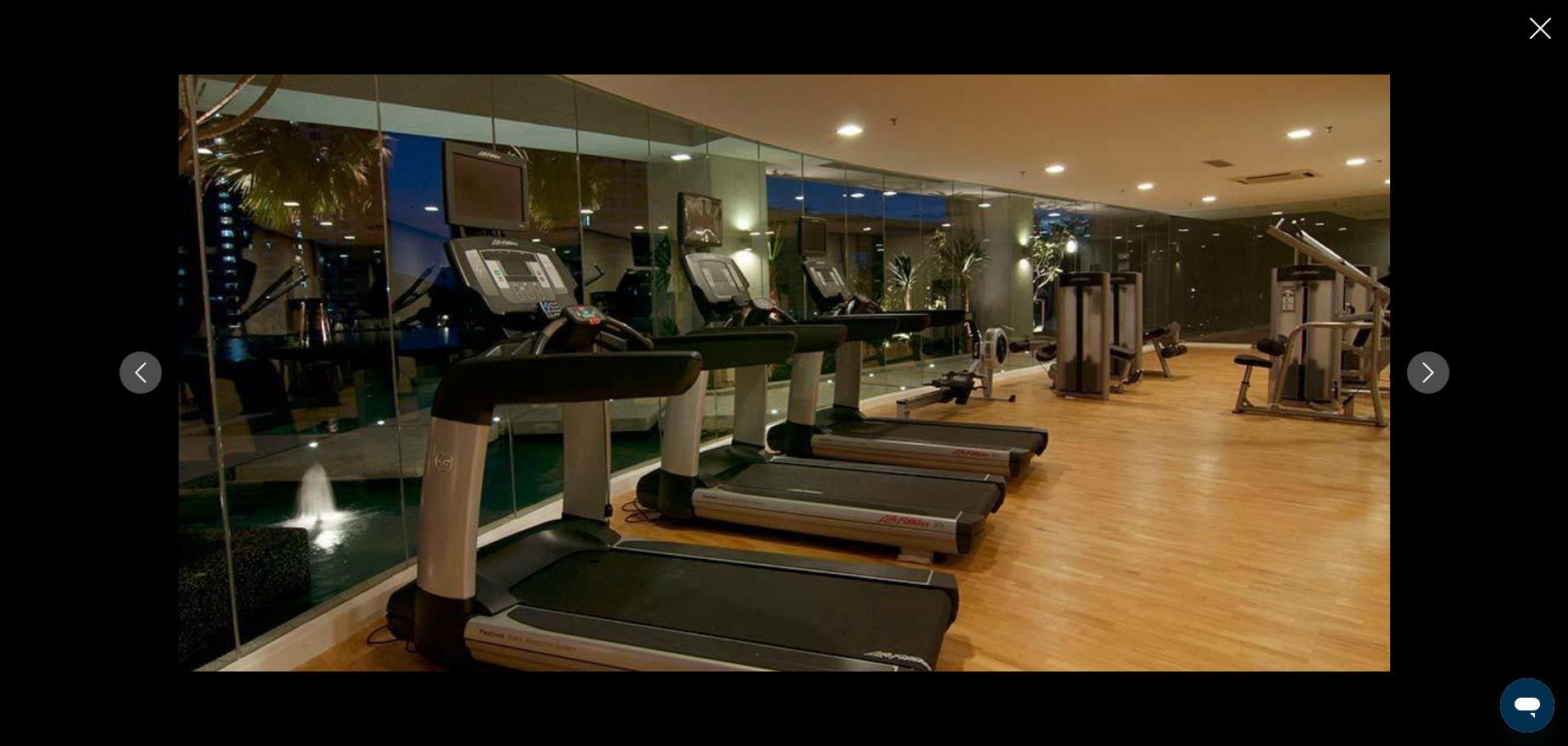
click at [1414, 379] on button "Next image" at bounding box center [1428, 372] width 42 height 42
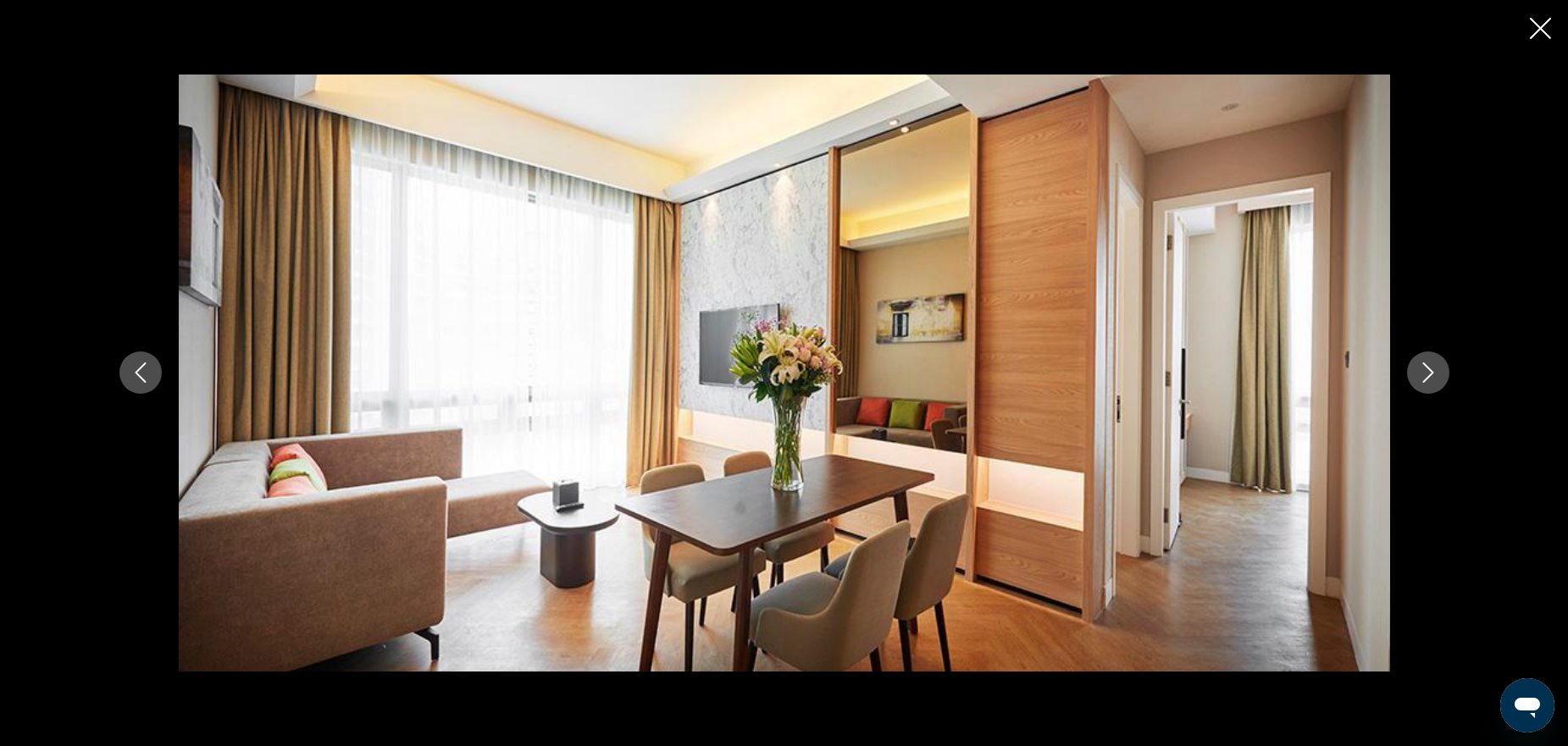
click at [1414, 379] on button "Next image" at bounding box center [1428, 372] width 42 height 42
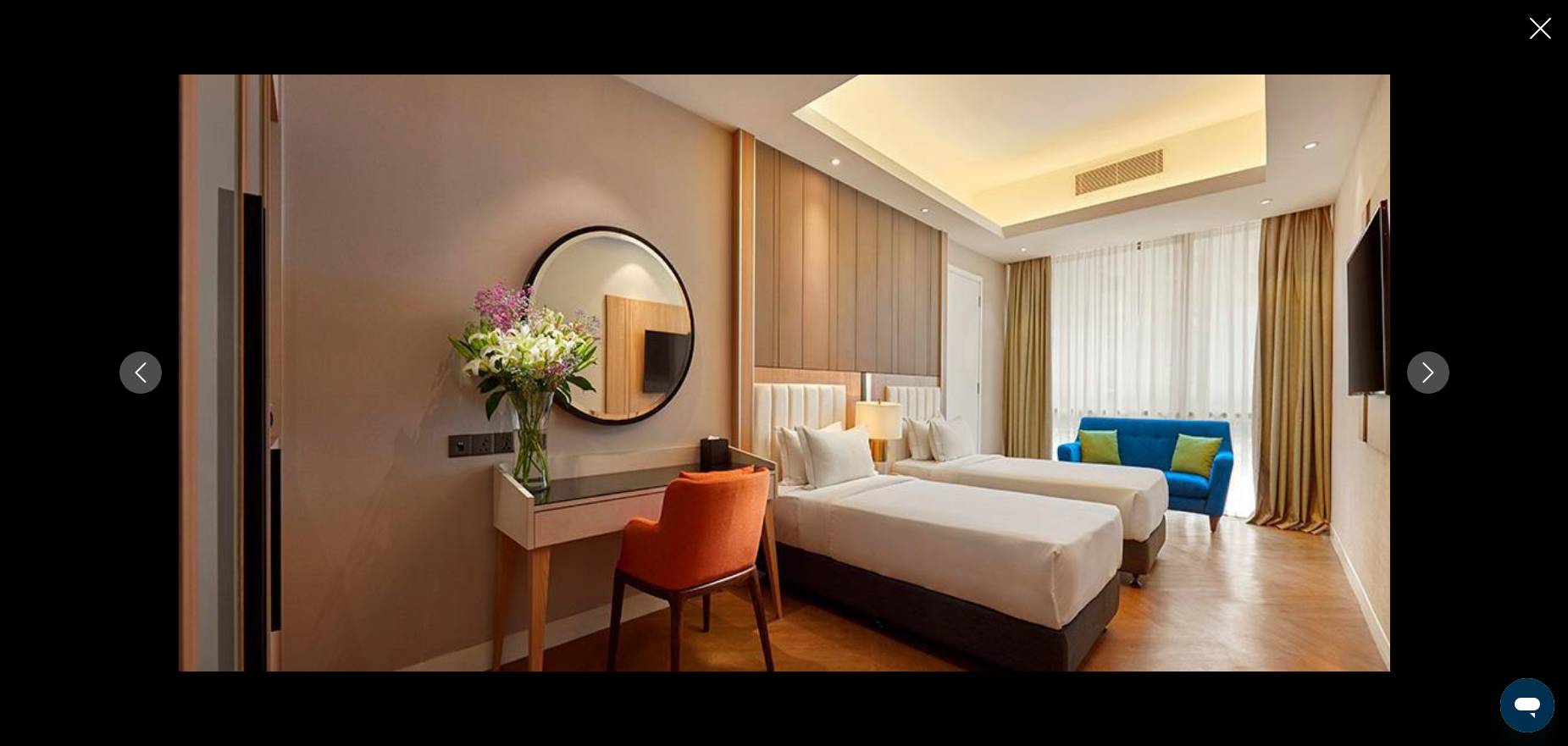
click at [1414, 379] on button "Next image" at bounding box center [1428, 372] width 42 height 42
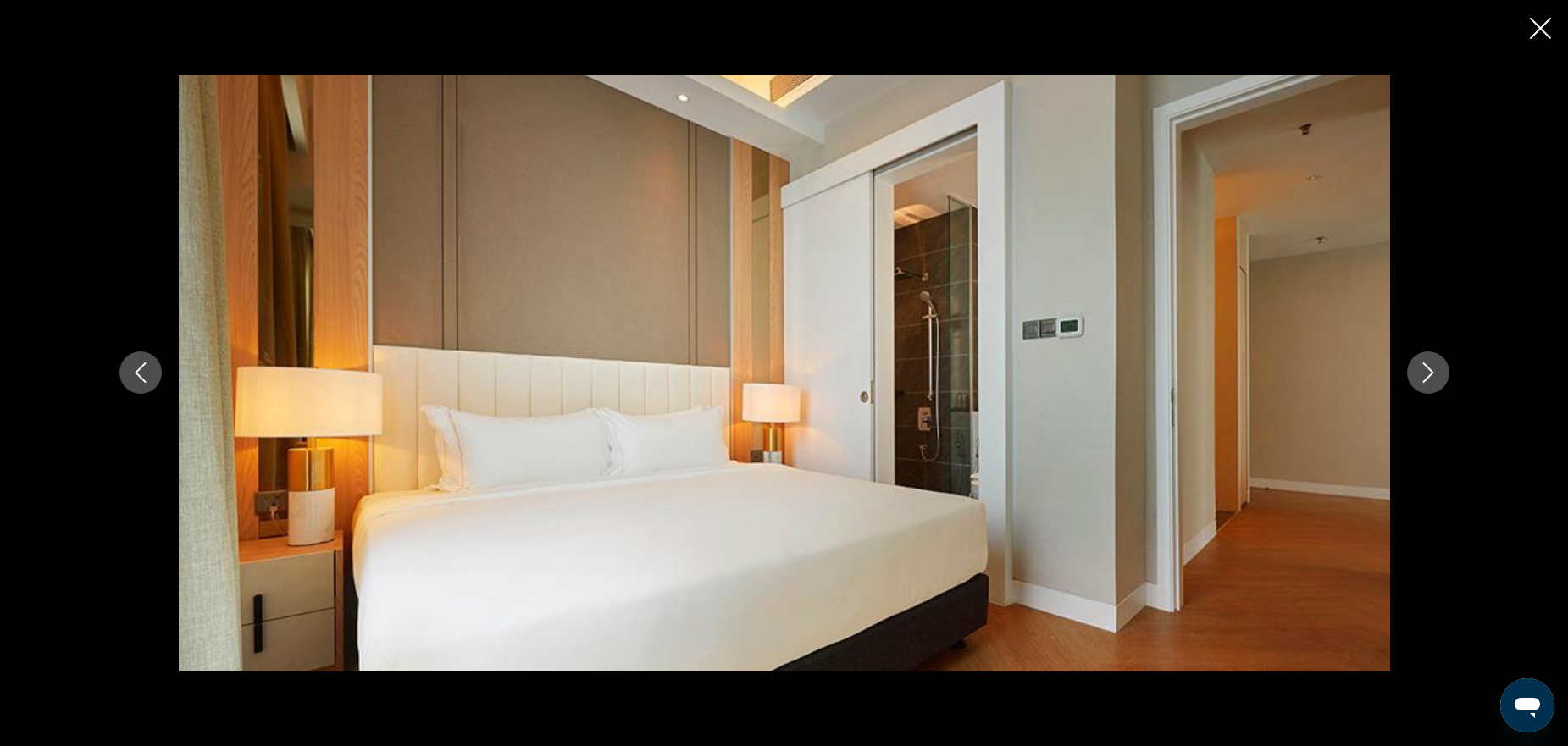
click at [1414, 379] on button "Next image" at bounding box center [1428, 372] width 42 height 42
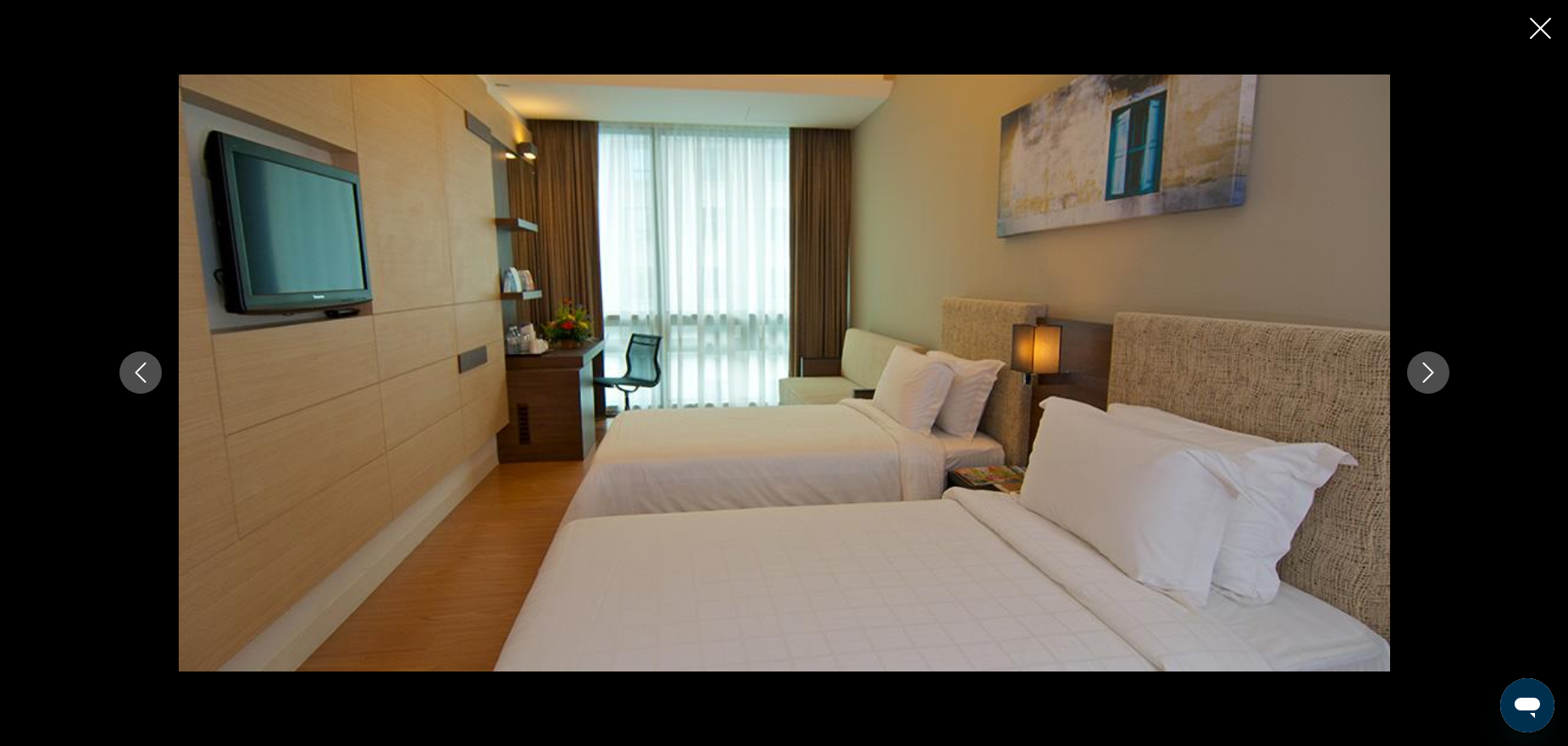
click at [1414, 379] on button "Next image" at bounding box center [1428, 372] width 42 height 42
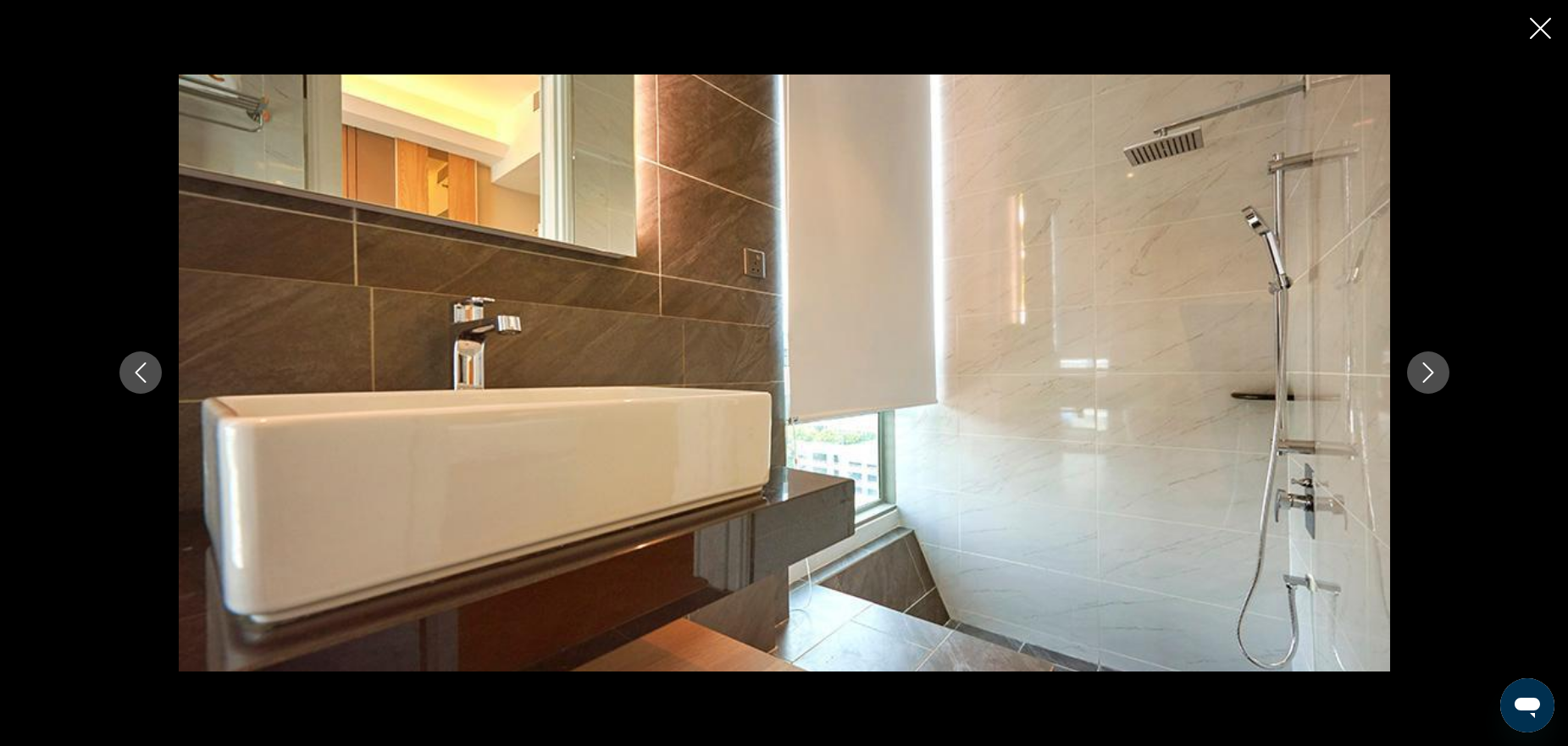
click at [1414, 379] on button "Next image" at bounding box center [1428, 372] width 42 height 42
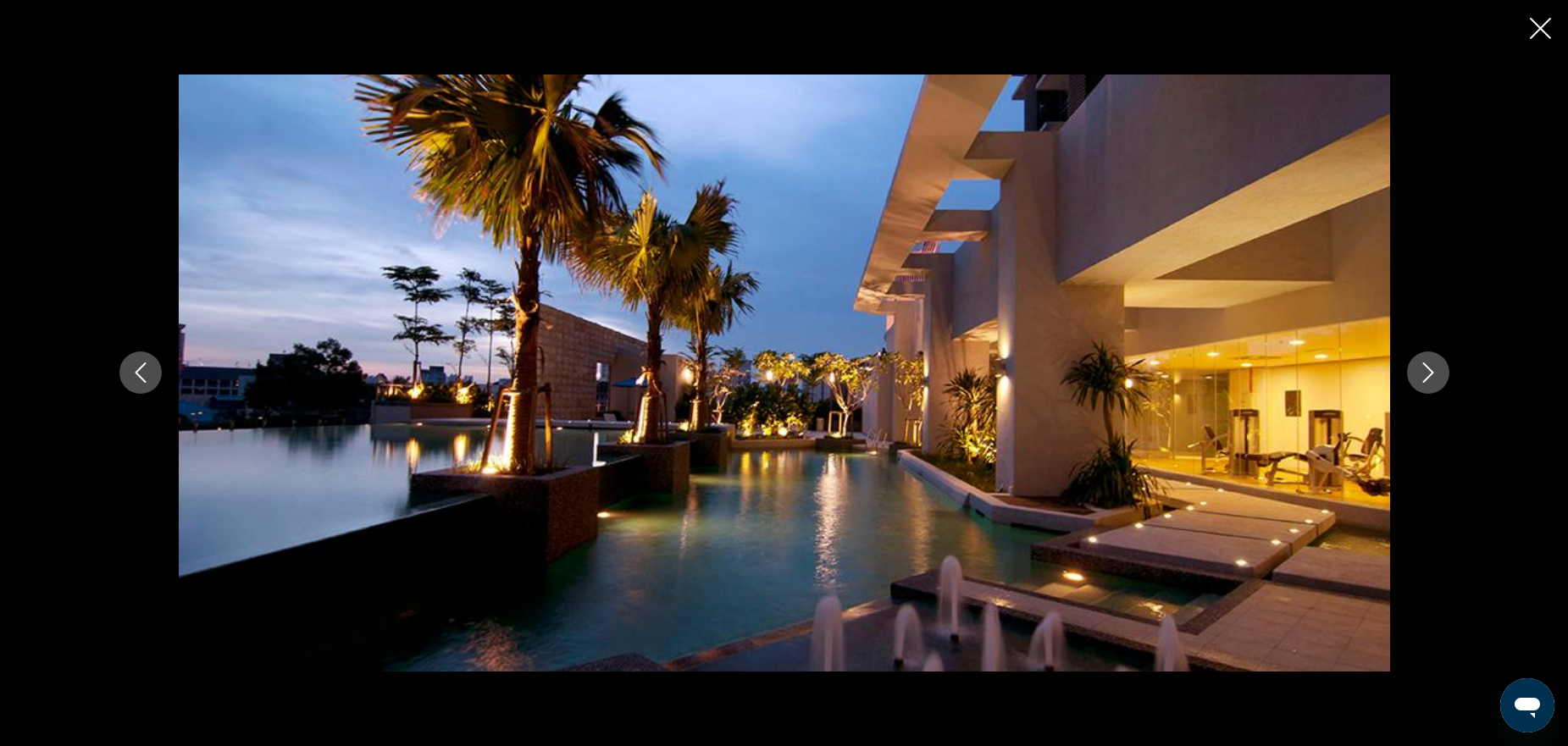
click at [1414, 379] on button "Next image" at bounding box center [1428, 372] width 42 height 42
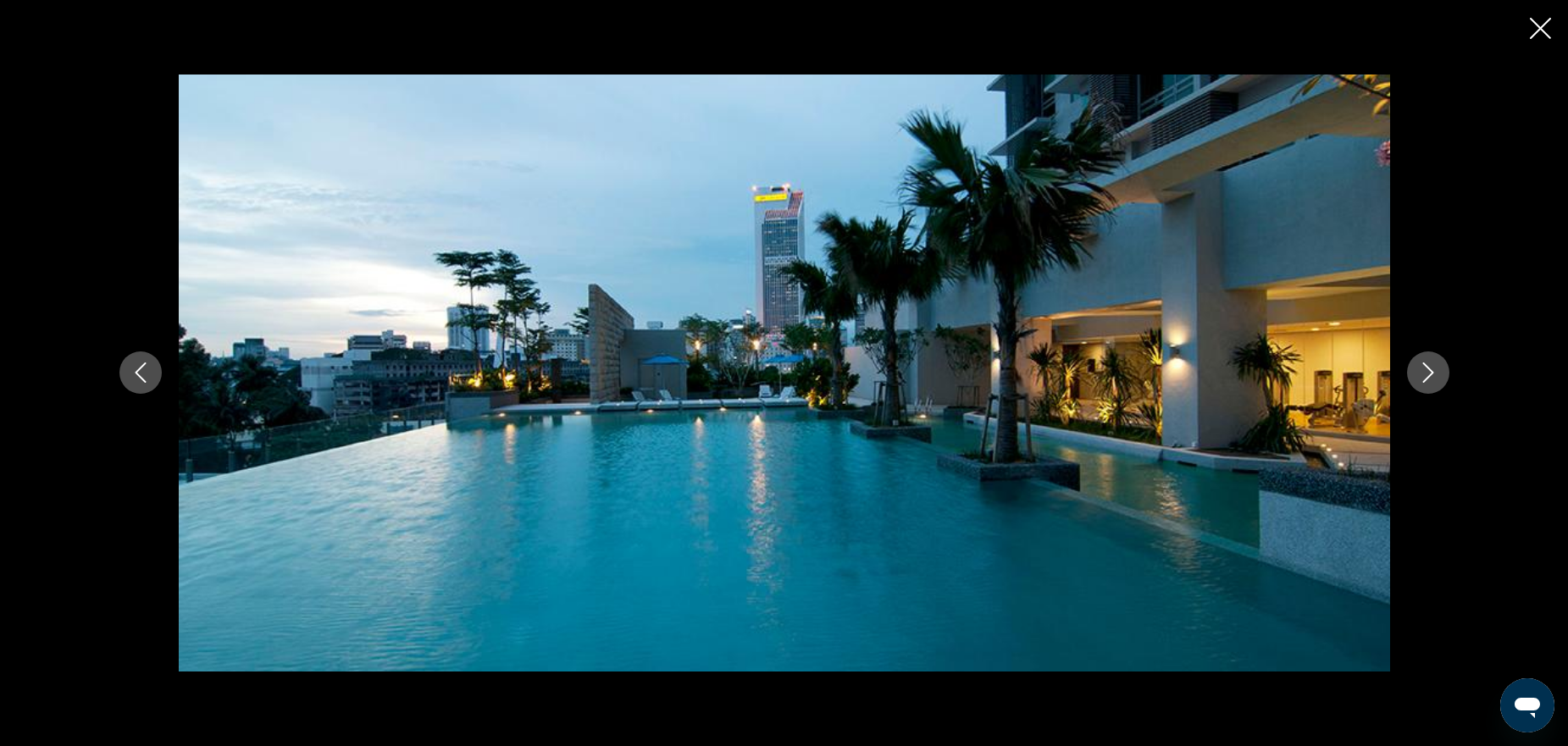
click at [1543, 33] on icon "Close slideshow" at bounding box center [1541, 28] width 22 height 22
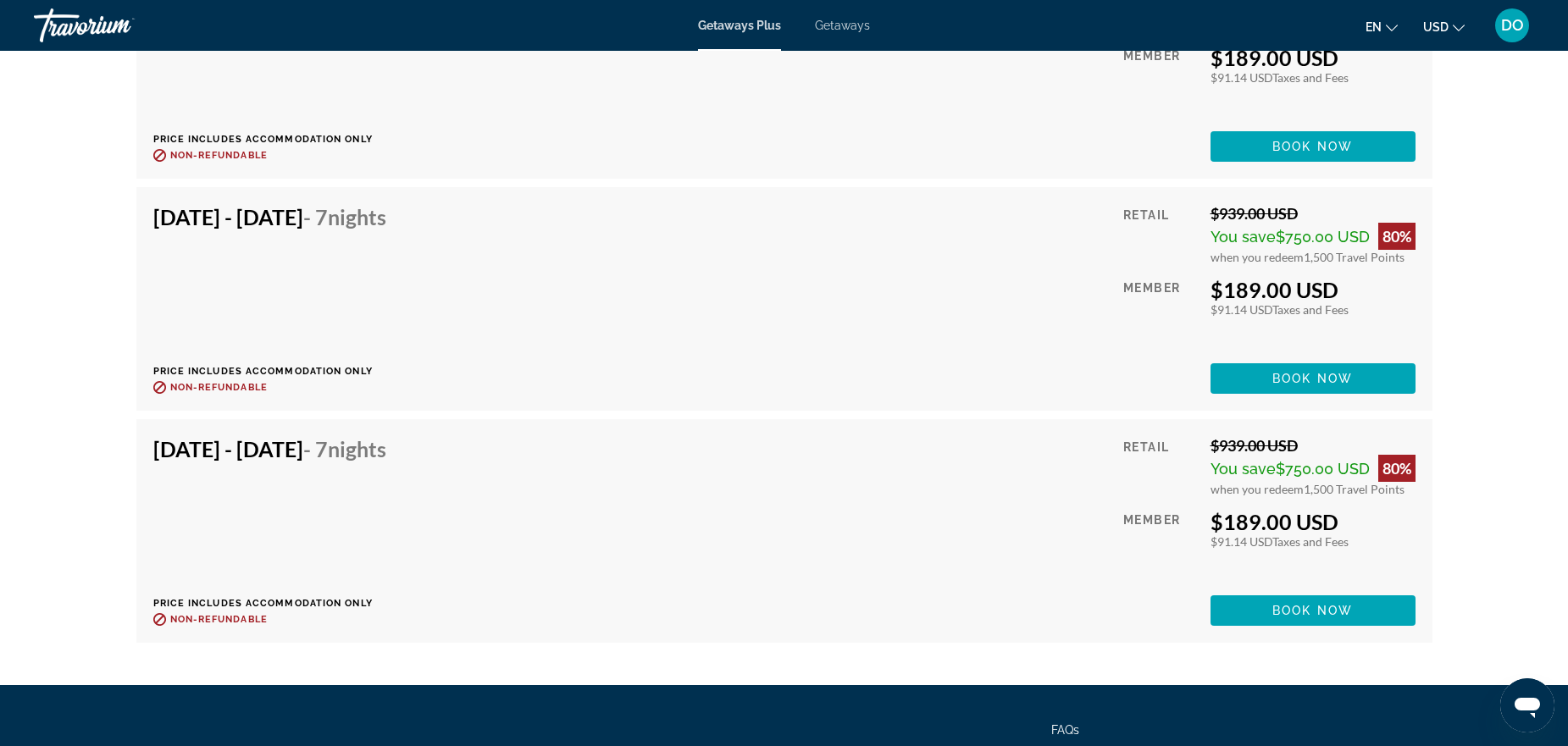
scroll to position [4999, 0]
